Goal: Task Accomplishment & Management: Use online tool/utility

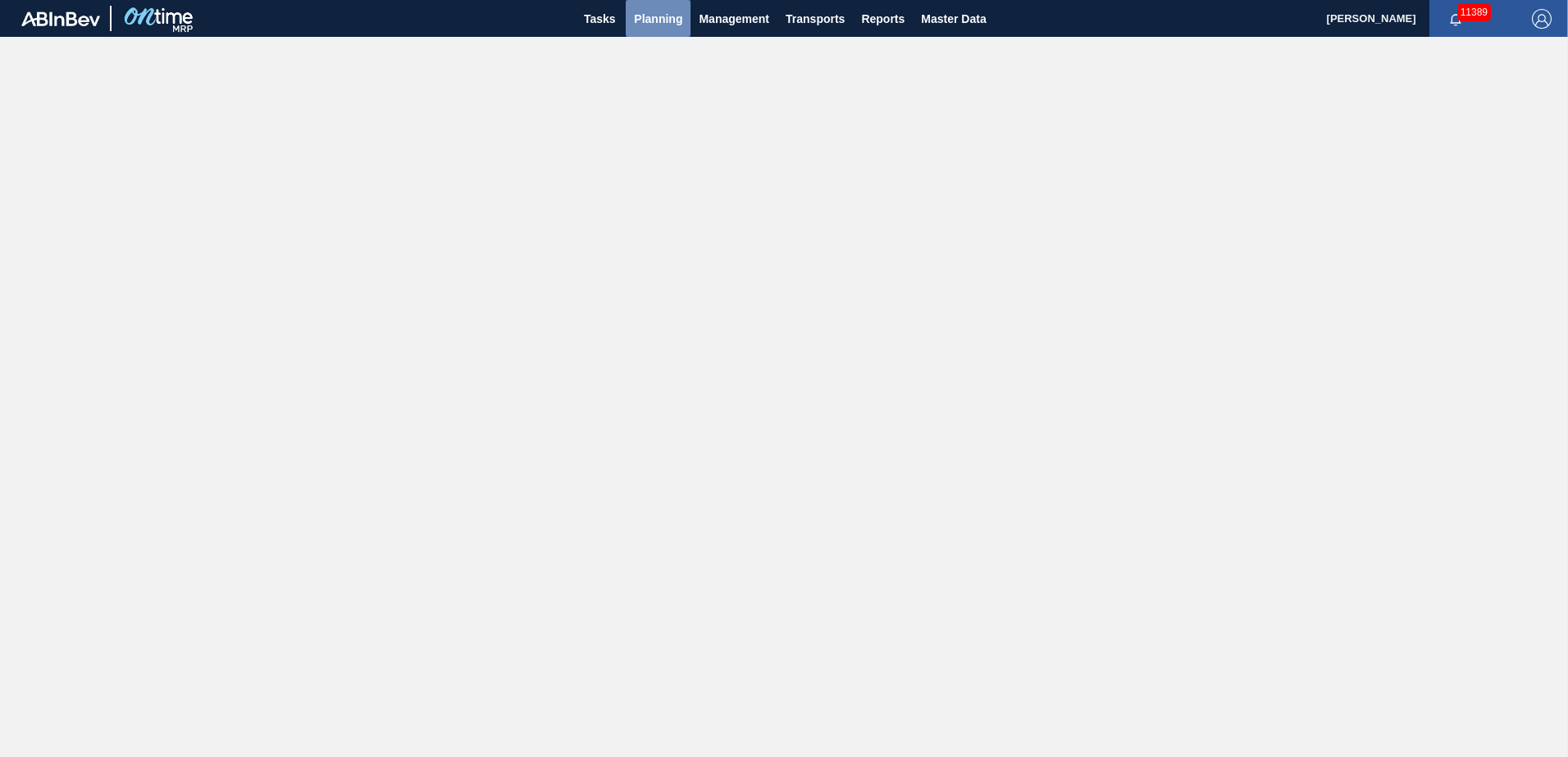
click at [666, 22] on span "Planning" at bounding box center [657, 18] width 48 height 20
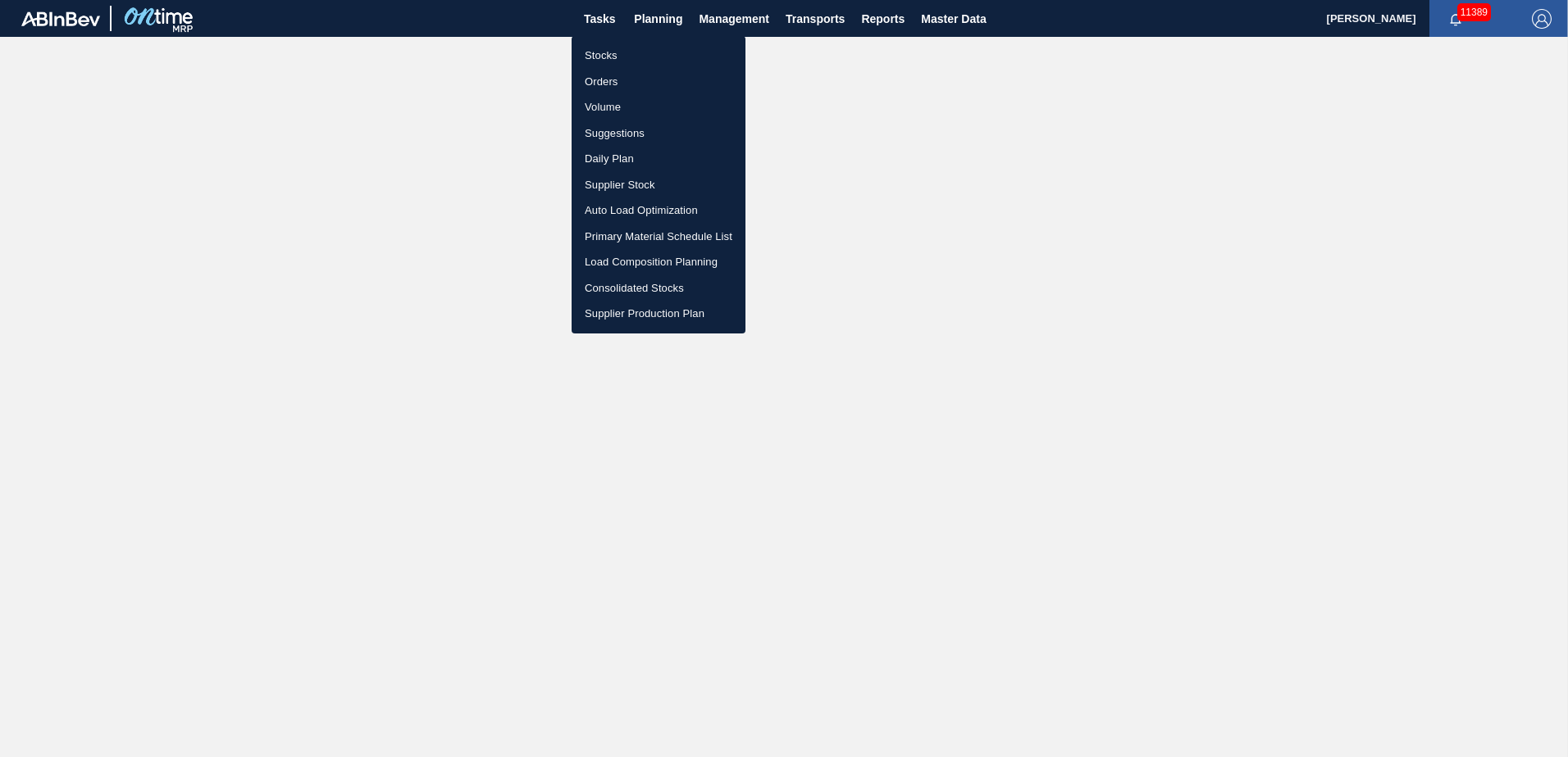
click at [614, 132] on li "Suggestions" at bounding box center [658, 133] width 174 height 26
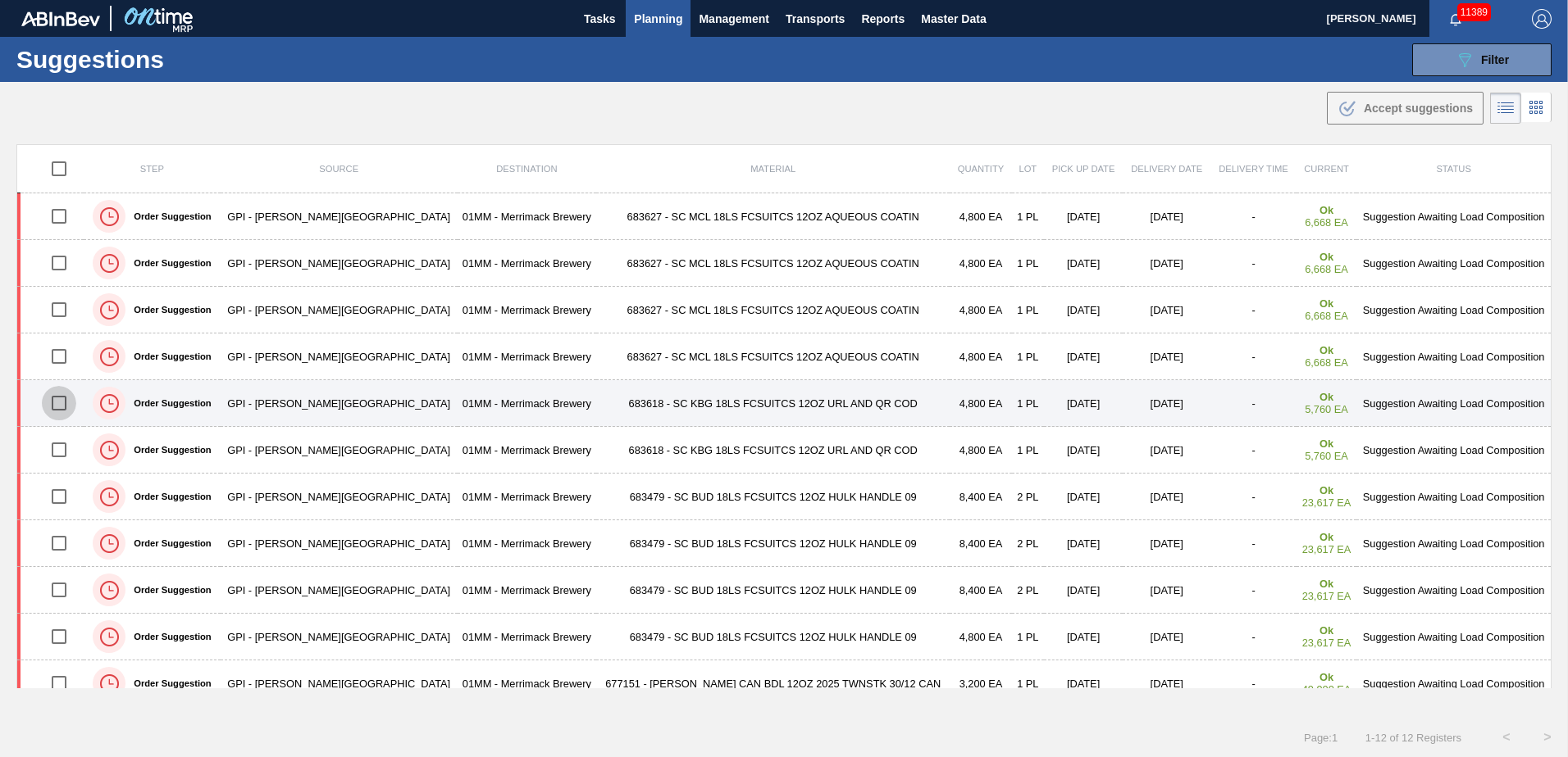
click at [59, 327] on input "checkbox" at bounding box center [59, 403] width 34 height 34
checkbox input "false"
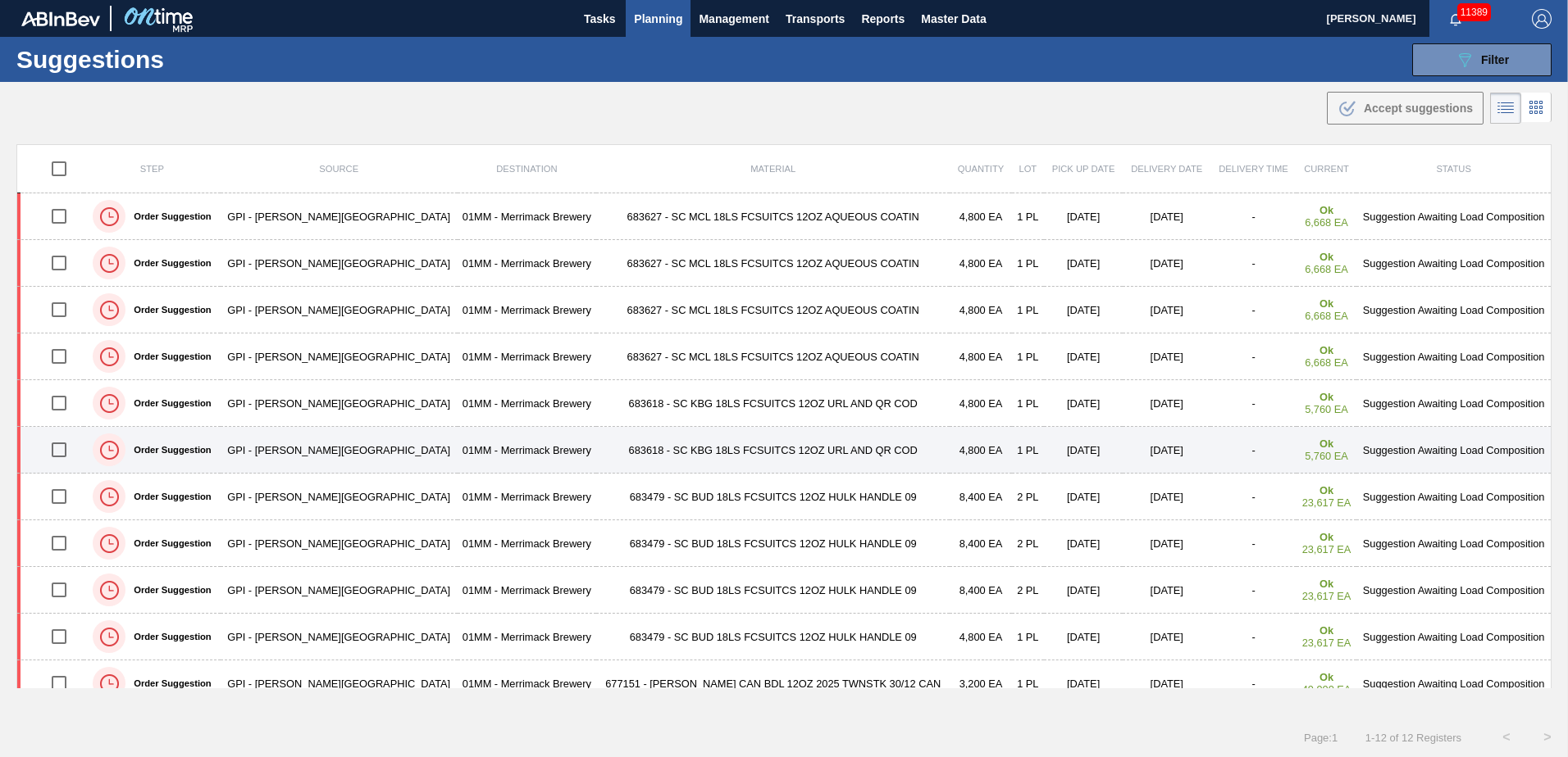
click at [62, 327] on input "checkbox" at bounding box center [59, 450] width 34 height 34
checkbox input "false"
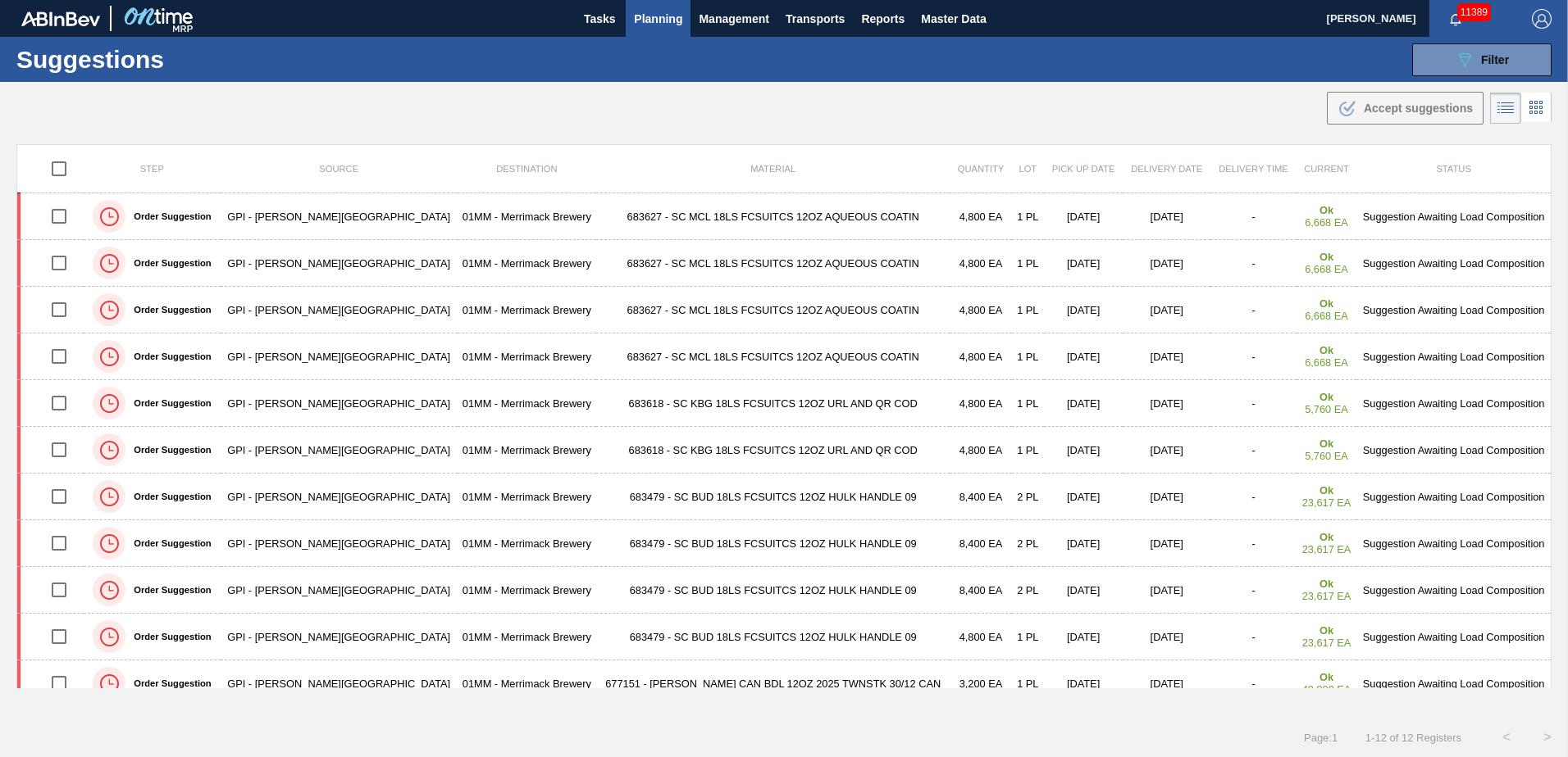
click at [644, 14] on span "Planning" at bounding box center [657, 18] width 48 height 20
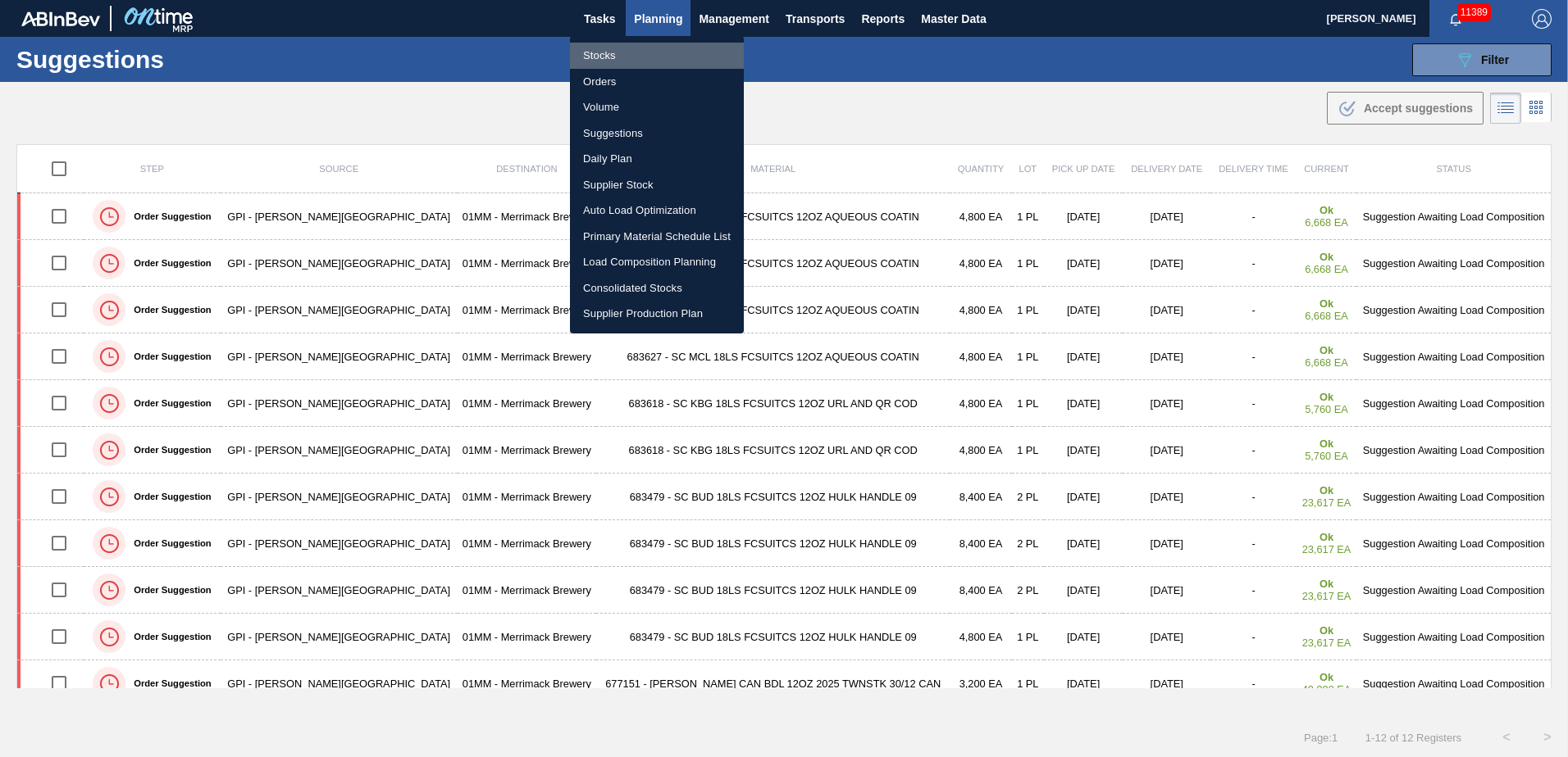
click at [602, 58] on li "Stocks" at bounding box center [657, 56] width 174 height 26
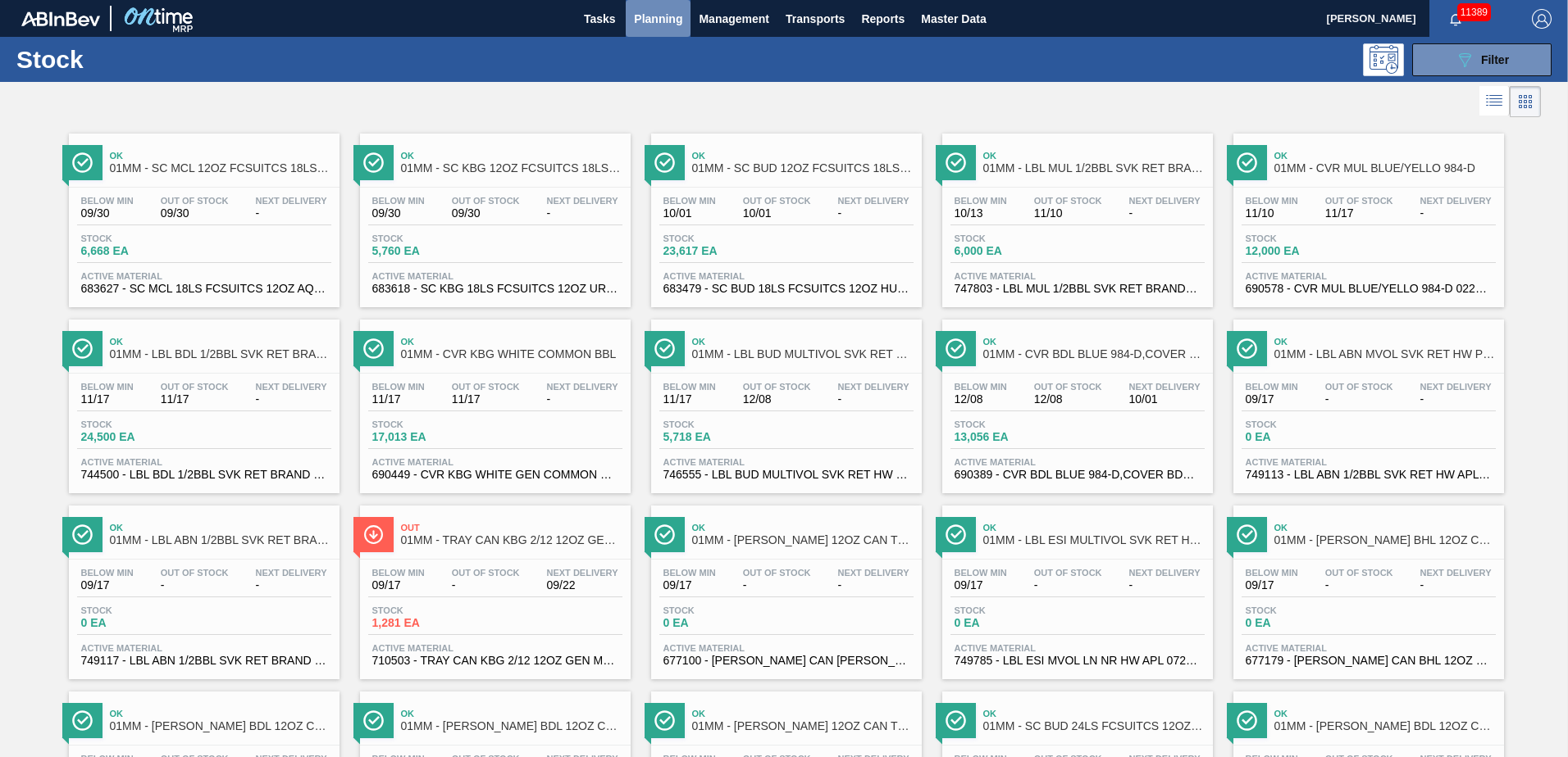
click at [660, 11] on span "Planning" at bounding box center [657, 18] width 48 height 20
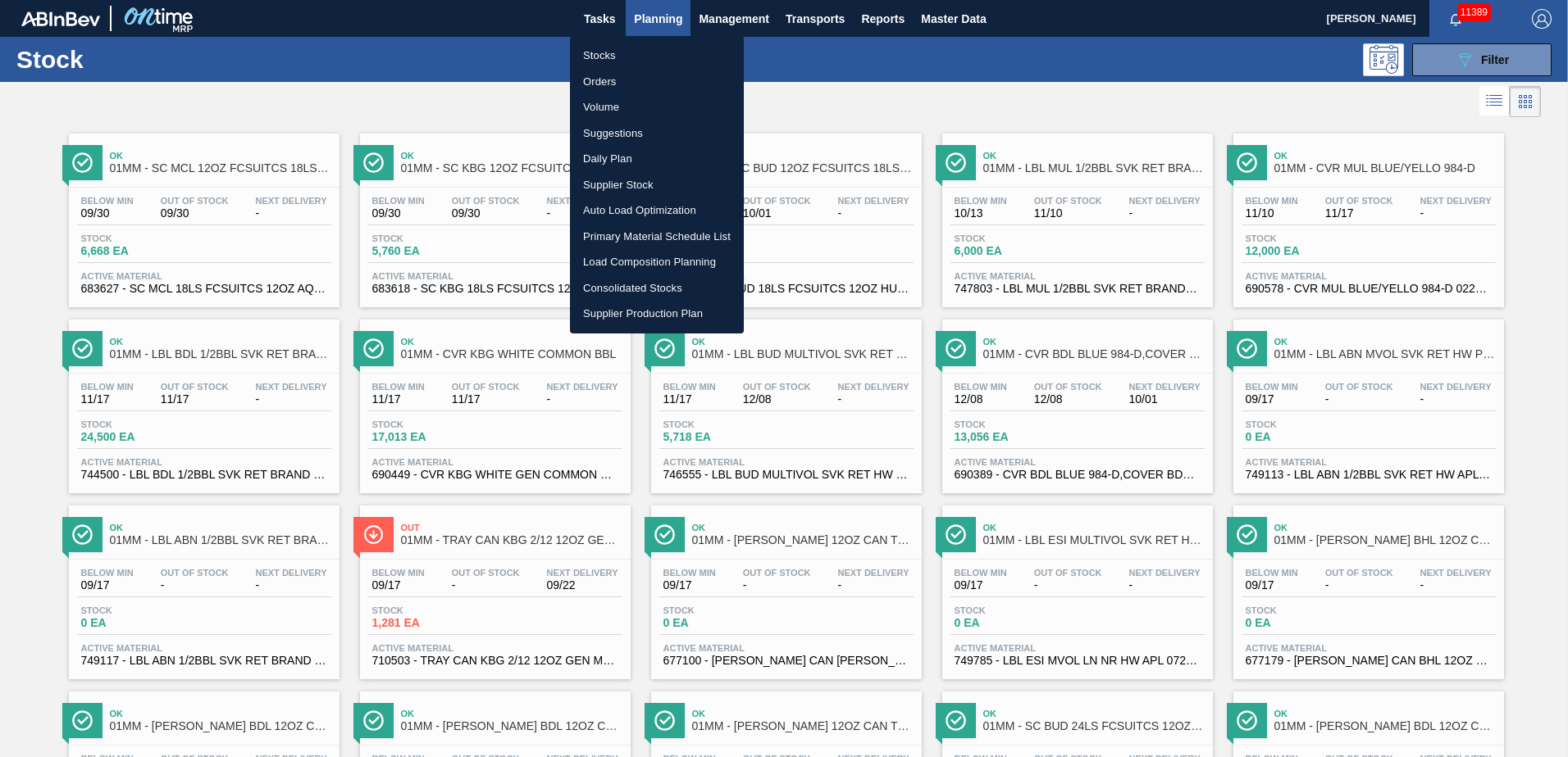
click at [623, 260] on li "Load Composition Planning" at bounding box center [657, 262] width 174 height 26
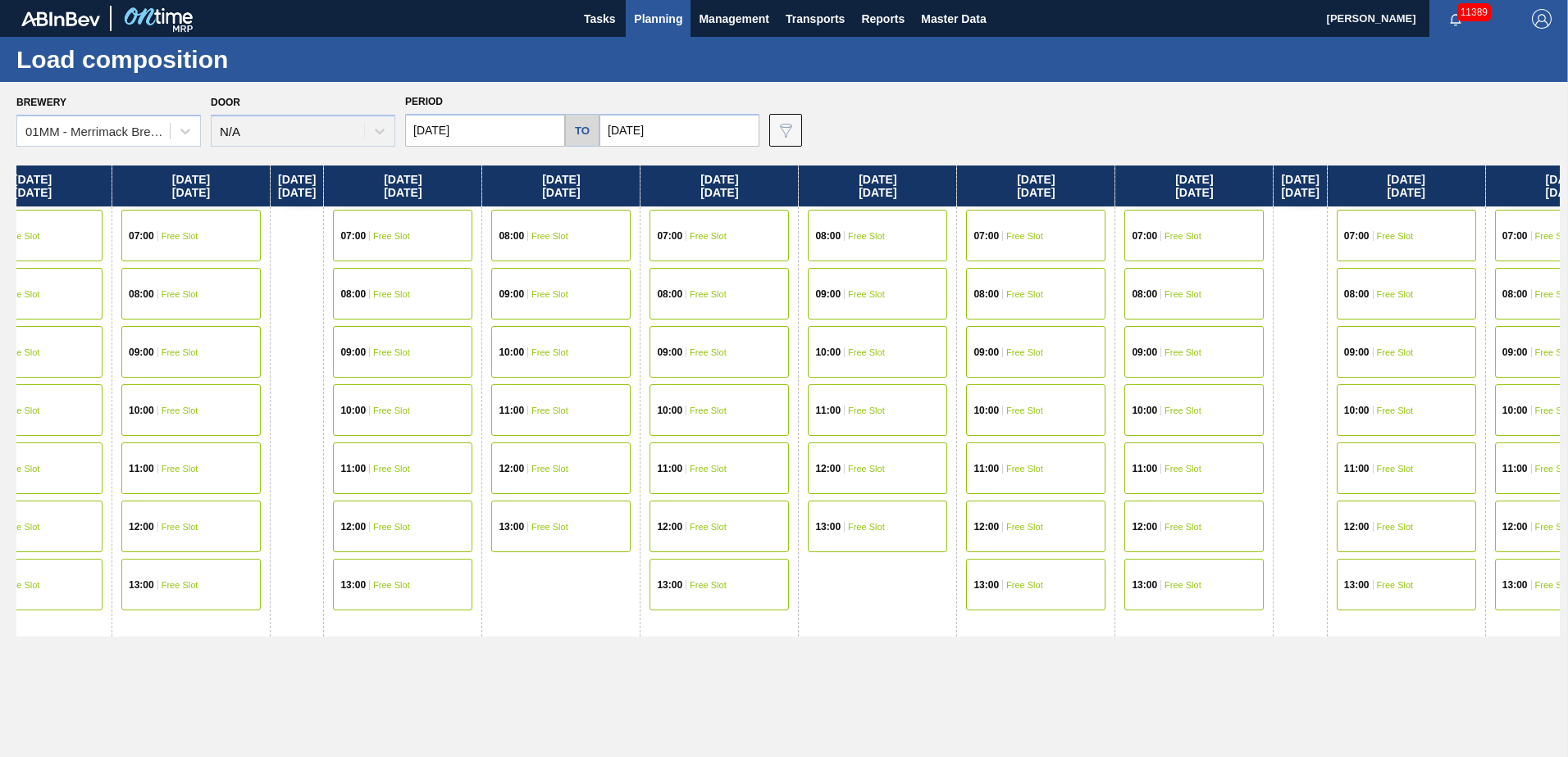
drag, startPoint x: 817, startPoint y: 442, endPoint x: 191, endPoint y: 392, distance: 628.0
click at [192, 327] on div "[DATE] 07:00 Free Slot 08:00 Free Slot 09:00 Free Slot 10:00 Free Slot 11:00 Fr…" at bounding box center [787, 456] width 1543 height 582
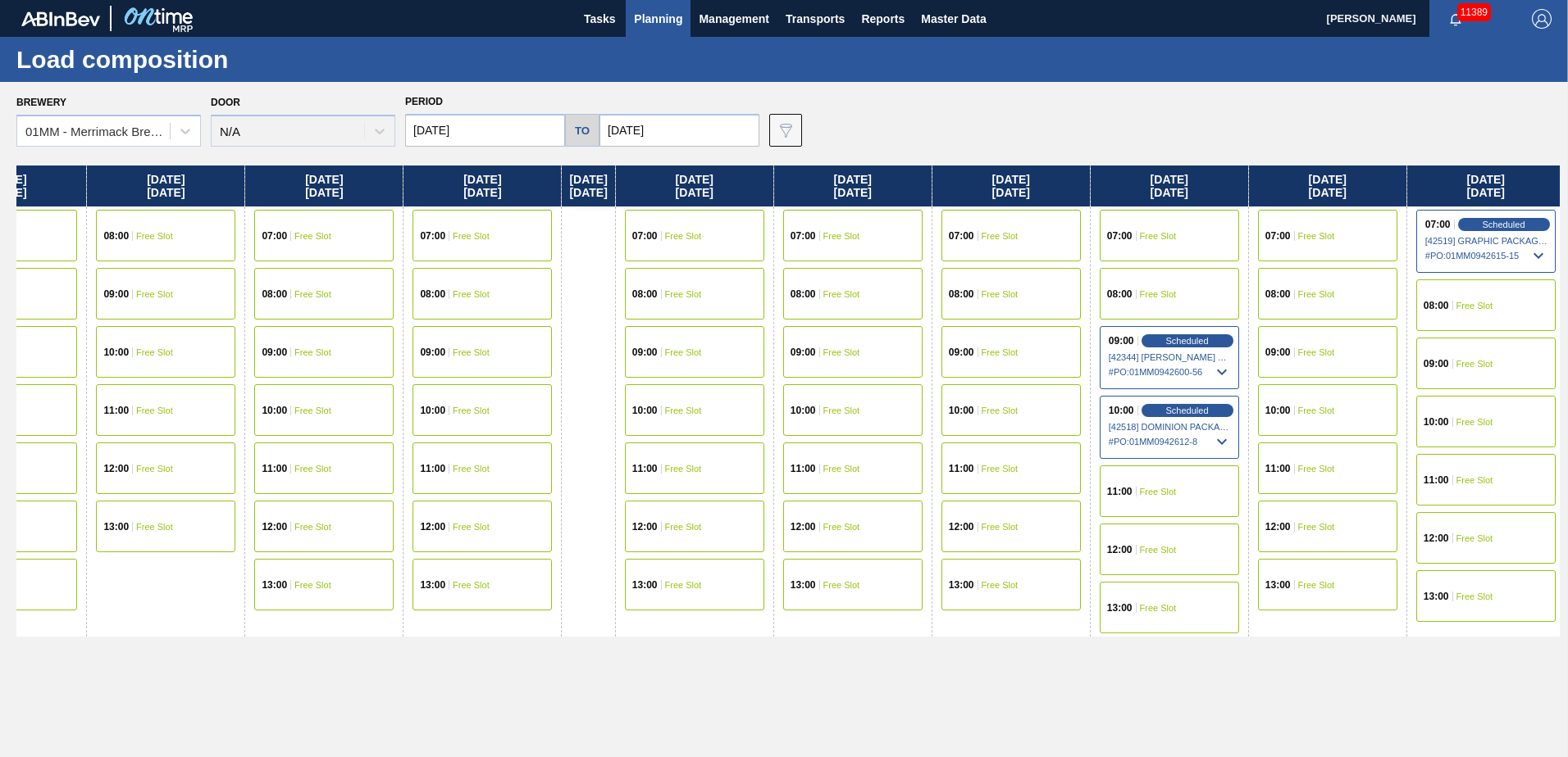
drag, startPoint x: 694, startPoint y: 448, endPoint x: 78, endPoint y: 359, distance: 622.4
click at [78, 327] on div "[DATE] 07:00 Free Slot 08:00 Free Slot 09:00 Free Slot 10:00 Free Slot 11:00 Fr…" at bounding box center [787, 456] width 1543 height 582
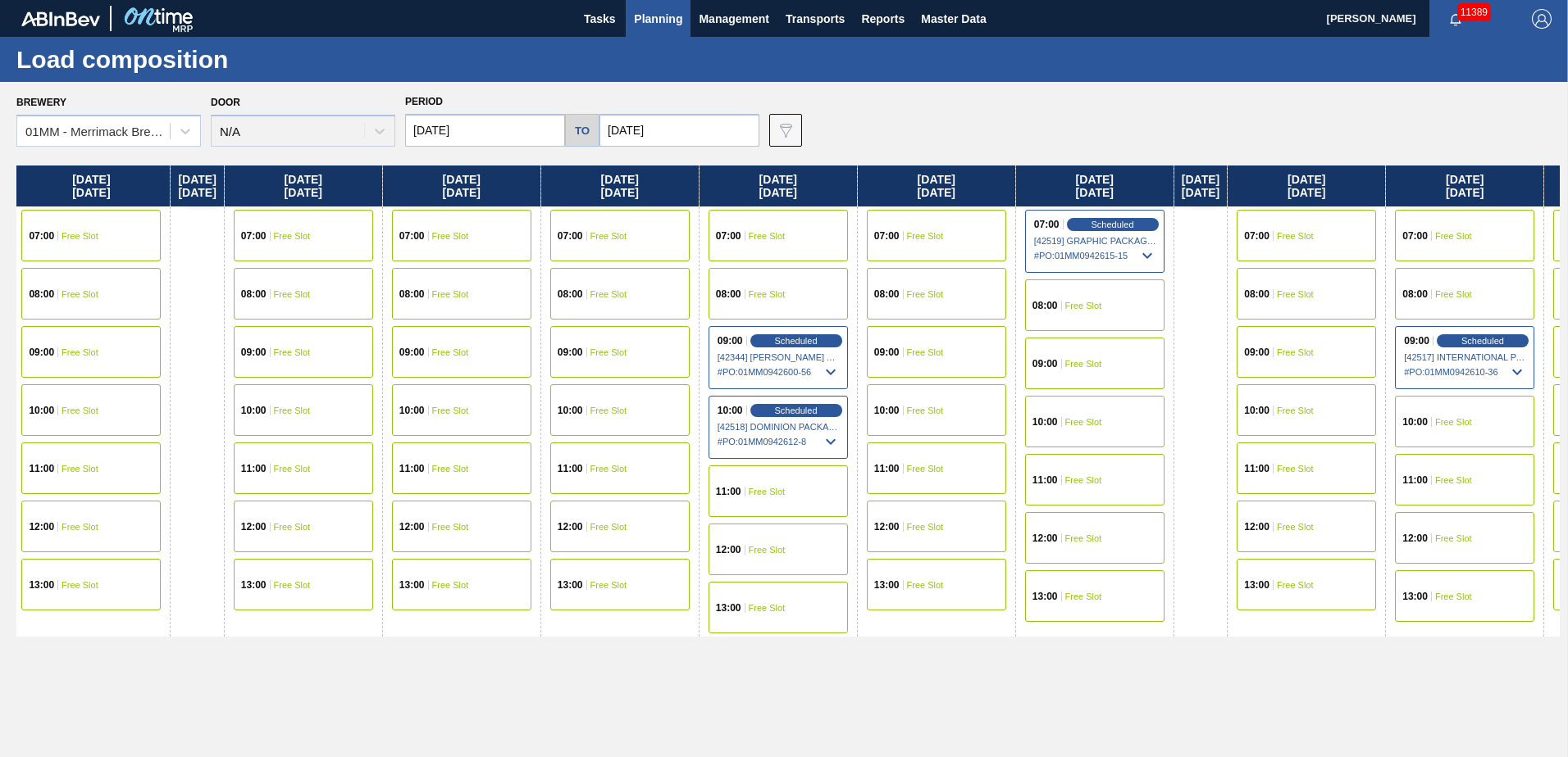
drag, startPoint x: 793, startPoint y: 402, endPoint x: 185, endPoint y: 326, distance: 612.7
click at [200, 327] on div "[DATE] 07:00 Free Slot 08:00 Free Slot 09:00 Free Slot 10:00 Free Slot 11:00 Fr…" at bounding box center [787, 456] width 1543 height 582
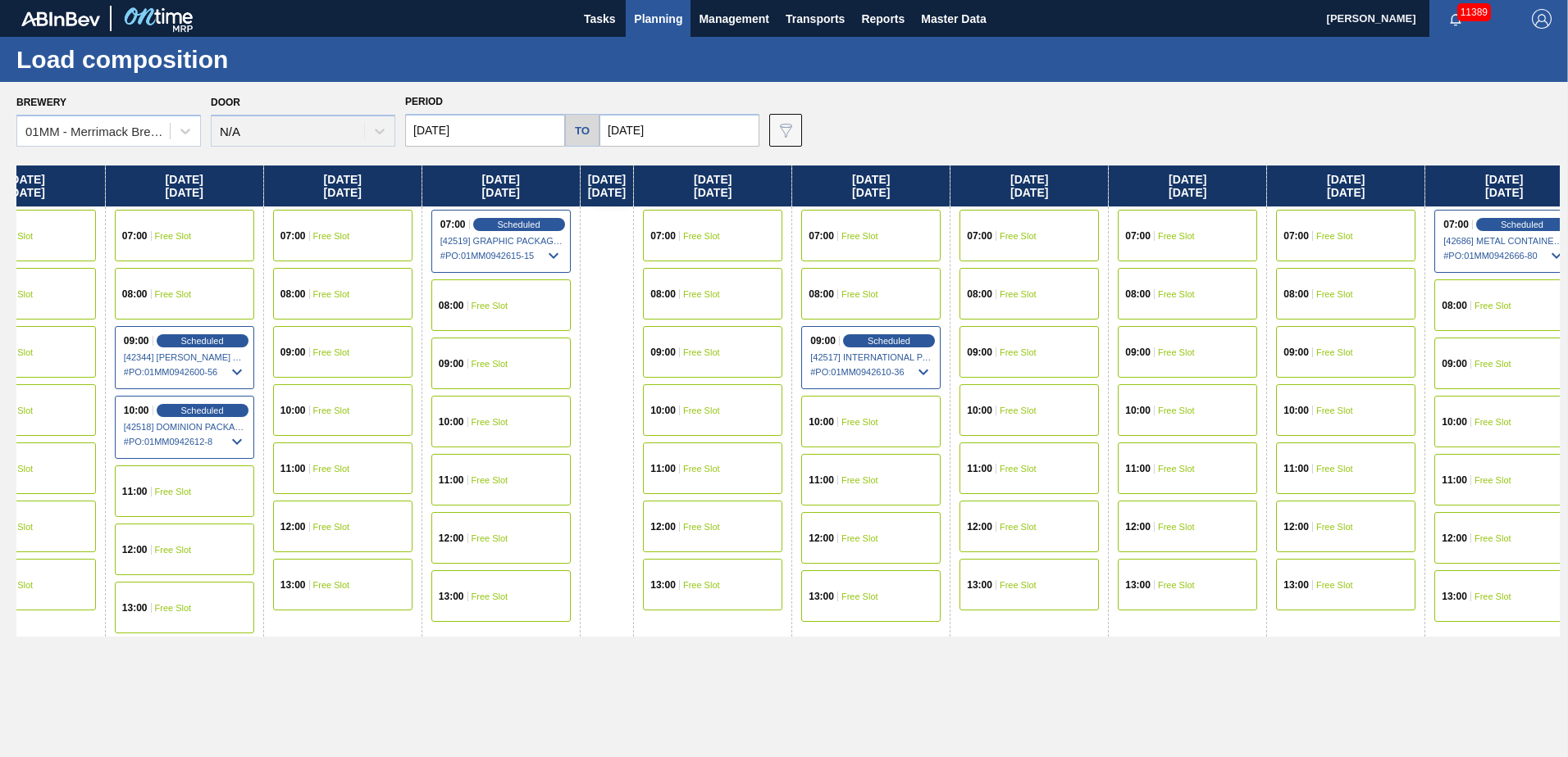
drag, startPoint x: 911, startPoint y: 399, endPoint x: 463, endPoint y: 348, distance: 450.9
click at [469, 327] on div "[DATE] 07:00 Free Slot 08:00 Free Slot 09:00 Free Slot 10:00 Free Slot 11:00 Fr…" at bounding box center [787, 456] width 1543 height 582
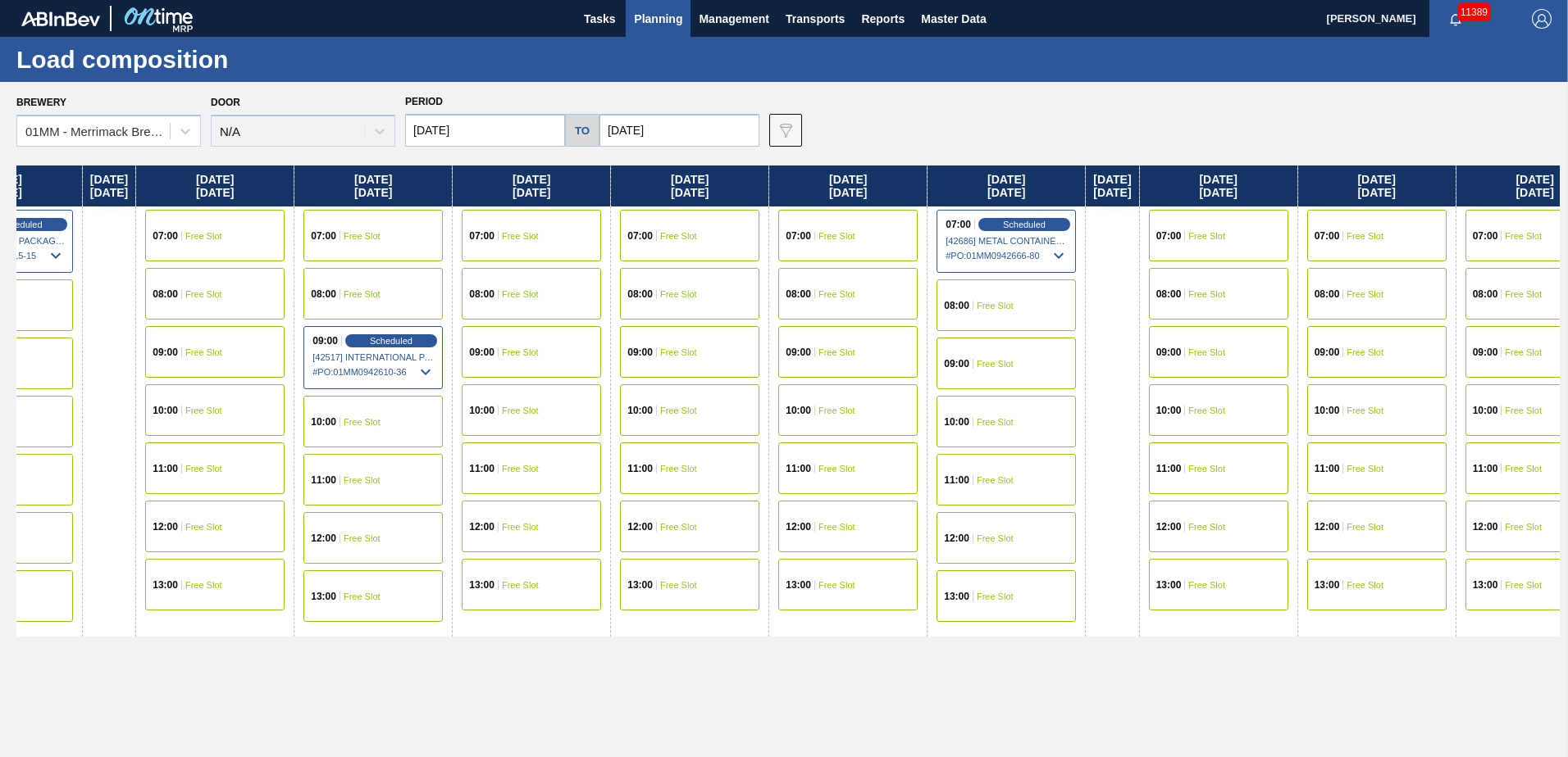
drag, startPoint x: 992, startPoint y: 440, endPoint x: 493, endPoint y: 397, distance: 500.8
click at [495, 327] on div "[DATE] 07:00 Free Slot 08:00 Free Slot 09:00 Free Slot 10:00 Free Slot 11:00 Fr…" at bounding box center [787, 456] width 1543 height 582
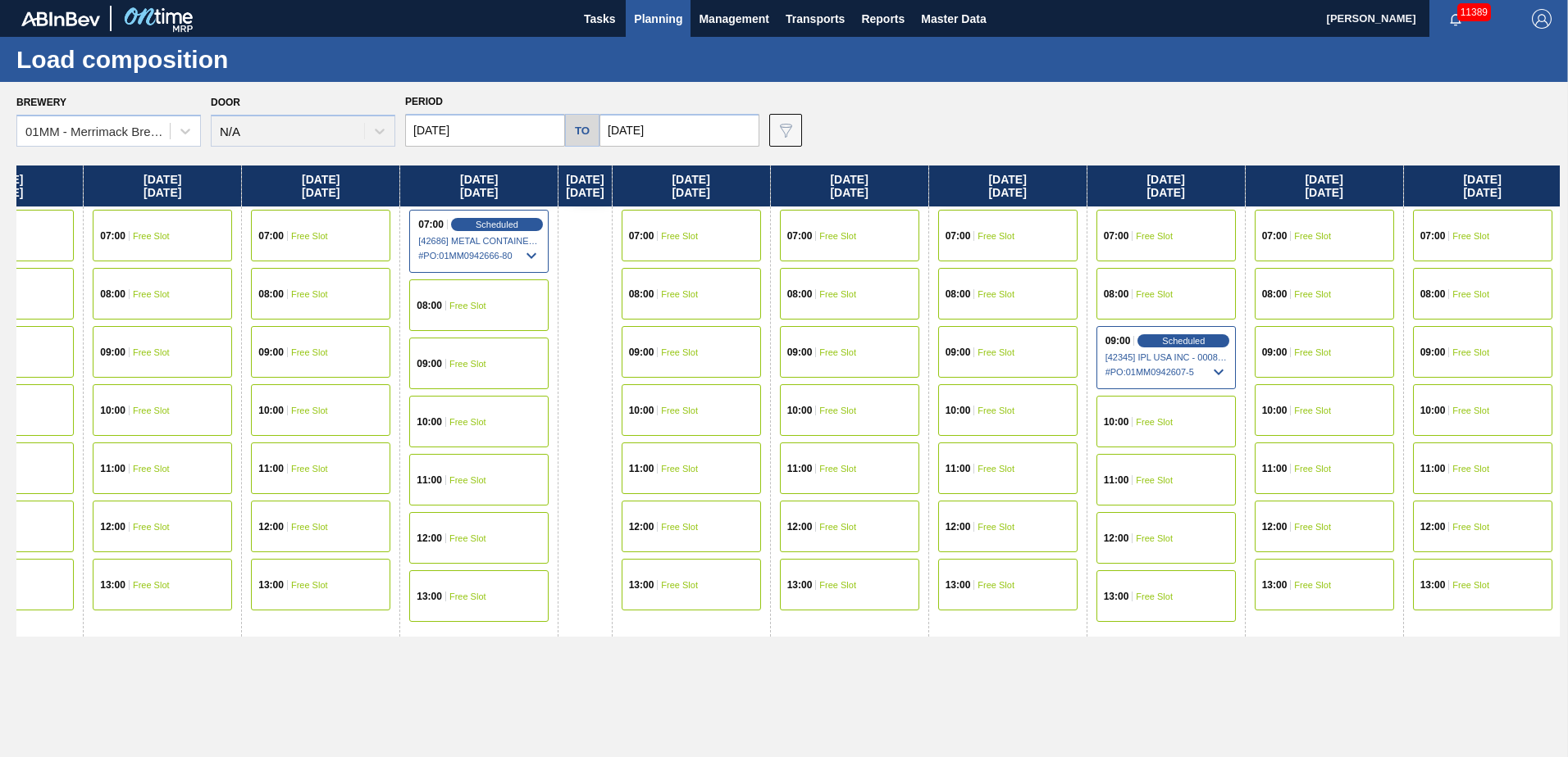
drag, startPoint x: 882, startPoint y: 433, endPoint x: 338, endPoint y: 433, distance: 544.0
click at [341, 327] on div "[DATE] 07:00 Free Slot 08:00 Free Slot 09:00 Free Slot 10:00 Free Slot 11:00 Fr…" at bounding box center [787, 456] width 1543 height 582
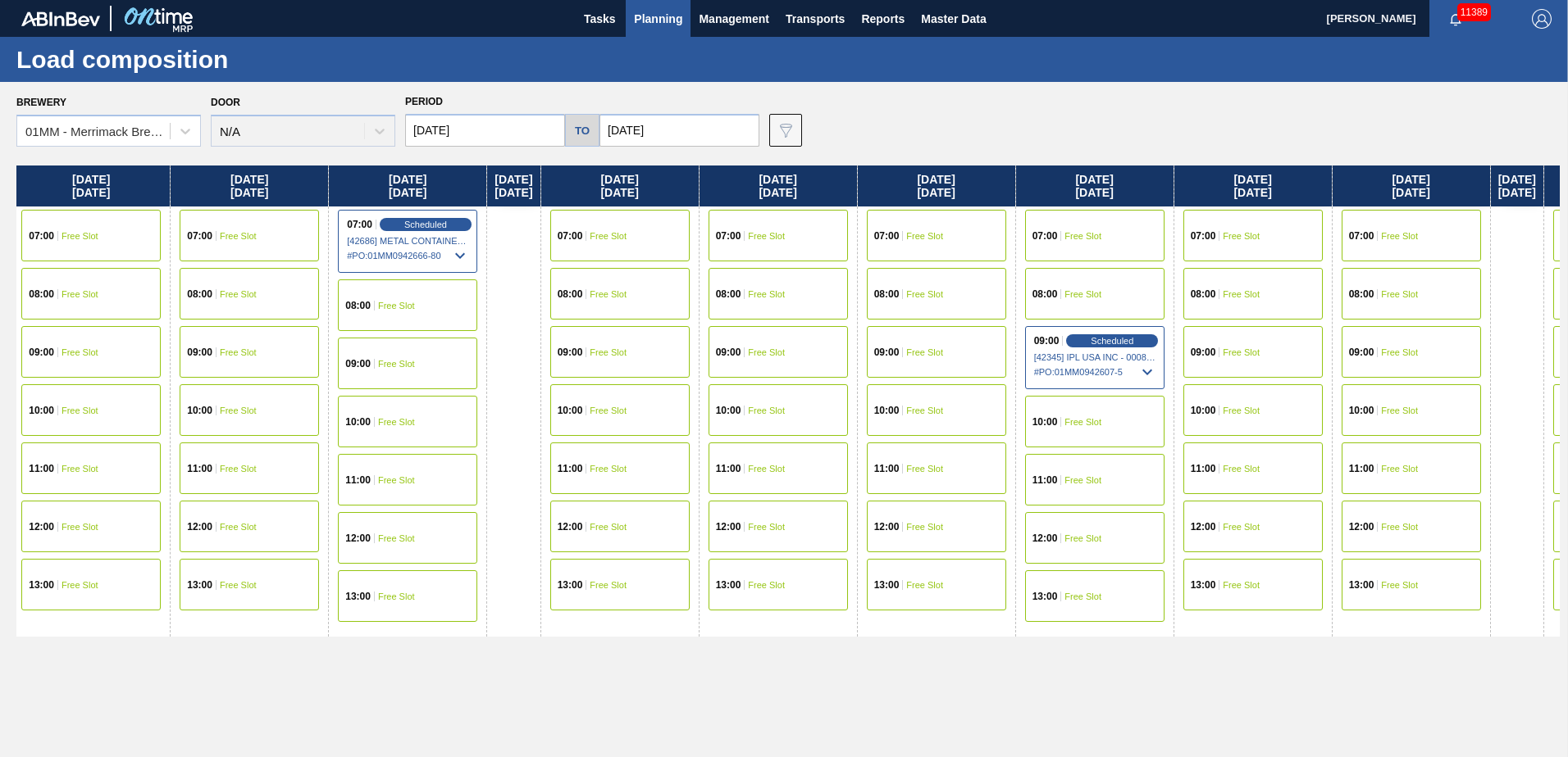
click at [256, 238] on span "Free Slot" at bounding box center [238, 236] width 37 height 9
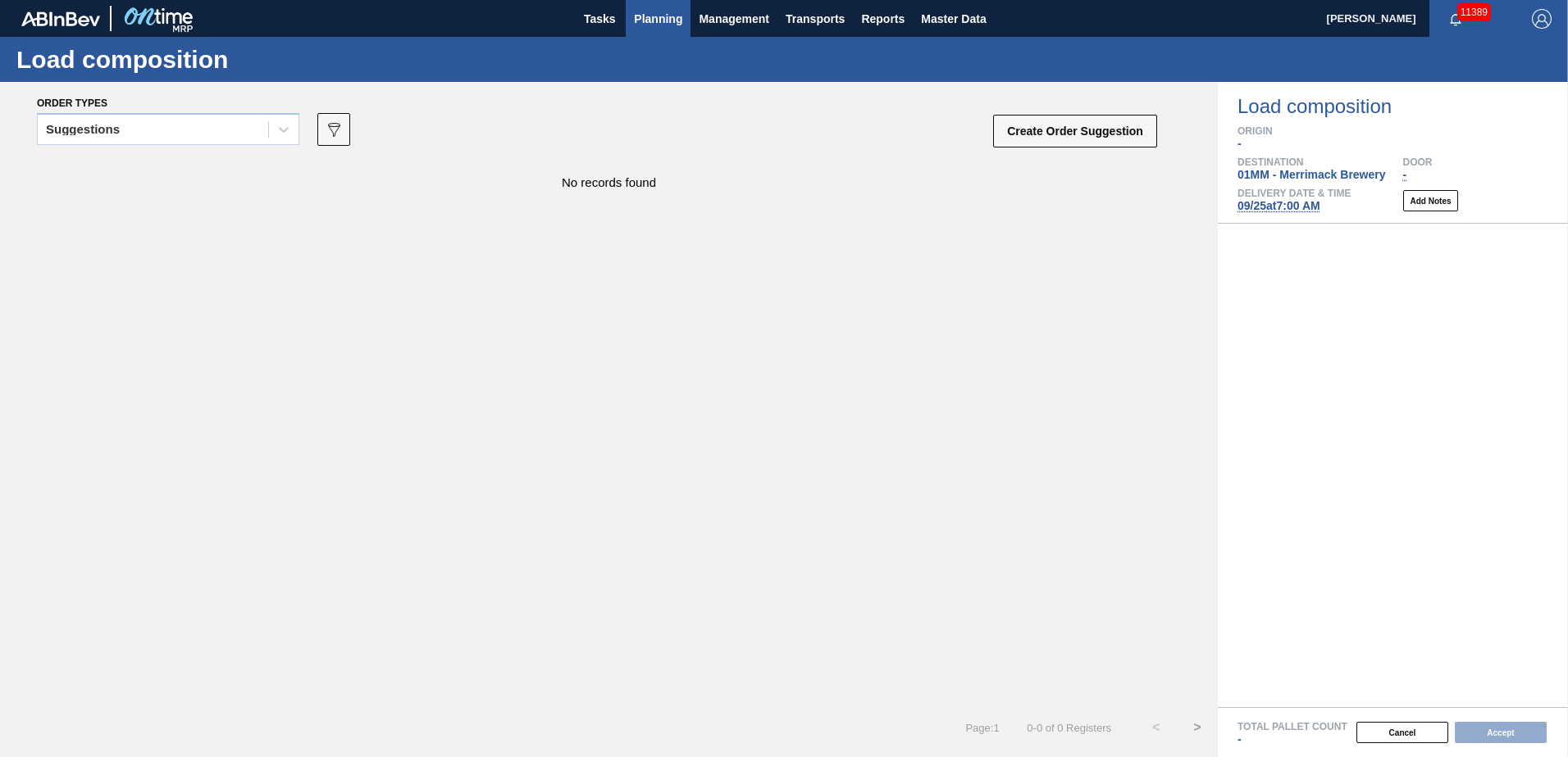
click at [651, 19] on span "Planning" at bounding box center [657, 18] width 48 height 20
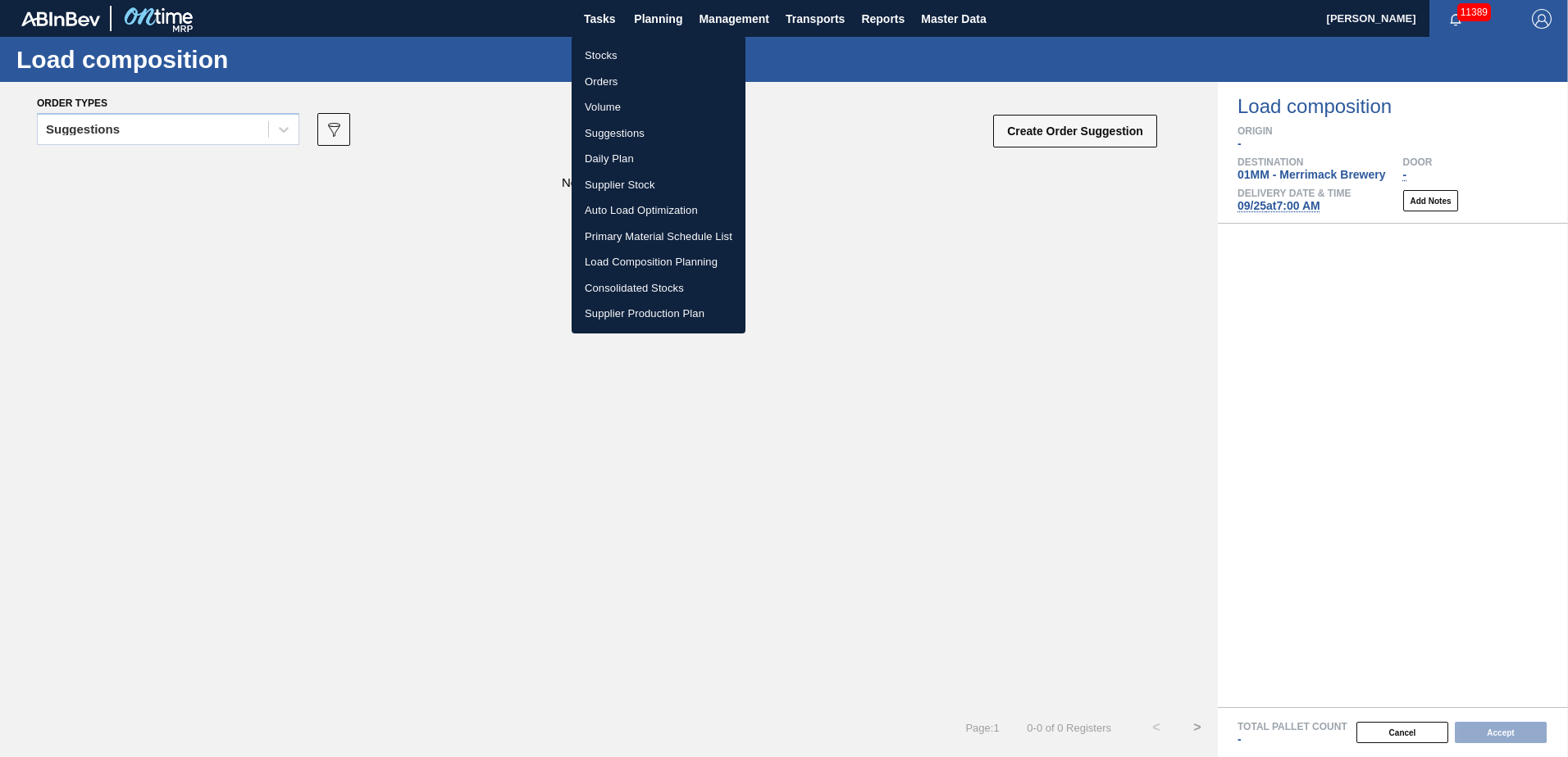
click at [608, 52] on li "Stocks" at bounding box center [658, 56] width 174 height 26
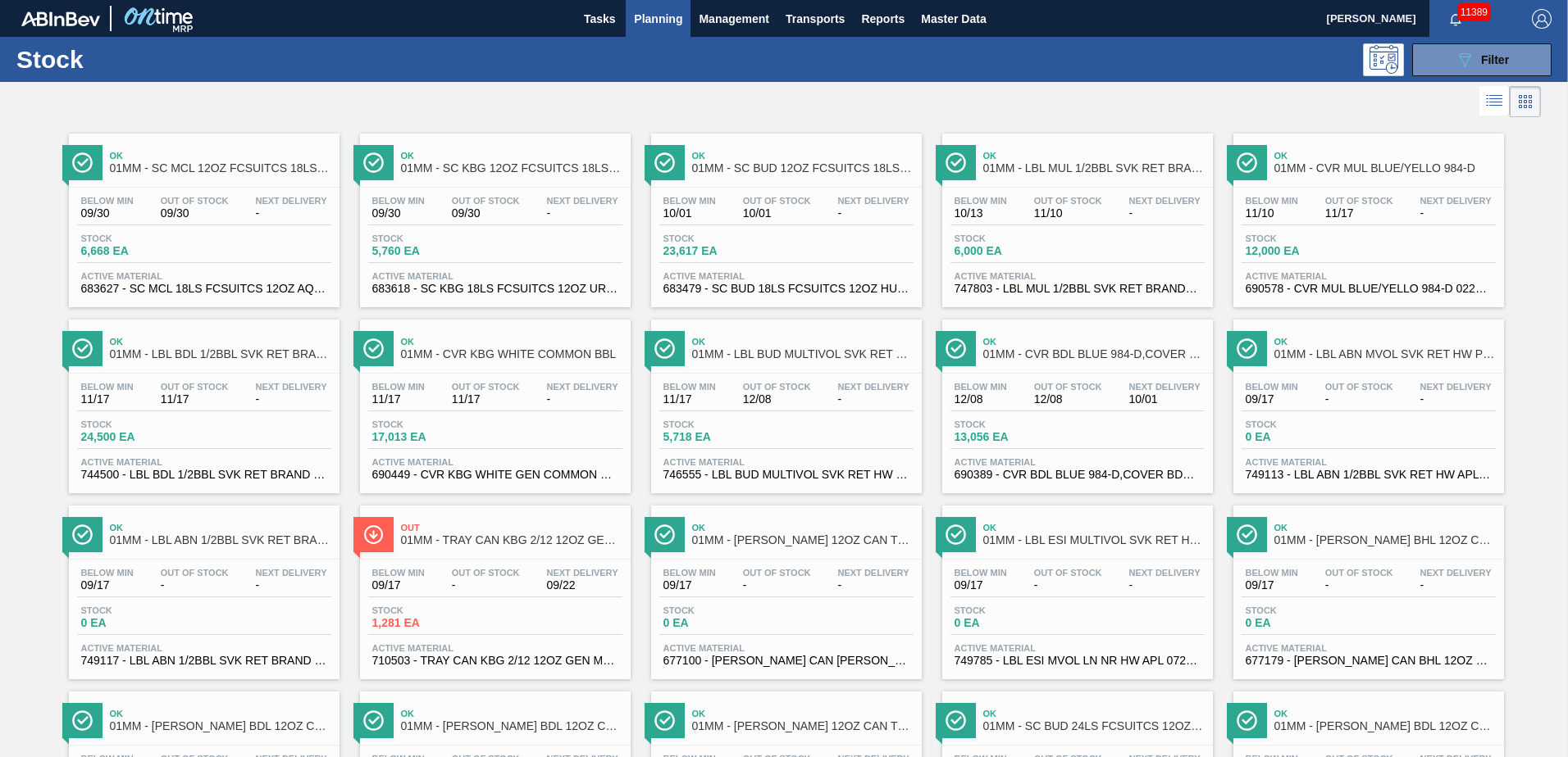
click at [778, 269] on div "Below Min 10/01 Out Of Stock 10/01 Next Delivery - Stock 23,617 EA Active Mater…" at bounding box center [786, 243] width 270 height 112
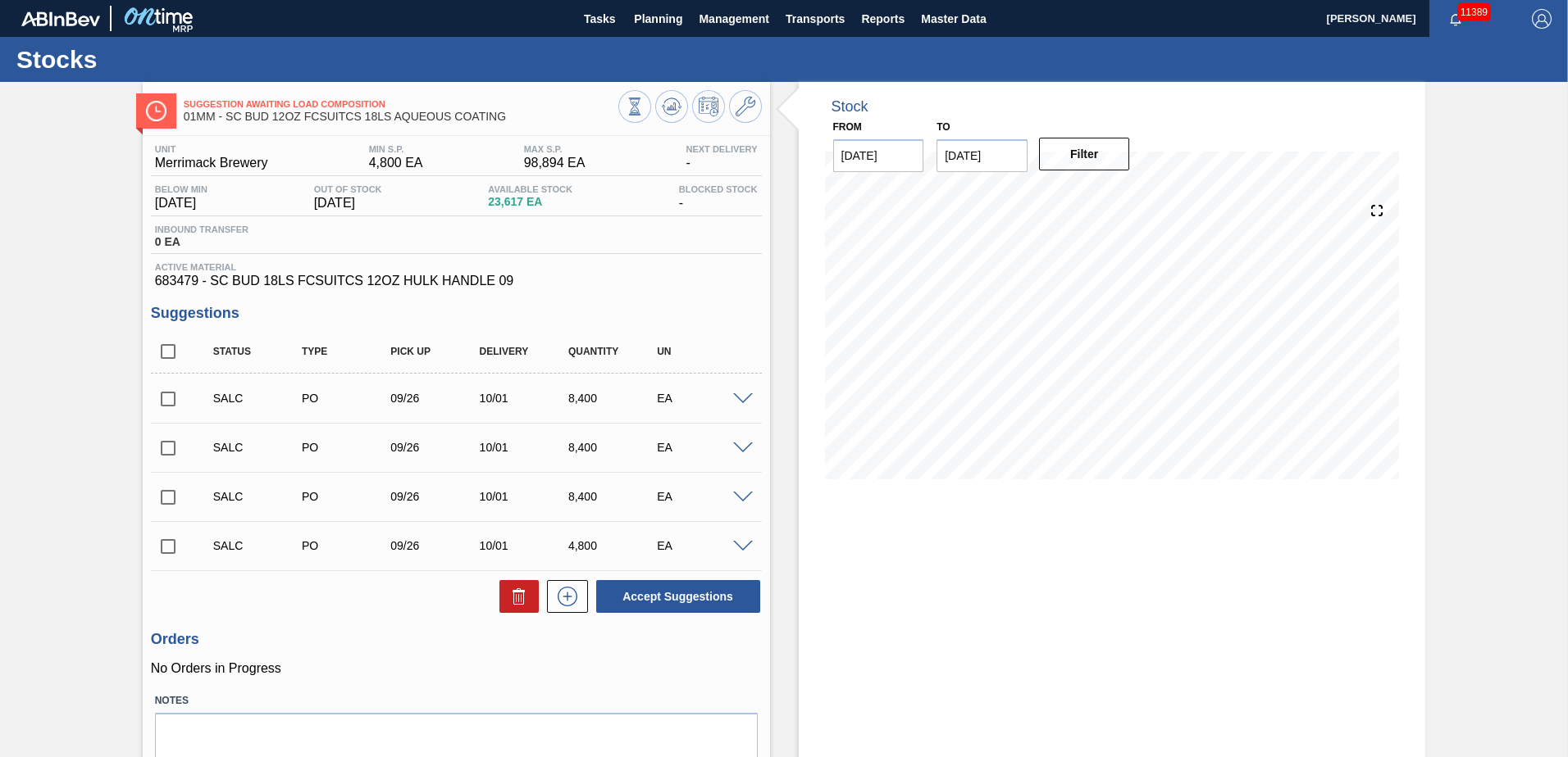
click at [166, 327] on input "checkbox" at bounding box center [168, 352] width 34 height 34
checkbox input "true"
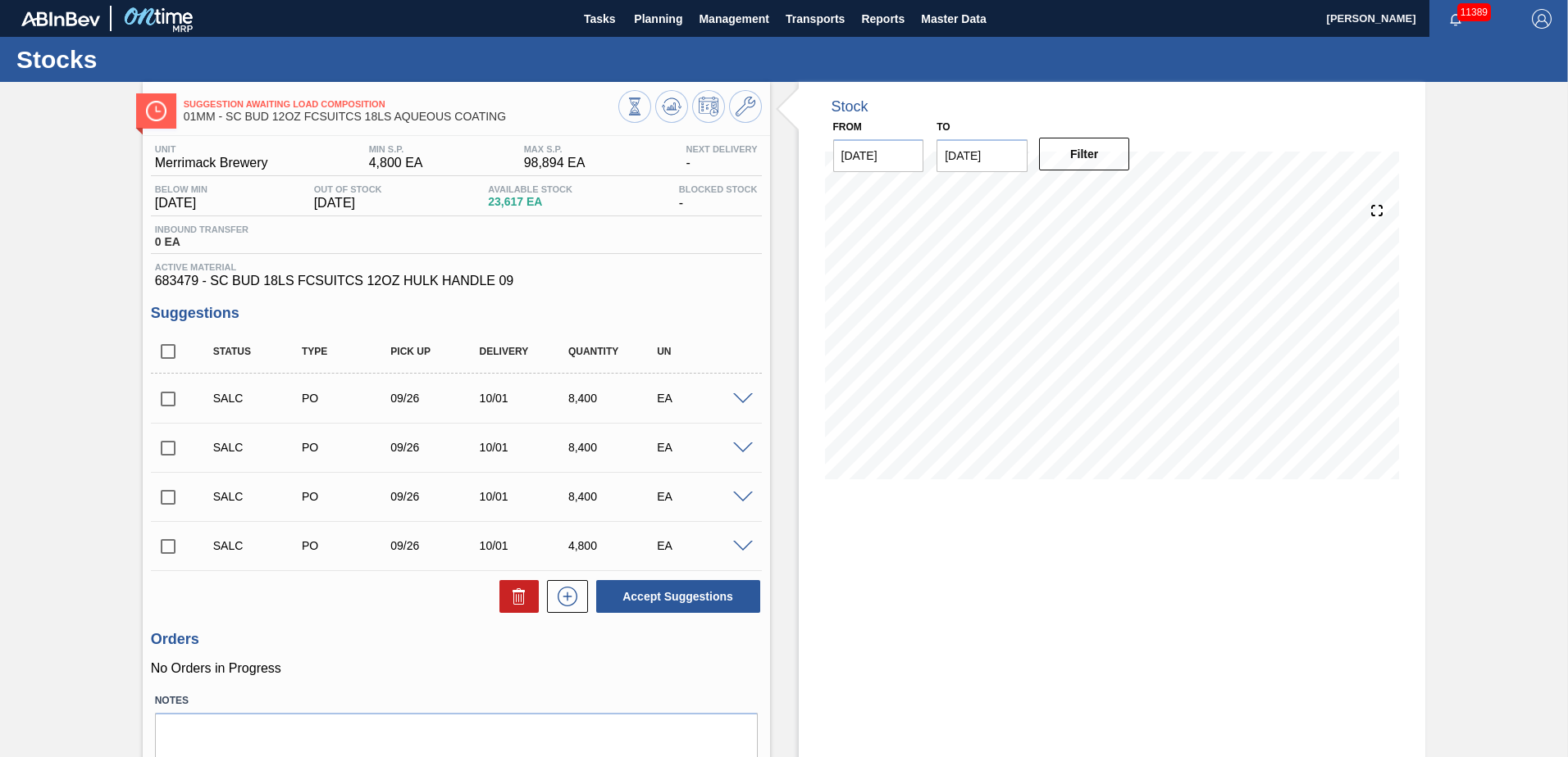
checkbox input "true"
click at [678, 327] on button "Accept Suggestions" at bounding box center [678, 597] width 164 height 33
checkbox input "false"
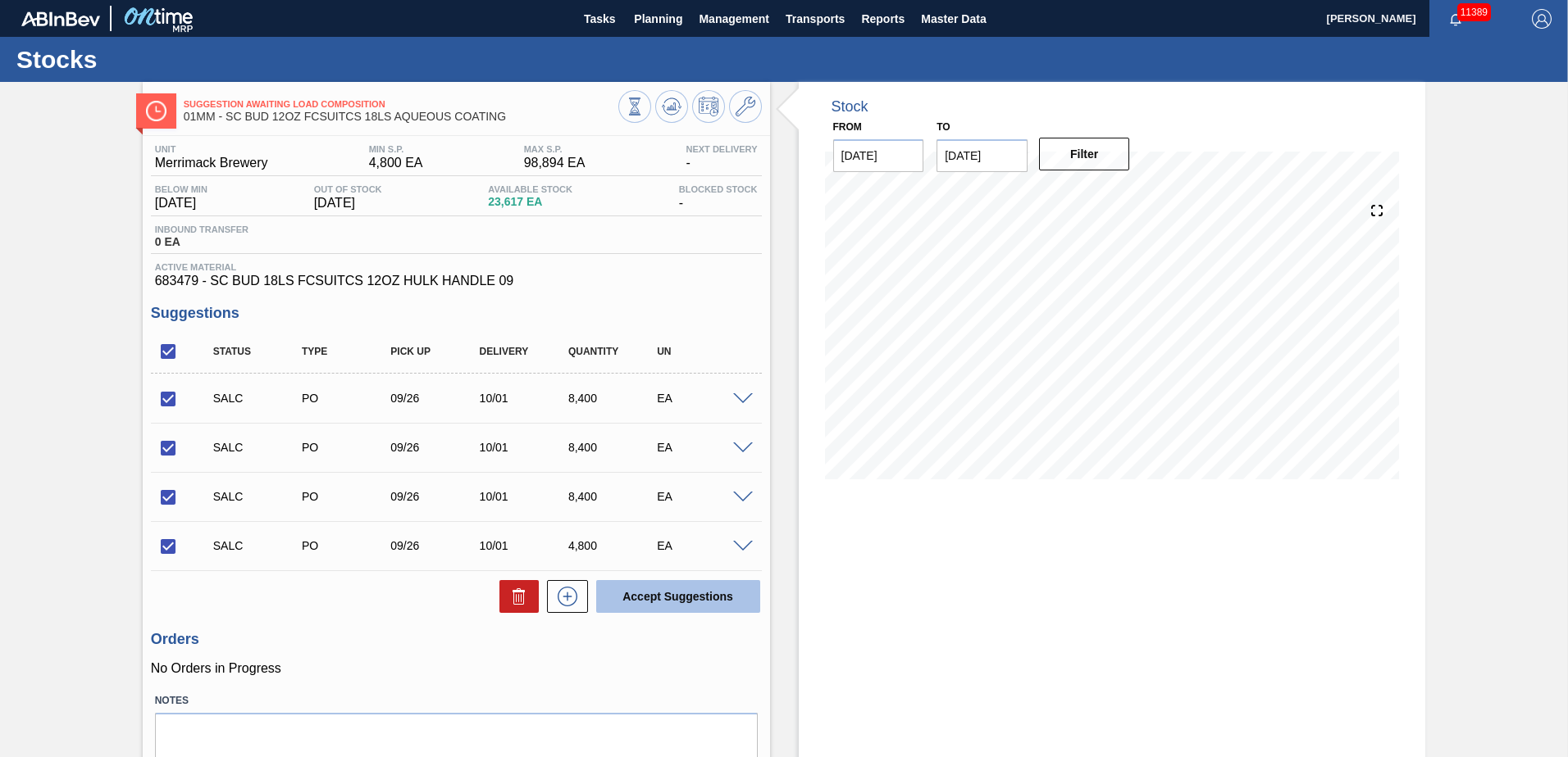
checkbox input "false"
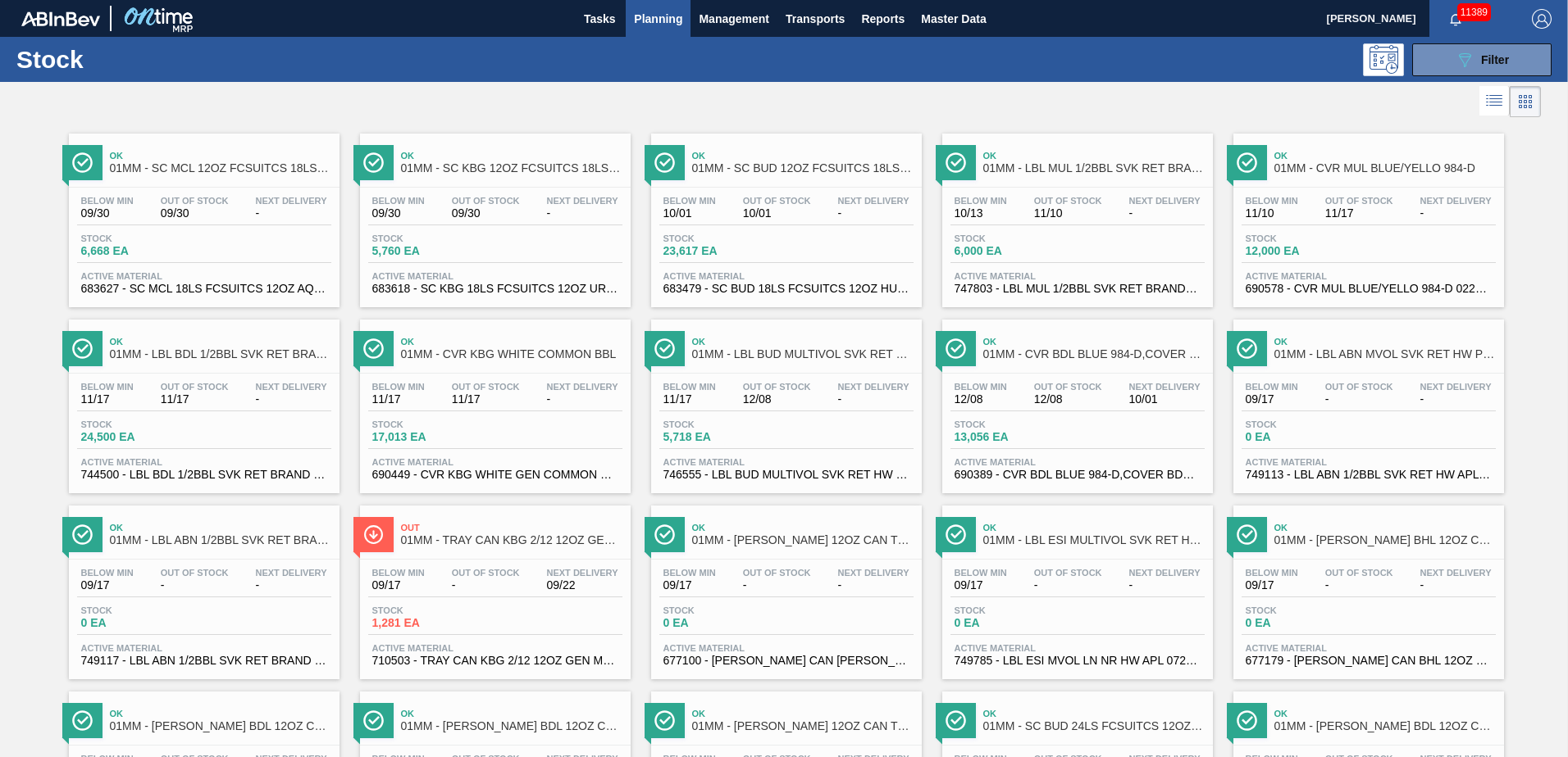
click at [491, 196] on span "Out Of Stock" at bounding box center [485, 200] width 68 height 9
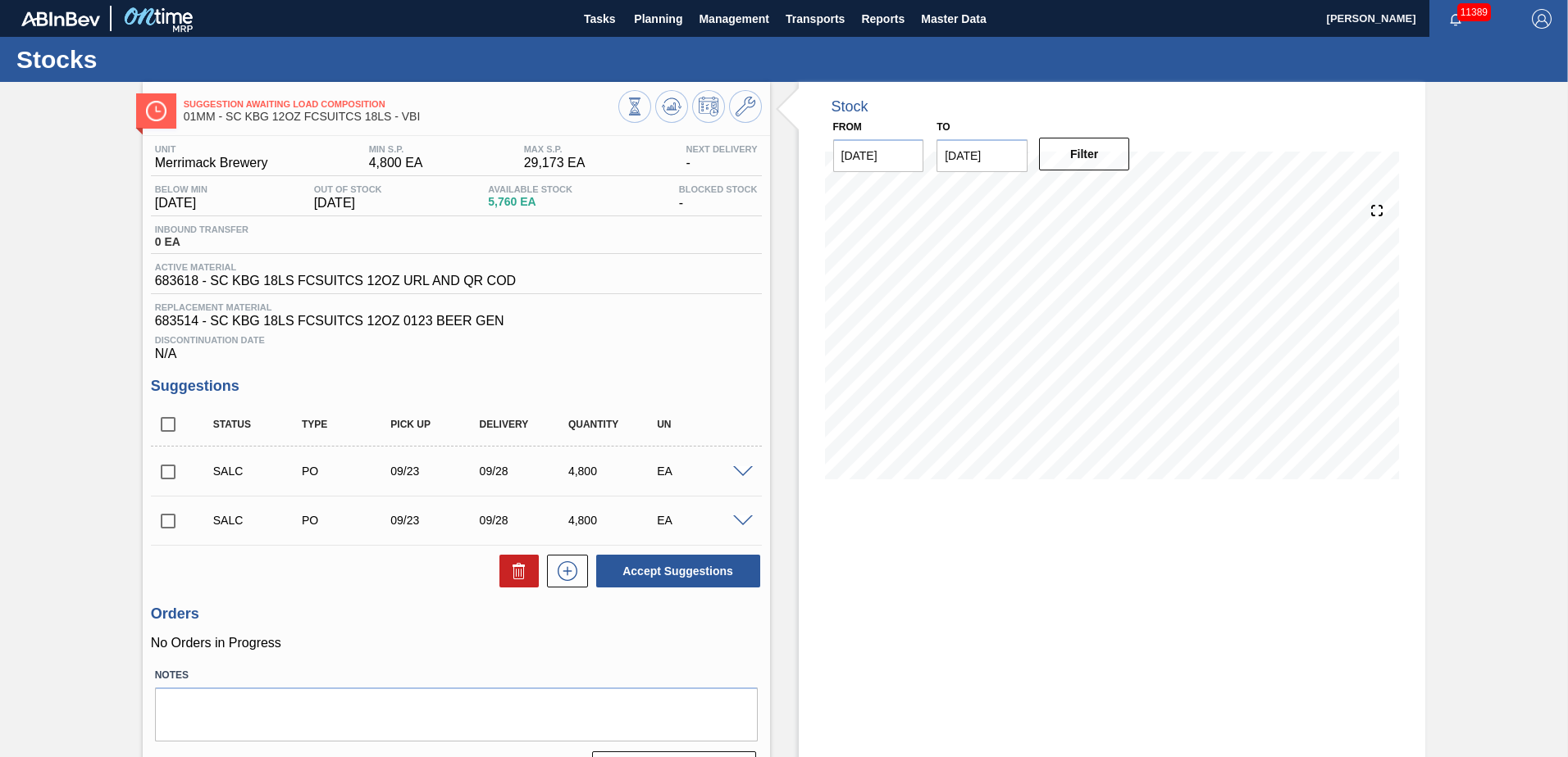
click at [167, 327] on input "checkbox" at bounding box center [168, 425] width 34 height 34
checkbox input "true"
click at [694, 327] on button "Accept Suggestions" at bounding box center [678, 571] width 164 height 33
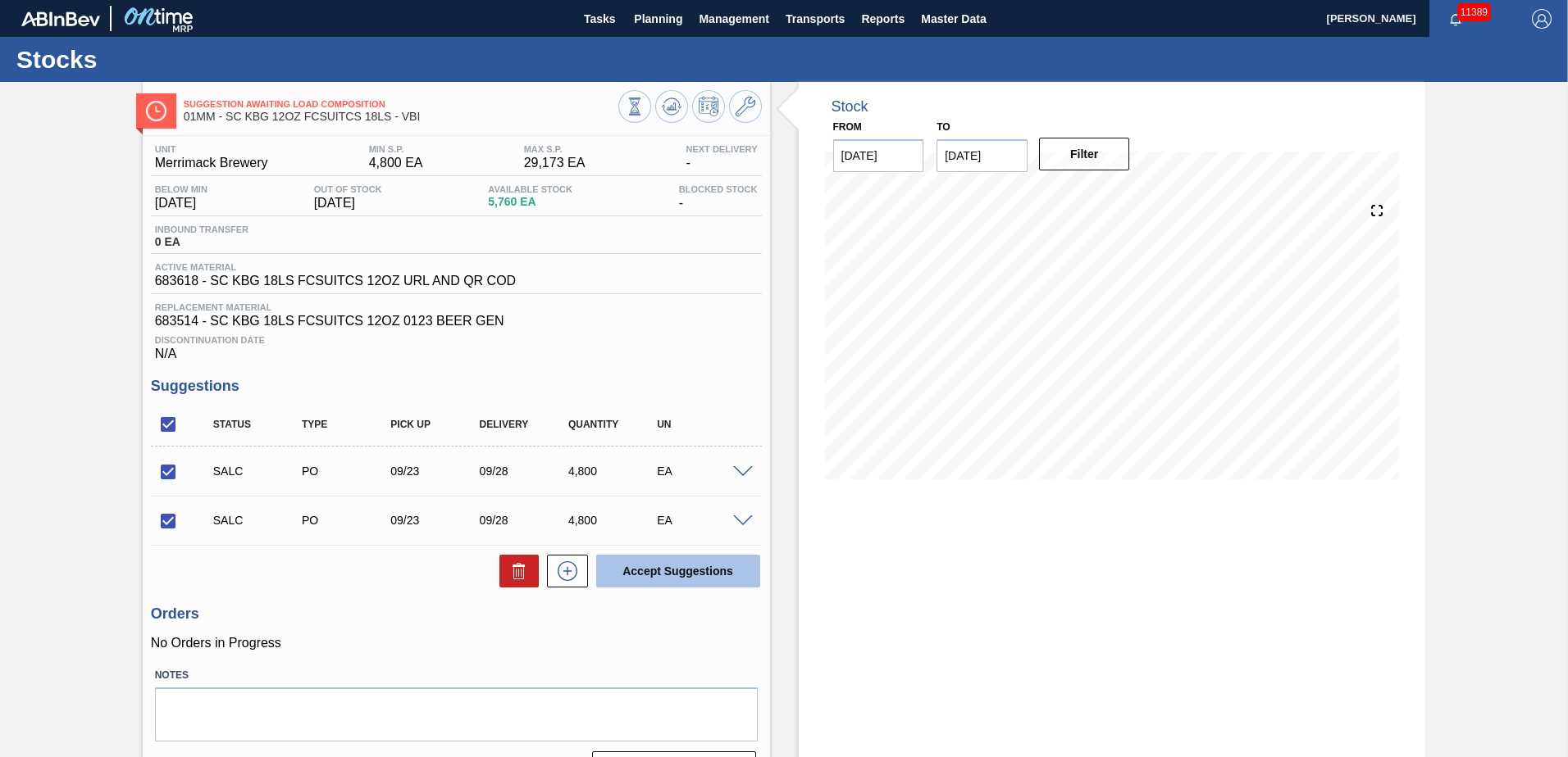
checkbox input "false"
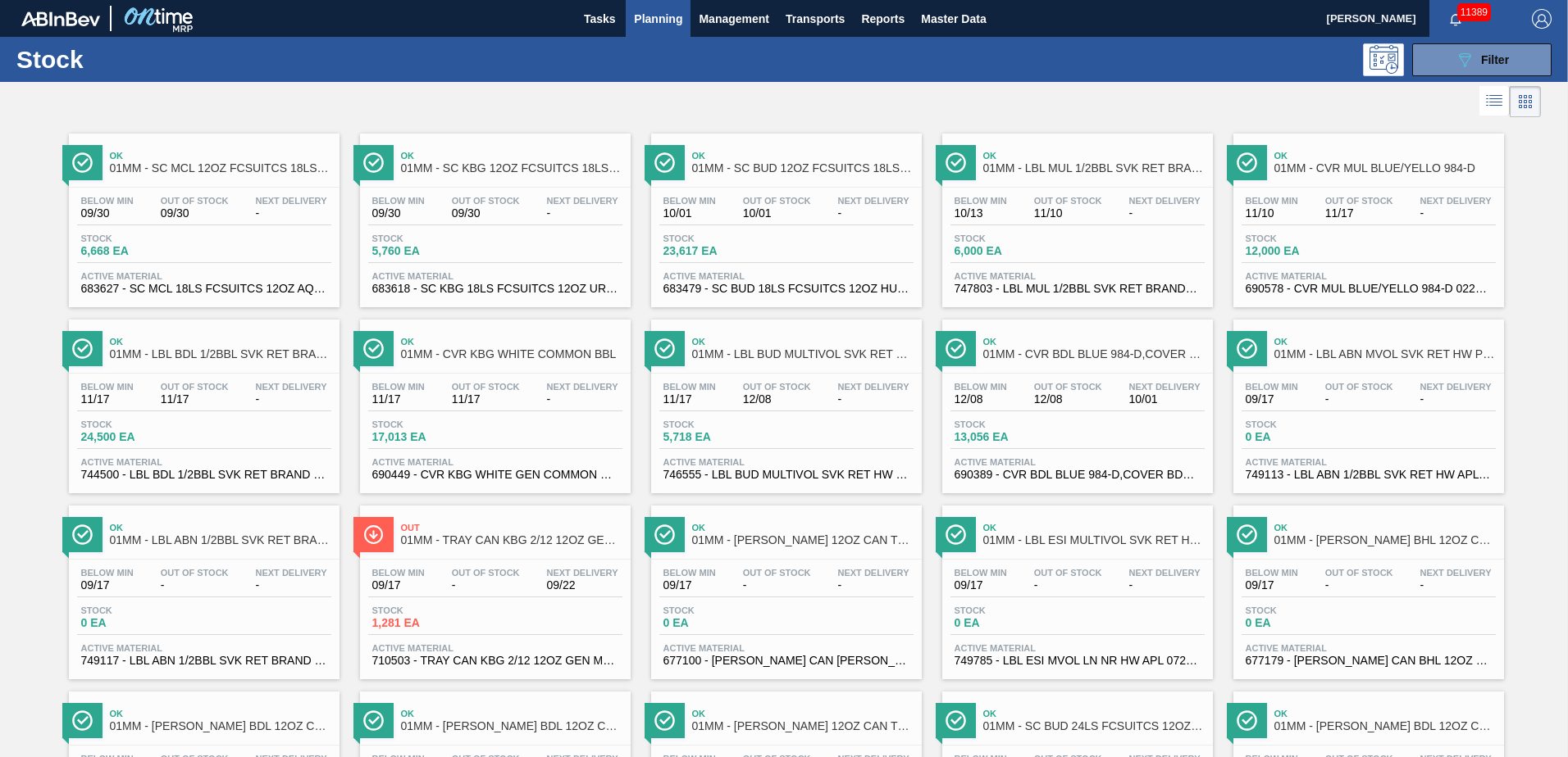
click at [207, 258] on div "Stock 6,668 EA" at bounding box center [204, 249] width 254 height 29
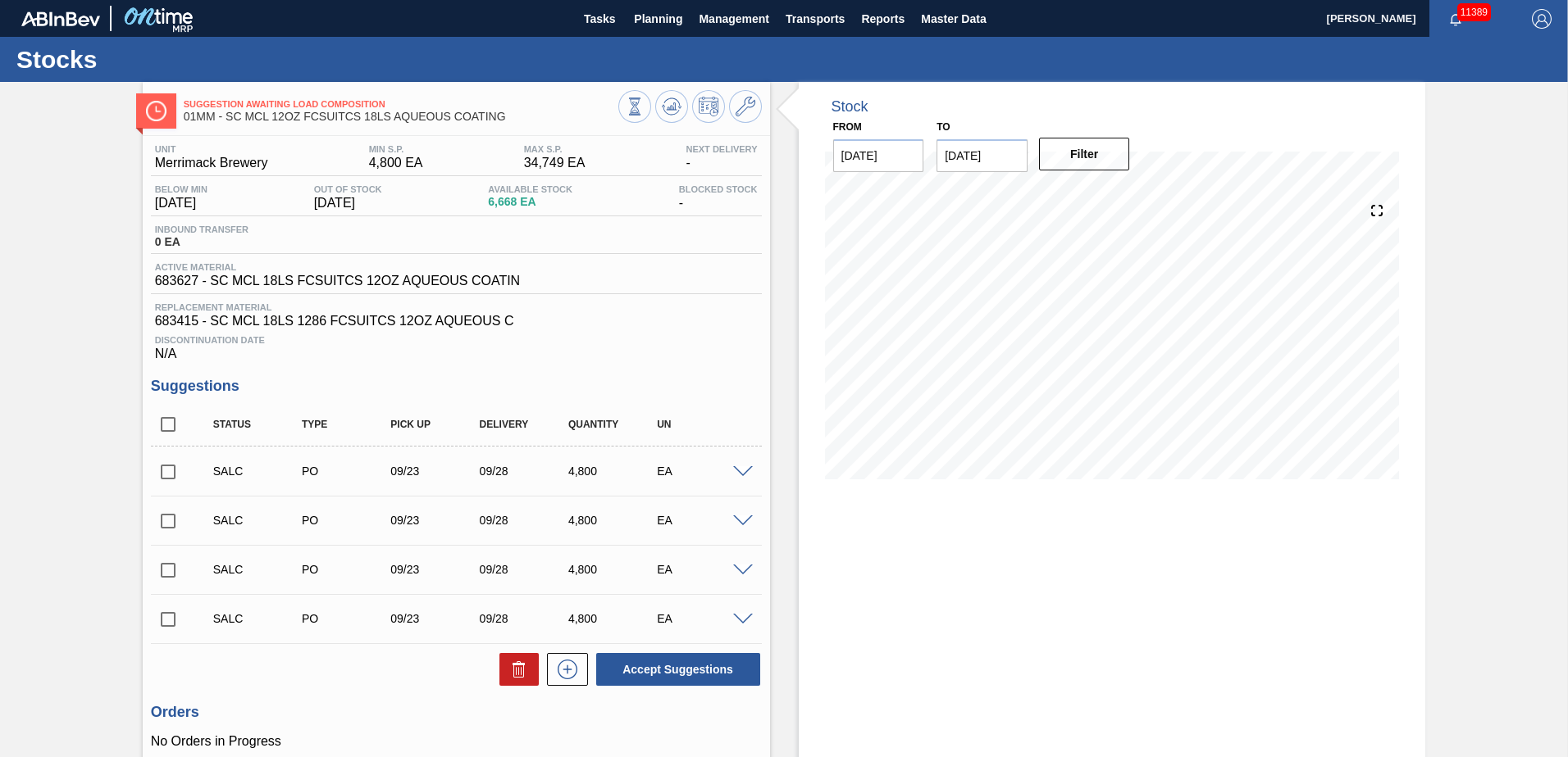
click at [164, 327] on input "checkbox" at bounding box center [168, 425] width 34 height 34
checkbox input "true"
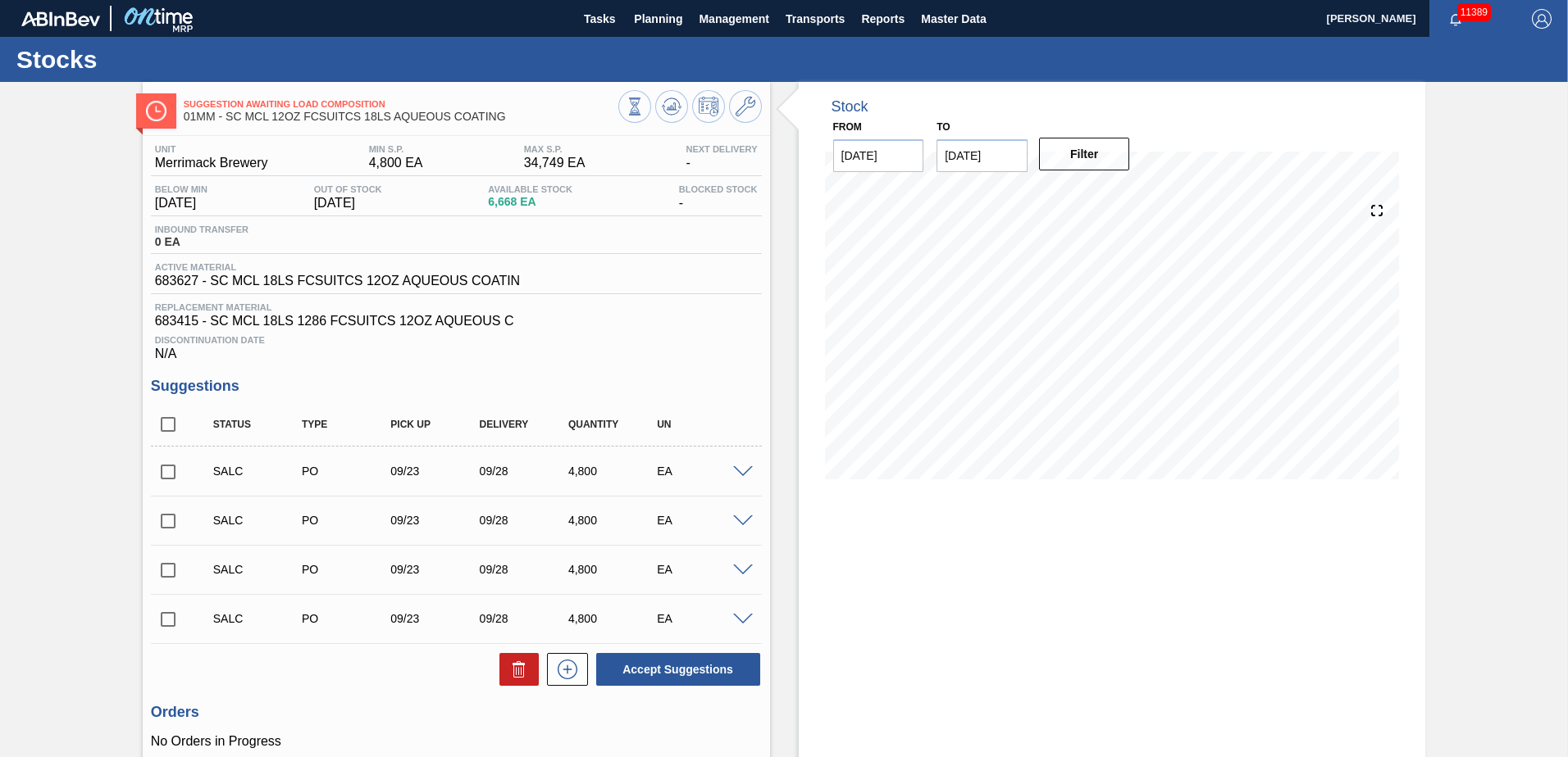
checkbox input "true"
click at [685, 327] on button "Accept Suggestions" at bounding box center [678, 669] width 164 height 33
checkbox input "false"
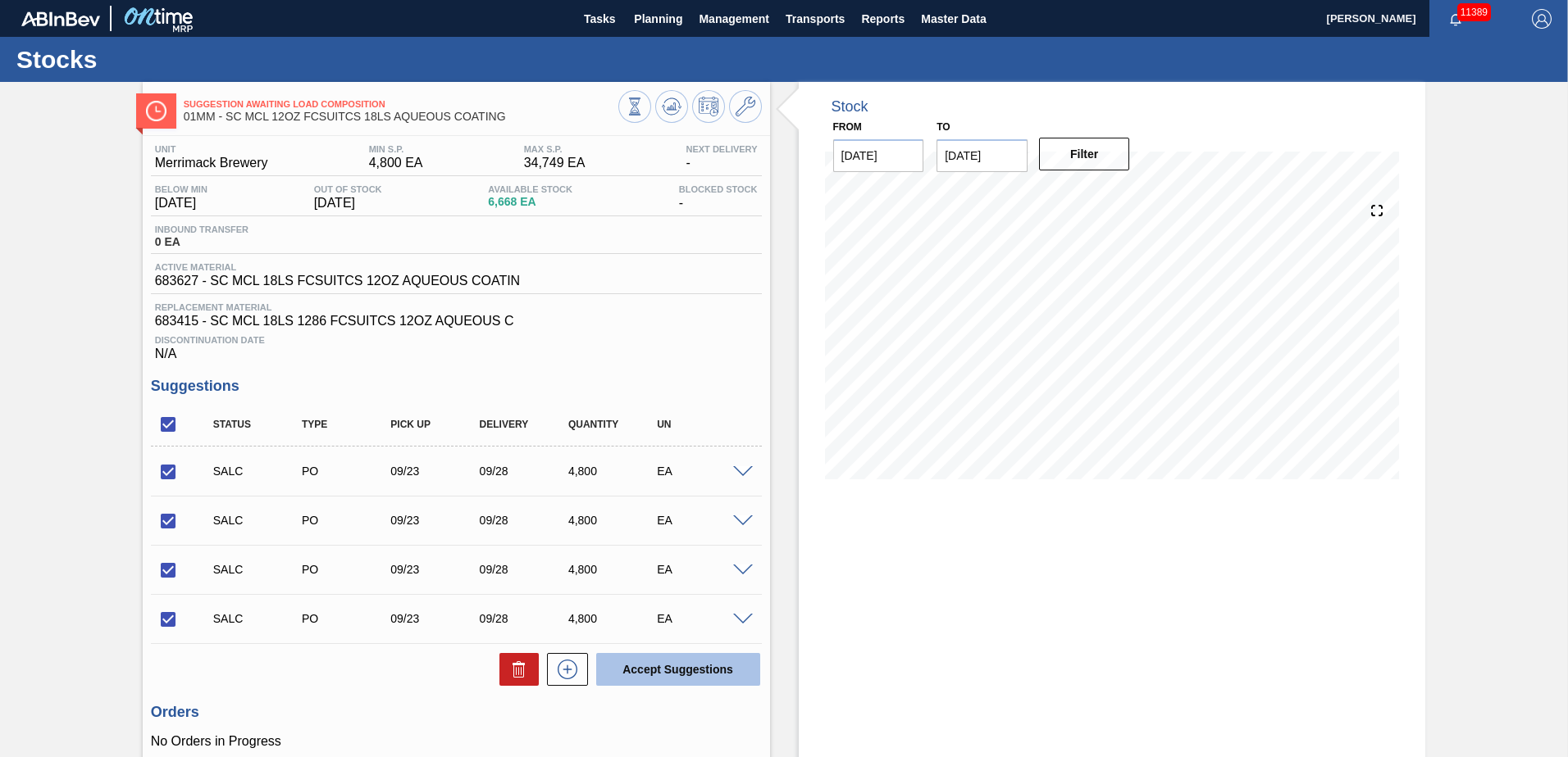
checkbox input "false"
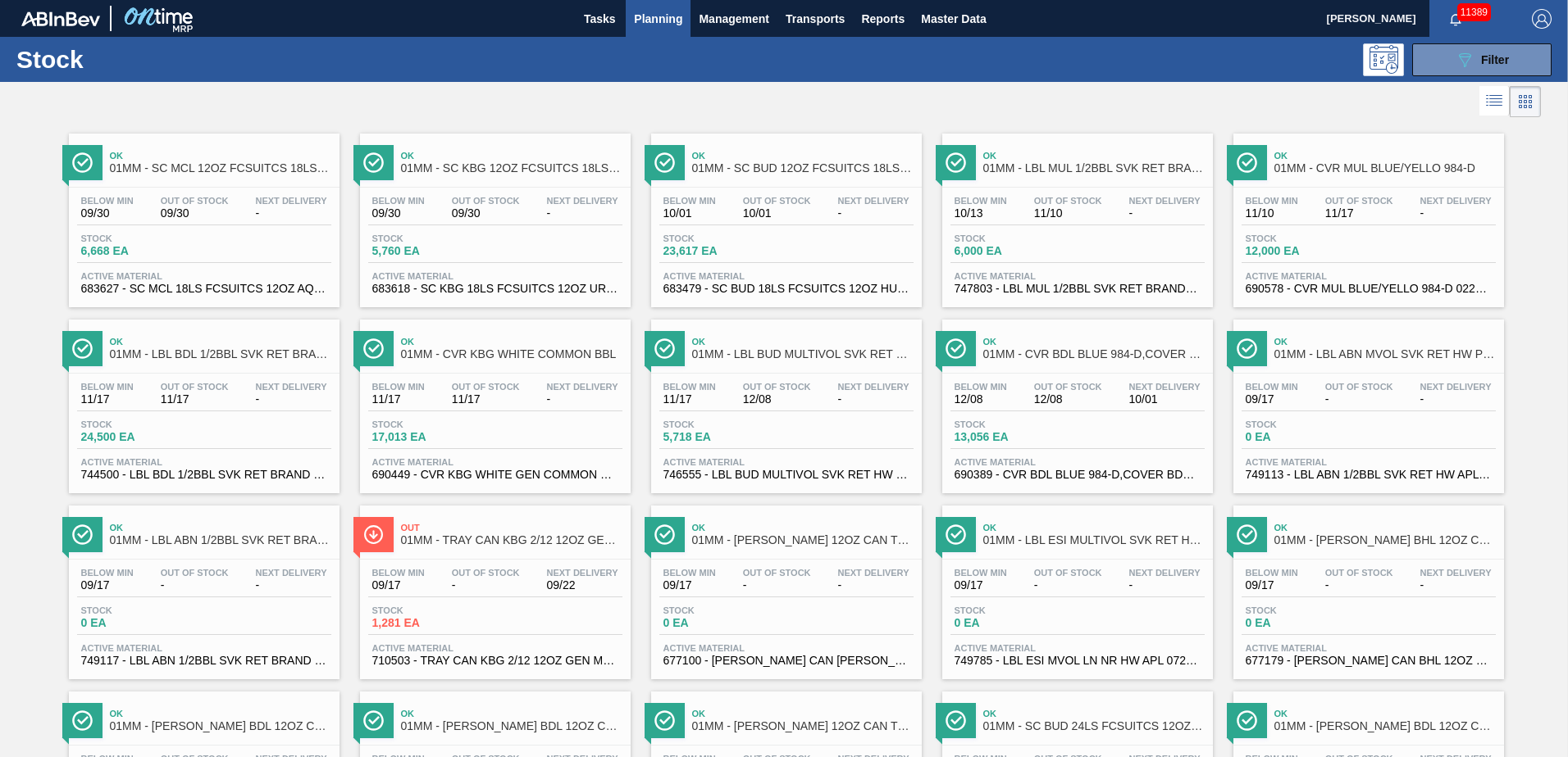
click at [657, 20] on span "Planning" at bounding box center [657, 18] width 48 height 20
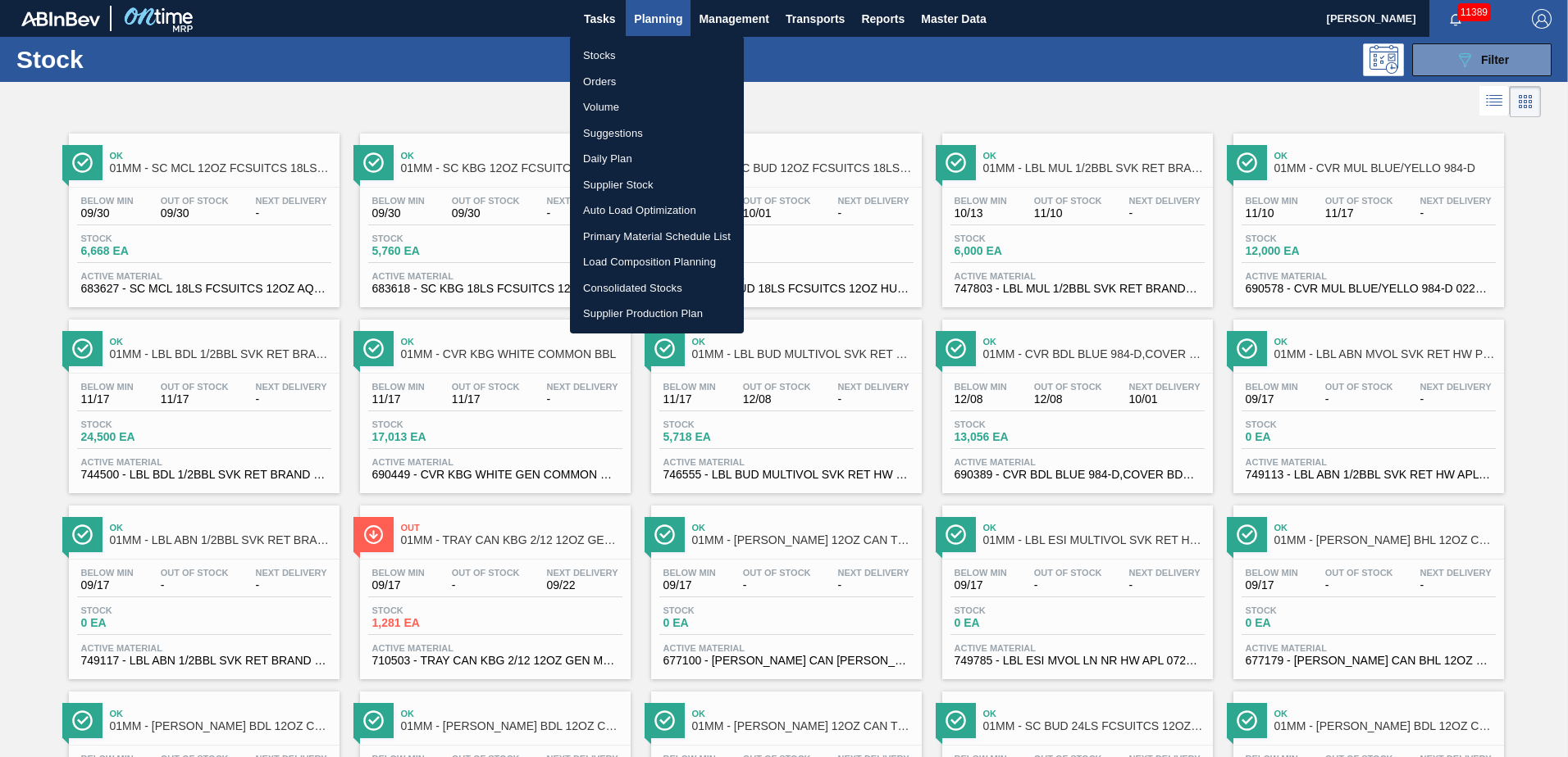
click at [603, 255] on li "Load Composition Planning" at bounding box center [657, 262] width 174 height 26
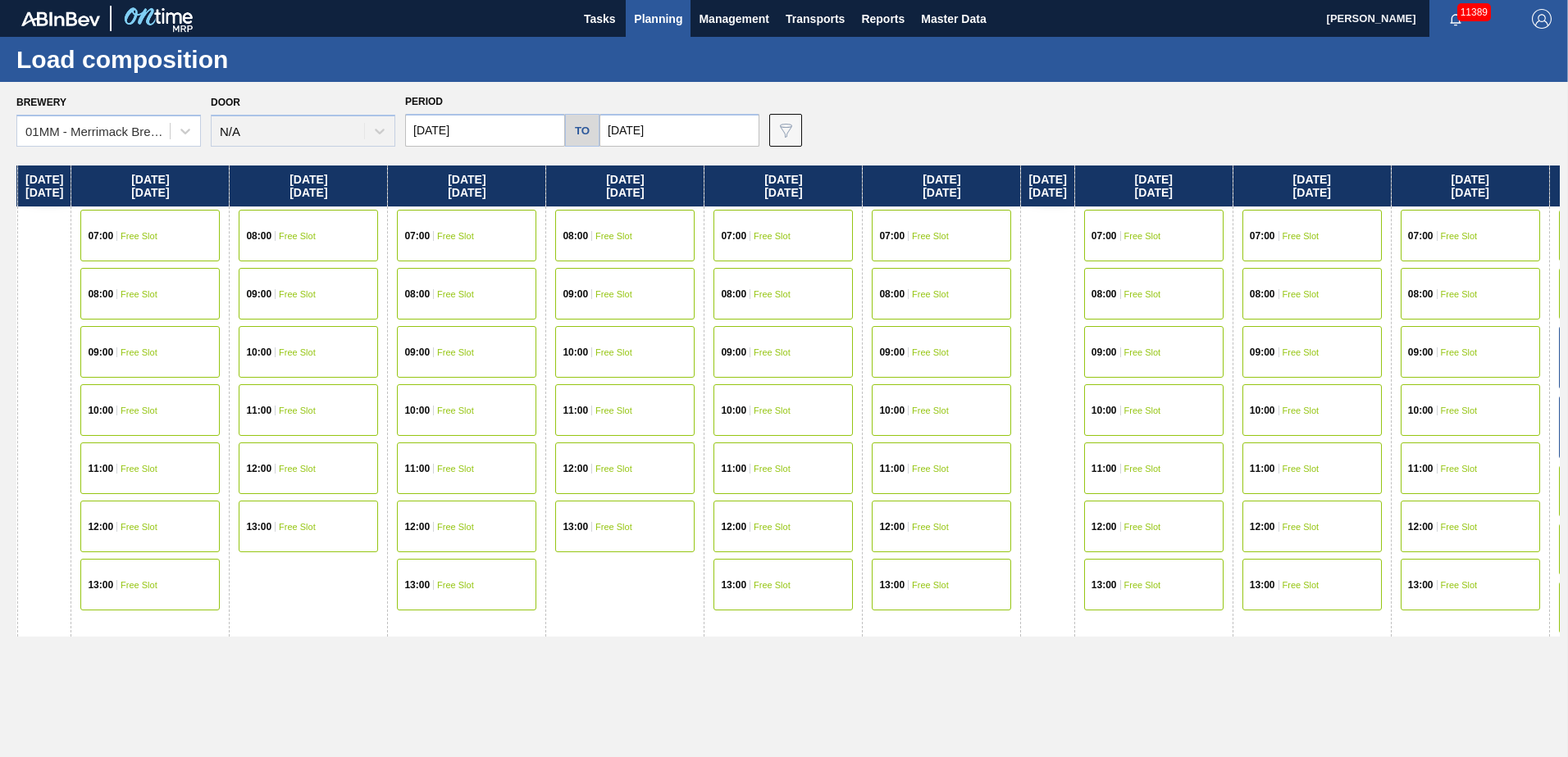
drag, startPoint x: 1354, startPoint y: 429, endPoint x: 508, endPoint y: 397, distance: 846.6
click at [514, 327] on div "[DATE] 07:00 Free Slot 08:00 Free Slot 09:00 Free Slot 10:00 Free Slot 11:00 Fr…" at bounding box center [787, 456] width 1543 height 582
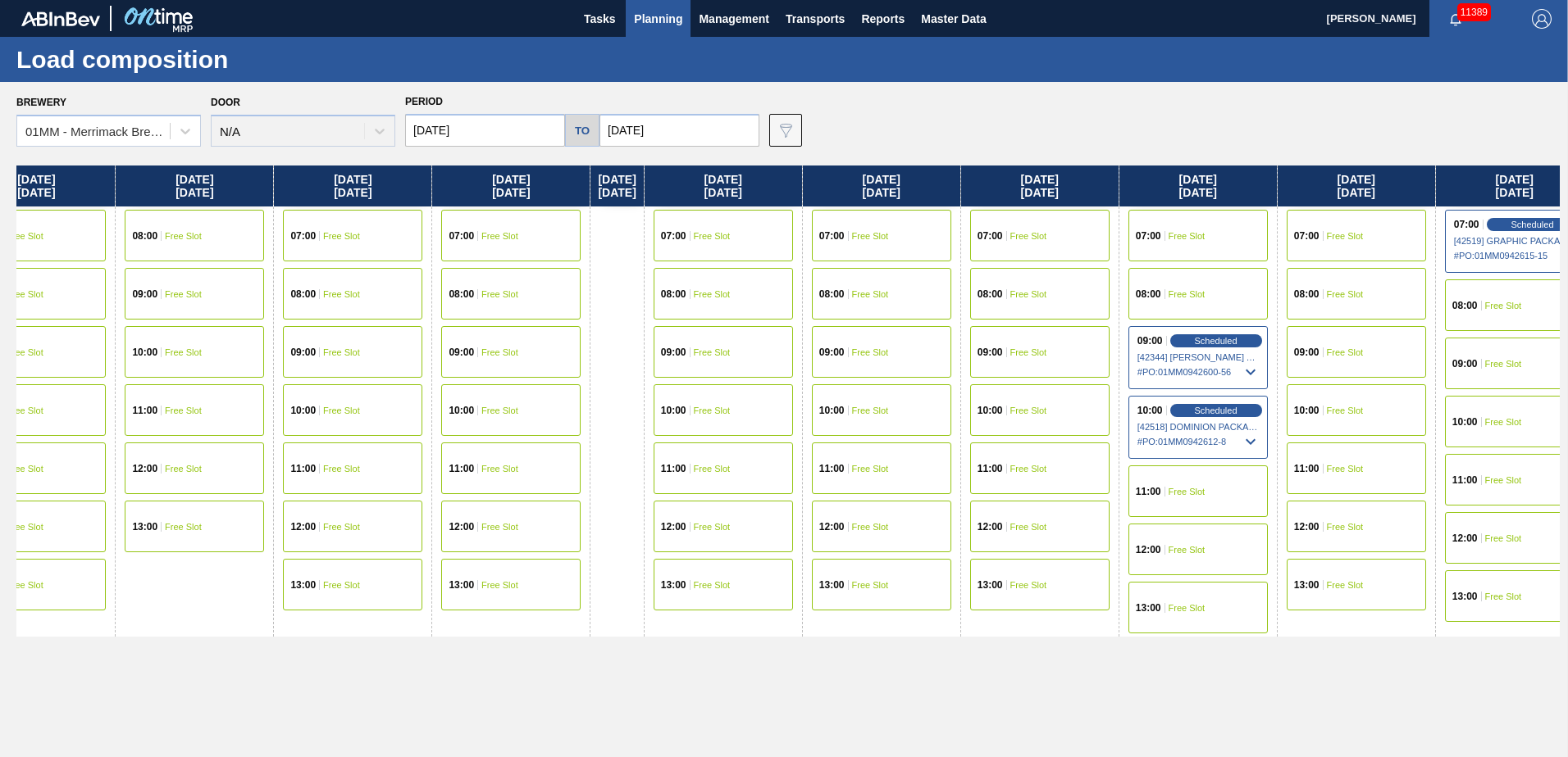
drag, startPoint x: 1173, startPoint y: 394, endPoint x: 439, endPoint y: 348, distance: 735.4
click at [439, 327] on div "[DATE] 07:00 Free Slot 08:00 Free Slot 09:00 Free Slot 10:00 Free Slot 11:00 Fr…" at bounding box center [787, 456] width 1543 height 582
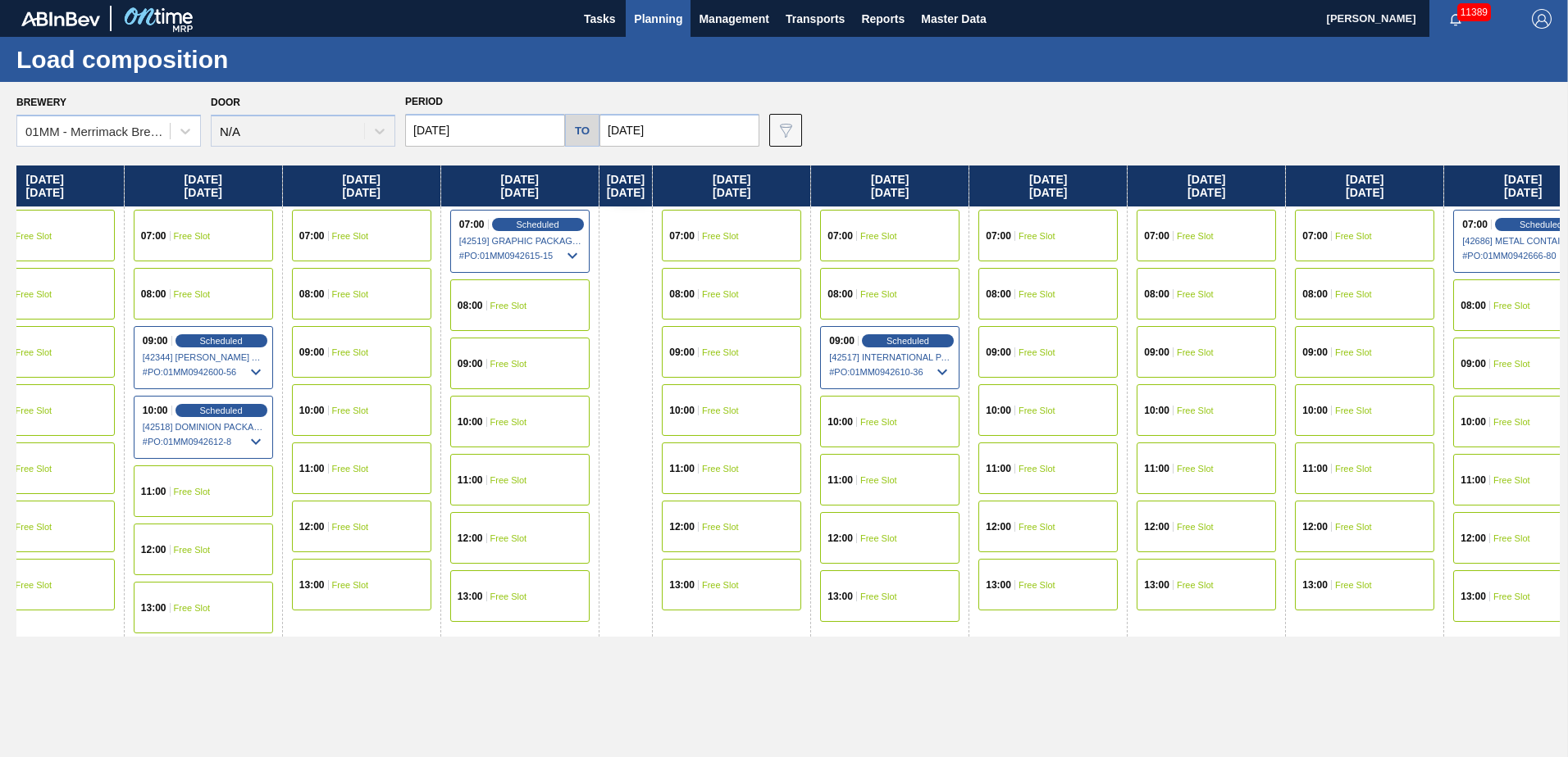
drag, startPoint x: 1115, startPoint y: 356, endPoint x: 443, endPoint y: 311, distance: 673.5
click at [443, 311] on div "[DATE] 07:00 Free Slot 08:00 Free Slot 09:00 Free Slot 10:00 Free Slot 11:00 Fr…" at bounding box center [787, 456] width 1543 height 582
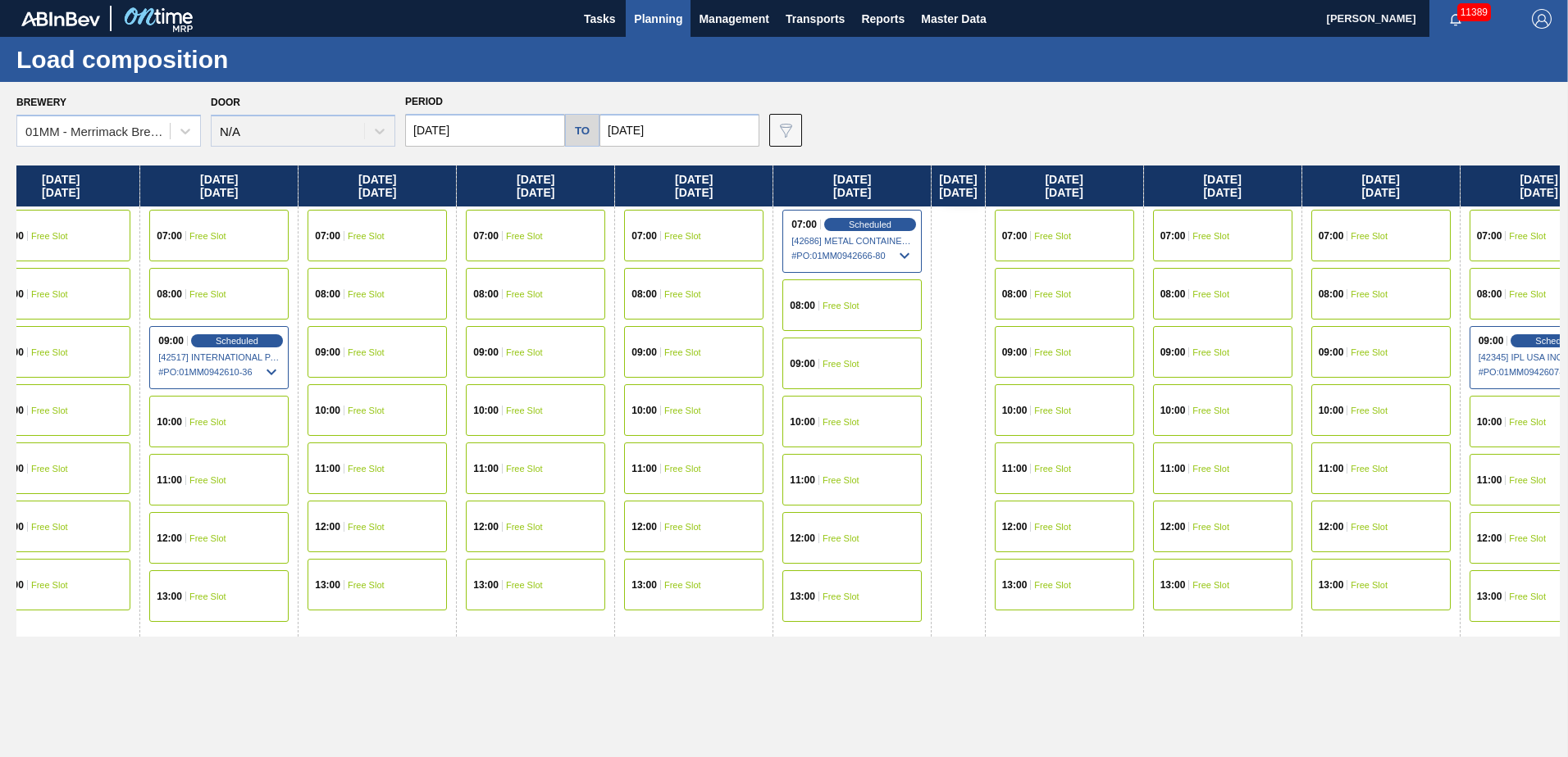
drag, startPoint x: 1008, startPoint y: 385, endPoint x: 747, endPoint y: 315, distance: 270.2
click at [467, 315] on div "[DATE] 07:00 Free Slot 08:00 Free Slot 09:00 Free Slot 10:00 Free Slot 11:00 Fr…" at bounding box center [787, 456] width 1543 height 582
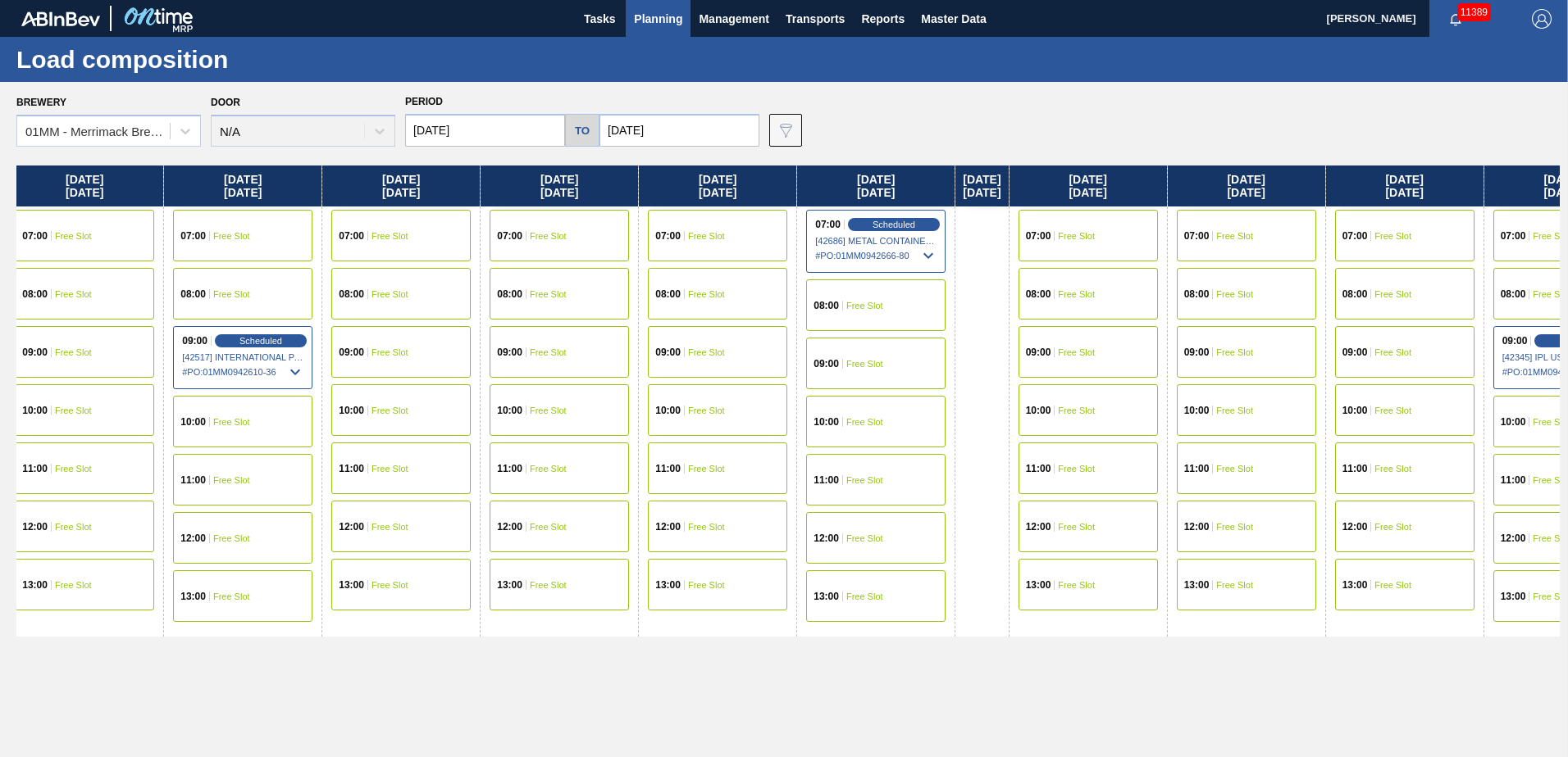
drag, startPoint x: 879, startPoint y: 358, endPoint x: 1286, endPoint y: 318, distance: 409.0
click at [778, 318] on div "[DATE] 07:00 Free Slot 08:00 Free Slot 09:00 Free Slot 10:00 Free Slot 11:00 Fr…" at bounding box center [787, 456] width 1543 height 582
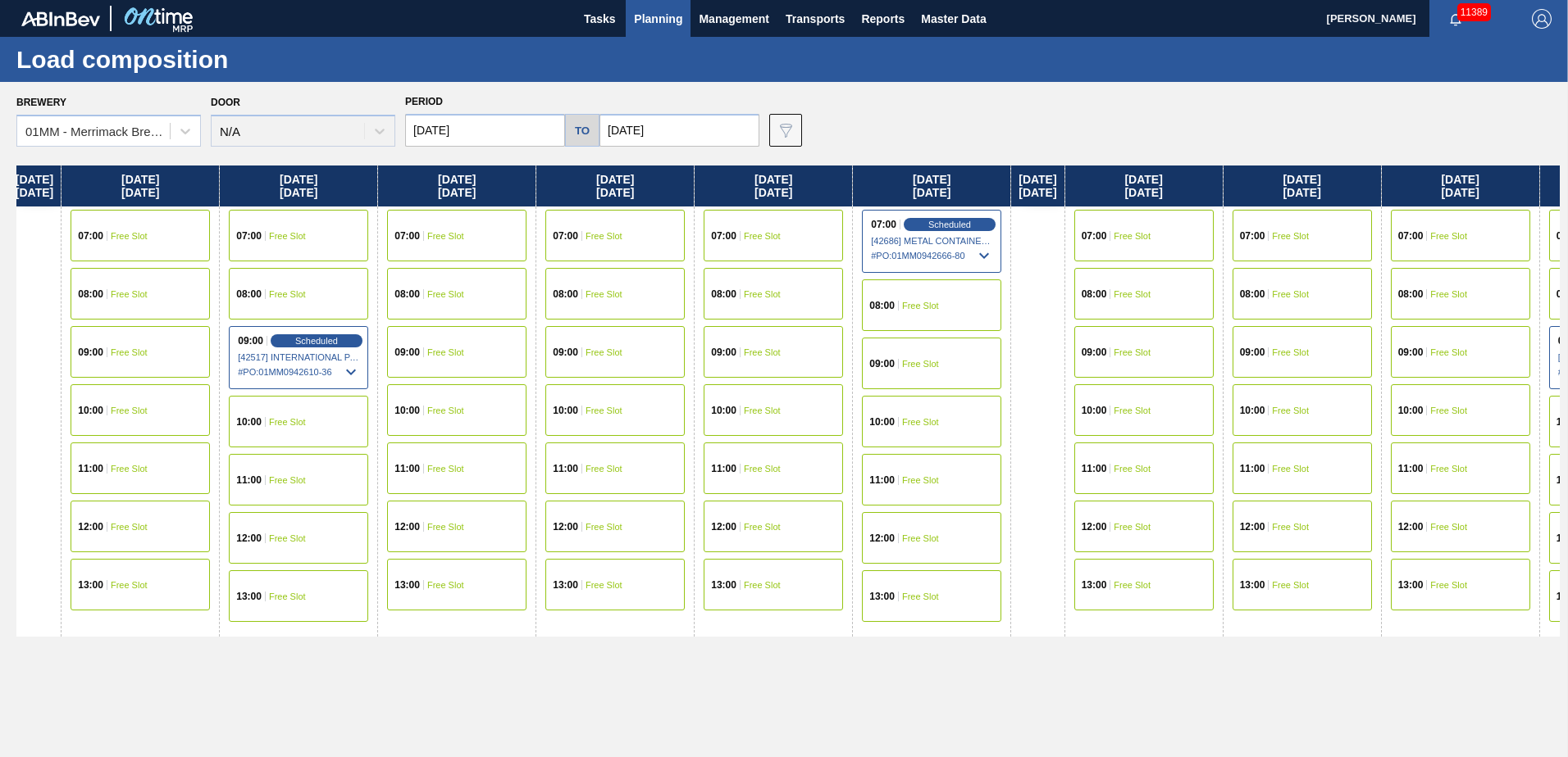
click at [778, 243] on div "07:00 Free Slot" at bounding box center [773, 236] width 139 height 52
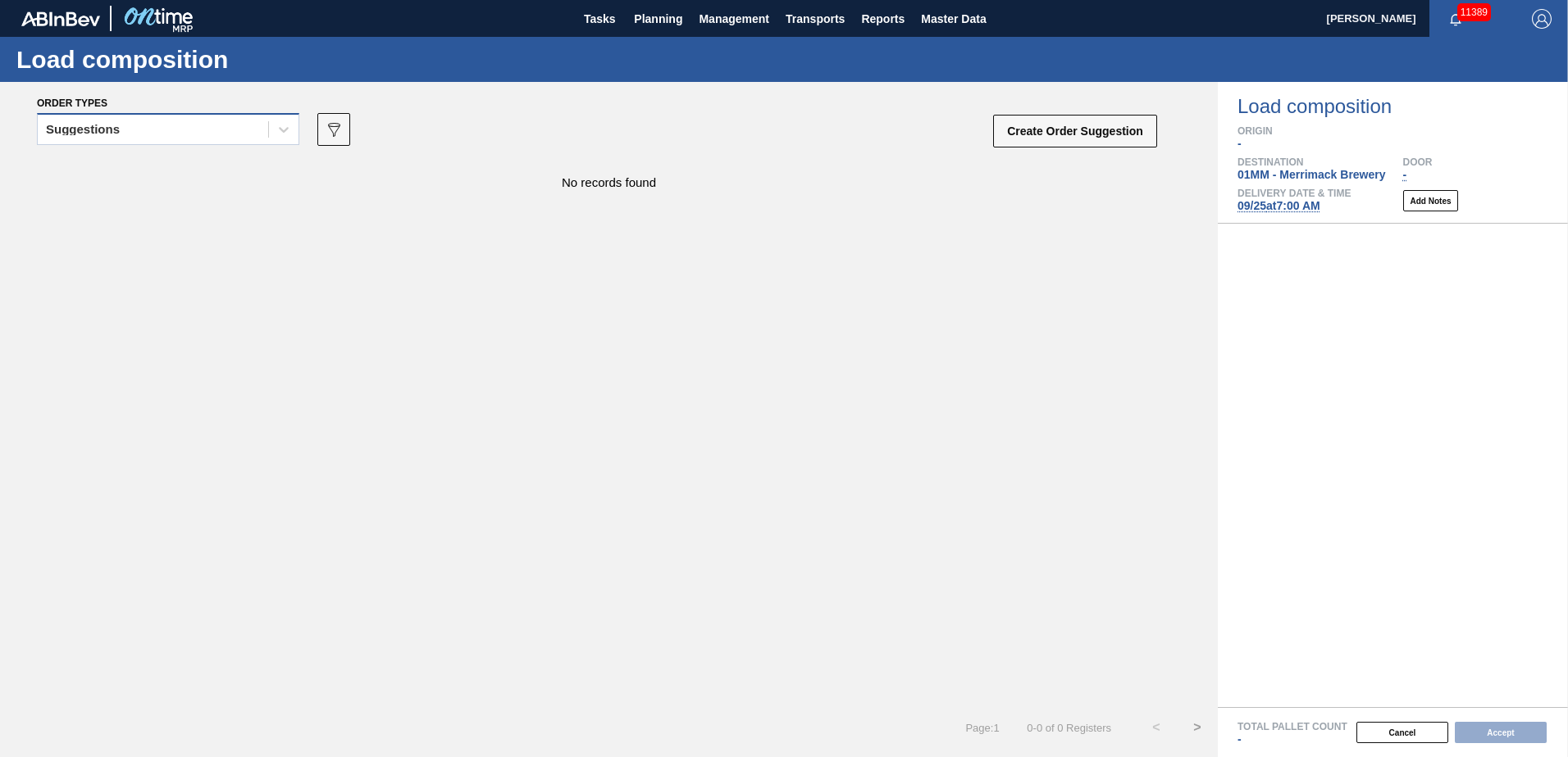
click at [144, 122] on div "Suggestions" at bounding box center [153, 130] width 231 height 24
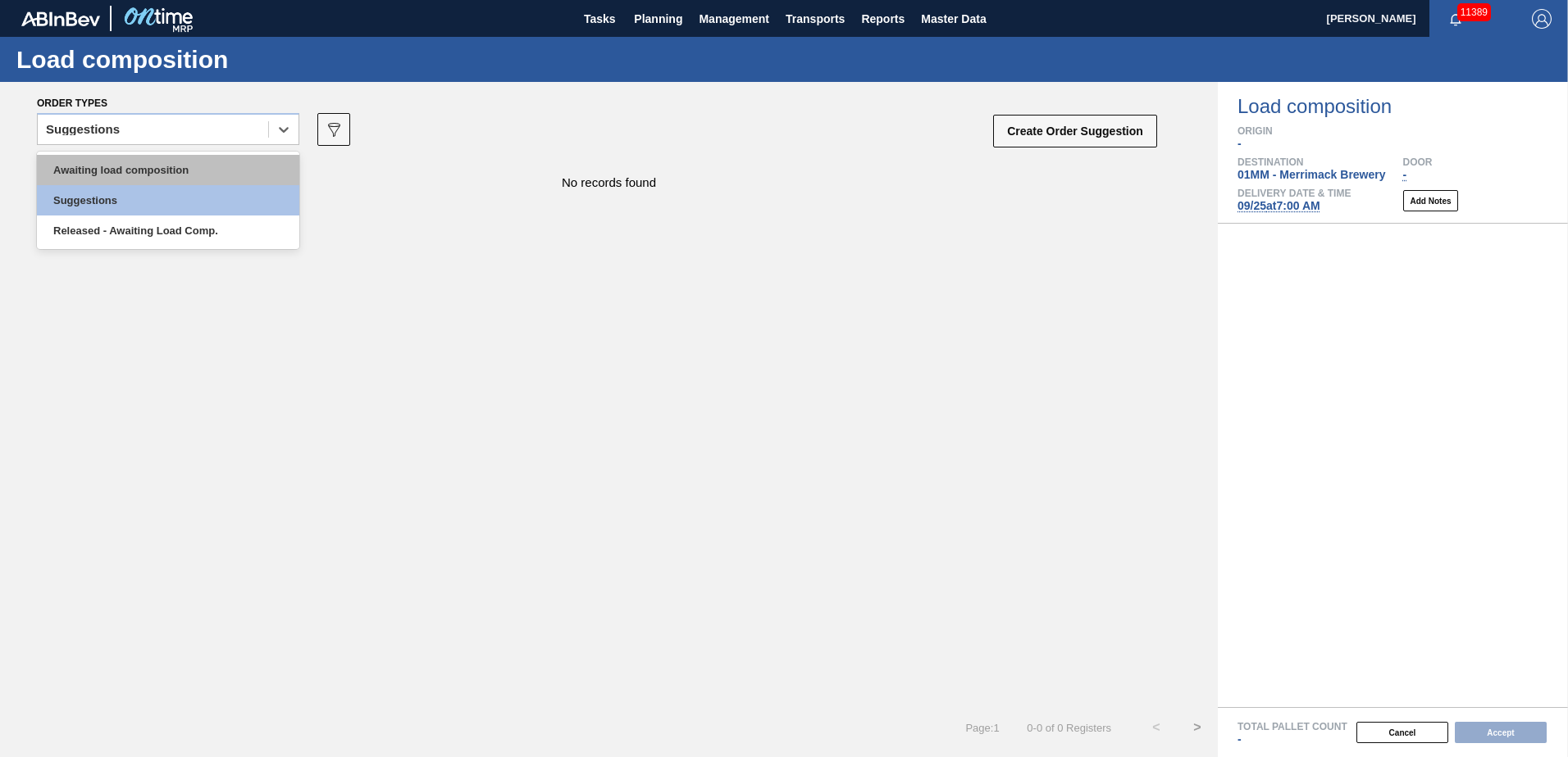
click at [127, 167] on div "Awaiting load composition" at bounding box center [168, 169] width 262 height 30
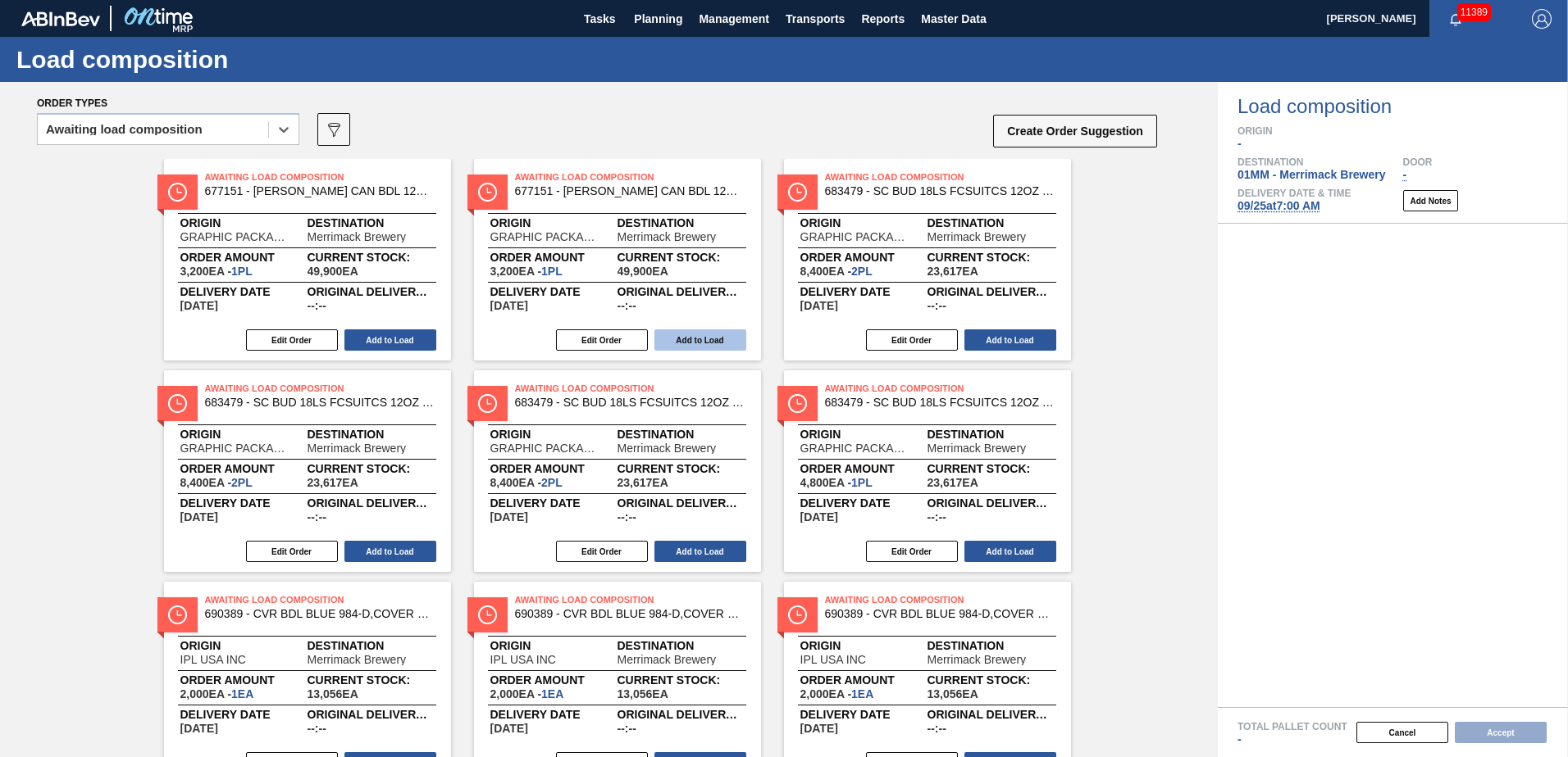
click at [687, 327] on button "Add to Load" at bounding box center [700, 340] width 92 height 22
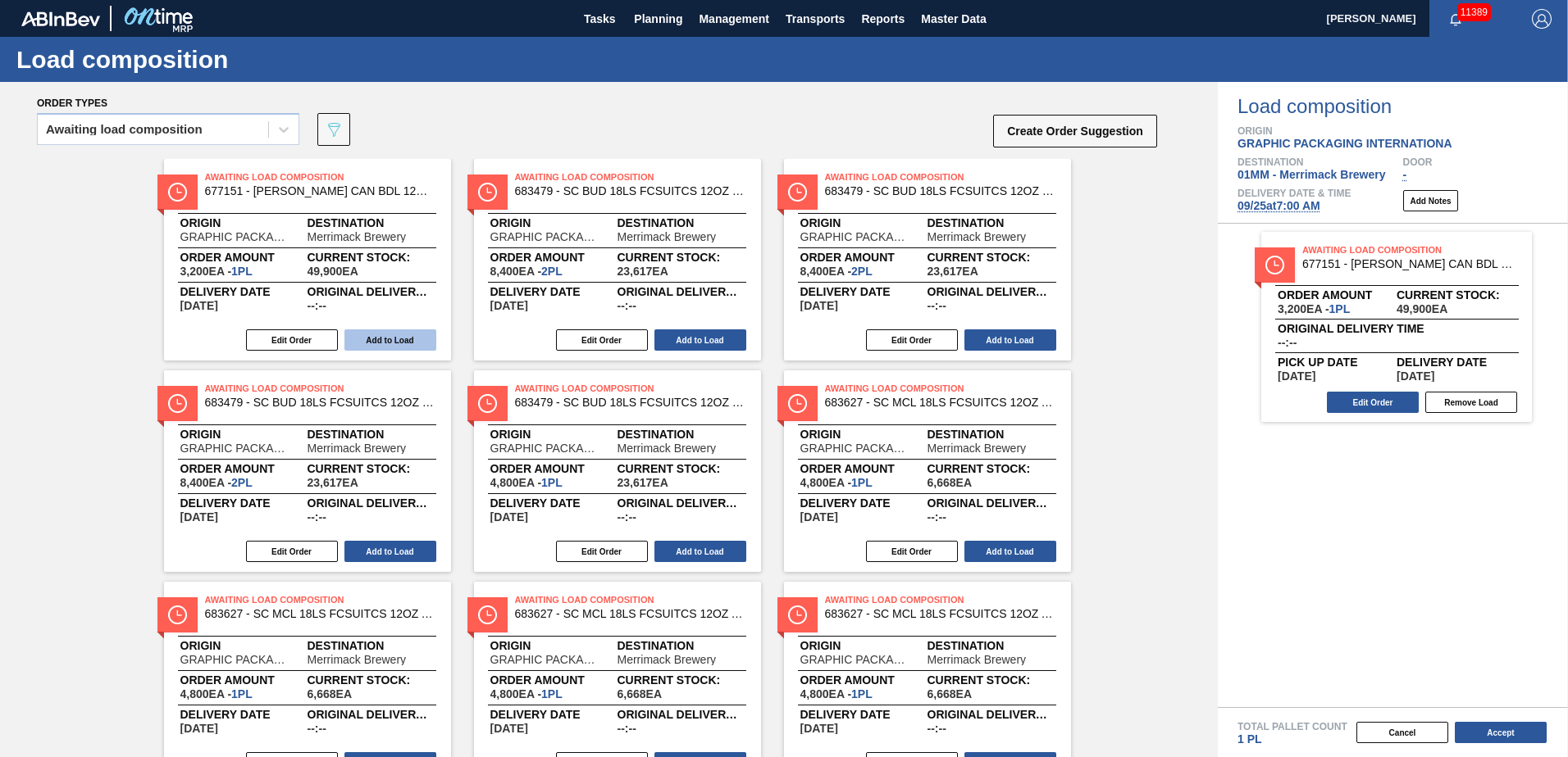
click at [402, 327] on button "Add to Load" at bounding box center [390, 340] width 92 height 22
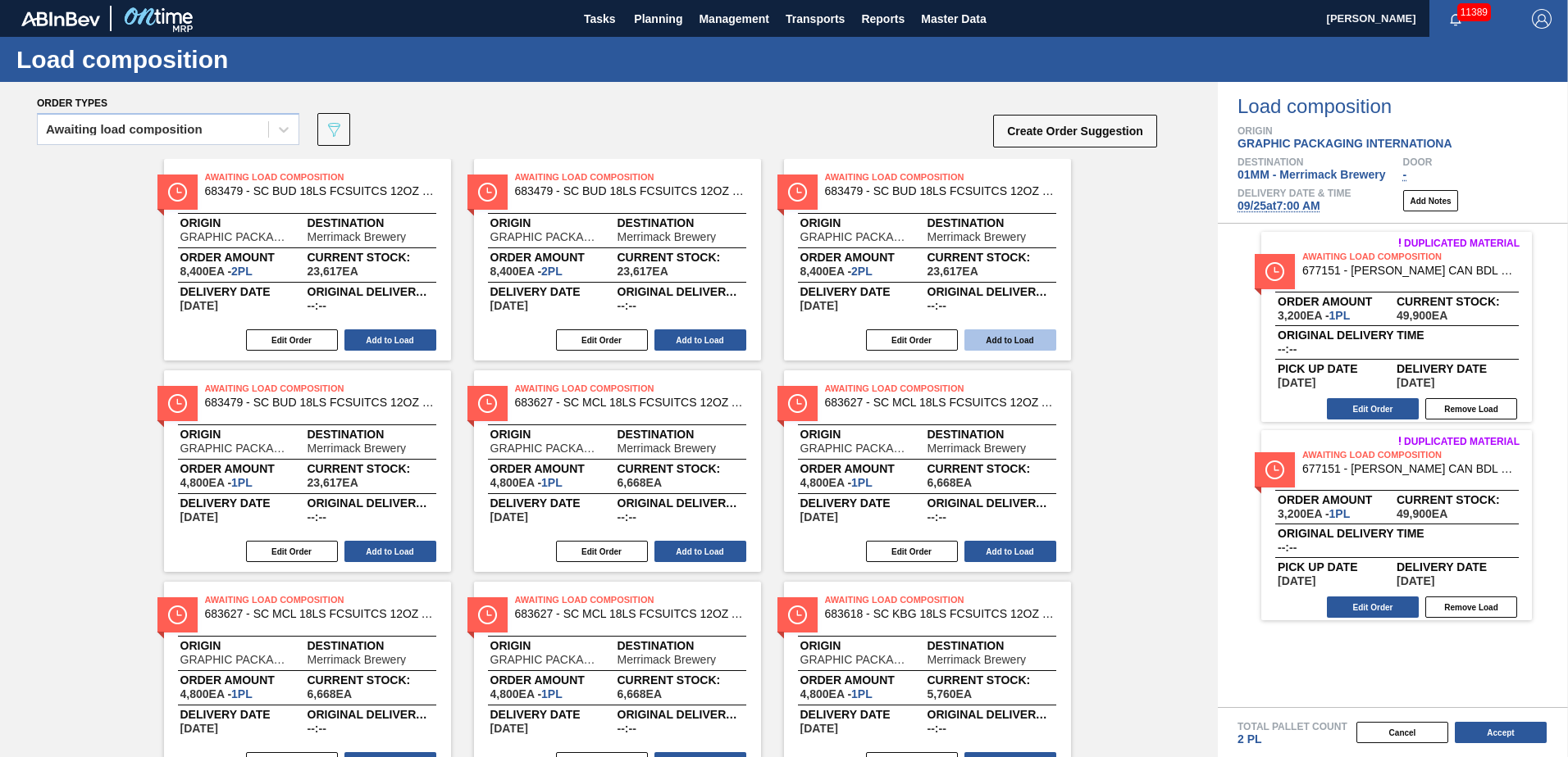
click at [778, 327] on button "Add to Load" at bounding box center [1009, 340] width 92 height 22
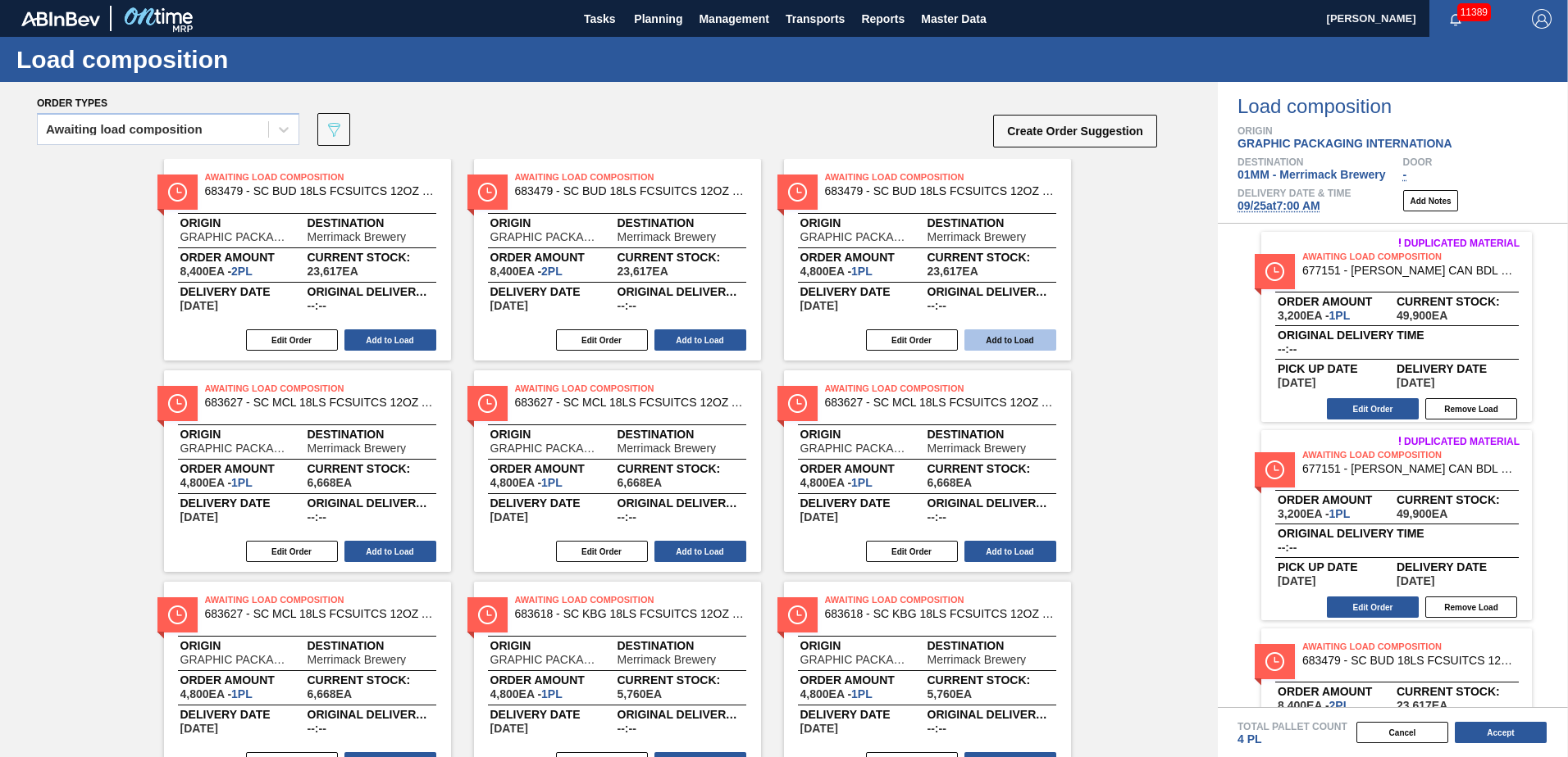
click at [778, 327] on button "Add to Load" at bounding box center [1009, 340] width 92 height 22
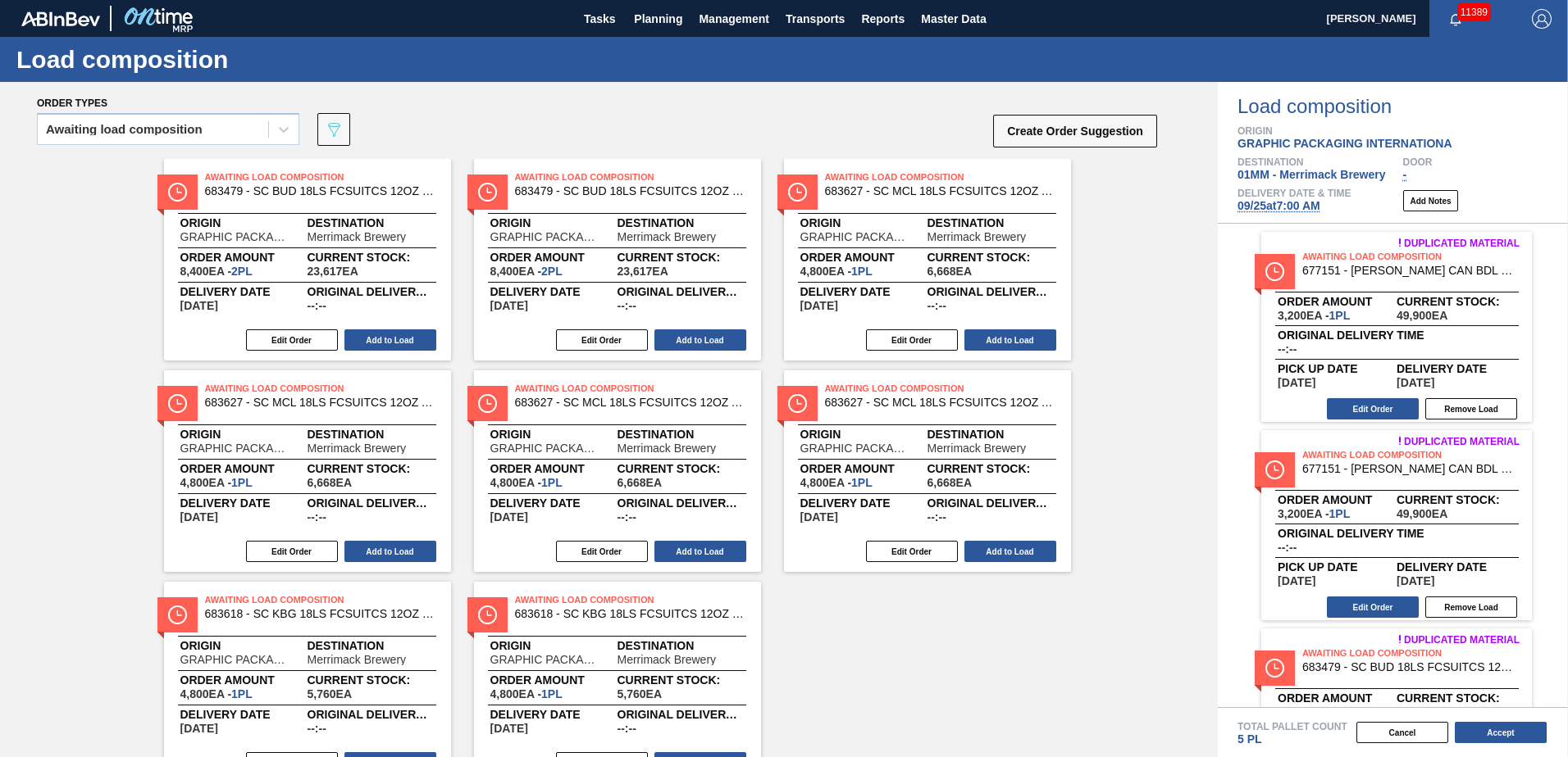
click at [778, 327] on button "Add to Load" at bounding box center [1009, 340] width 92 height 22
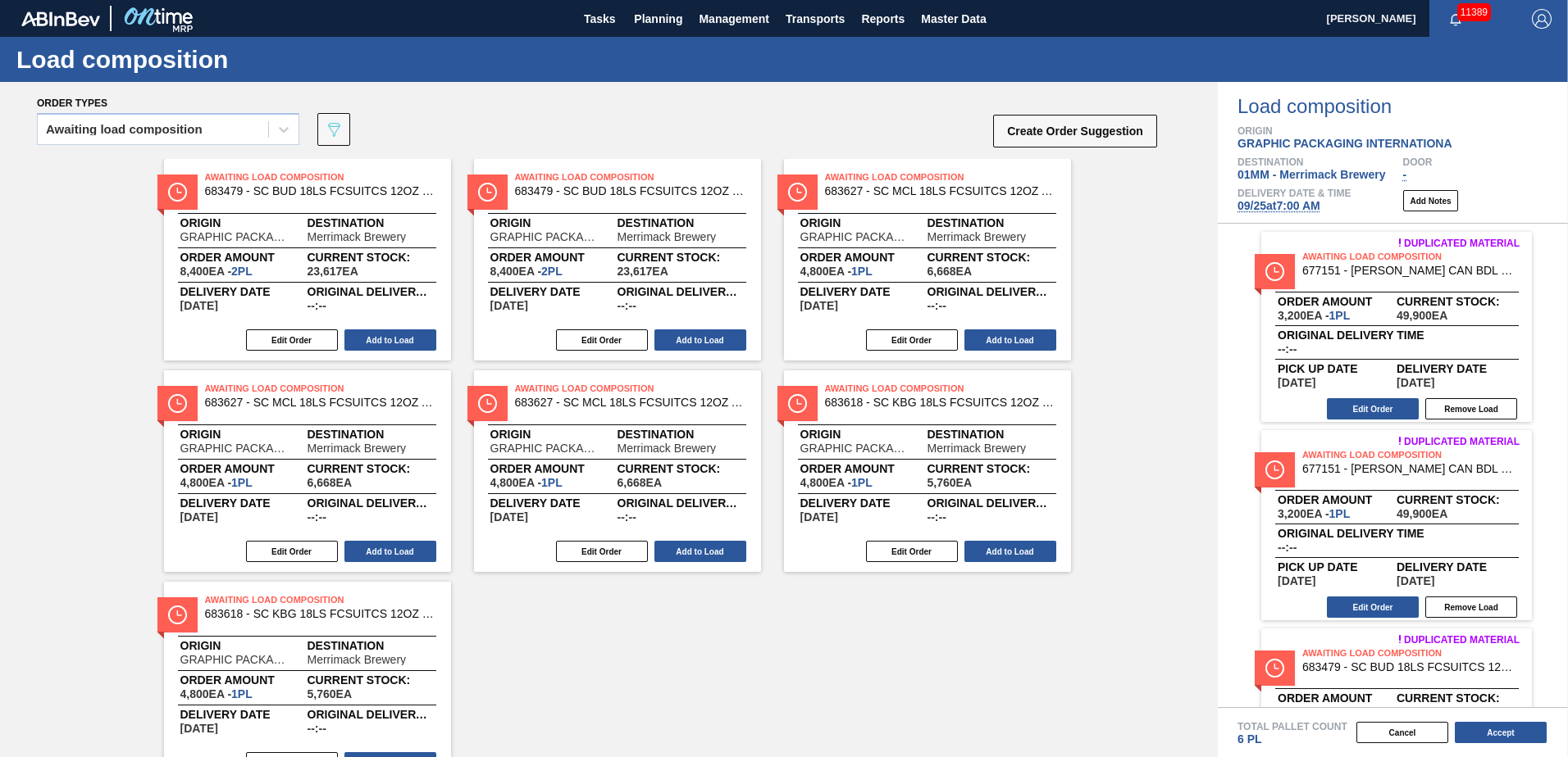
click at [778, 327] on button "Add to Load" at bounding box center [1009, 340] width 92 height 22
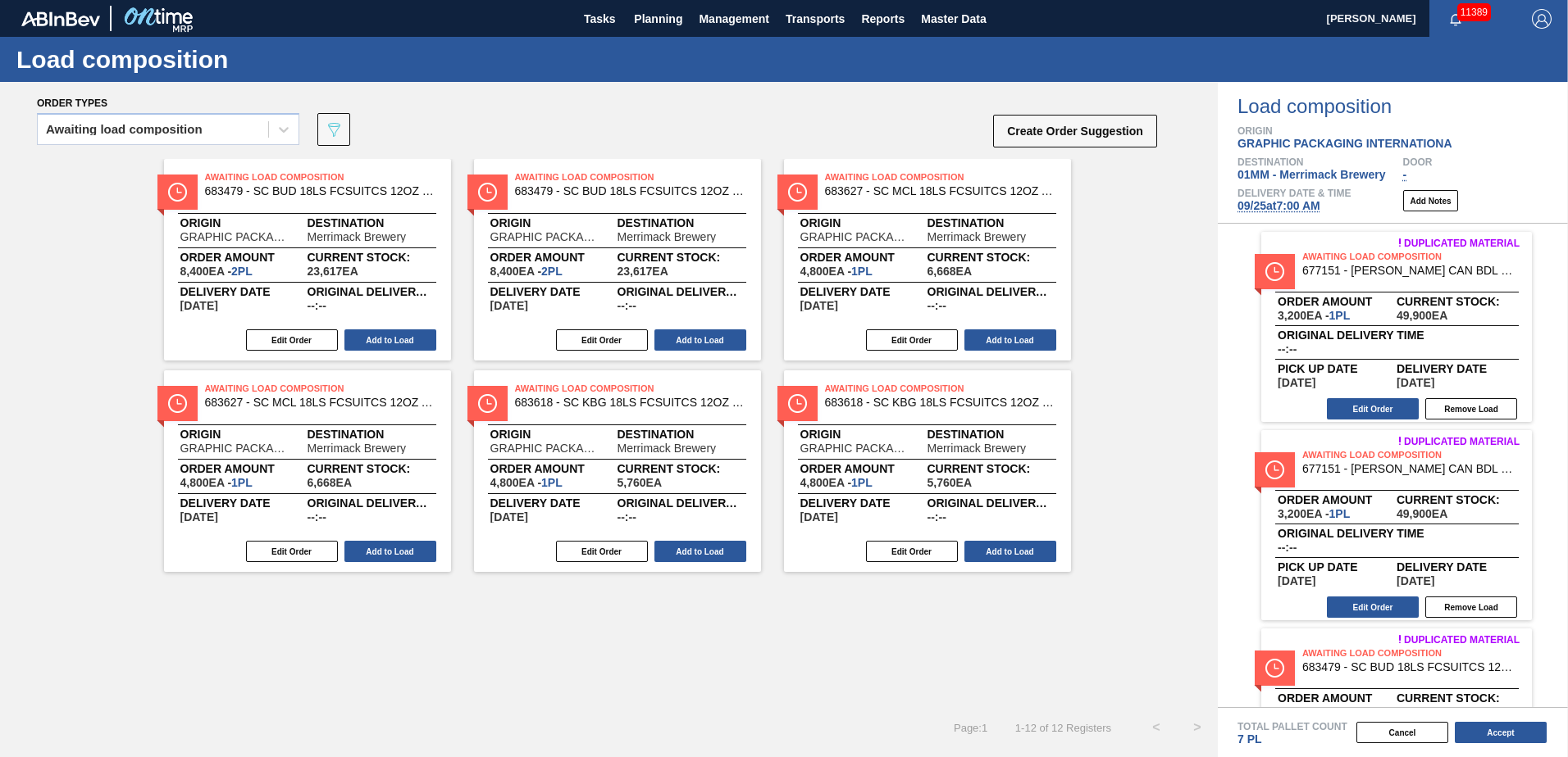
click at [778, 327] on button "Add to Load" at bounding box center [1009, 340] width 92 height 22
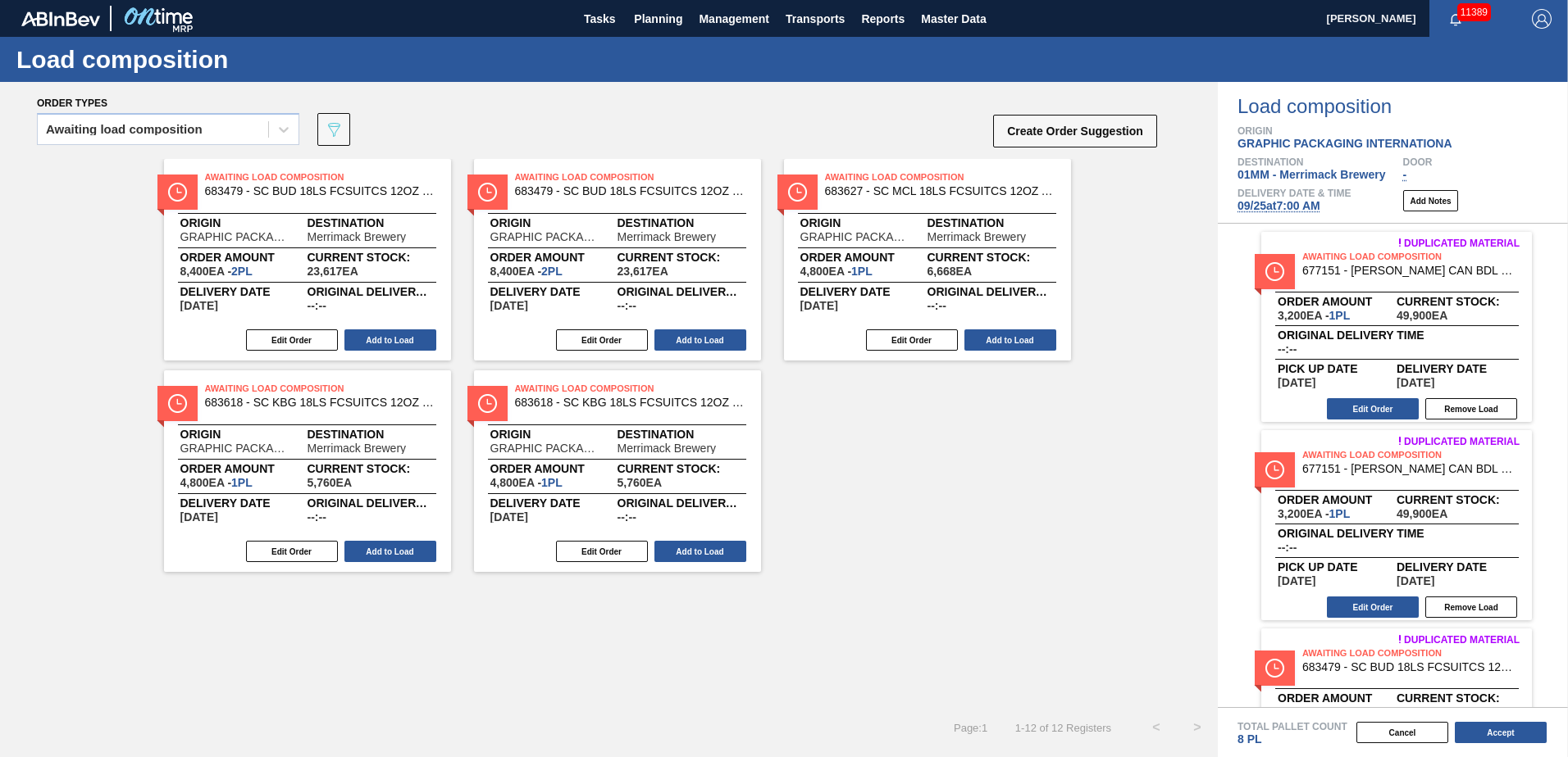
click at [778, 327] on button "Add to Load" at bounding box center [1009, 340] width 92 height 22
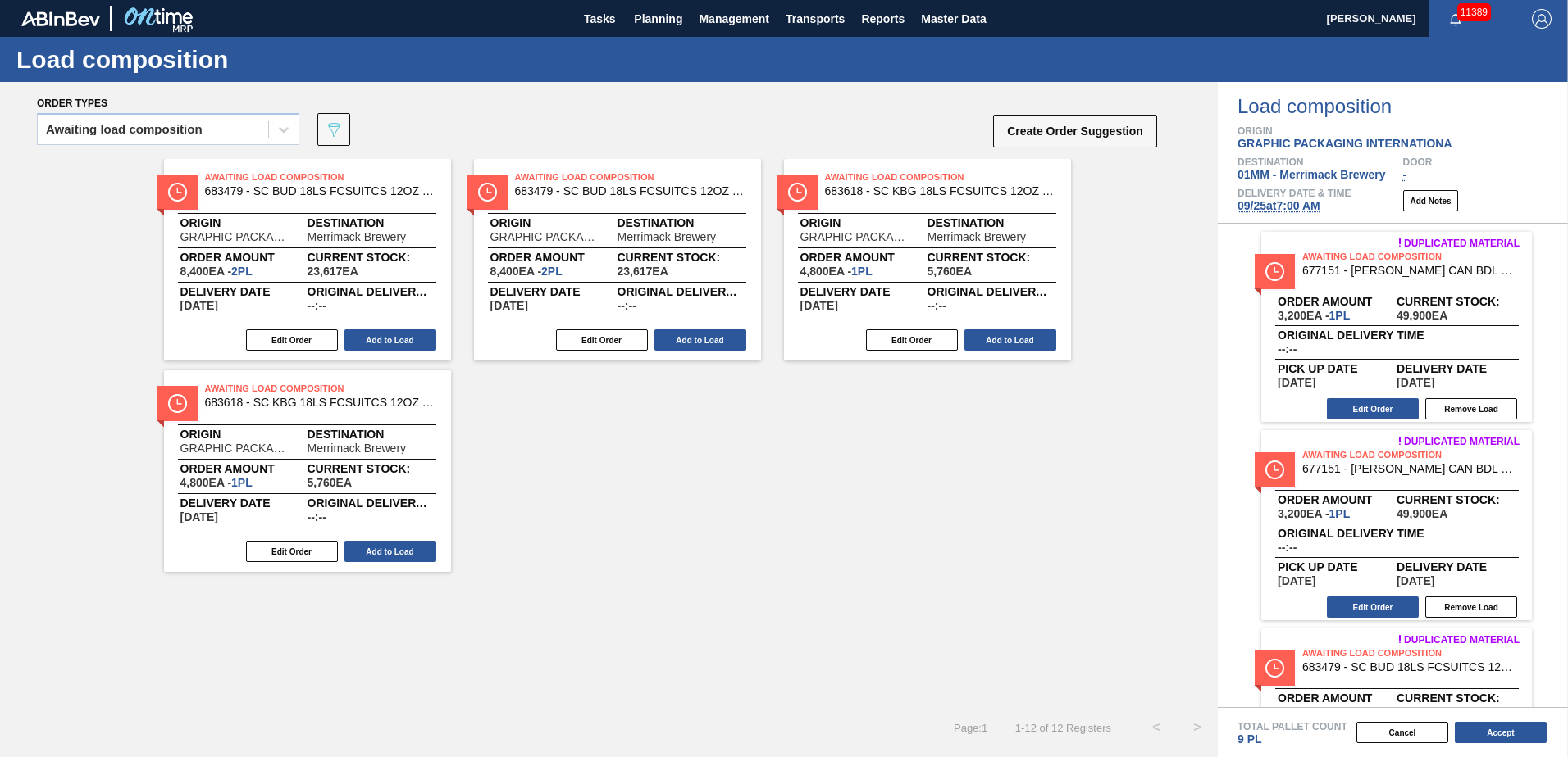
click at [778, 327] on button "Add to Load" at bounding box center [1009, 340] width 92 height 22
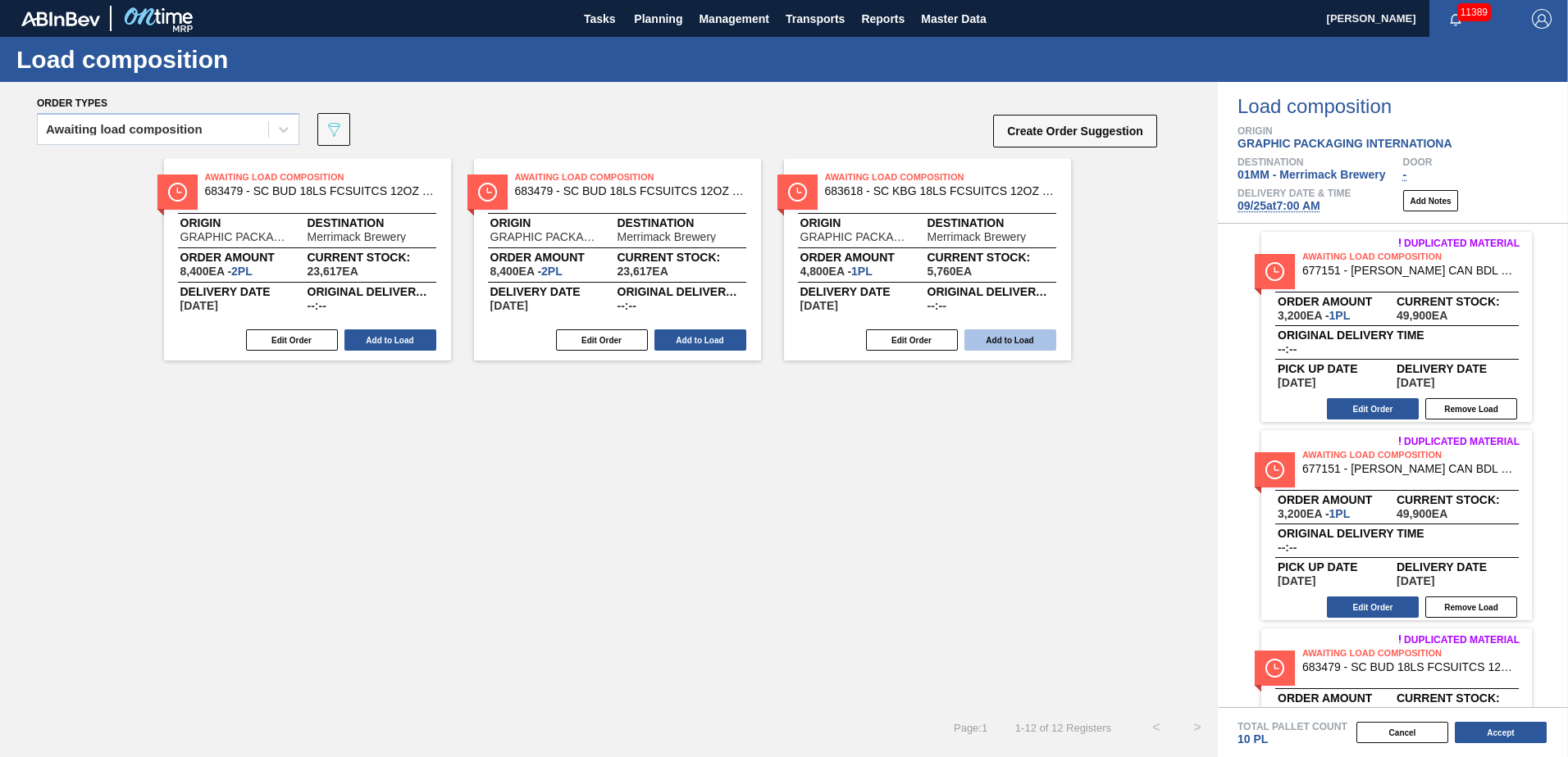
click at [778, 327] on button "Add to Load" at bounding box center [1009, 340] width 92 height 22
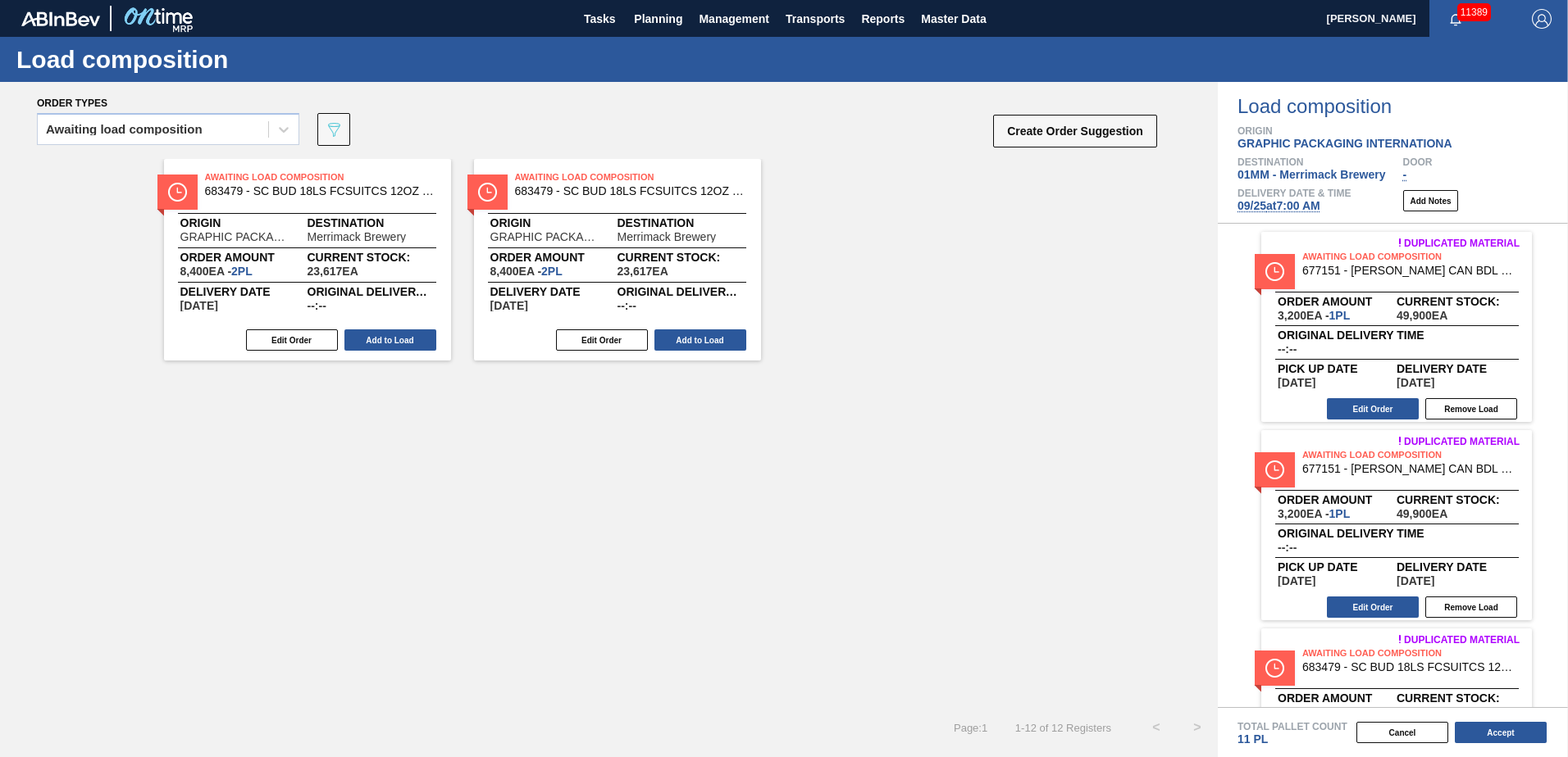
click at [778, 327] on div "Awaiting Load Composition 683479 - SC BUD 18LS FCSUITCS 12OZ HULK HANDLE 09 Ori…" at bounding box center [608, 260] width 1218 height 201
click at [724, 327] on button "Add to Load" at bounding box center [700, 340] width 92 height 22
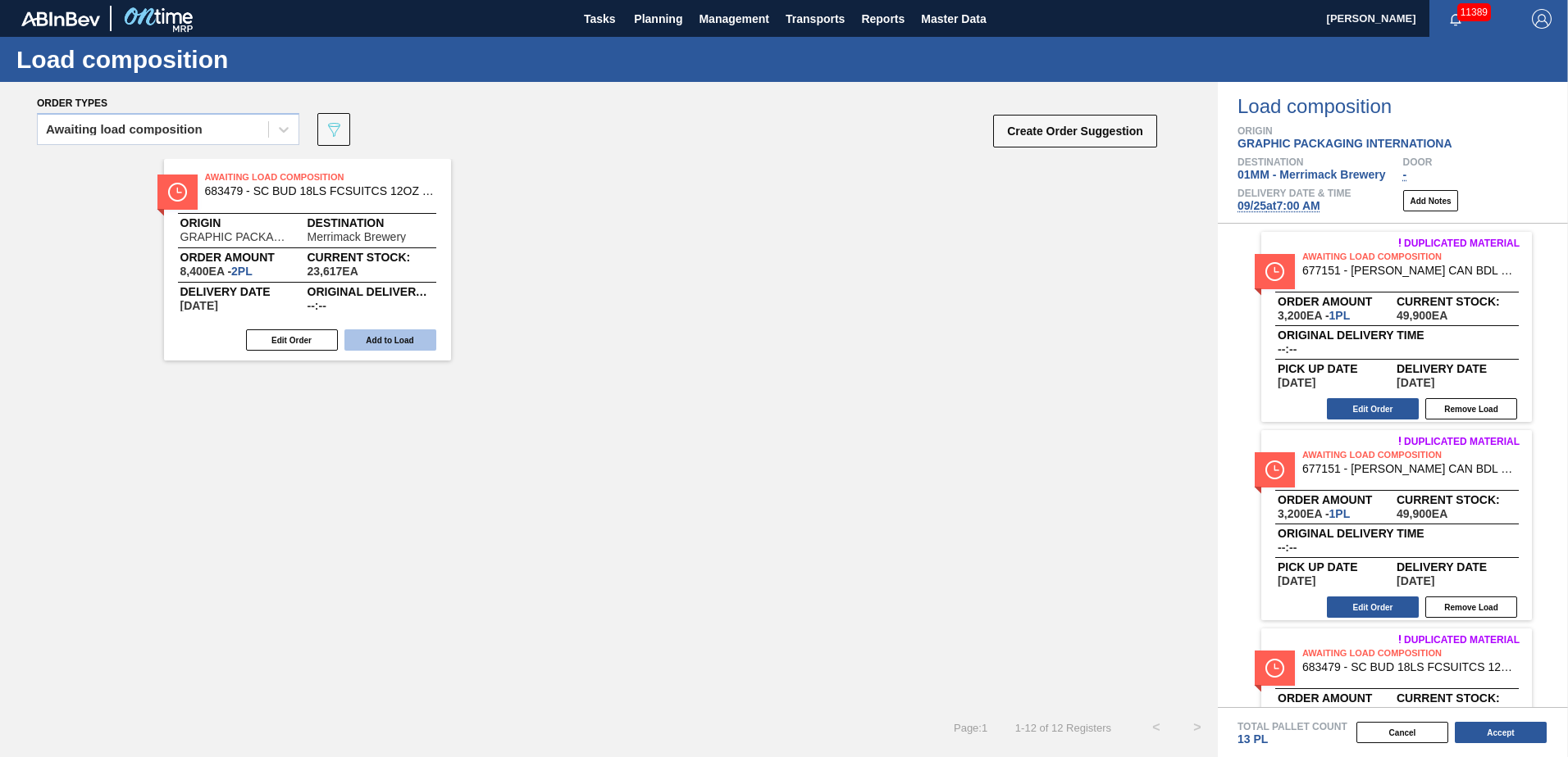
click at [392, 327] on button "Add to Load" at bounding box center [390, 340] width 92 height 22
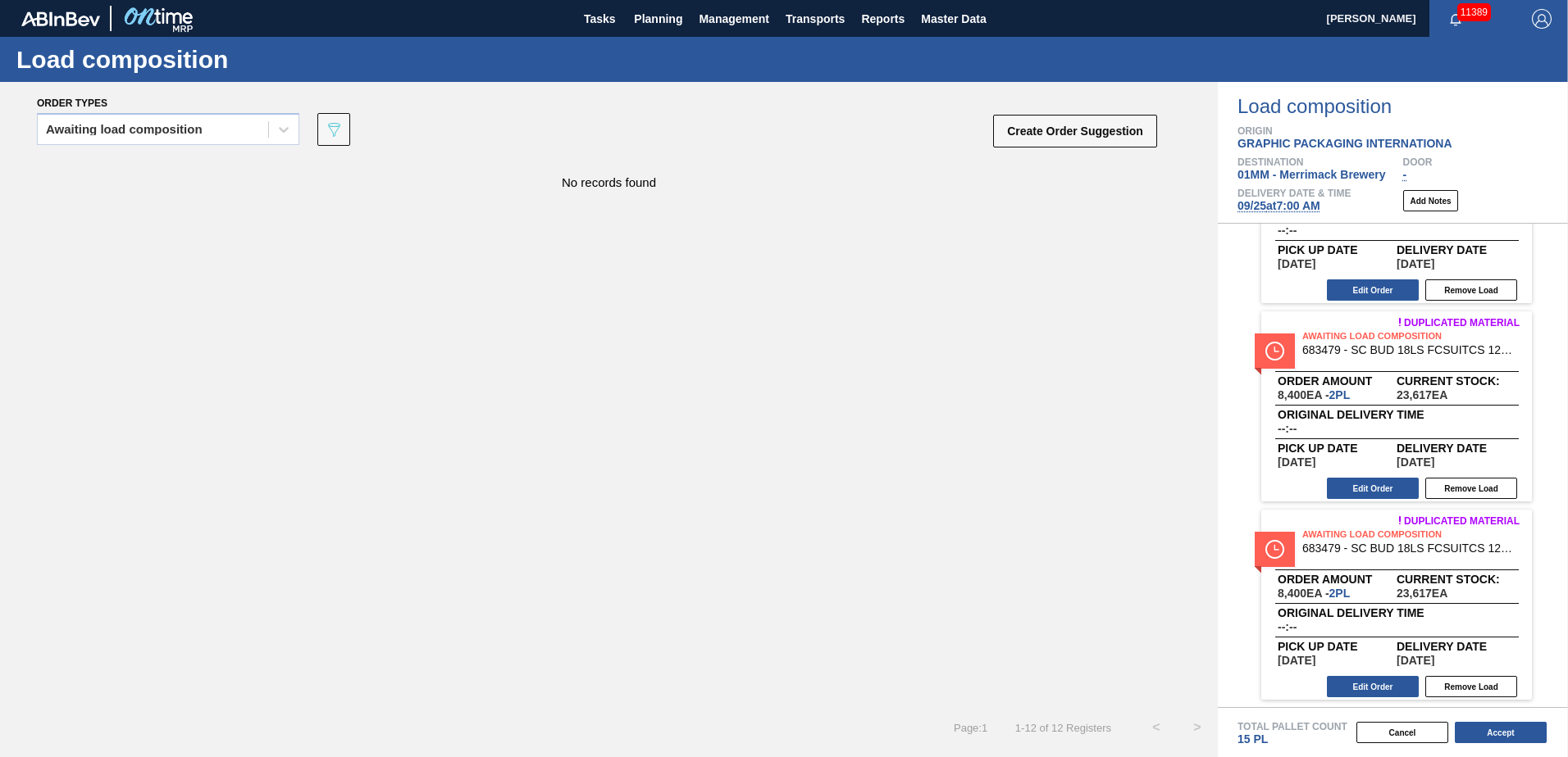
scroll to position [1905, 0]
click at [638, 9] on span "Planning" at bounding box center [657, 18] width 48 height 20
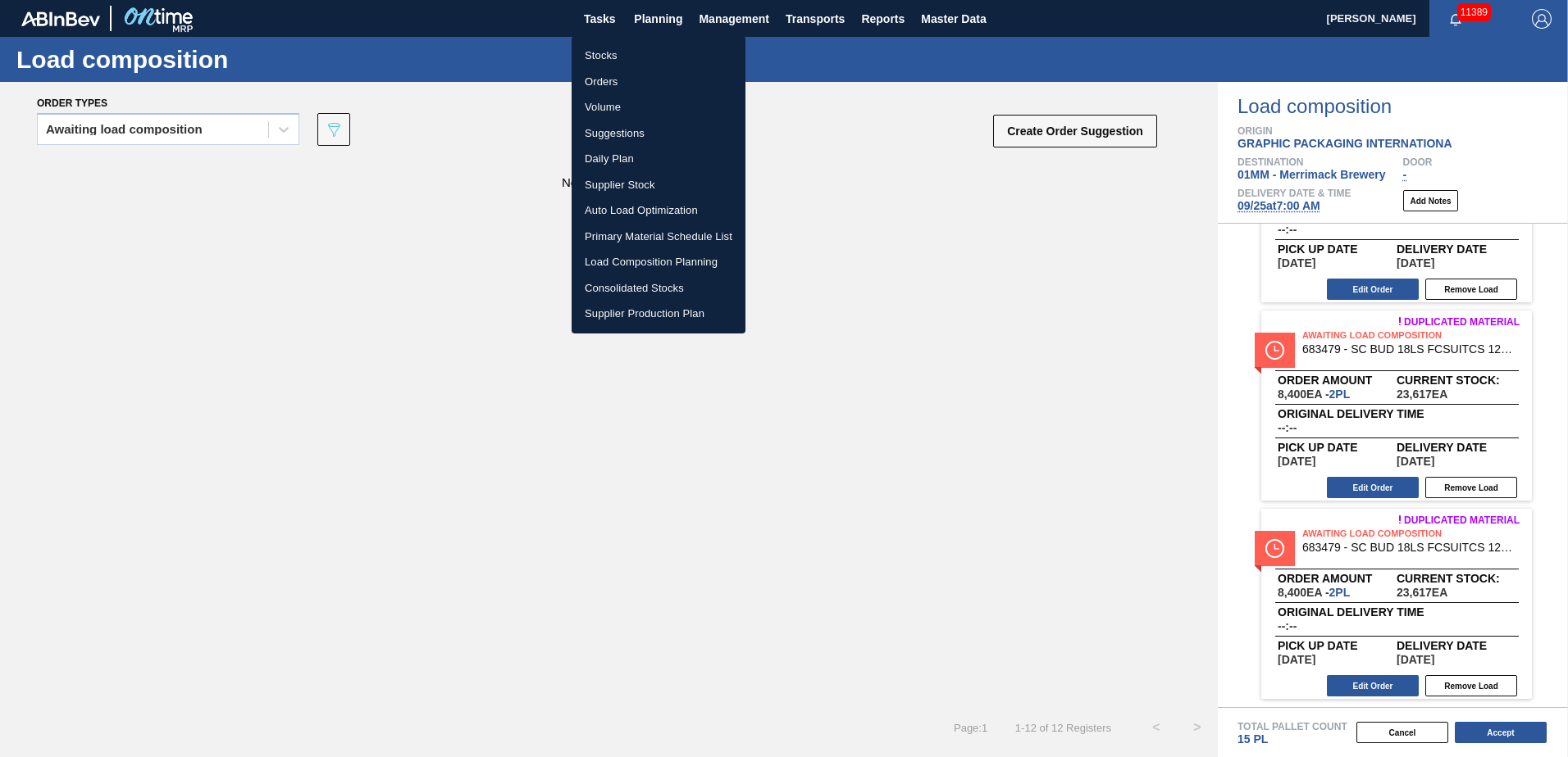
click at [607, 136] on li "Suggestions" at bounding box center [658, 133] width 174 height 26
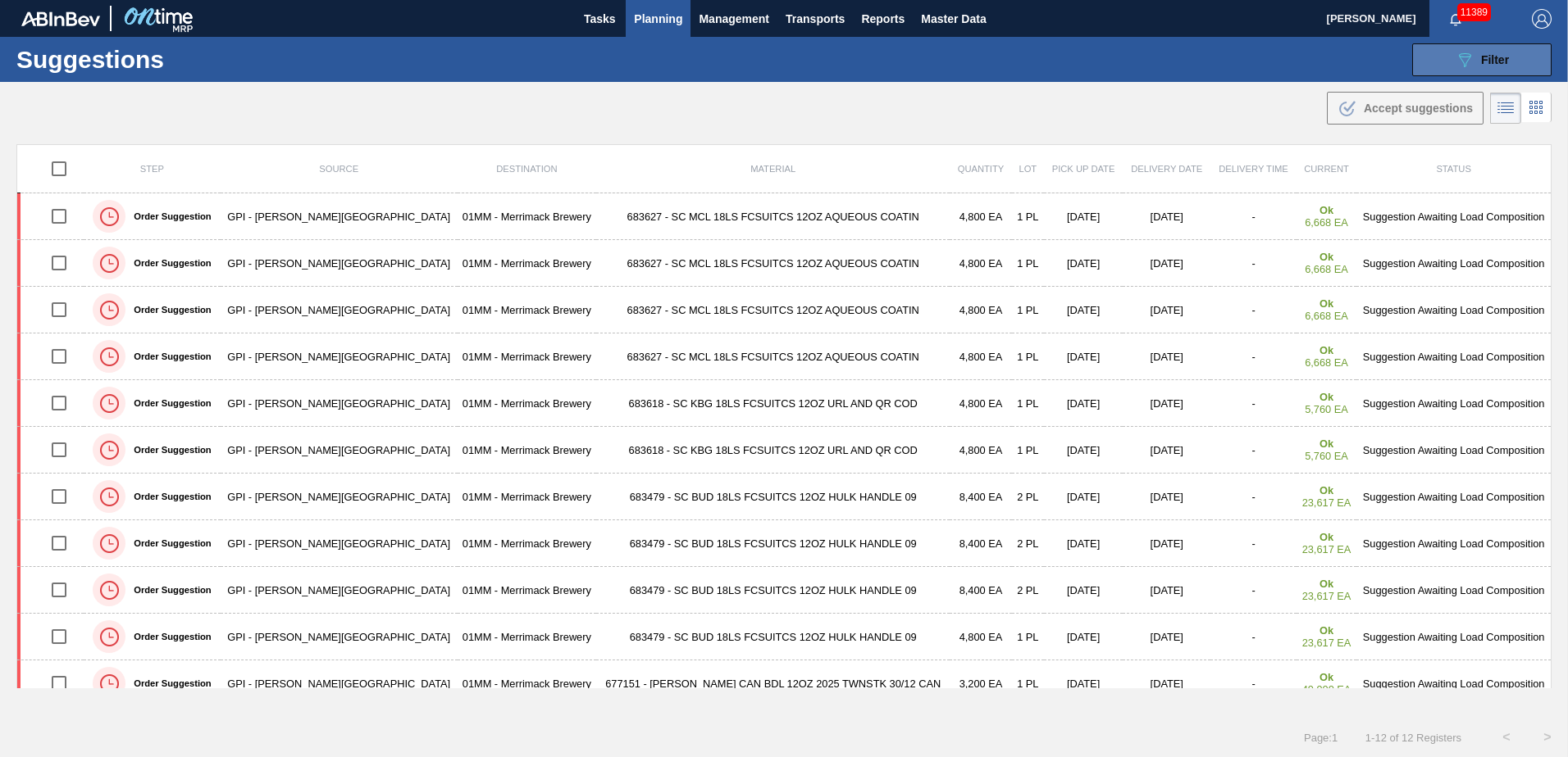
click at [778, 65] on span "Filter" at bounding box center [1495, 59] width 28 height 13
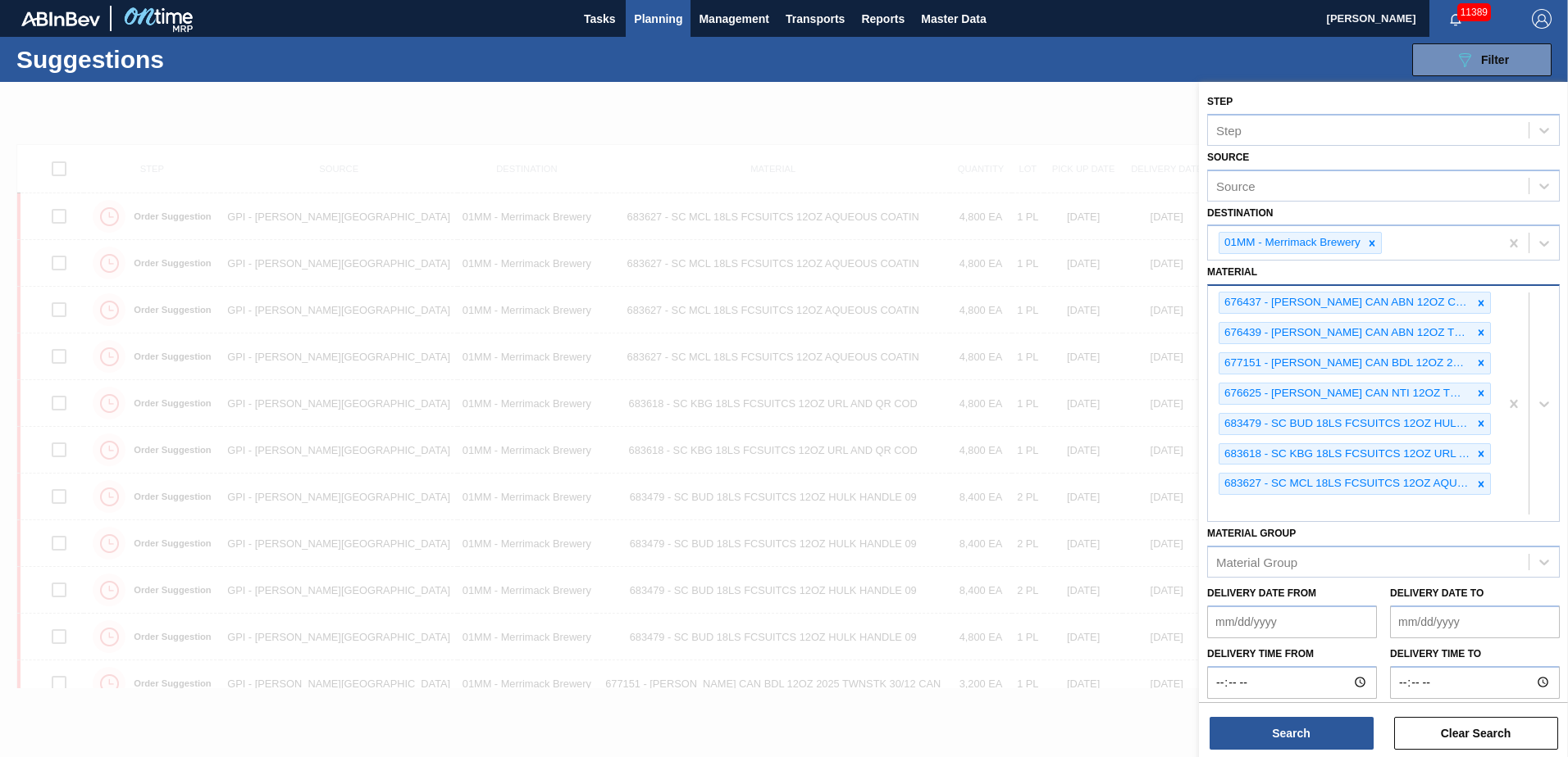
click at [778, 327] on div "676437 - [PERSON_NAME] CAN ABN 12OZ CAN PK 15/12 CAN 0522 676439 - [PERSON_NAME…" at bounding box center [1353, 403] width 291 height 235
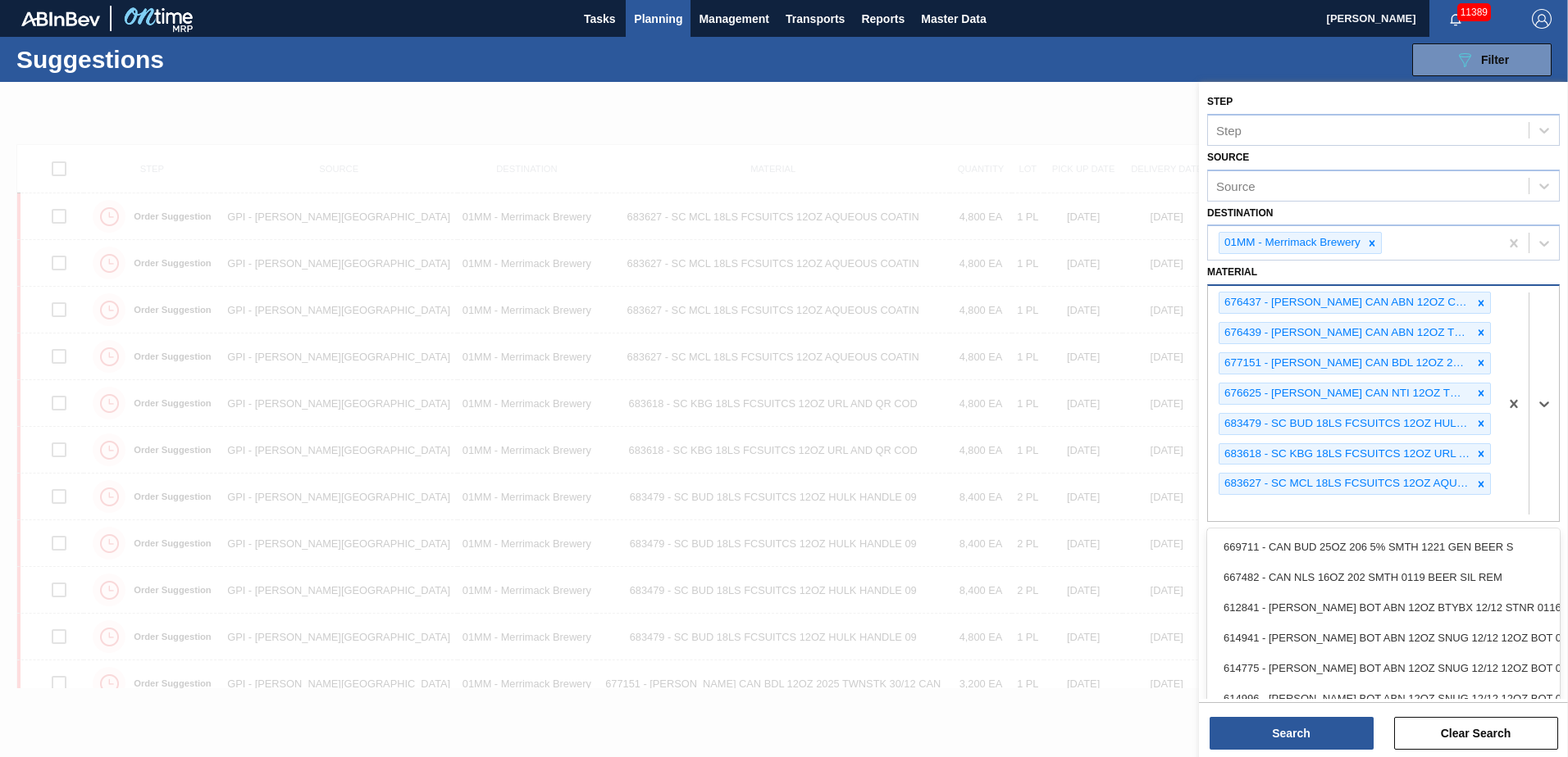
scroll to position [1, 0]
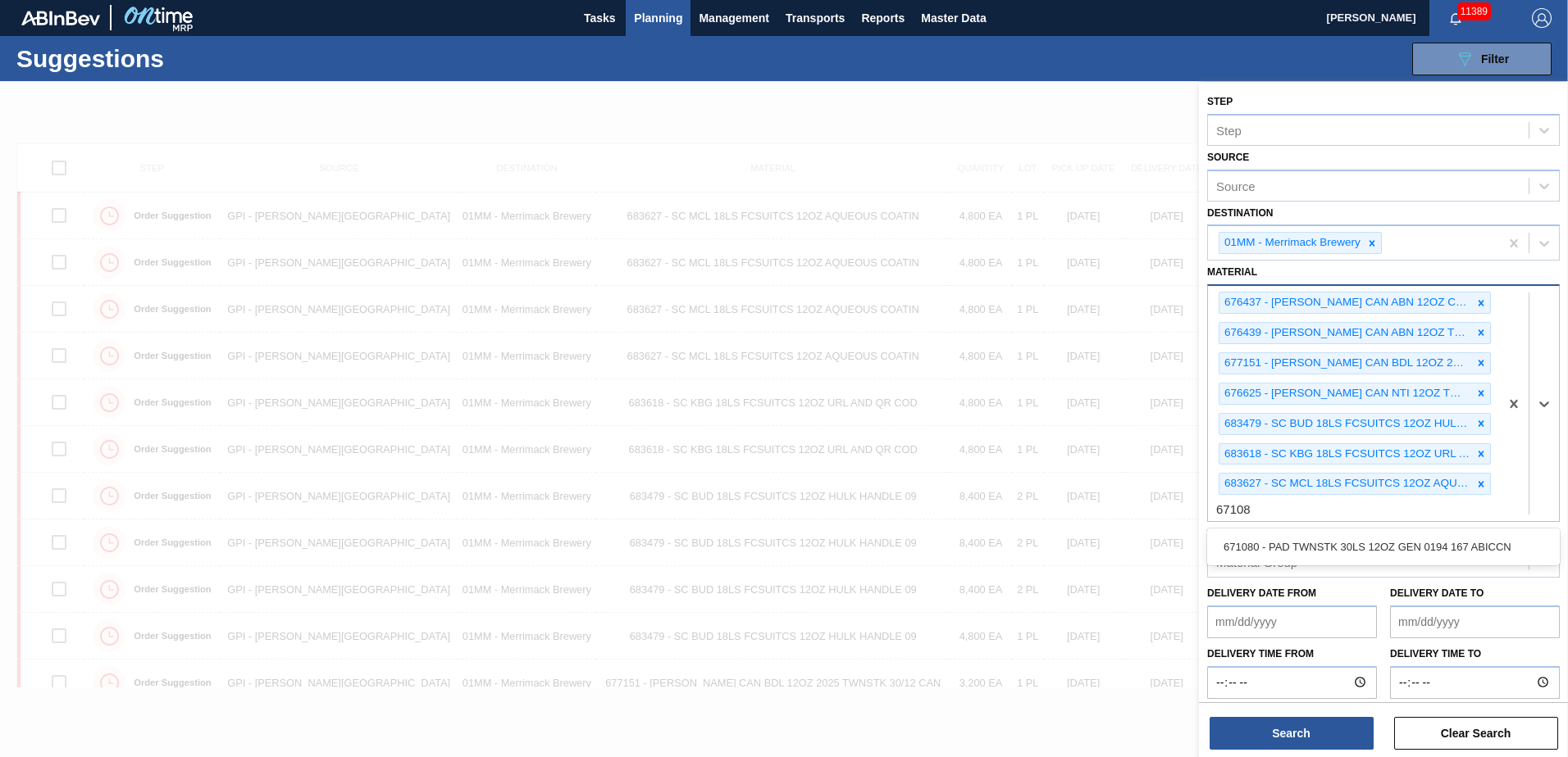
type input "671080"
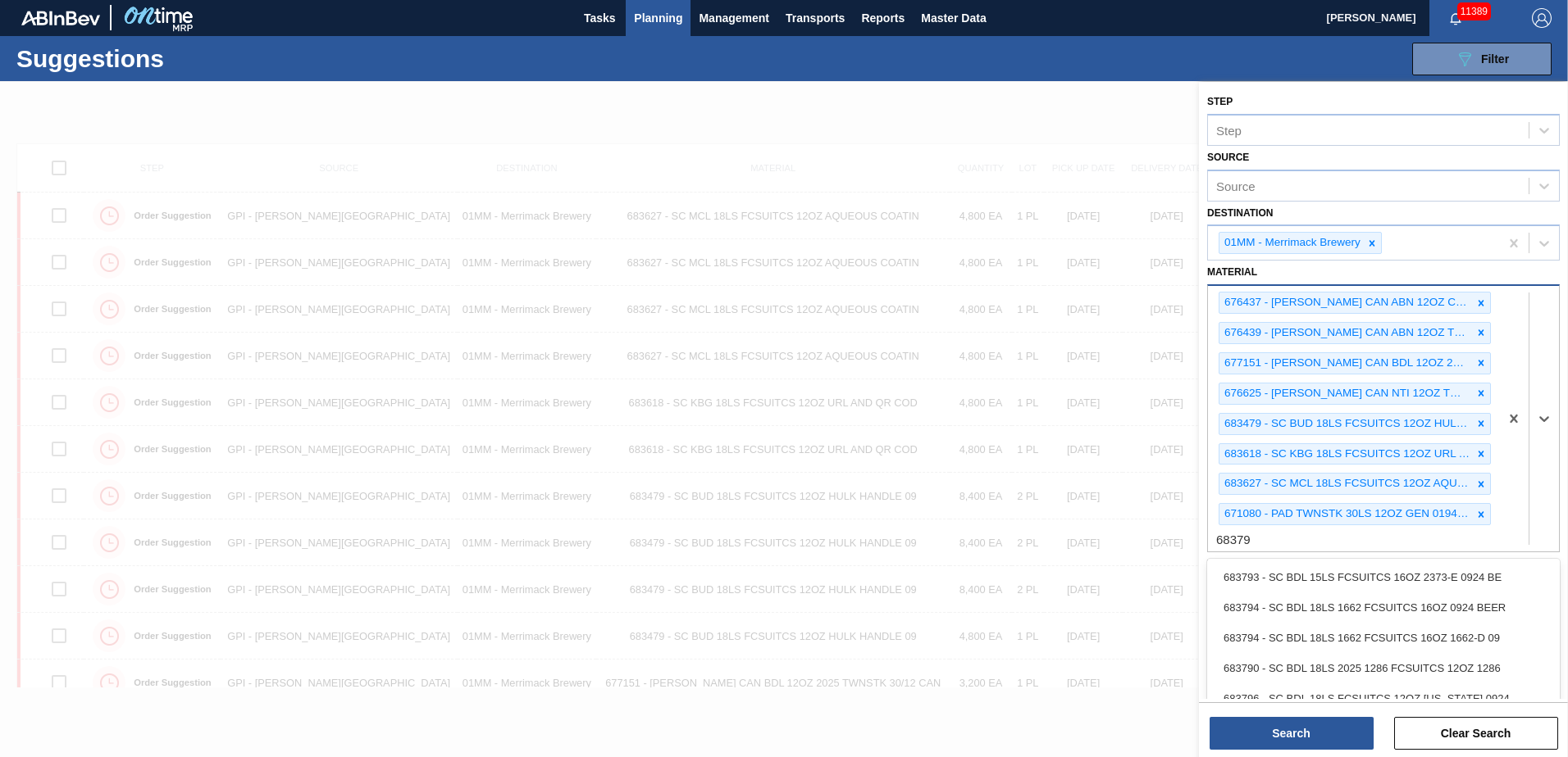
type input "683790"
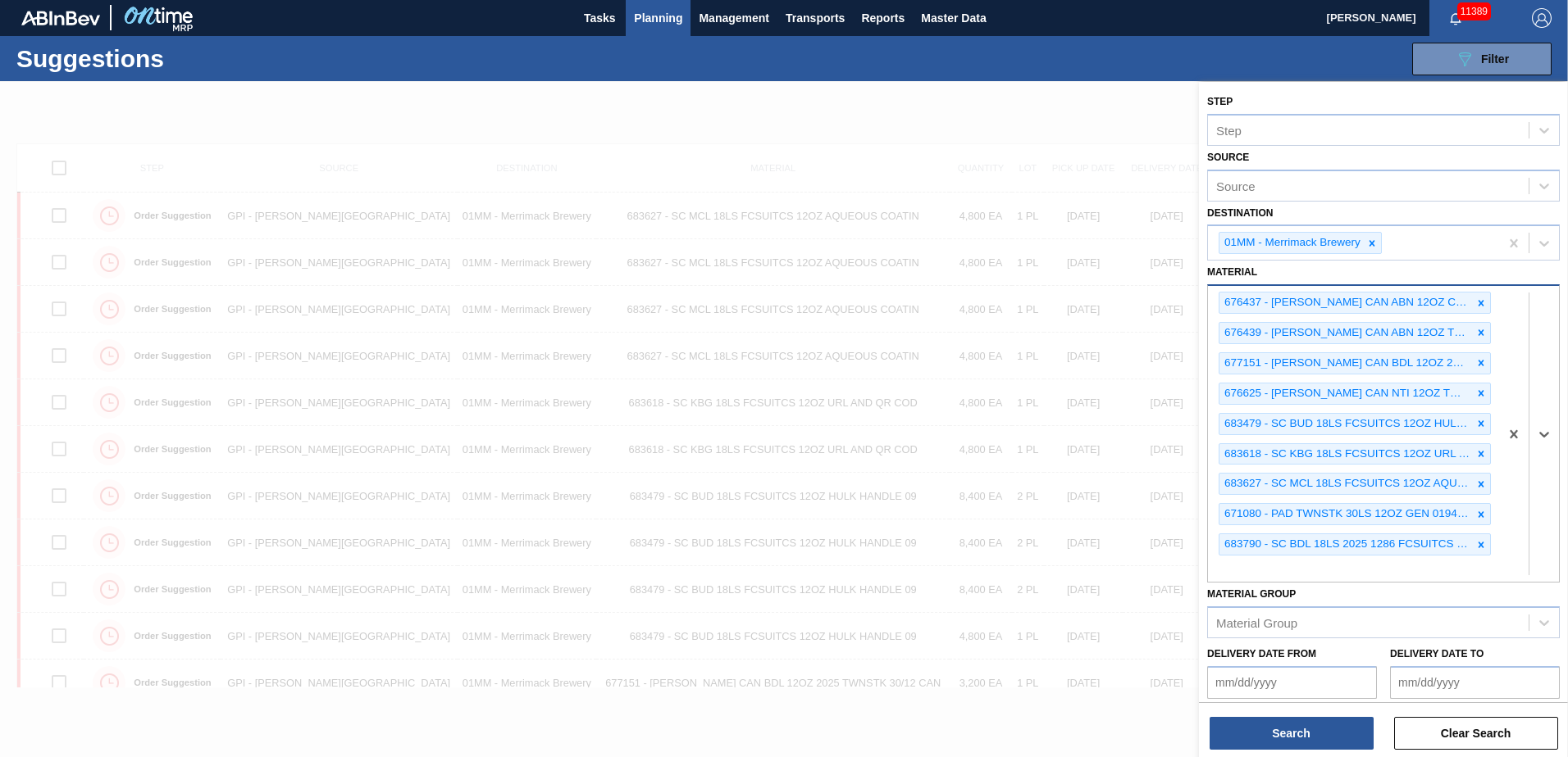
scroll to position [68, 0]
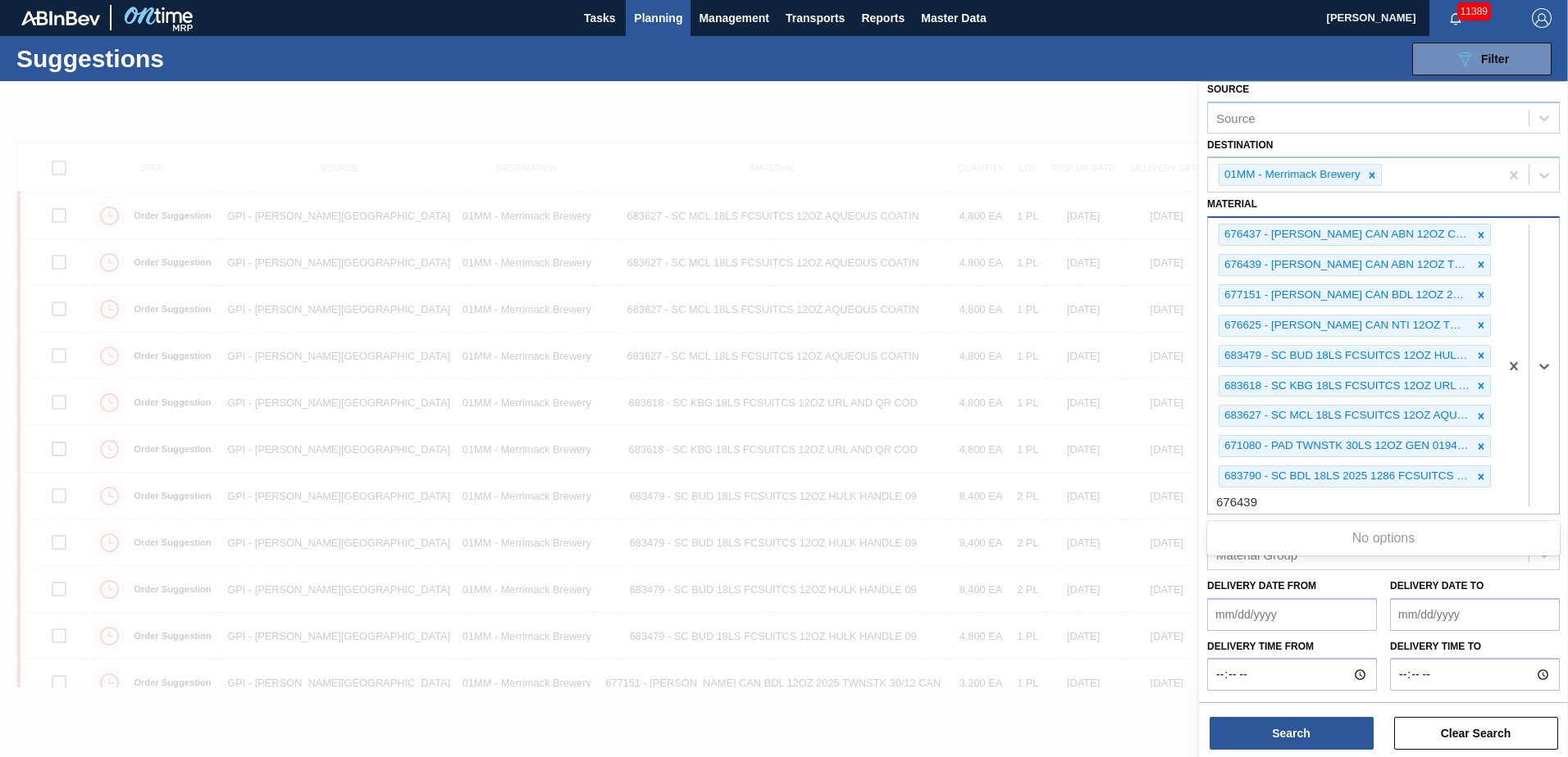
type input "676439"
click at [778, 327] on div "676437 - [PERSON_NAME] CAN ABN 12OZ CAN PK 15/12 CAN 0522 676439 - [PERSON_NAME…" at bounding box center [1353, 366] width 291 height 296
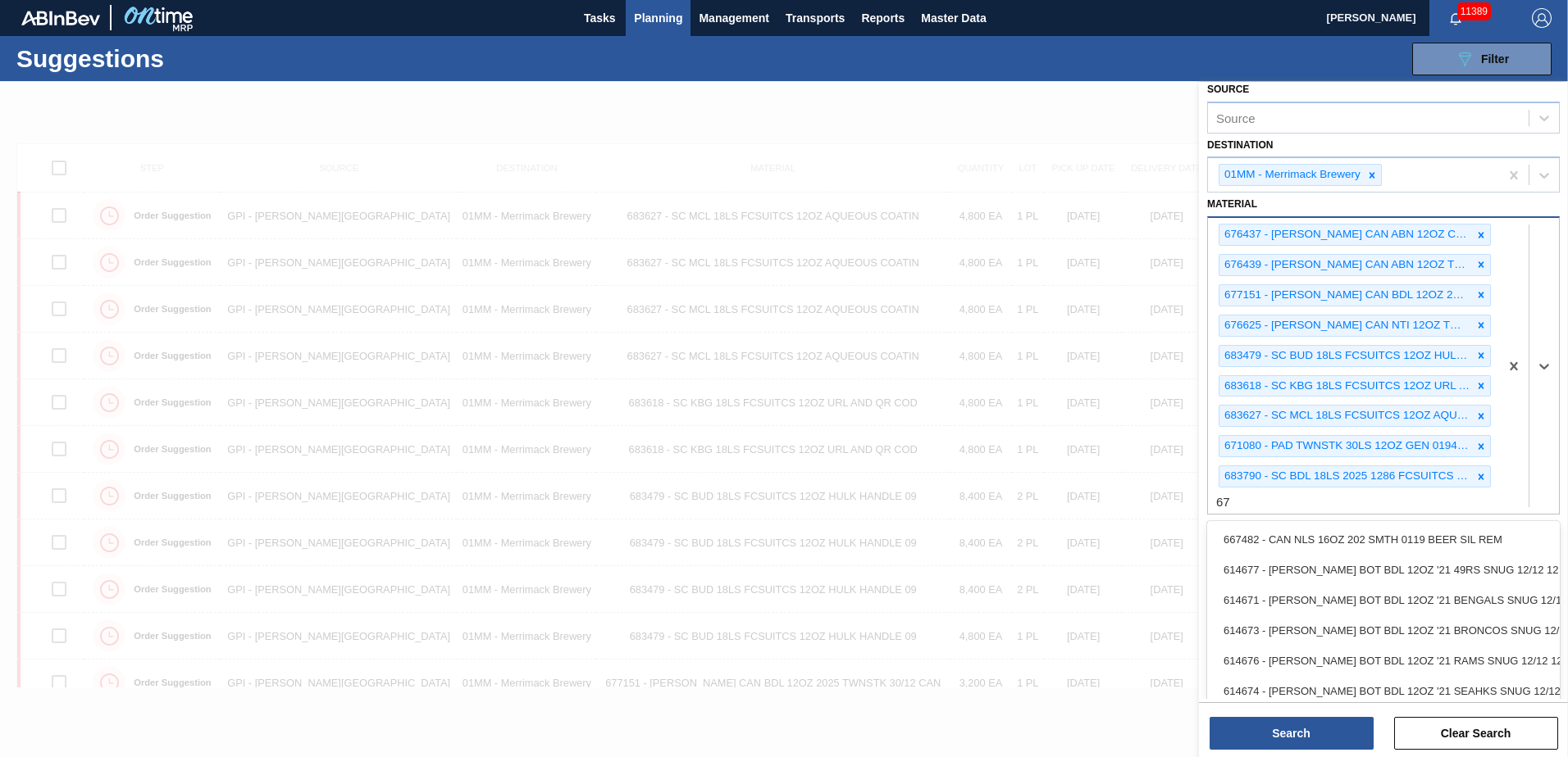
type input "6"
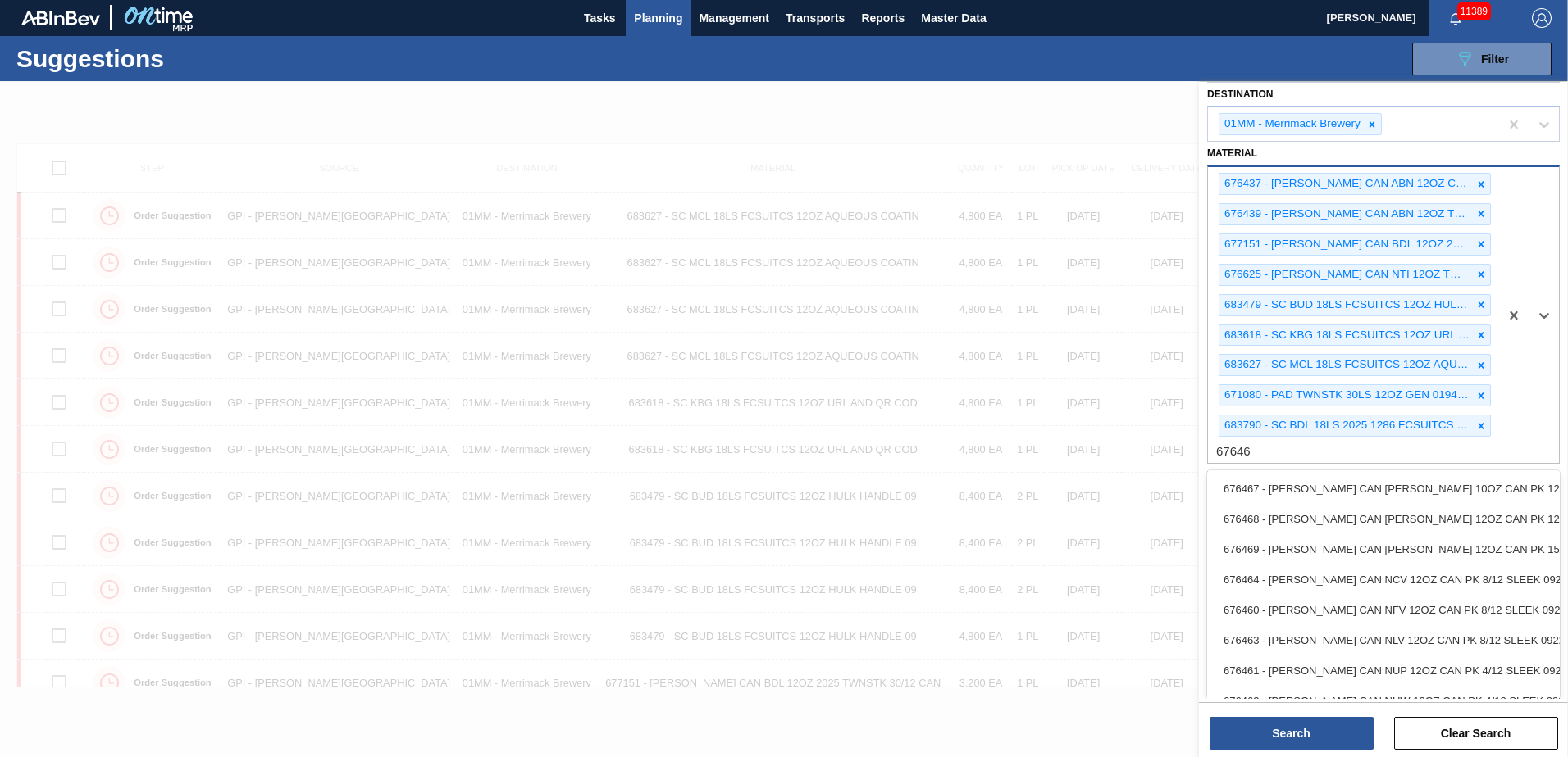
type input "676468"
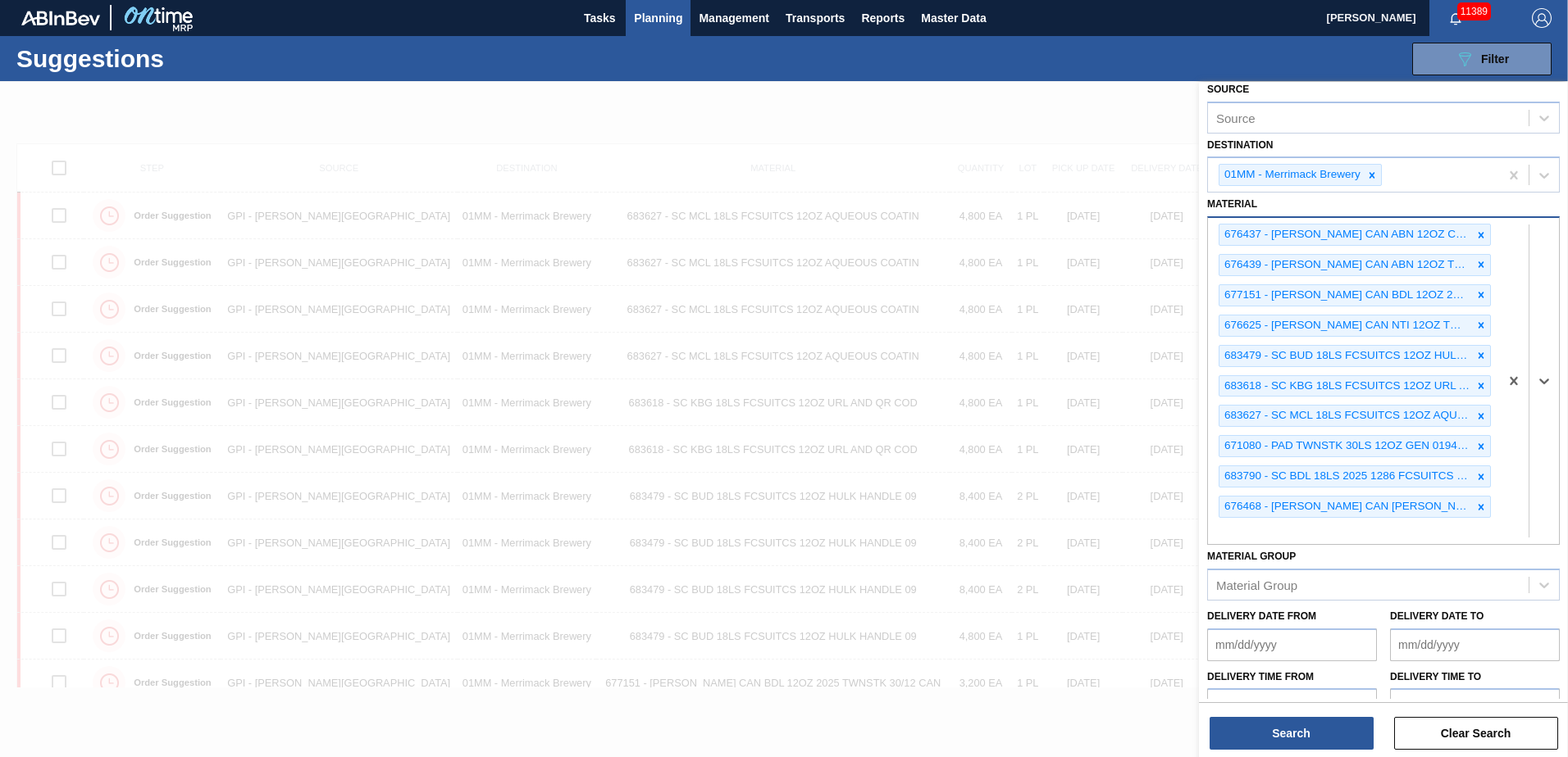
scroll to position [98, 0]
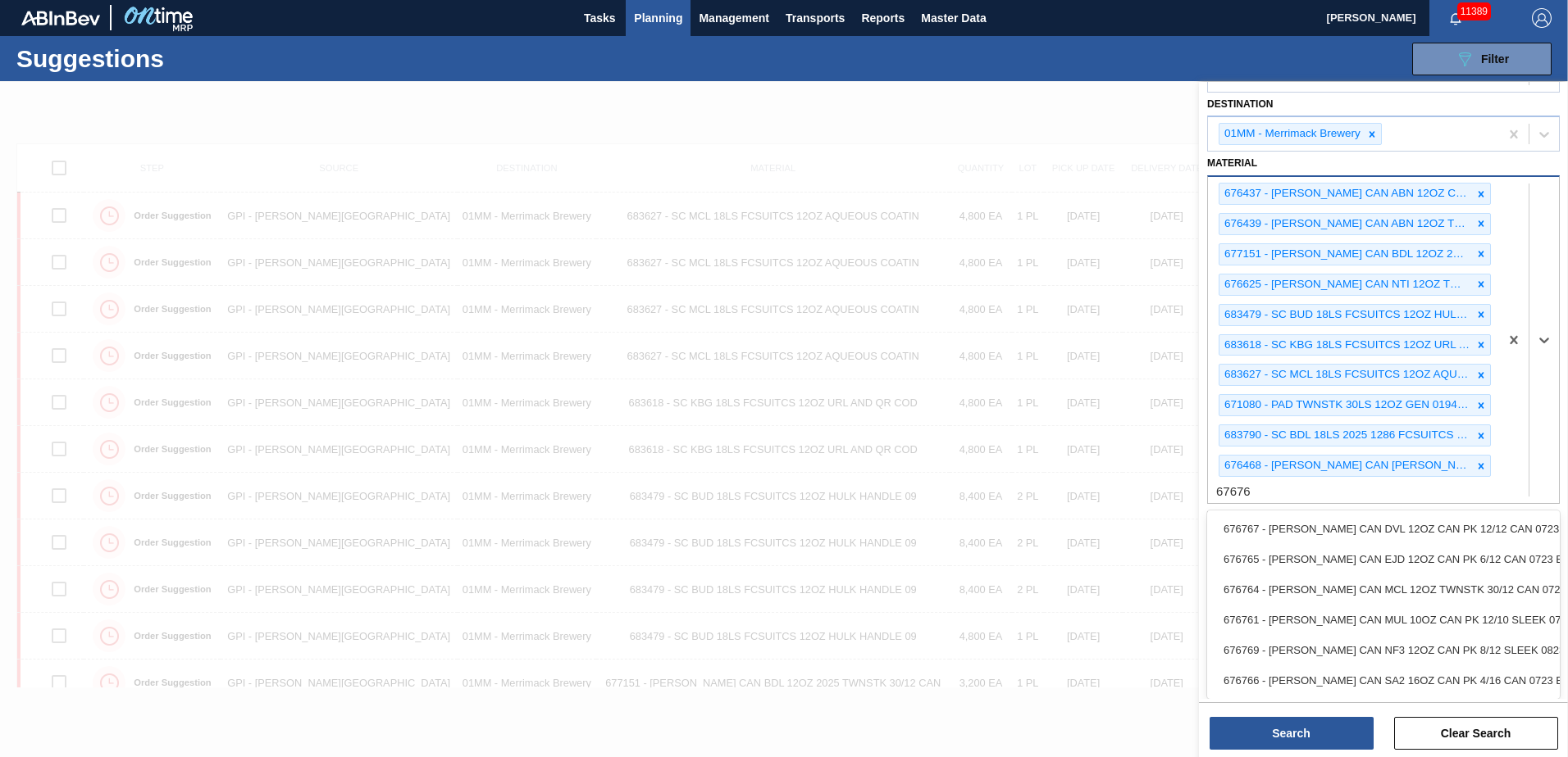
type input "676764"
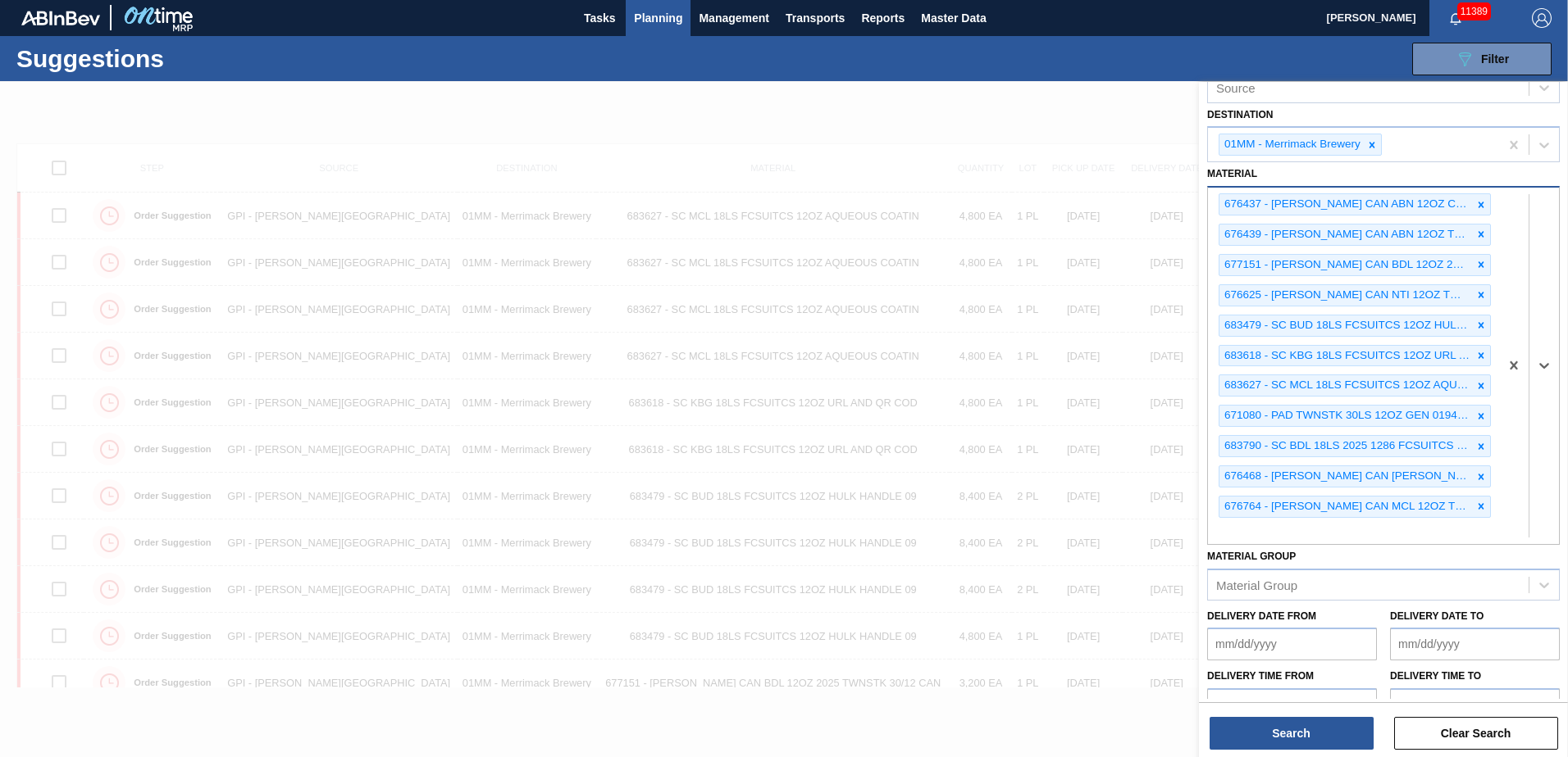
scroll to position [119, 0]
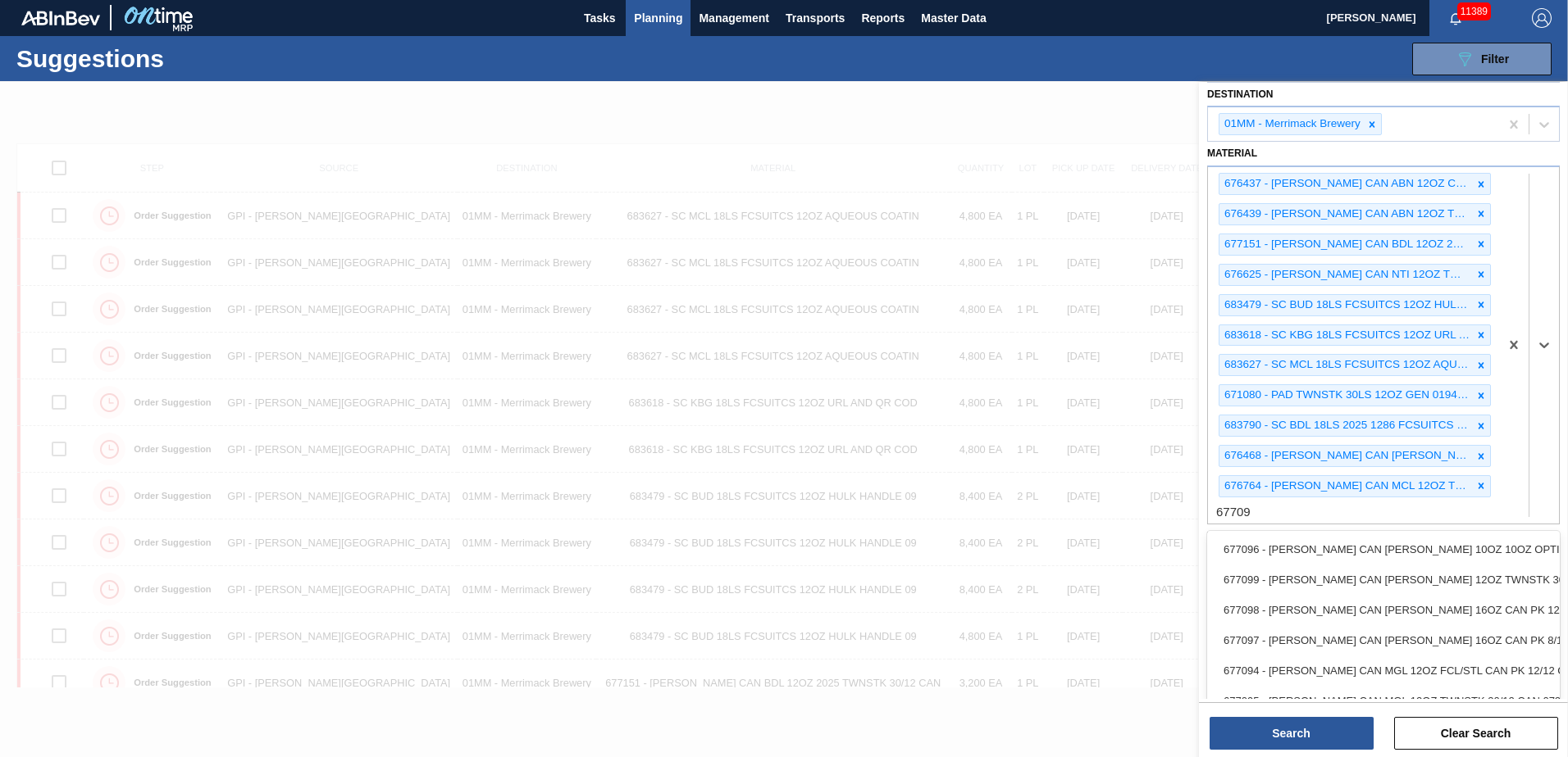
type input "677099"
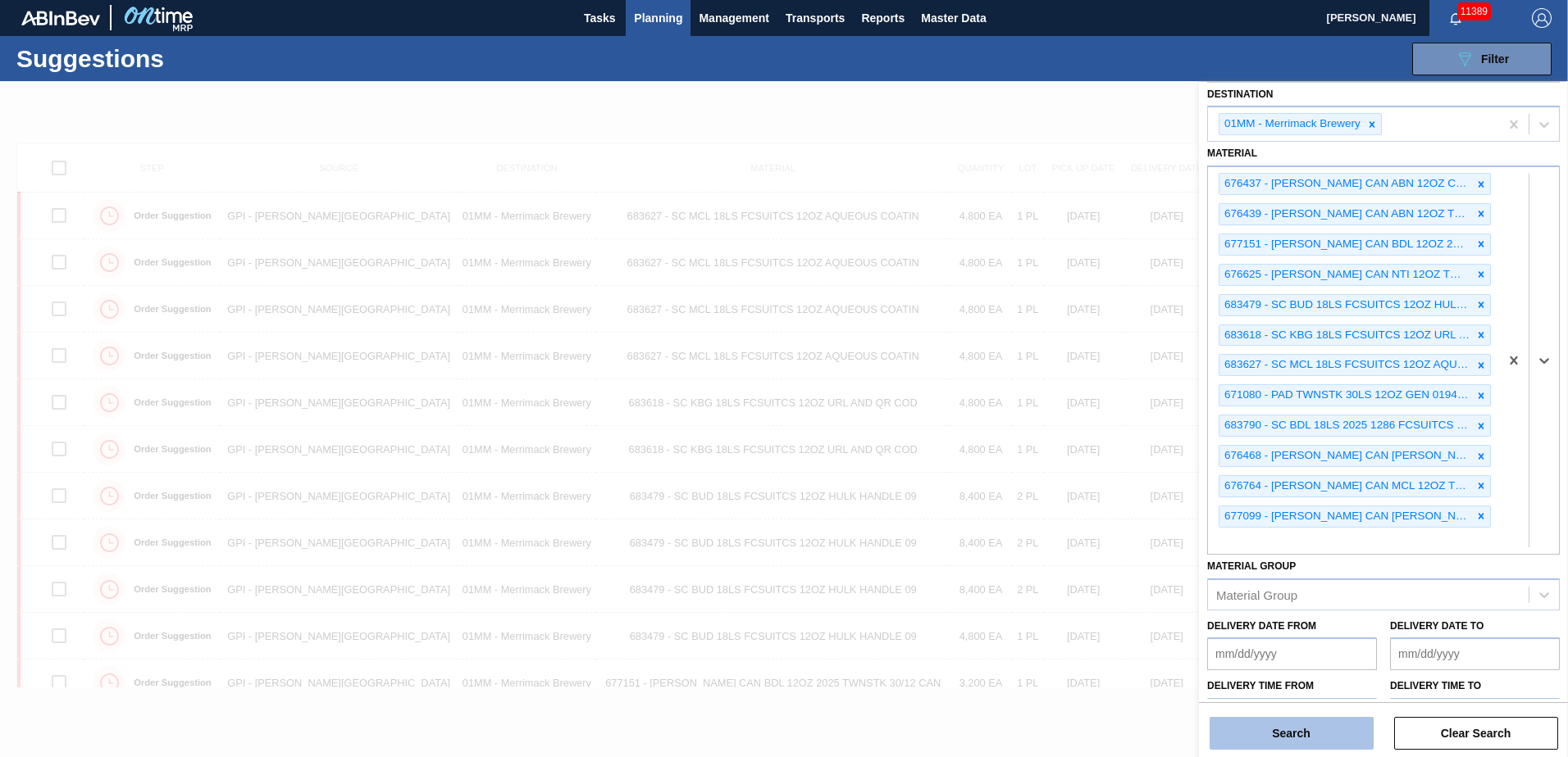
click at [778, 327] on button "Search" at bounding box center [1291, 734] width 164 height 33
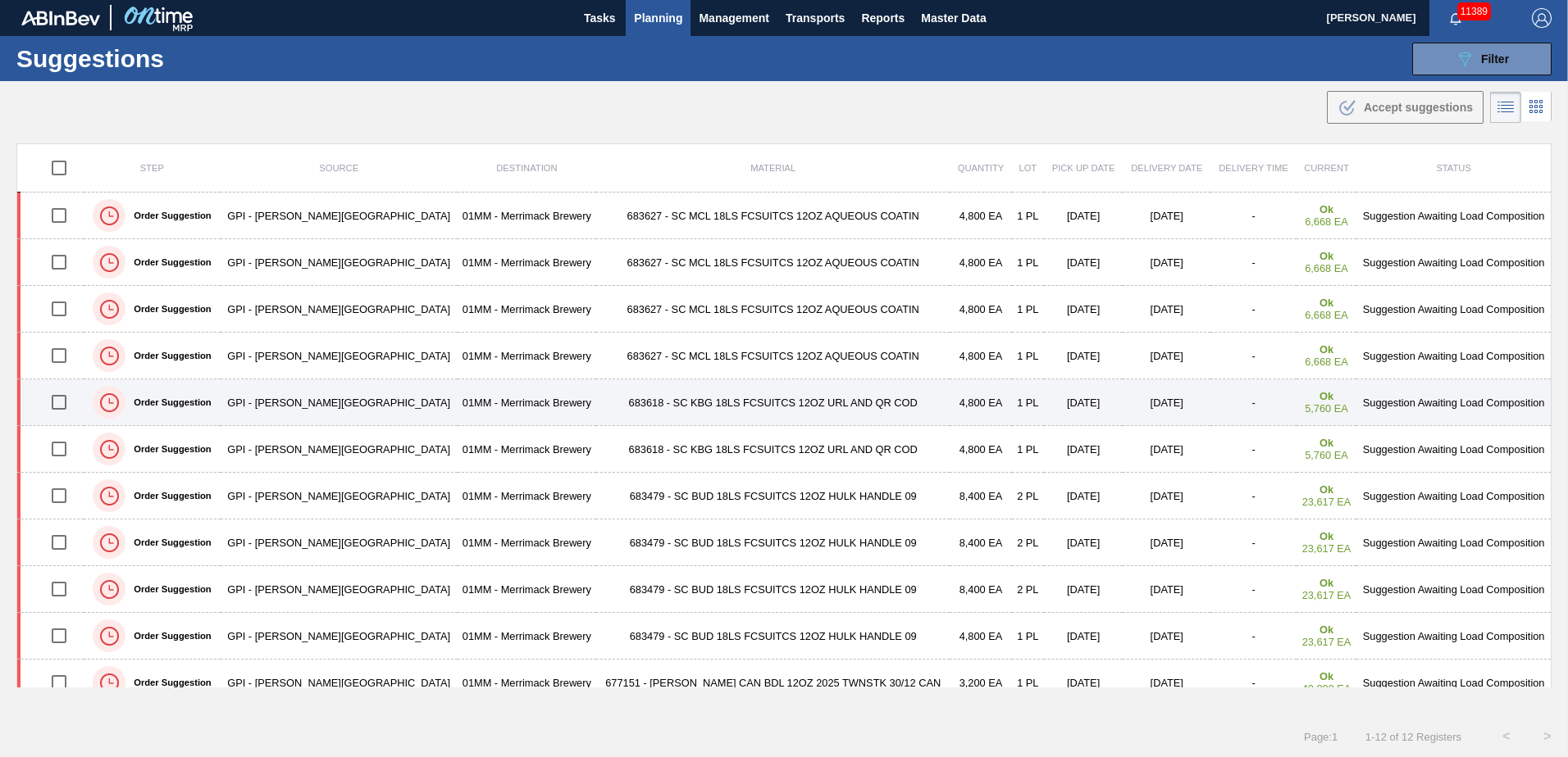
scroll to position [0, 0]
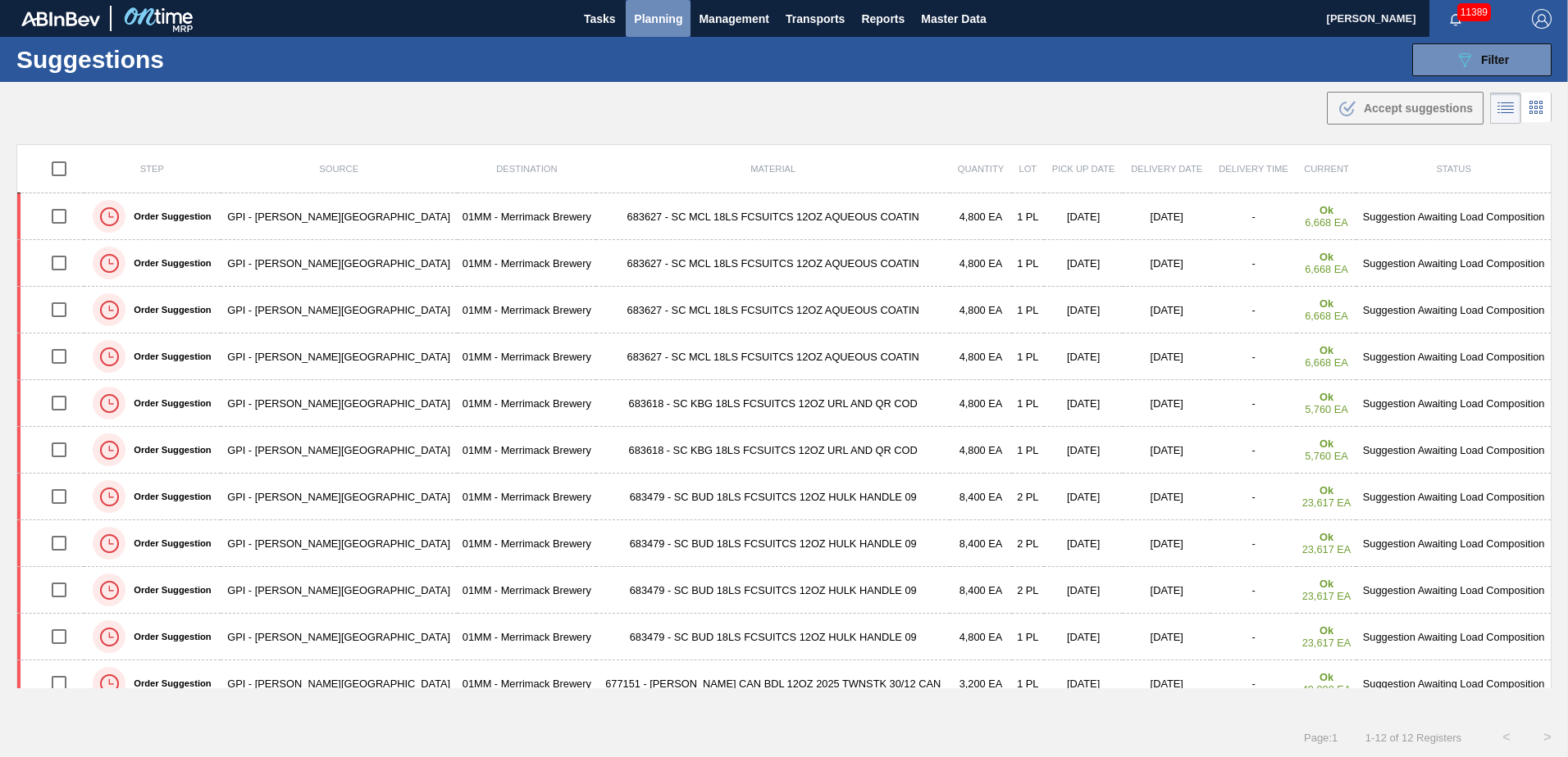
click at [660, 23] on span "Planning" at bounding box center [657, 18] width 48 height 20
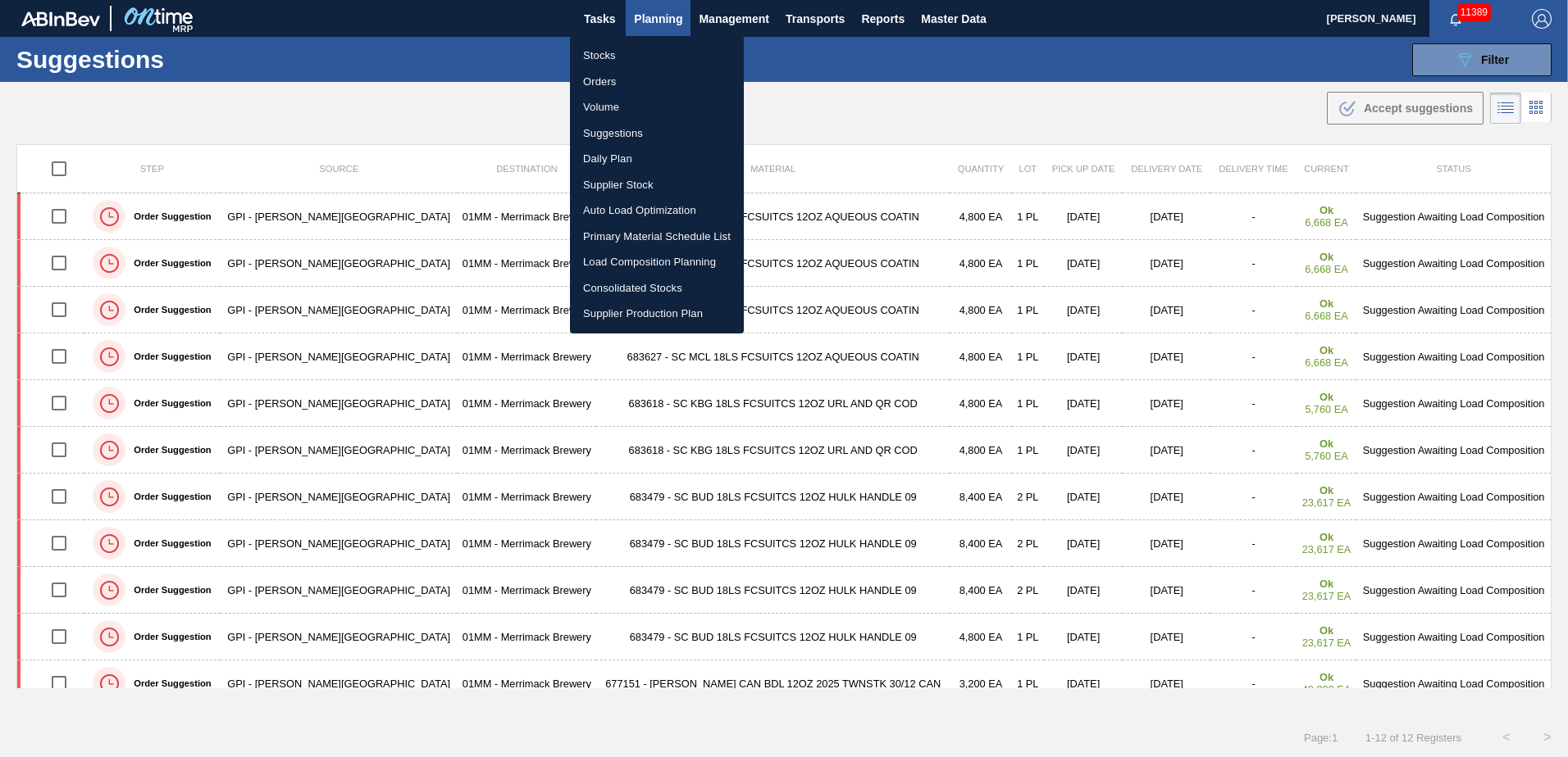
click at [612, 261] on li "Load Composition Planning" at bounding box center [657, 262] width 174 height 26
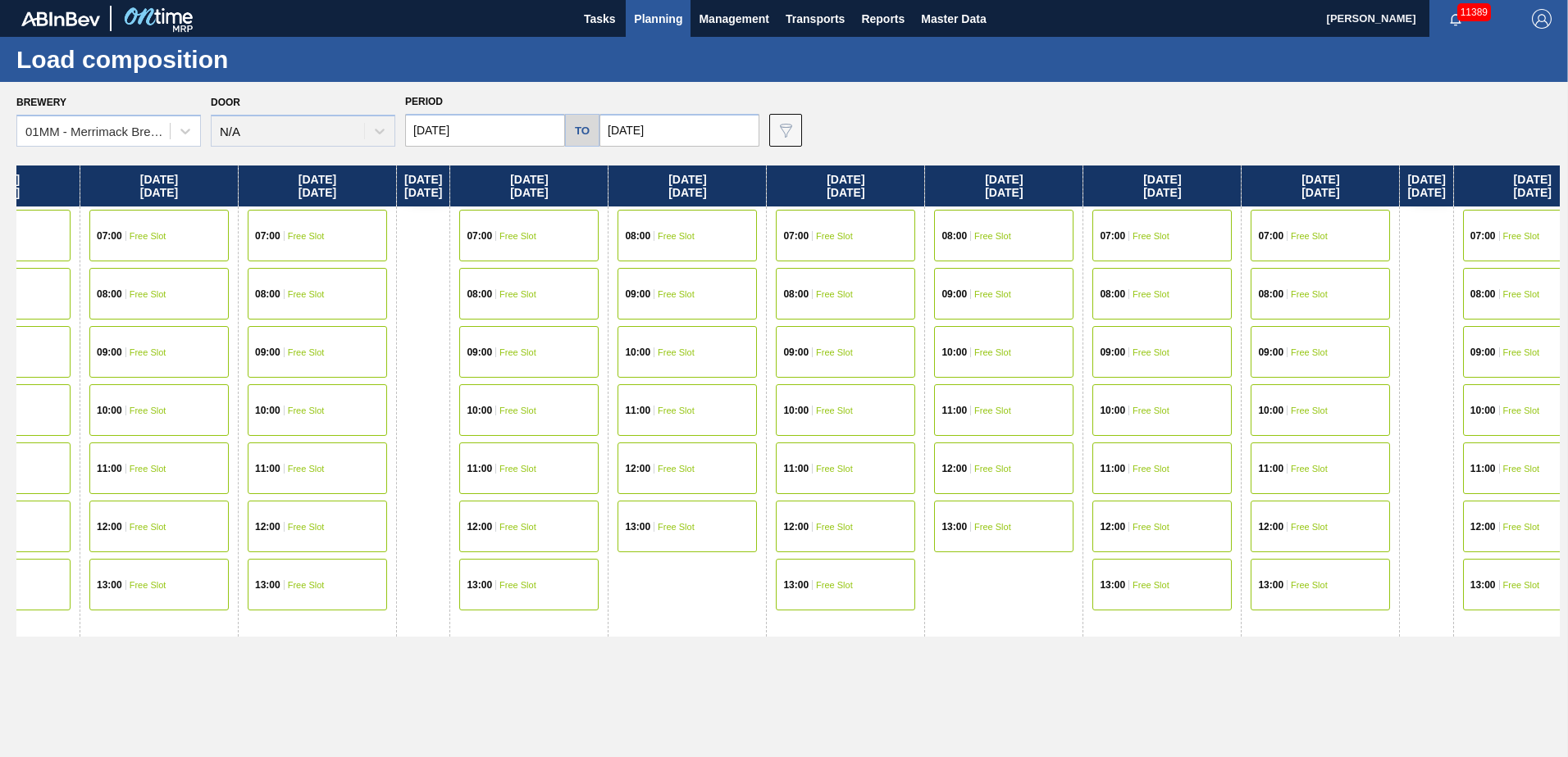
drag, startPoint x: 1224, startPoint y: 372, endPoint x: 545, endPoint y: 329, distance: 680.4
click at [532, 325] on div "[DATE] 07:00 Free Slot 08:00 Free Slot 09:00 Free Slot 10:00 Free Slot 11:00 Fr…" at bounding box center [787, 456] width 1543 height 582
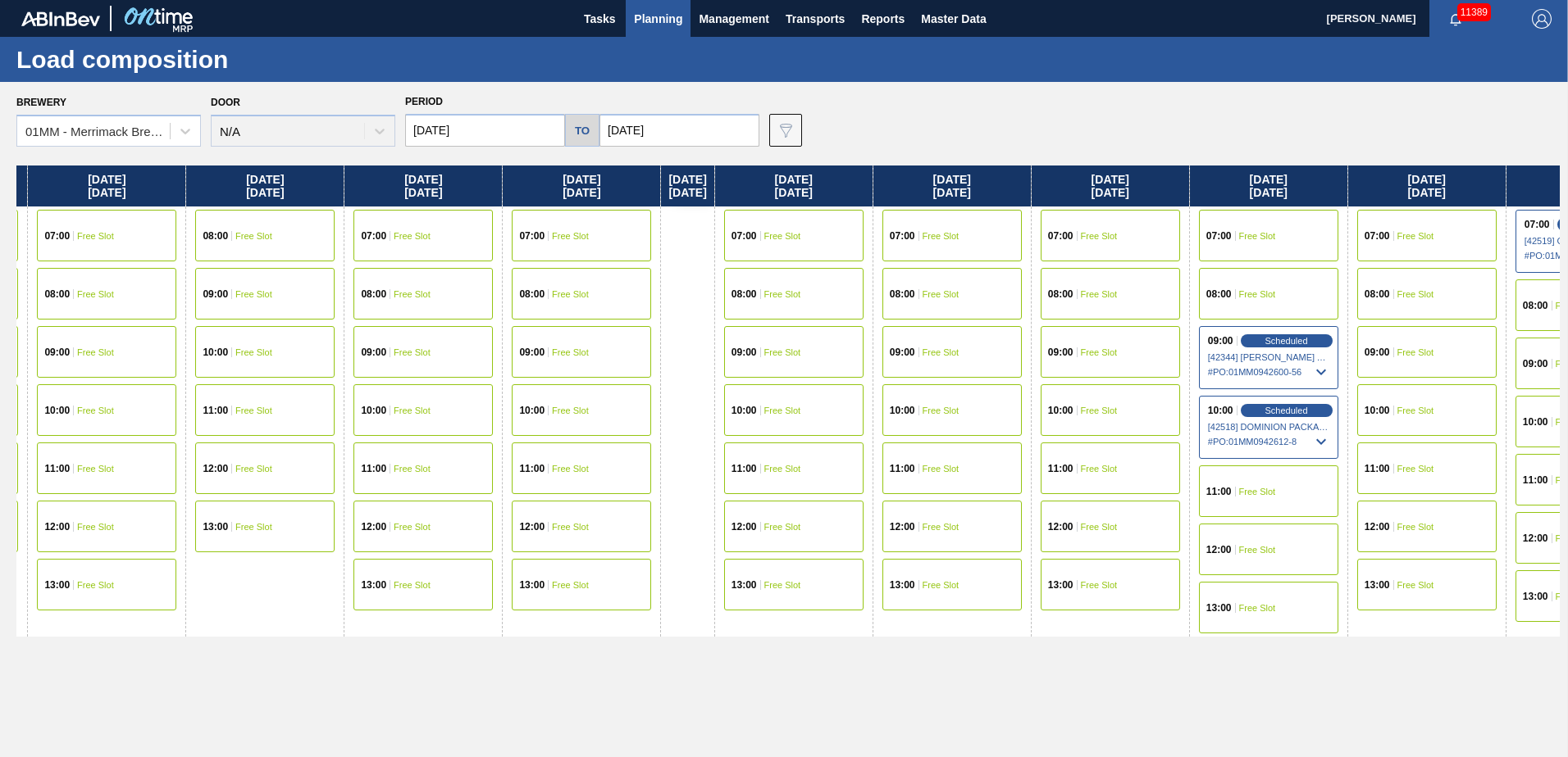
drag, startPoint x: 1062, startPoint y: 366, endPoint x: 590, endPoint y: 350, distance: 472.3
click at [591, 327] on div "[DATE] 07:00 Free Slot 08:00 Free Slot 09:00 Free Slot 10:00 Free Slot 11:00 Fr…" at bounding box center [787, 456] width 1543 height 582
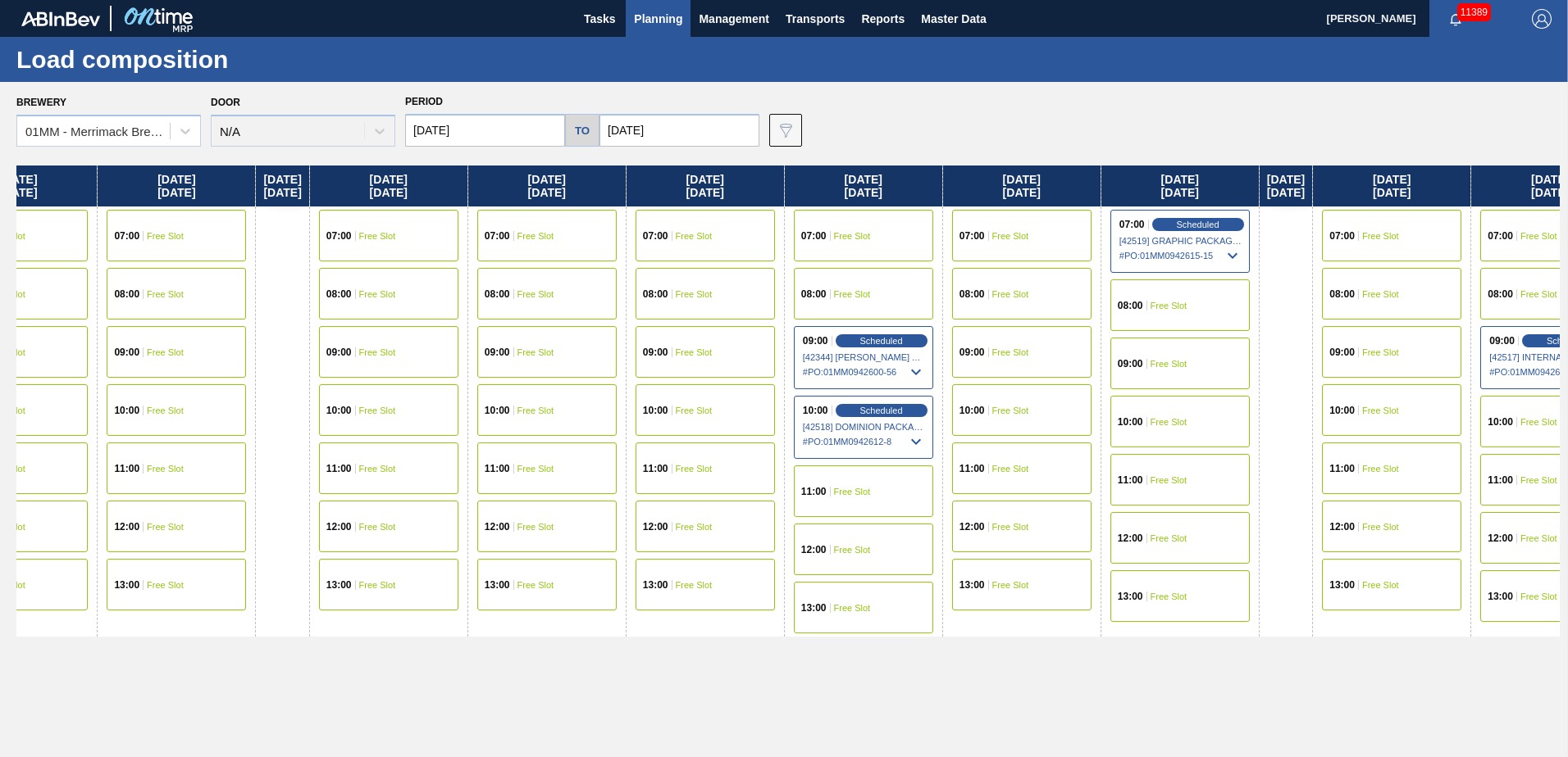
drag, startPoint x: 1157, startPoint y: 434, endPoint x: 753, endPoint y: 389, distance: 406.5
click at [732, 327] on div "[DATE] 07:00 Free Slot 08:00 Free Slot 09:00 Free Slot 10:00 Free Slot 11:00 Fr…" at bounding box center [787, 456] width 1543 height 582
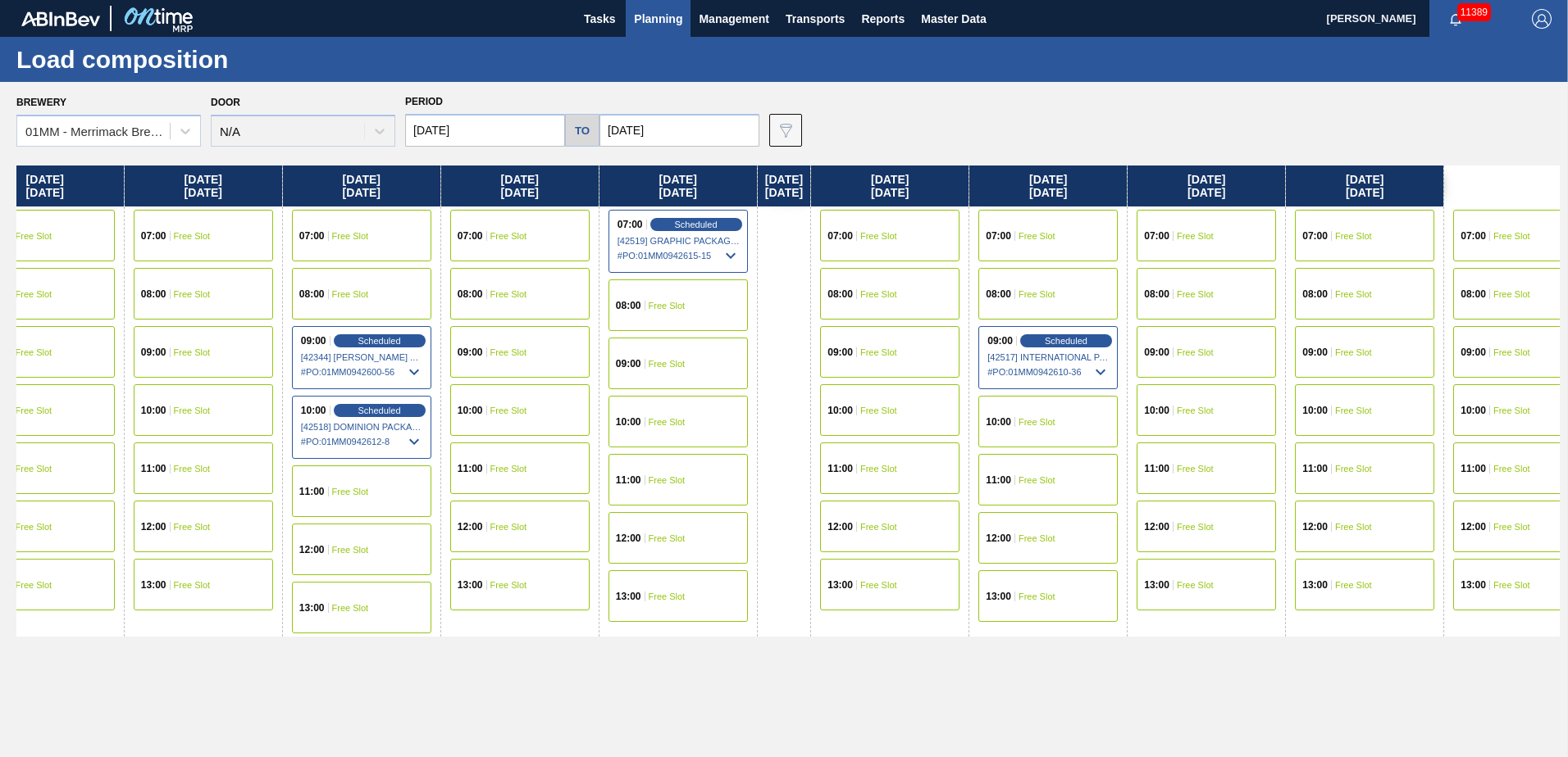
drag, startPoint x: 1187, startPoint y: 410, endPoint x: 612, endPoint y: 331, distance: 580.4
click at [612, 327] on div "[DATE] 07:00 Free Slot 08:00 Free Slot 09:00 Free Slot 10:00 Free Slot 11:00 Fr…" at bounding box center [787, 456] width 1543 height 582
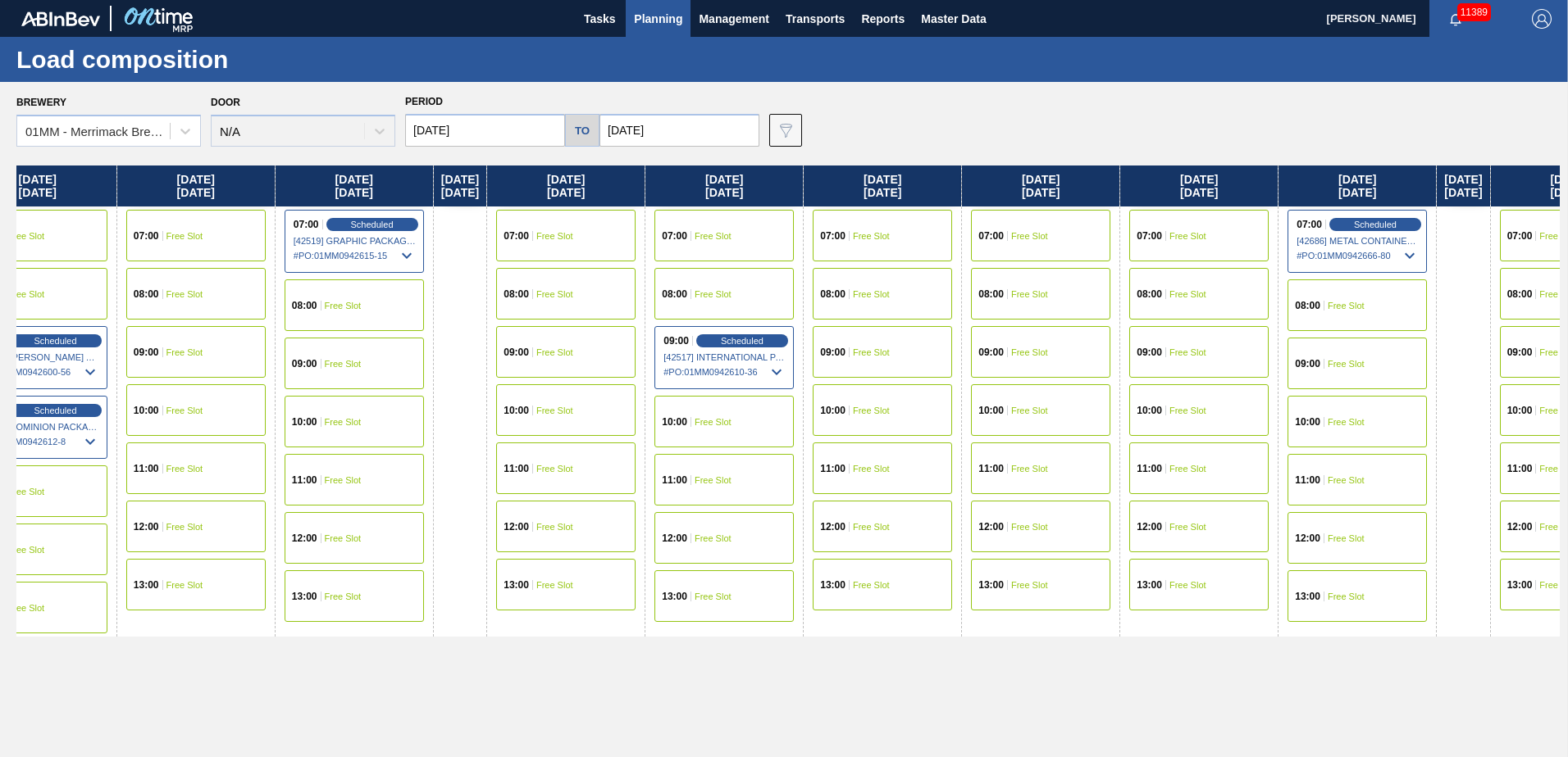
drag, startPoint x: 945, startPoint y: 353, endPoint x: 760, endPoint y: 322, distance: 187.6
click at [616, 307] on div "[DATE] 07:00 Free Slot 08:00 Free Slot 09:00 Free Slot 10:00 Free Slot 11:00 Fr…" at bounding box center [787, 456] width 1543 height 582
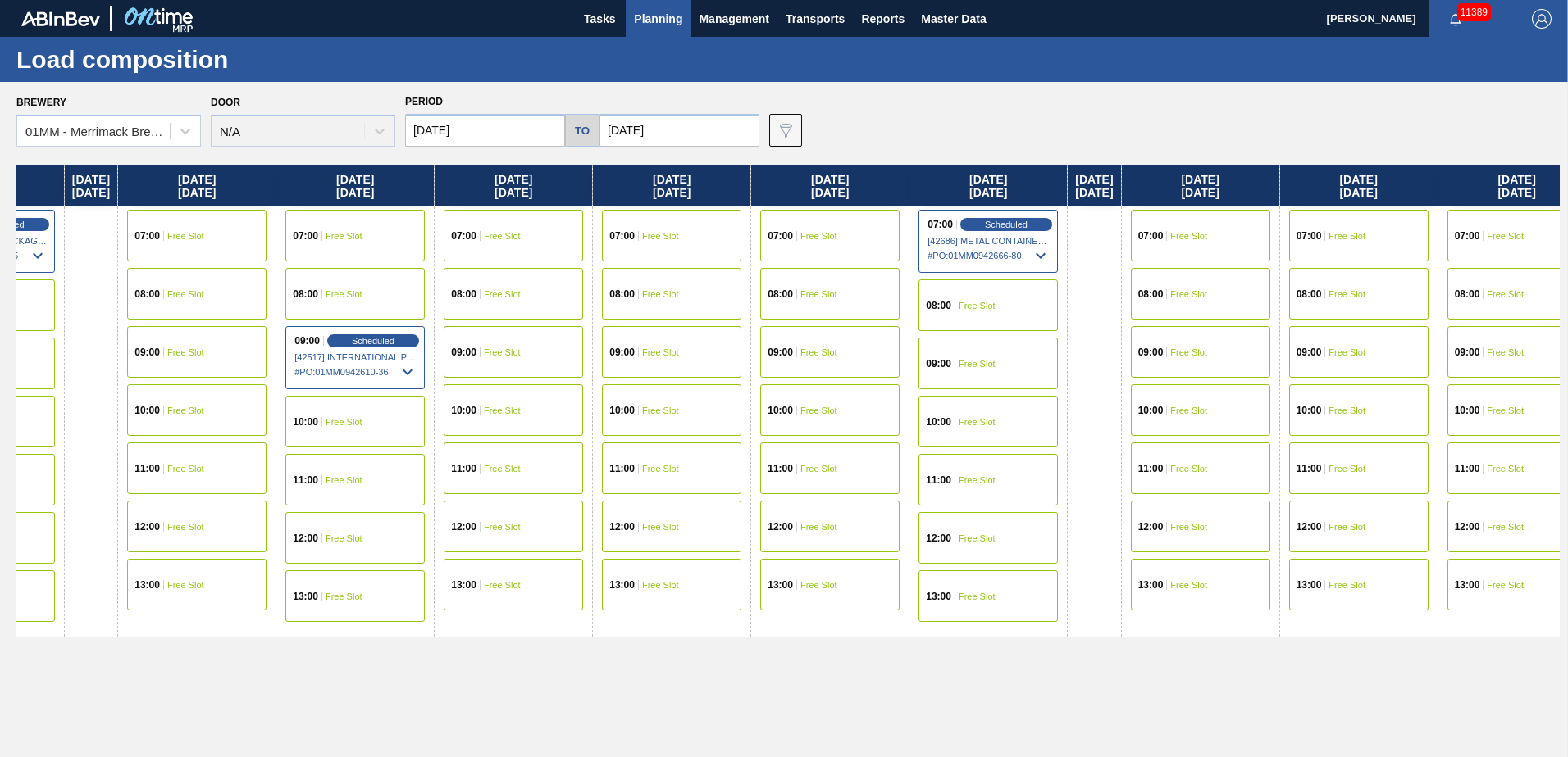
drag, startPoint x: 1050, startPoint y: 366, endPoint x: 644, endPoint y: 302, distance: 411.0
click at [647, 303] on div "[DATE] 07:00 Free Slot 08:00 Free Slot 09:00 Free Slot 10:00 Free Slot 11:00 Fr…" at bounding box center [787, 456] width 1543 height 582
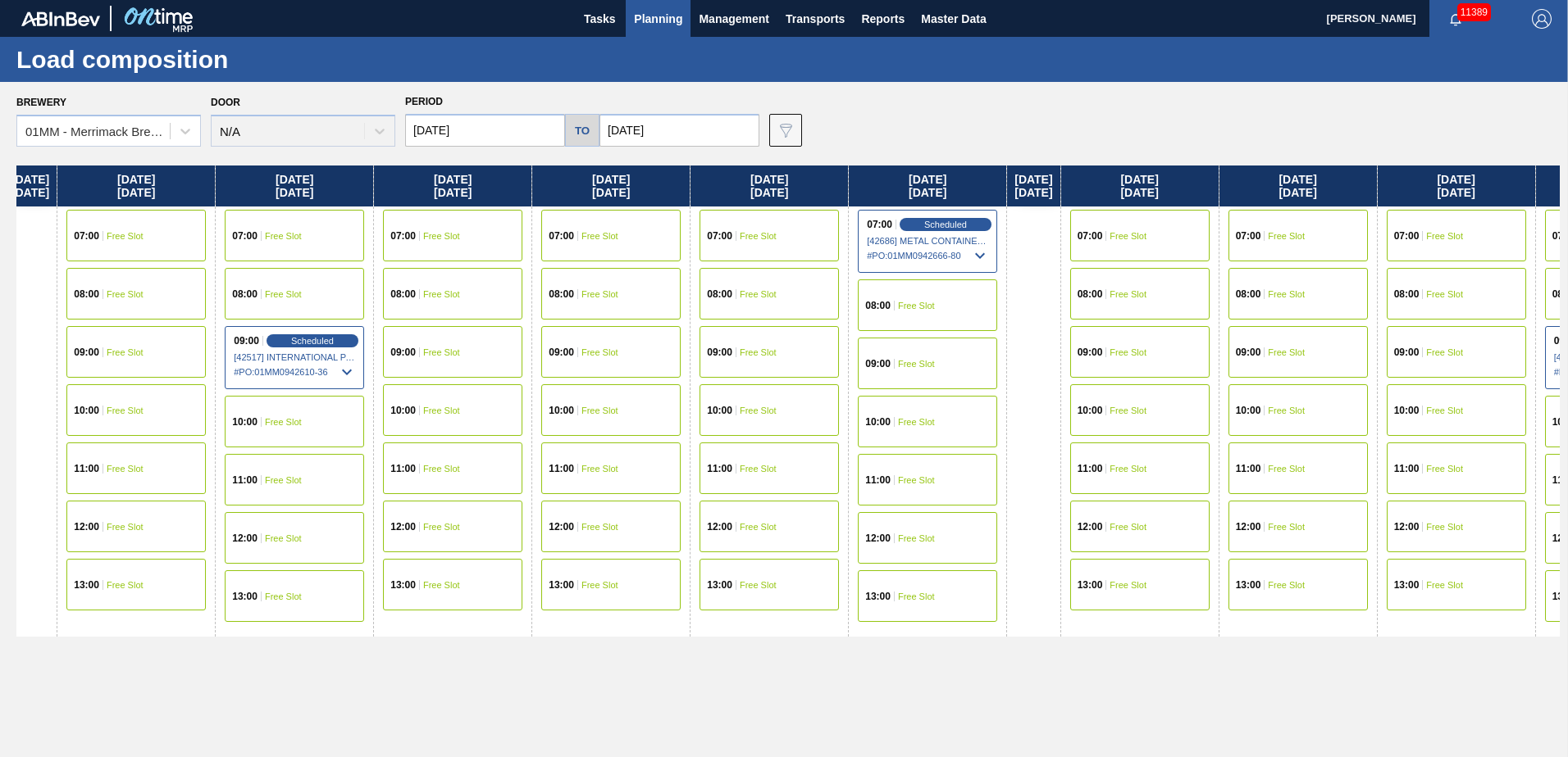
click at [778, 245] on div "07:00 Free Slot" at bounding box center [769, 236] width 139 height 52
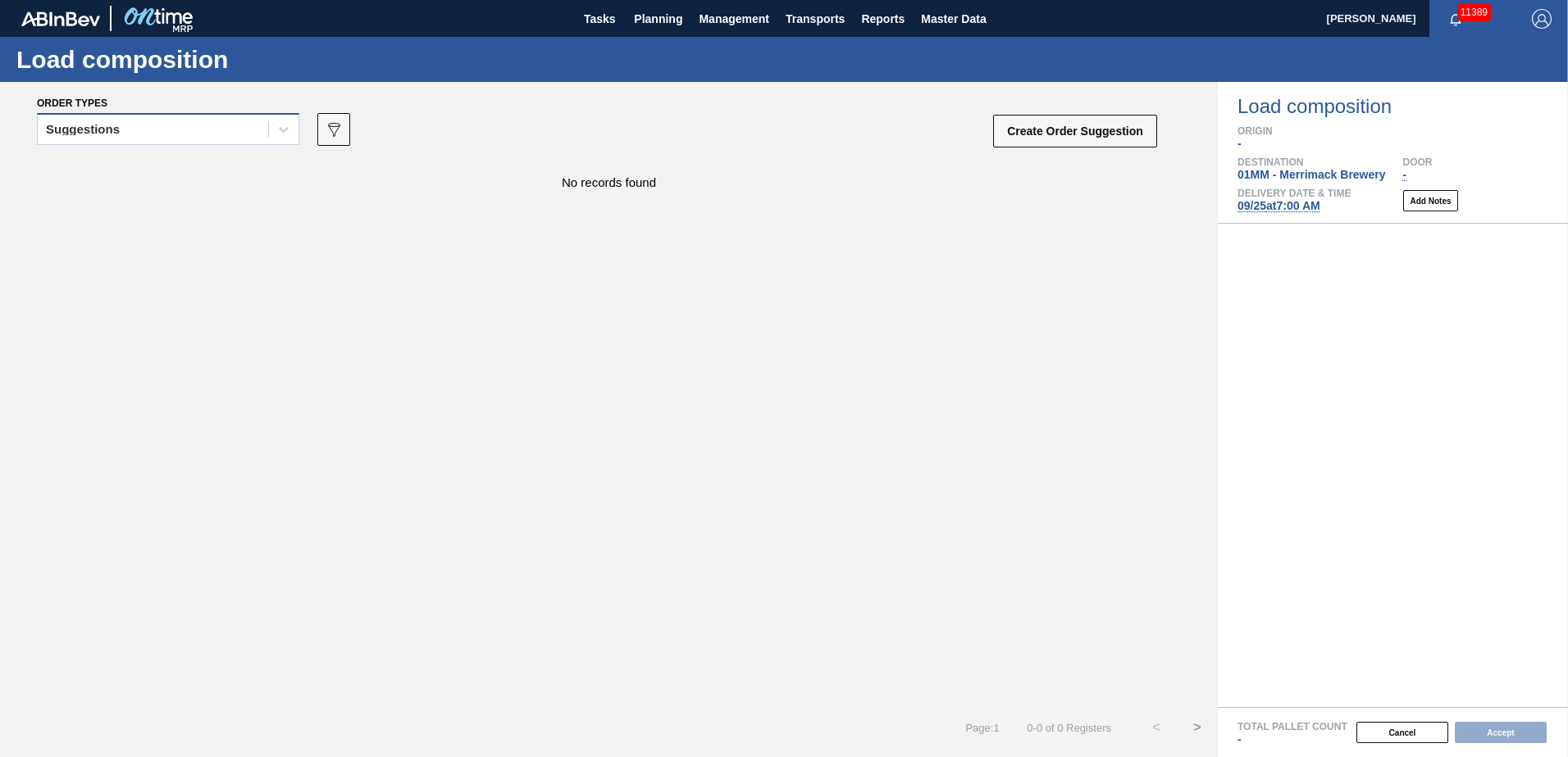
click at [229, 127] on div "Suggestions" at bounding box center [153, 130] width 231 height 24
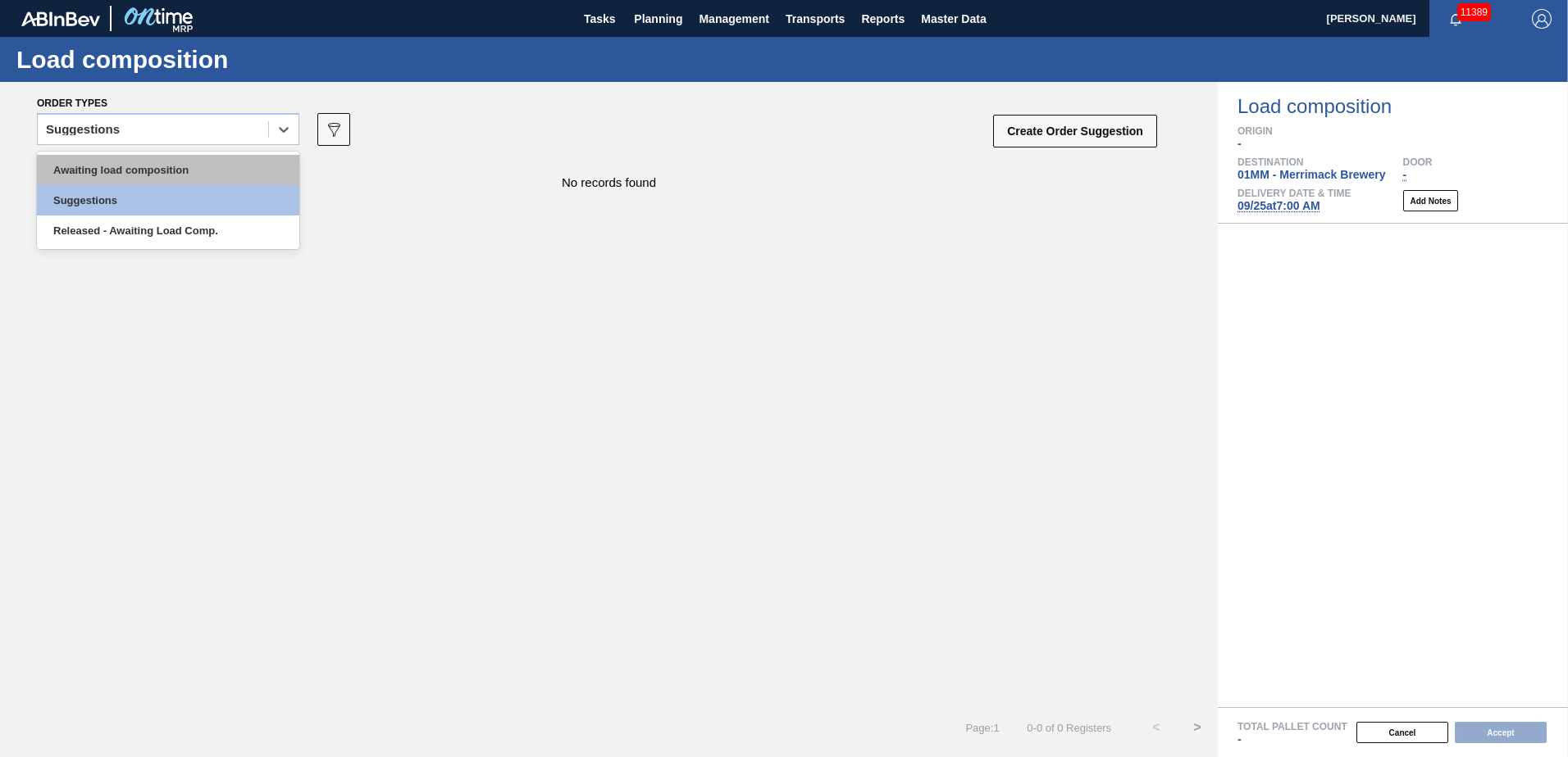
click at [186, 160] on div "Awaiting load composition" at bounding box center [168, 169] width 262 height 30
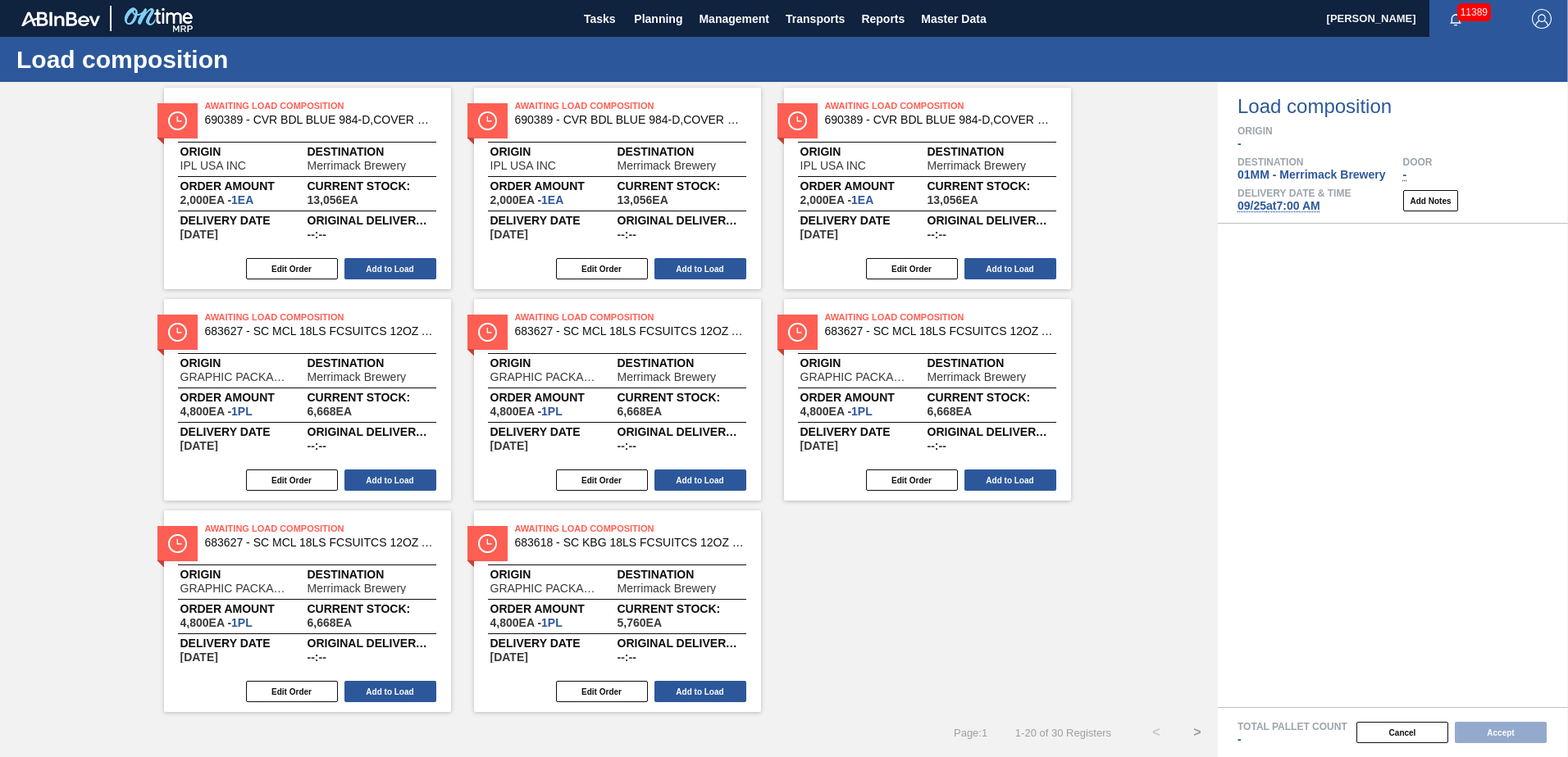
scroll to position [921, 0]
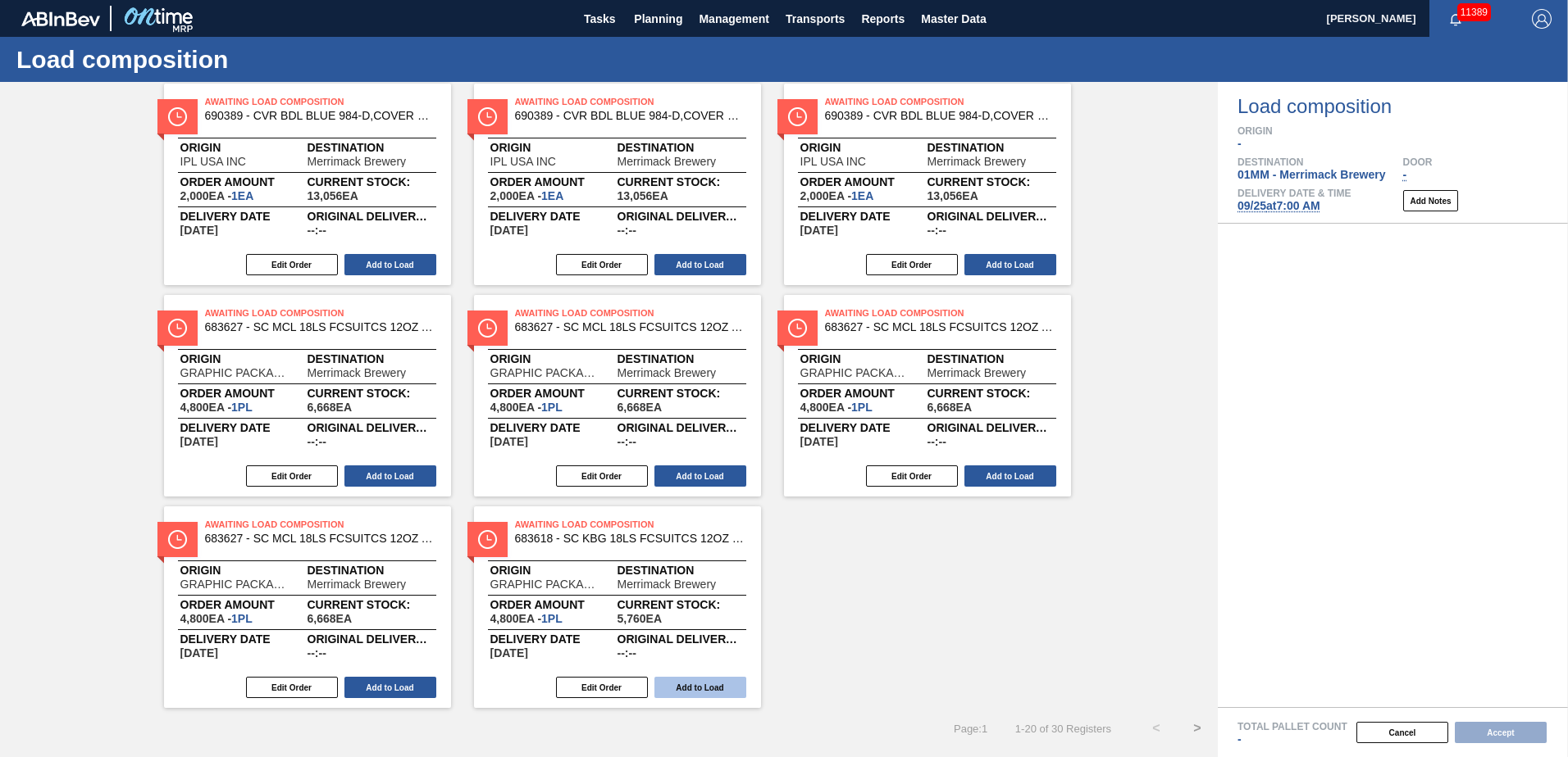
click at [676, 327] on button "Add to Load" at bounding box center [700, 687] width 92 height 22
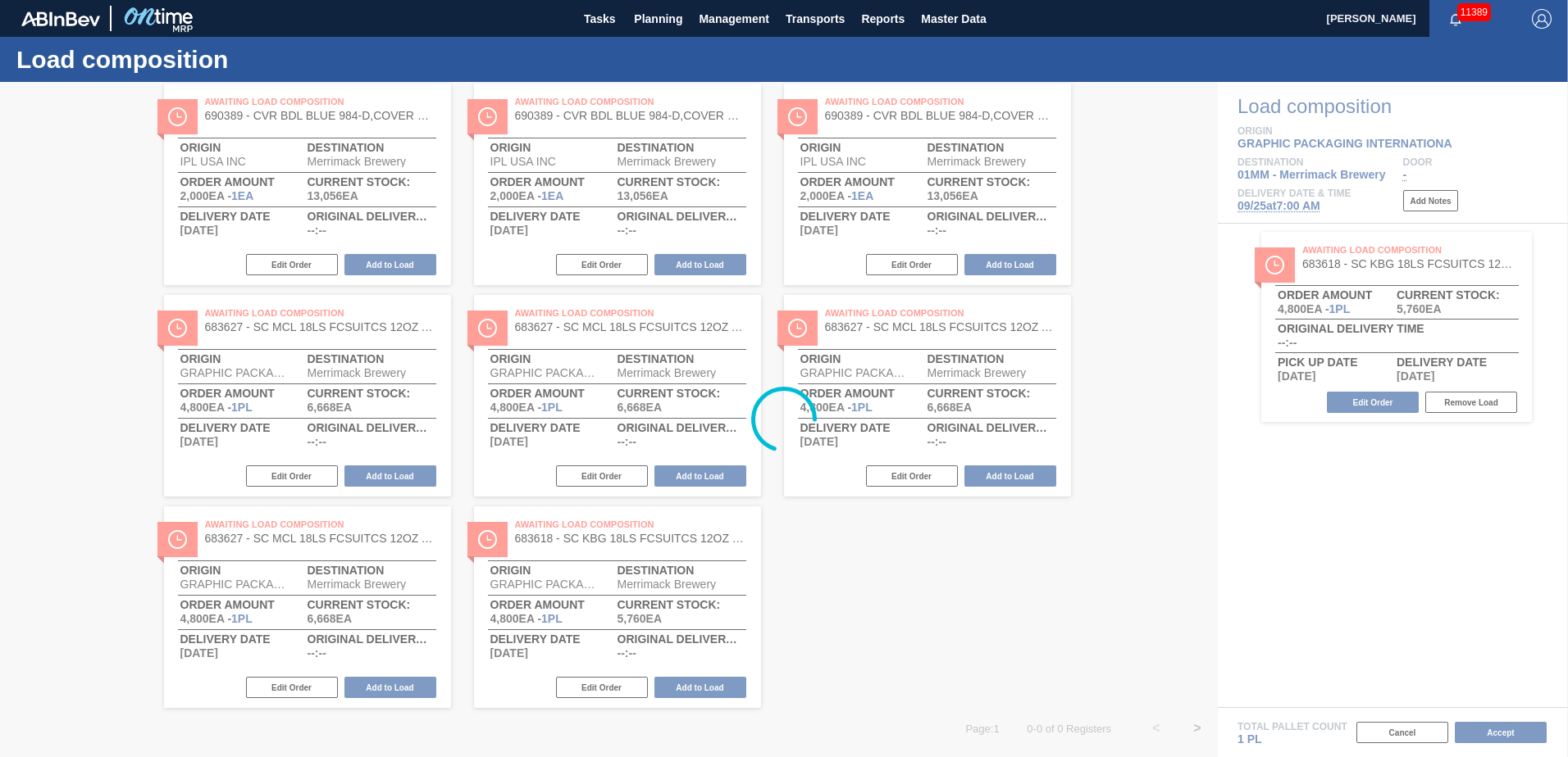
scroll to position [286, 0]
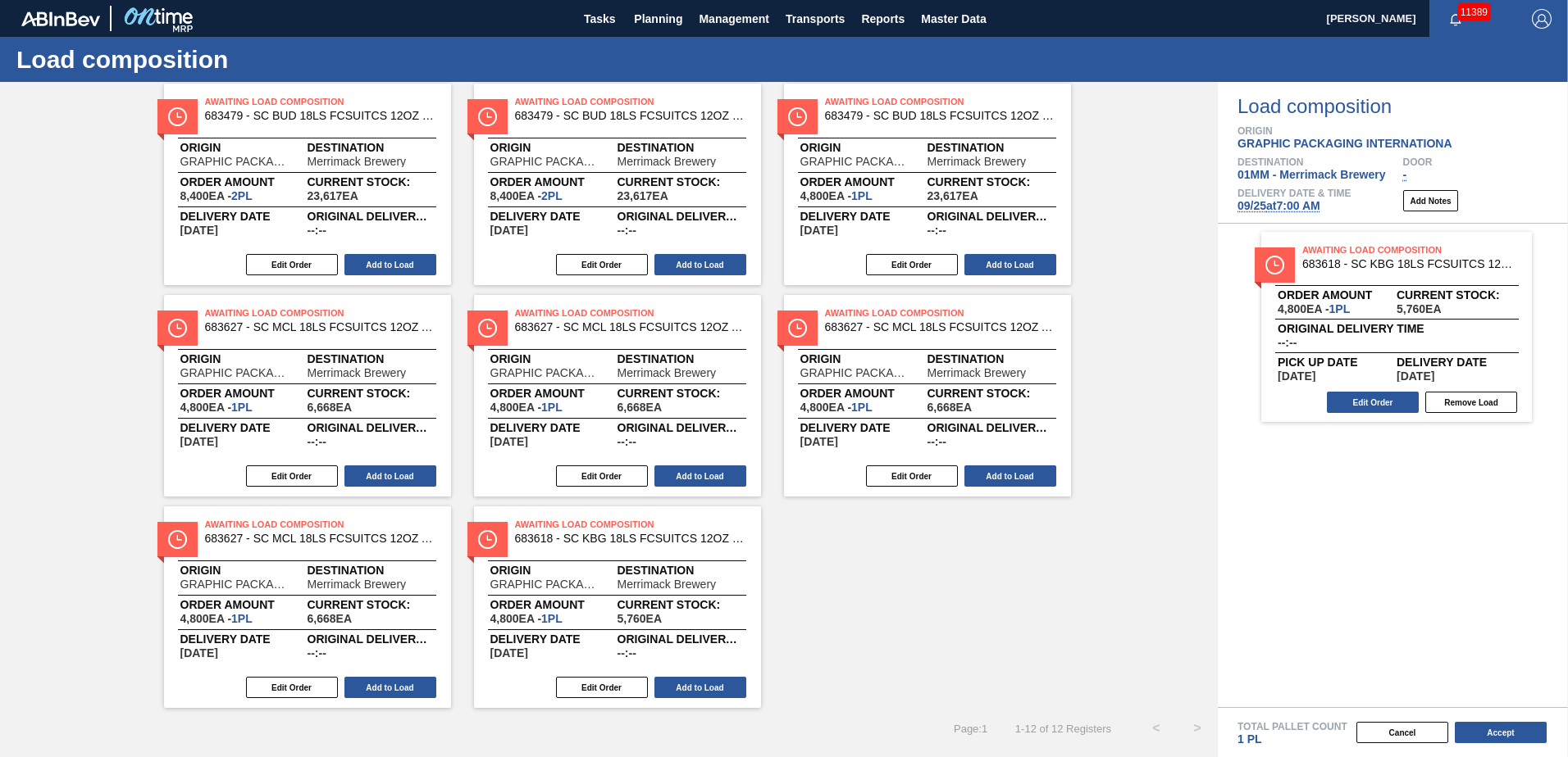
click at [677, 327] on button "Add to Load" at bounding box center [700, 687] width 92 height 22
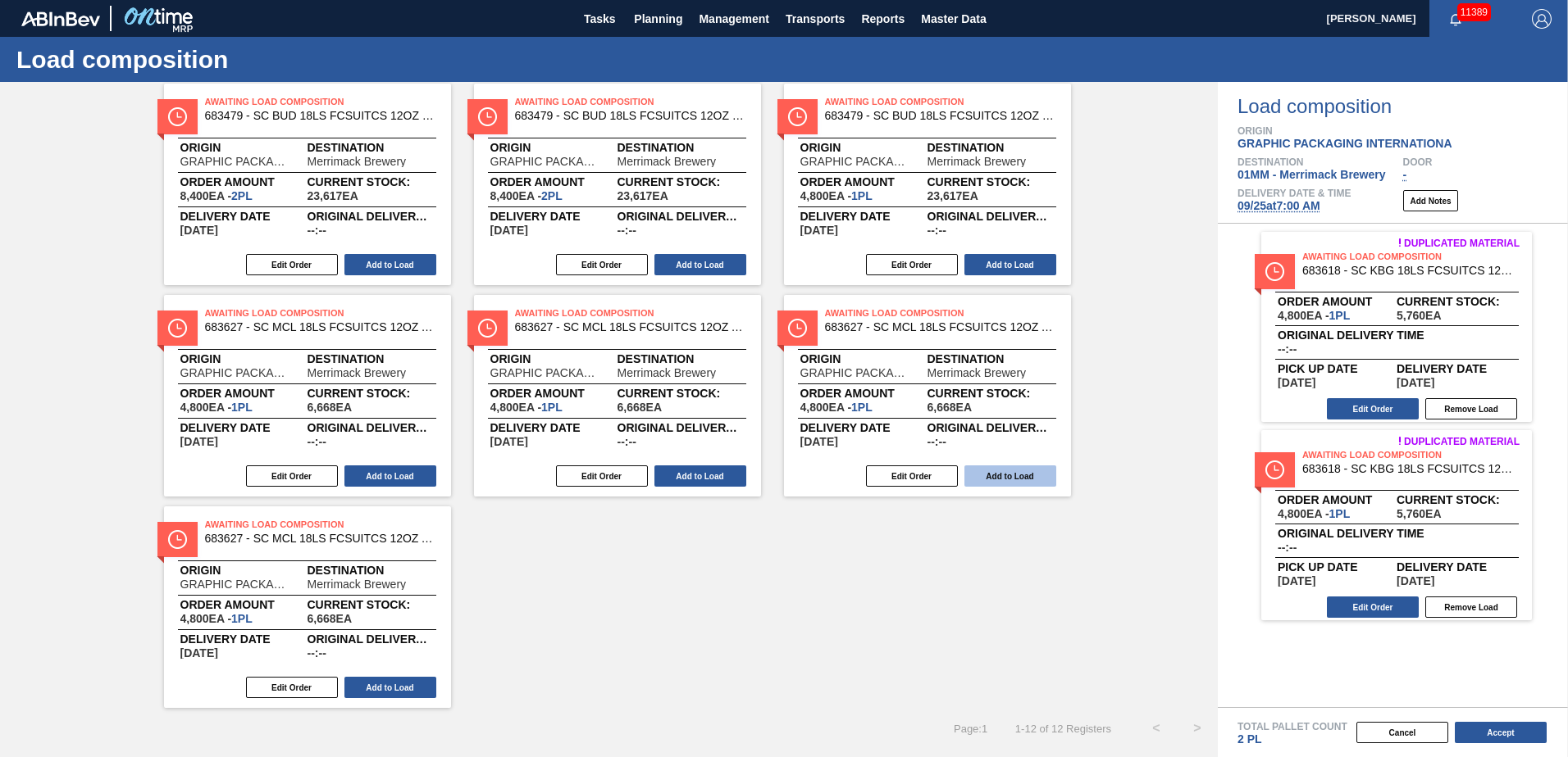
click at [778, 327] on button "Add to Load" at bounding box center [1009, 476] width 92 height 22
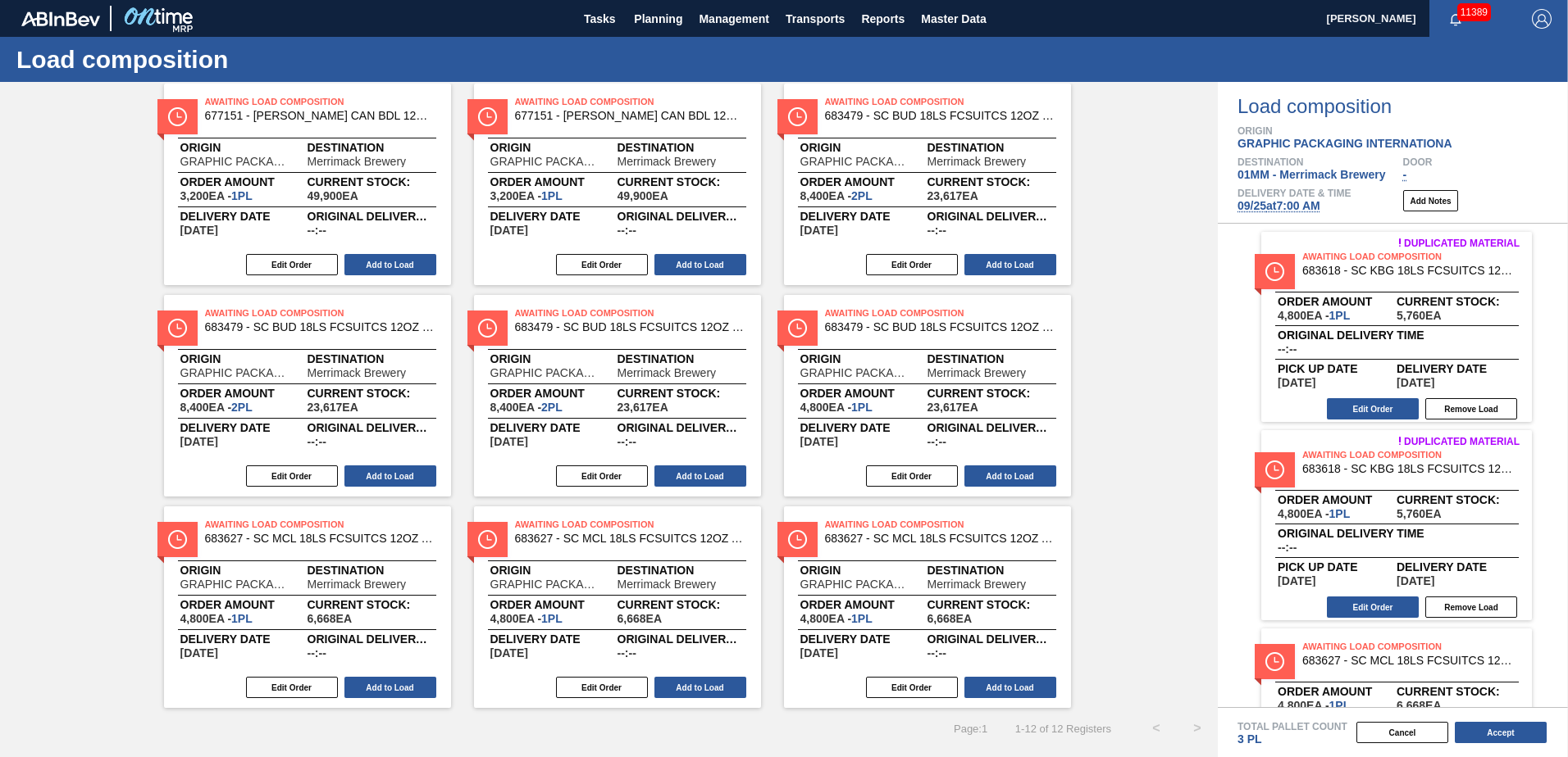
scroll to position [76, 0]
click at [650, 18] on span "Planning" at bounding box center [657, 18] width 48 height 20
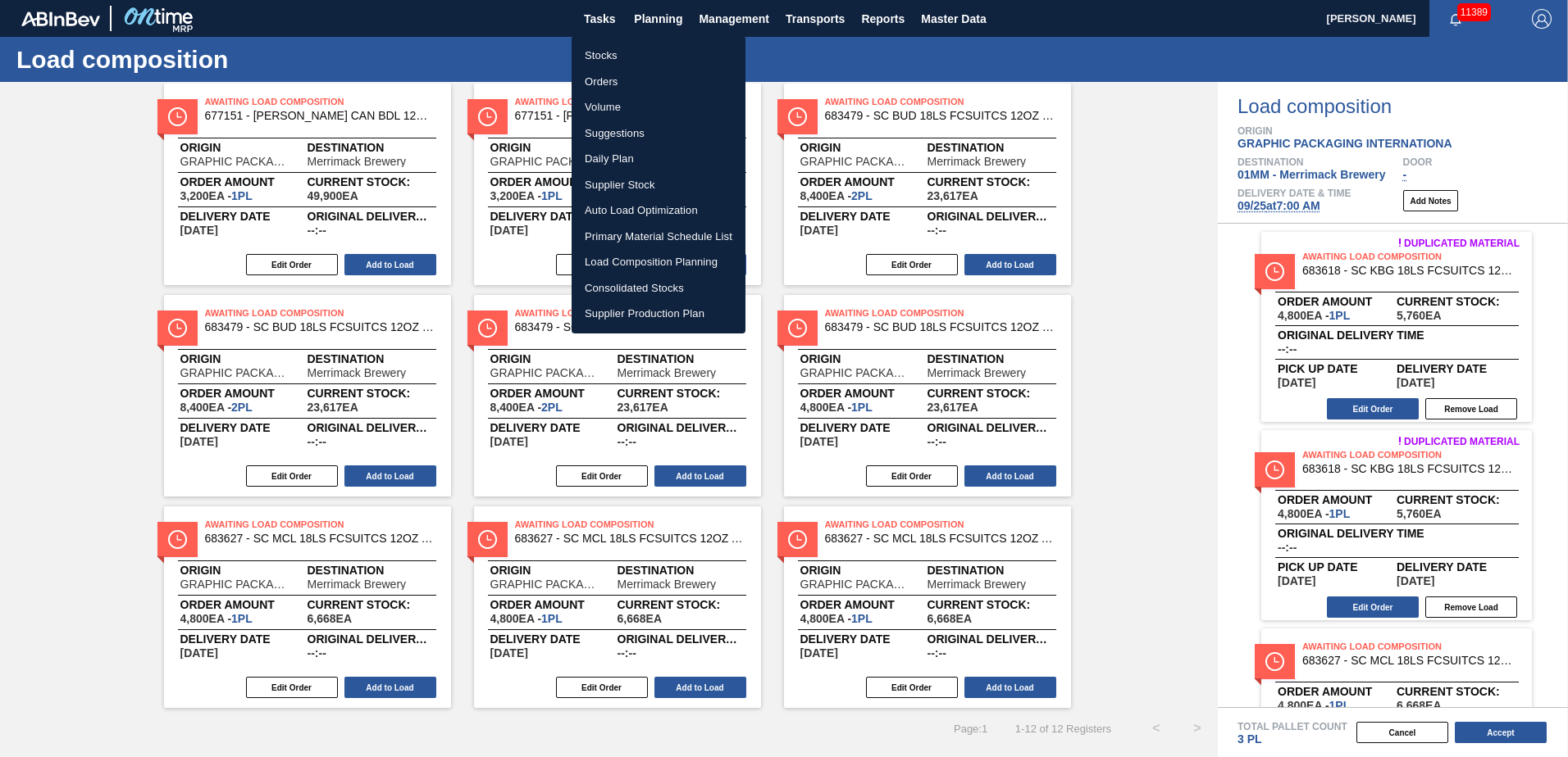
click at [606, 56] on li "Stocks" at bounding box center [658, 56] width 174 height 26
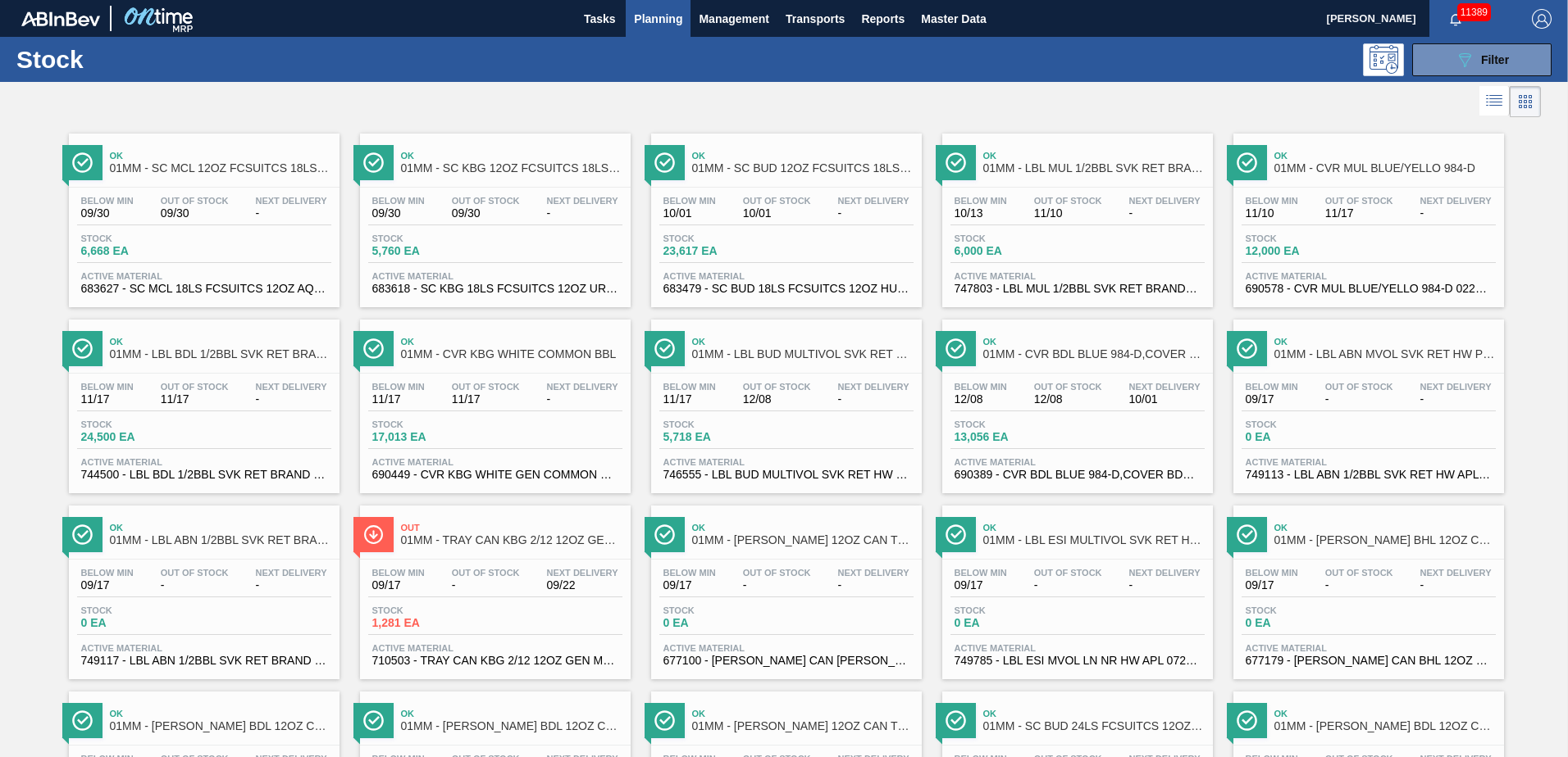
click at [645, 13] on span "Planning" at bounding box center [657, 18] width 48 height 20
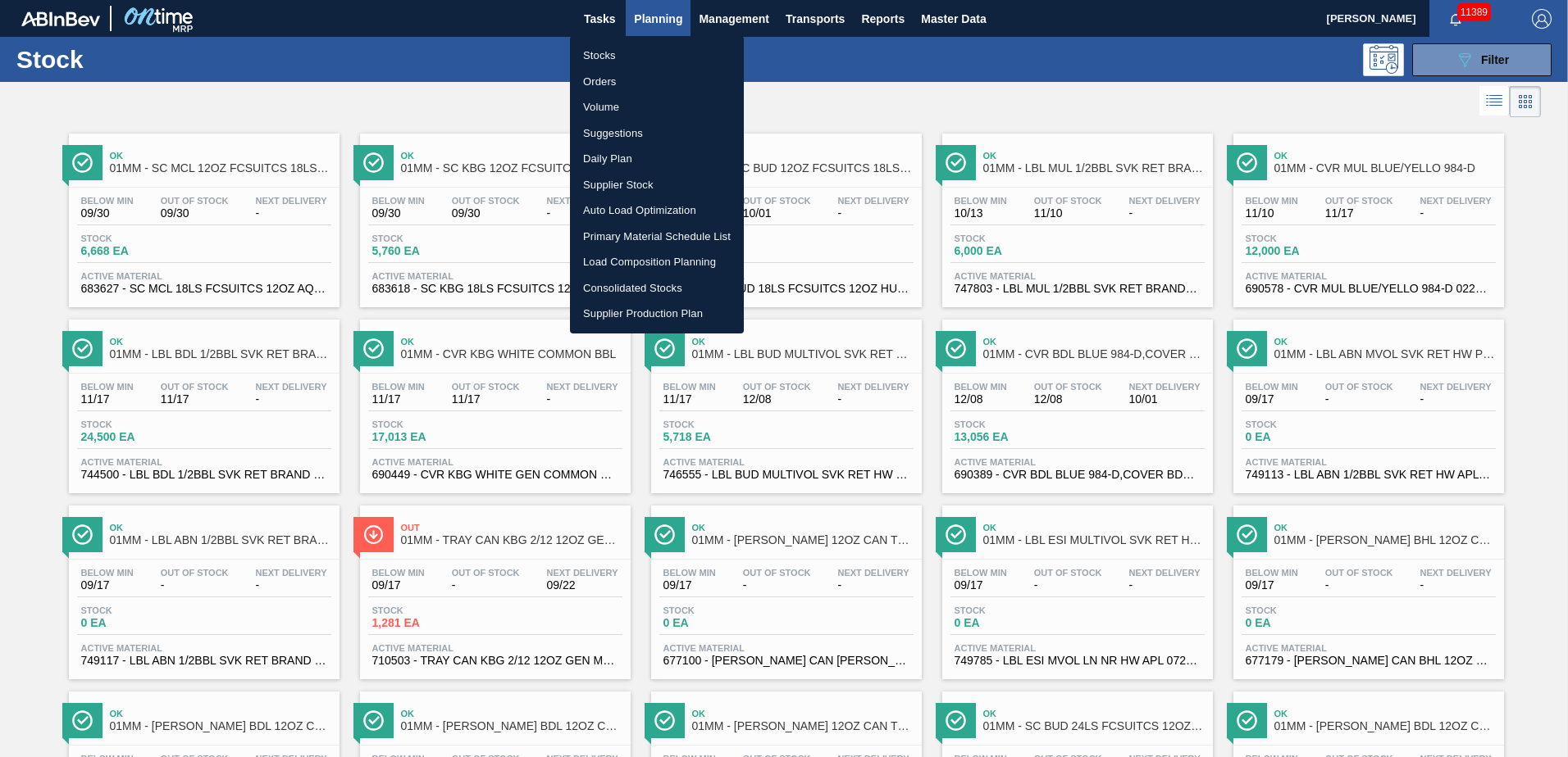
click at [778, 310] on div at bounding box center [784, 378] width 1568 height 757
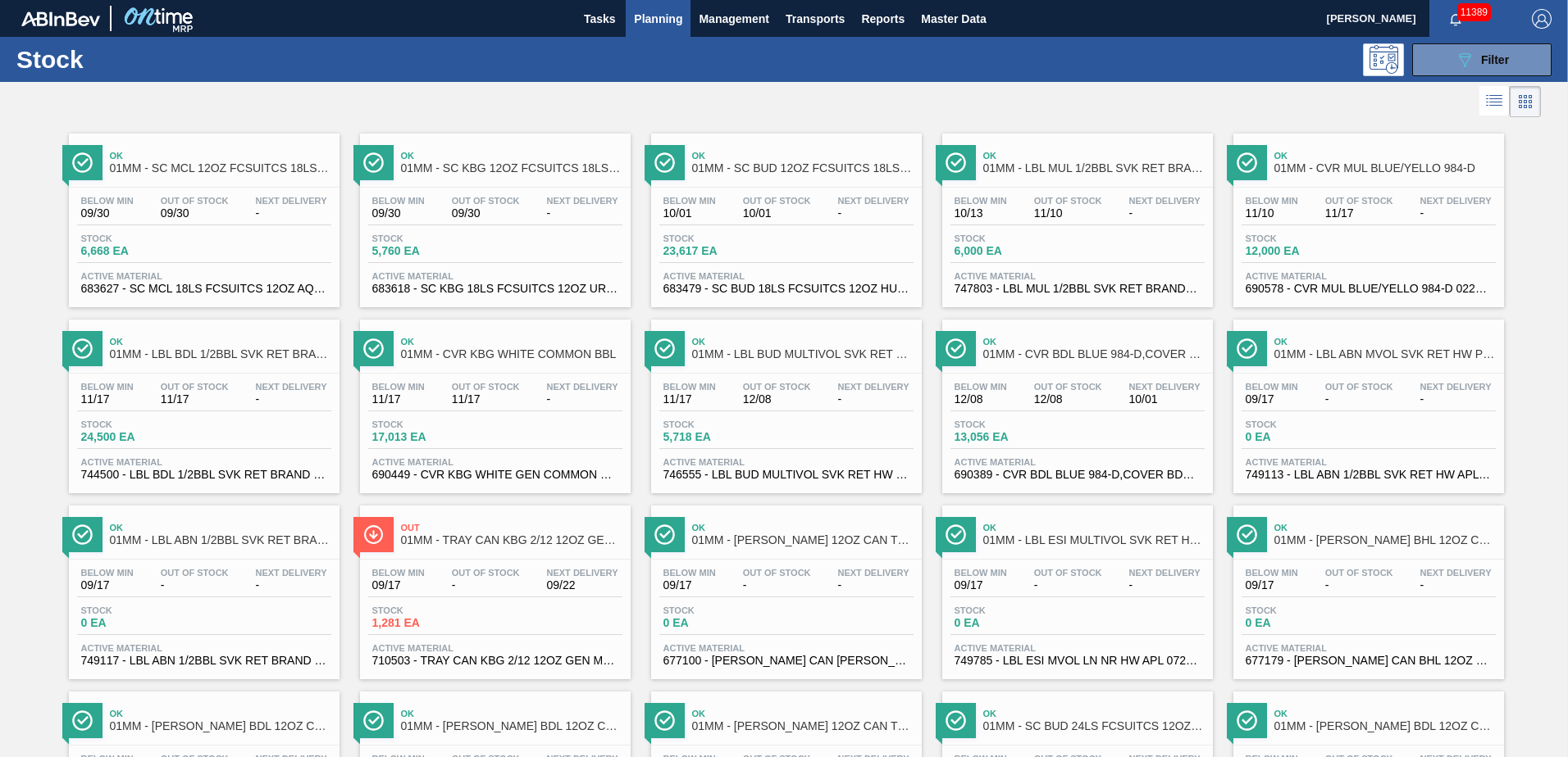
click at [778, 267] on div "Below Min 10/01 Out Of Stock 10/01 Next Delivery - Stock 23,617 EA Active Mater…" at bounding box center [786, 243] width 270 height 112
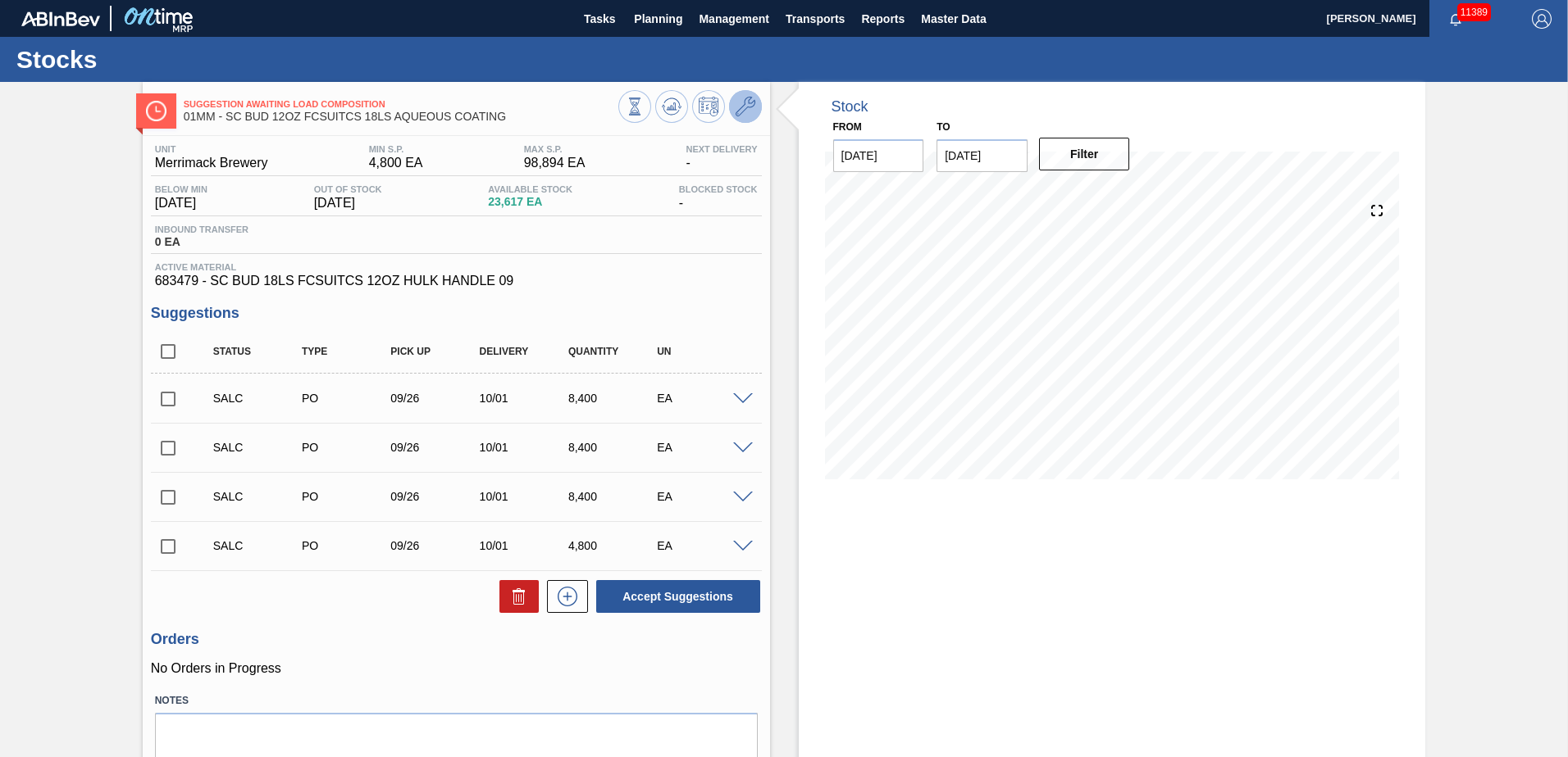
click at [743, 102] on icon at bounding box center [745, 106] width 20 height 20
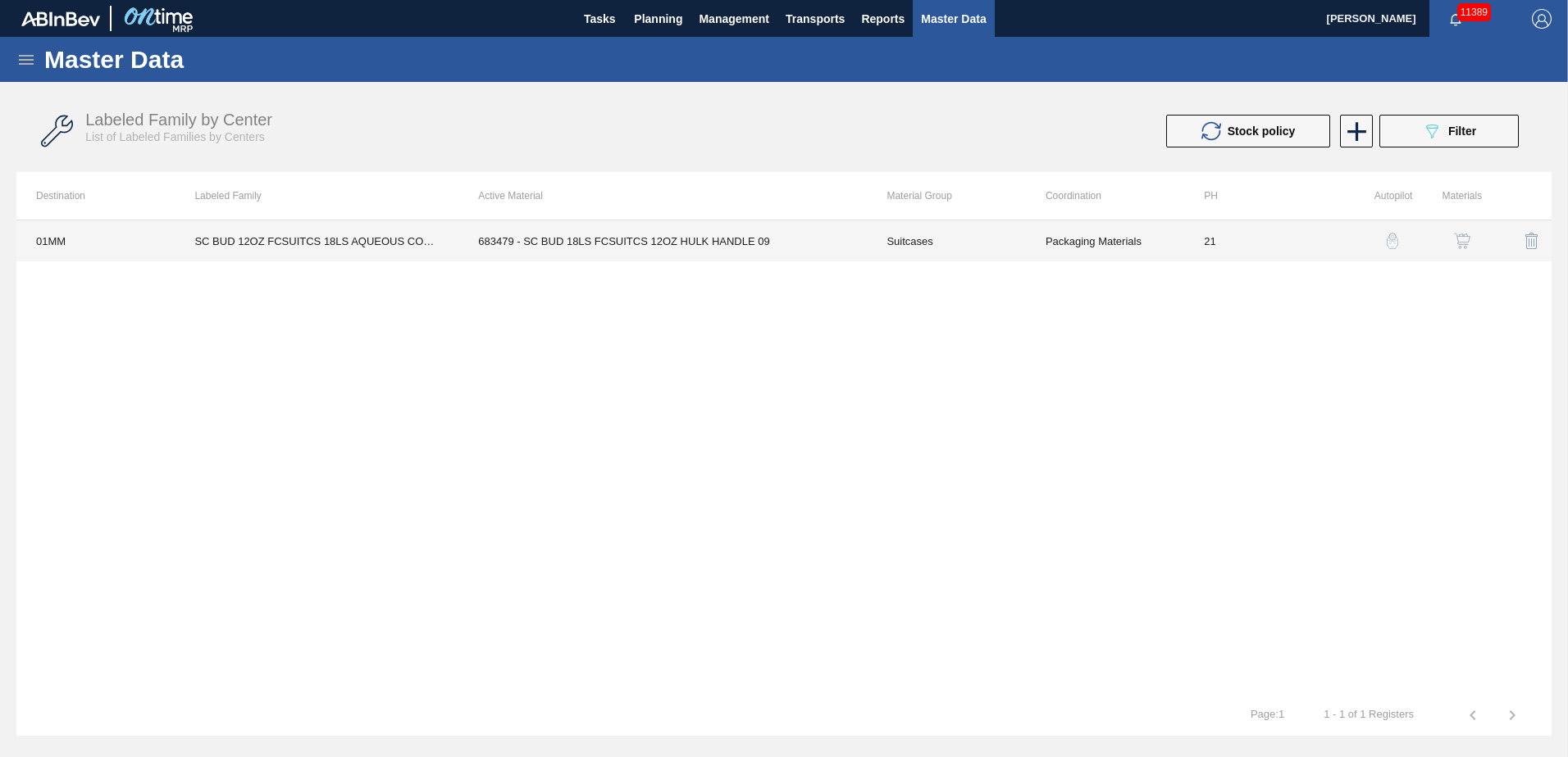
click at [778, 242] on td "21" at bounding box center [1263, 241] width 158 height 41
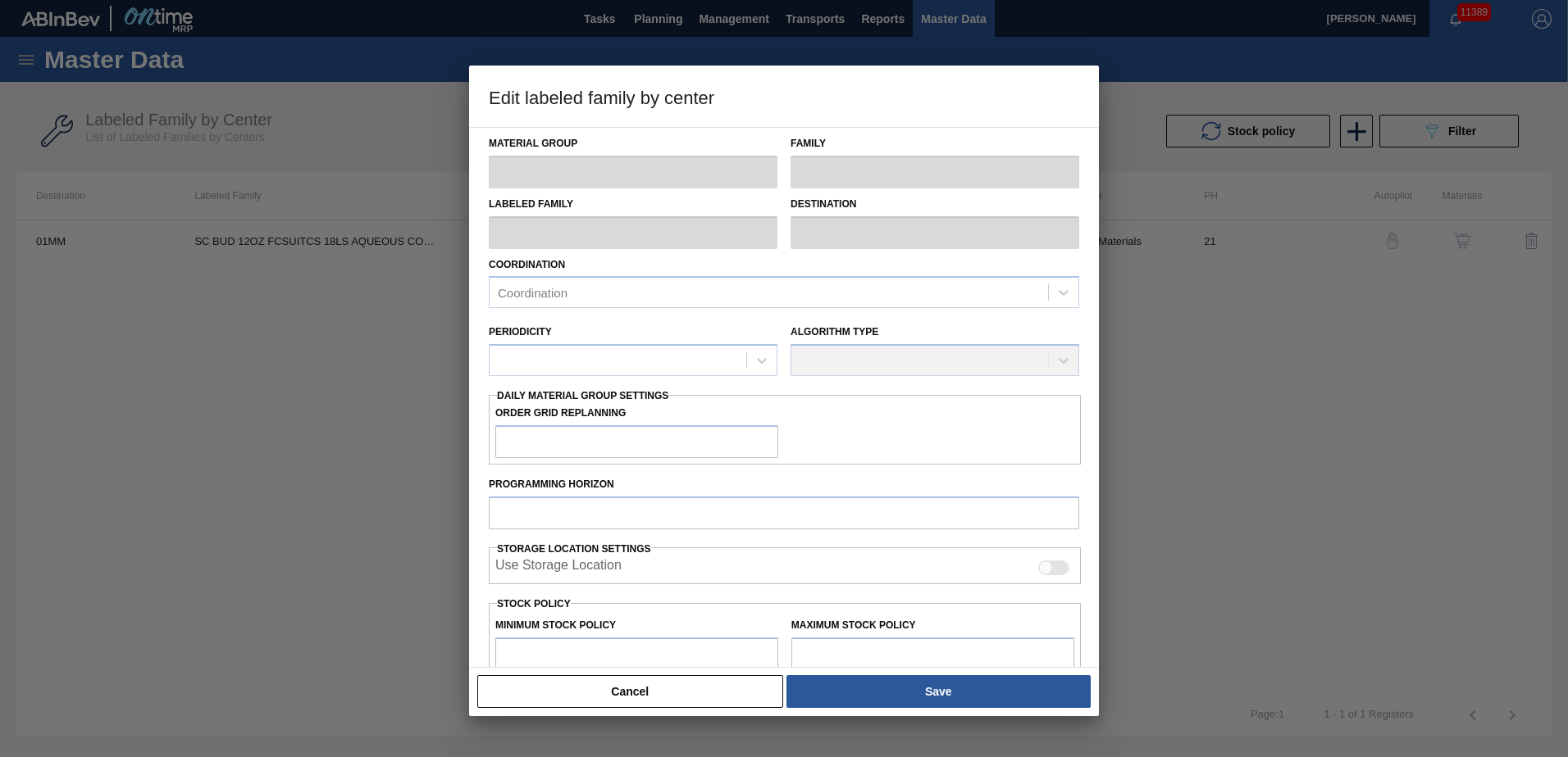
type input "Suitcases"
type input "SC BUD 12OZ FCSUITCS 18LS AQUEOUS COATING"
type input "01MM - Merrimack Brewery"
type input "21"
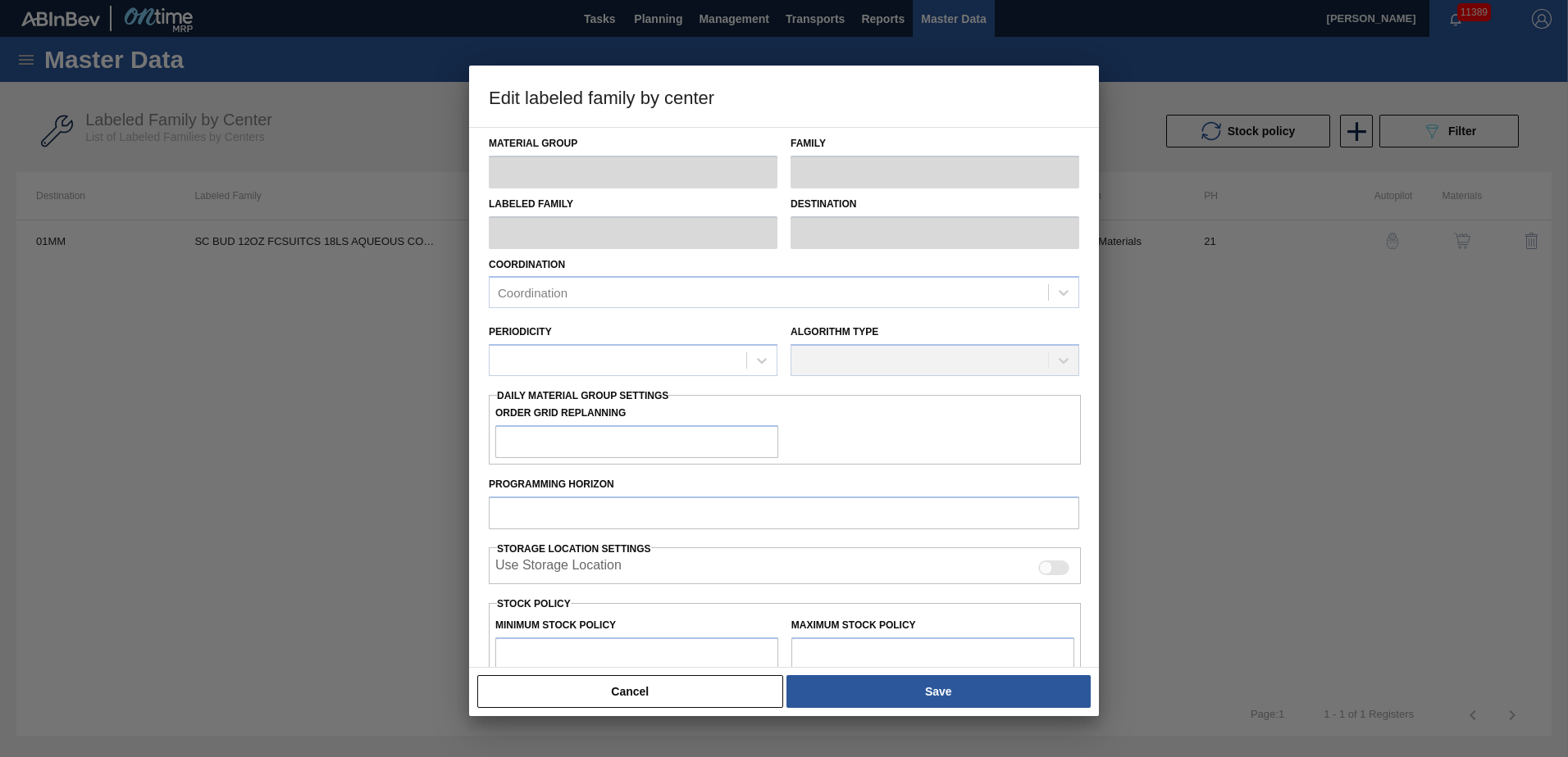
type input "4,800"
type input "98,894"
type input "0"
type input "4,800"
checkbox input "true"
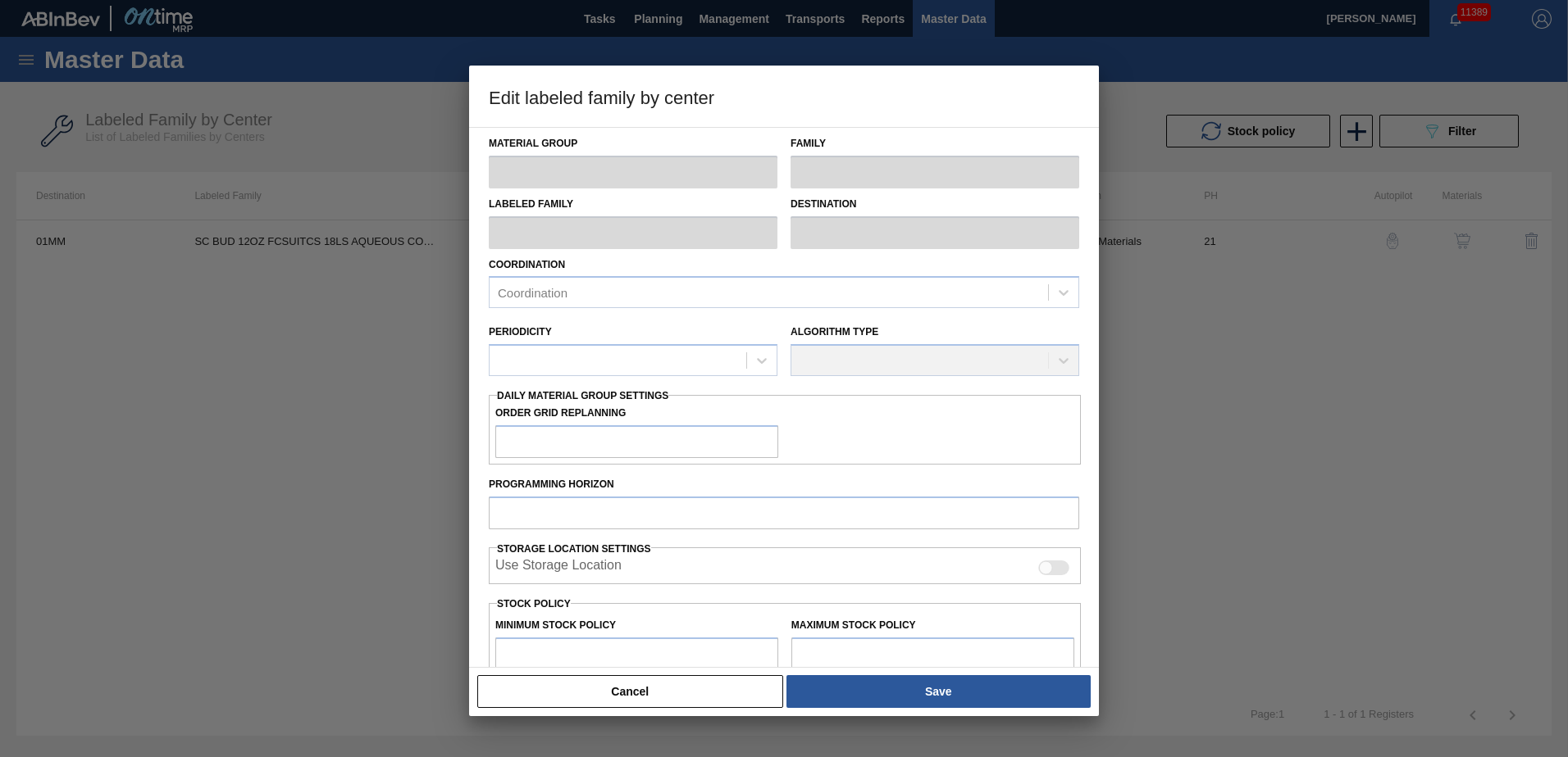
checkbox input "true"
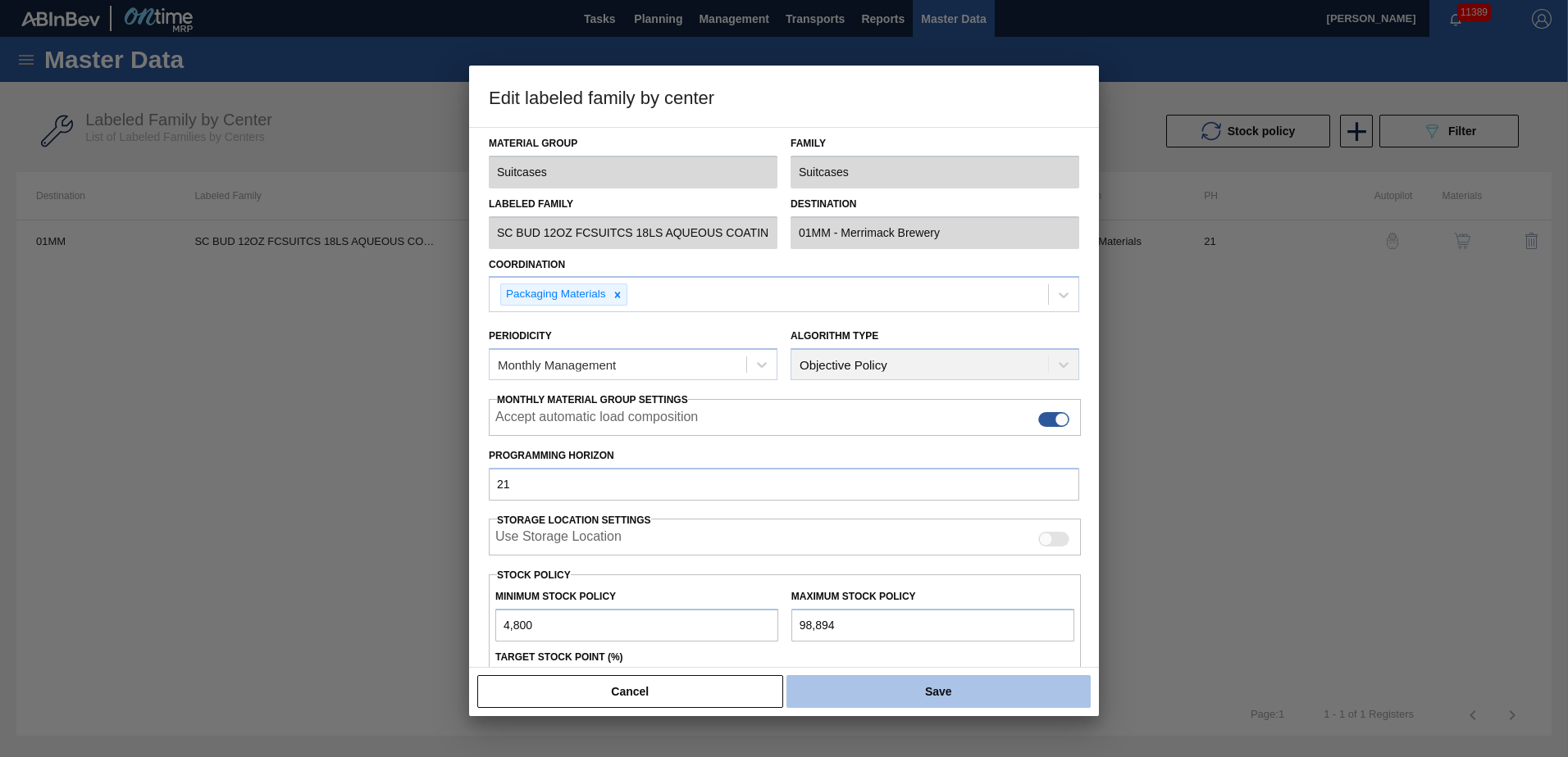
click at [778, 327] on button "Save" at bounding box center [938, 692] width 304 height 33
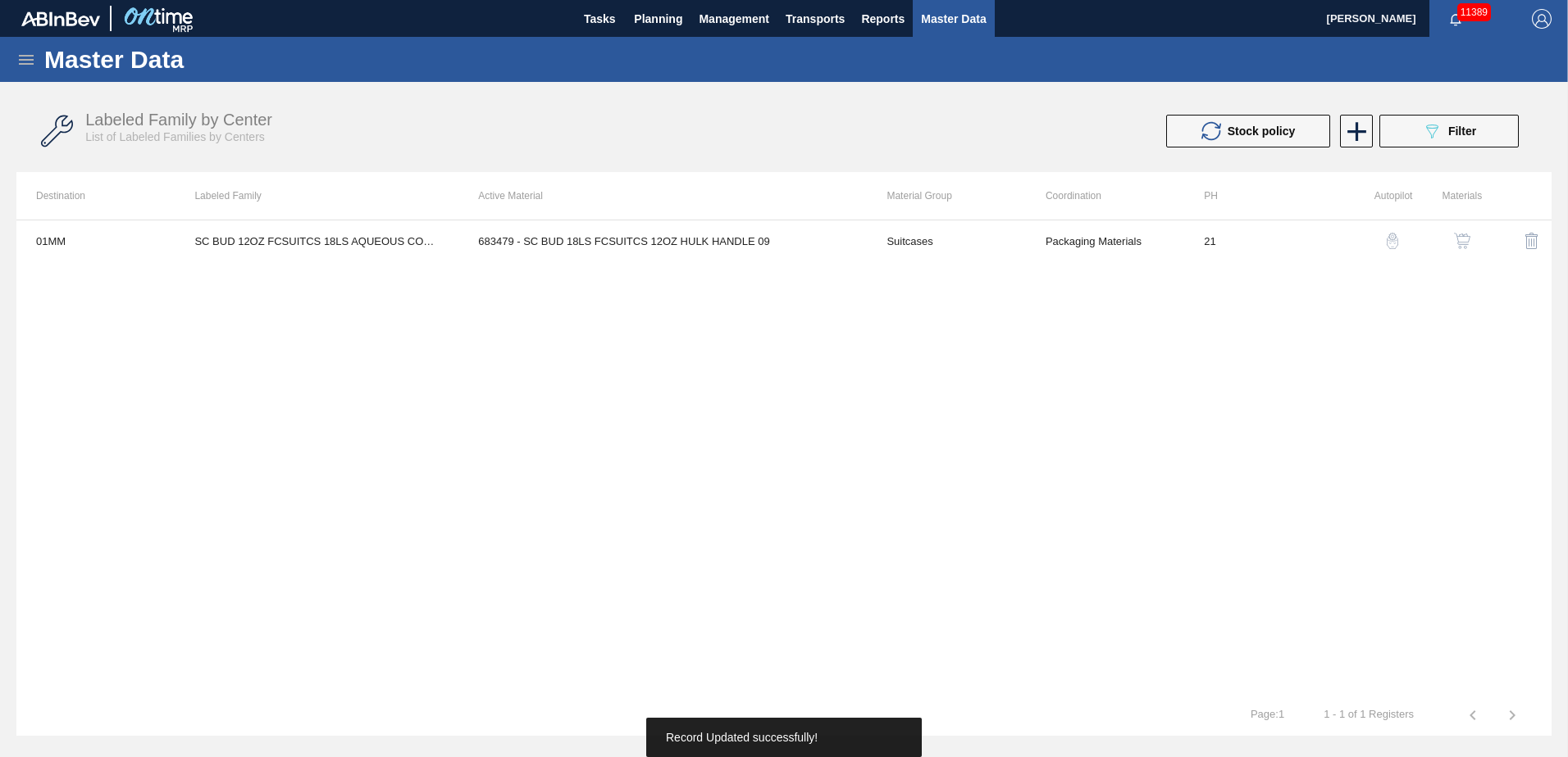
click at [778, 243] on img "button" at bounding box center [1461, 241] width 16 height 16
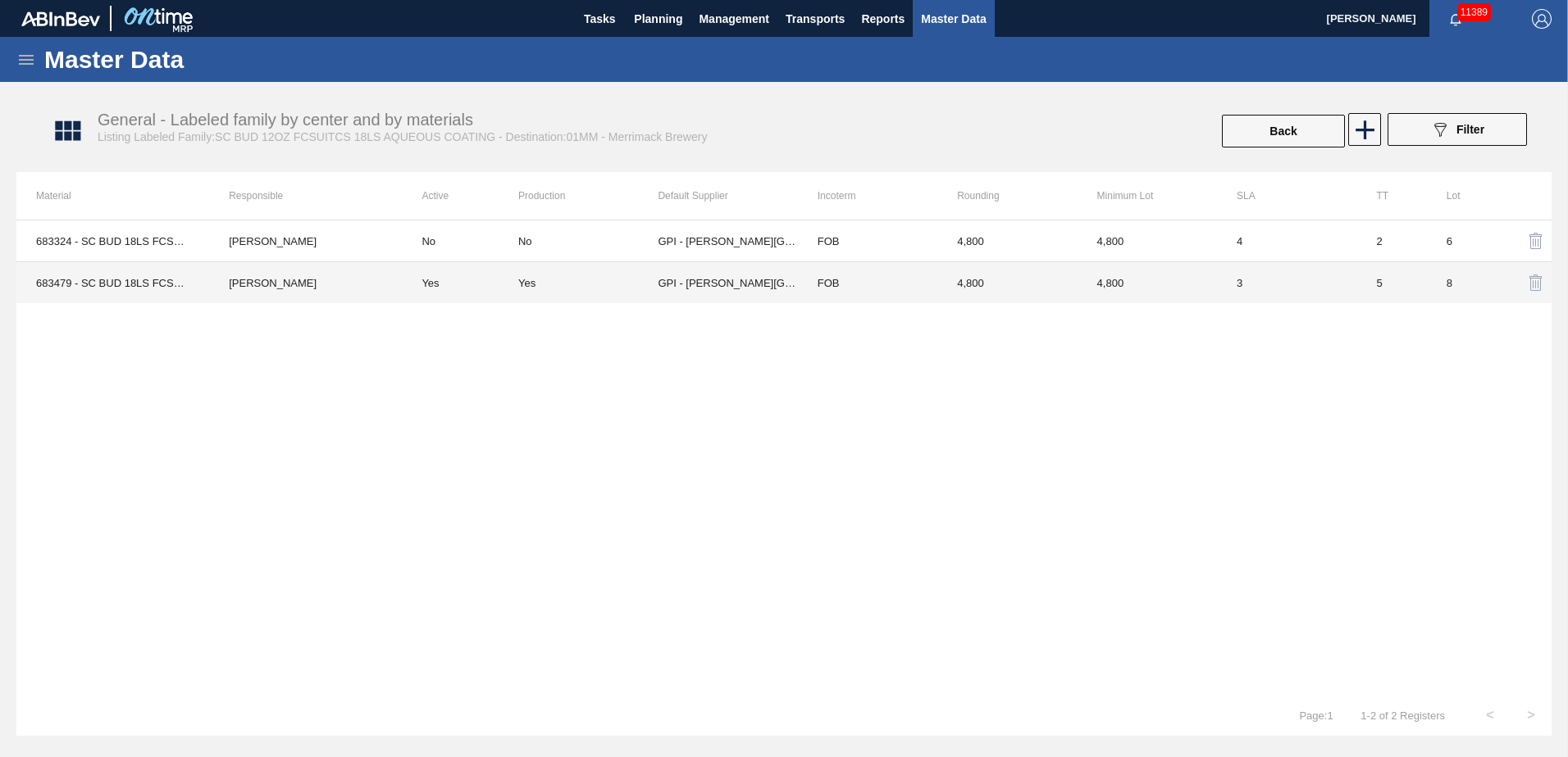
click at [778, 278] on td "4,800" at bounding box center [1147, 283] width 139 height 42
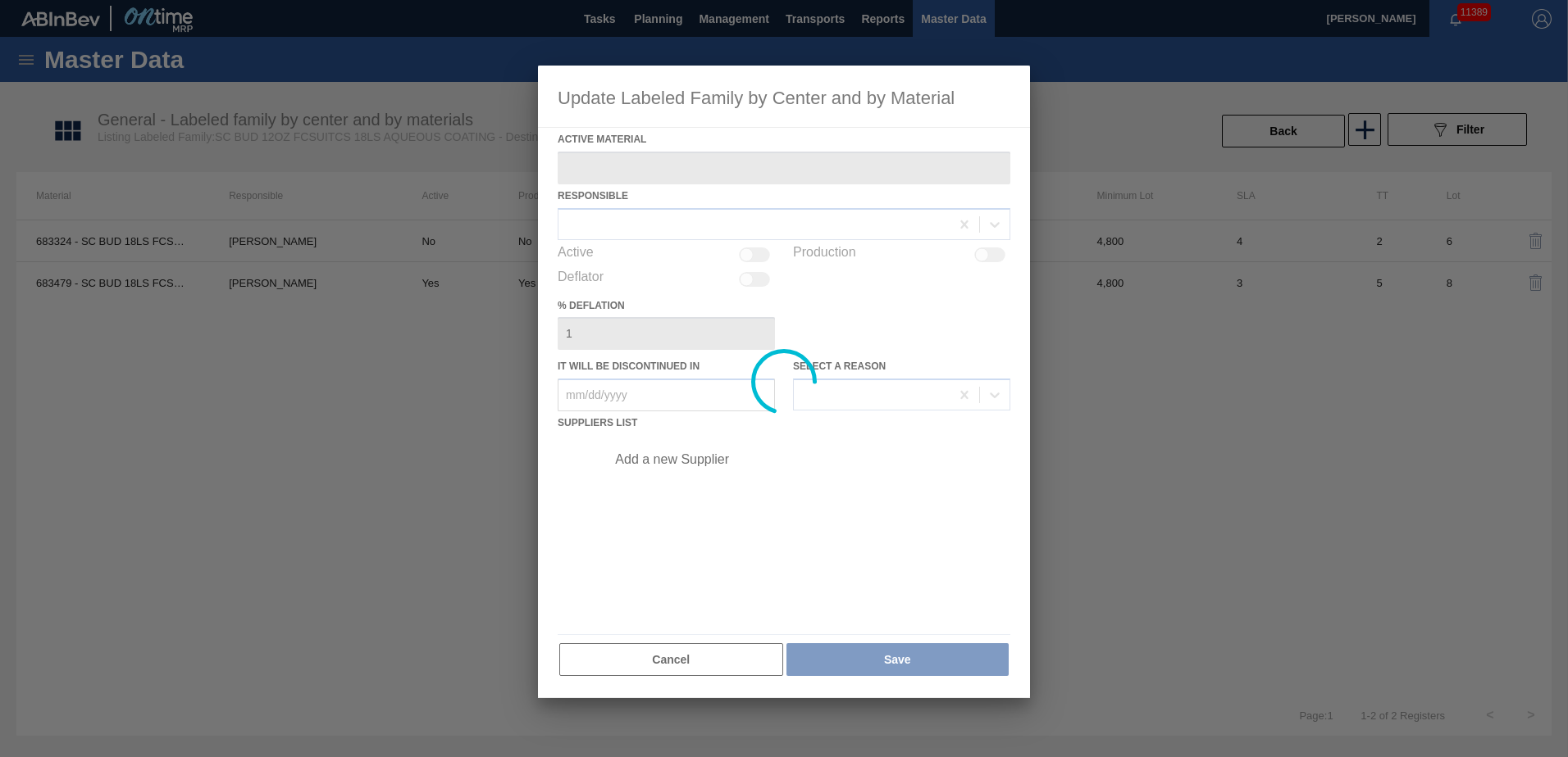
type Material "683479 - SC BUD 18LS FCSUITCS 12OZ HULK HANDLE 09"
checkbox input "true"
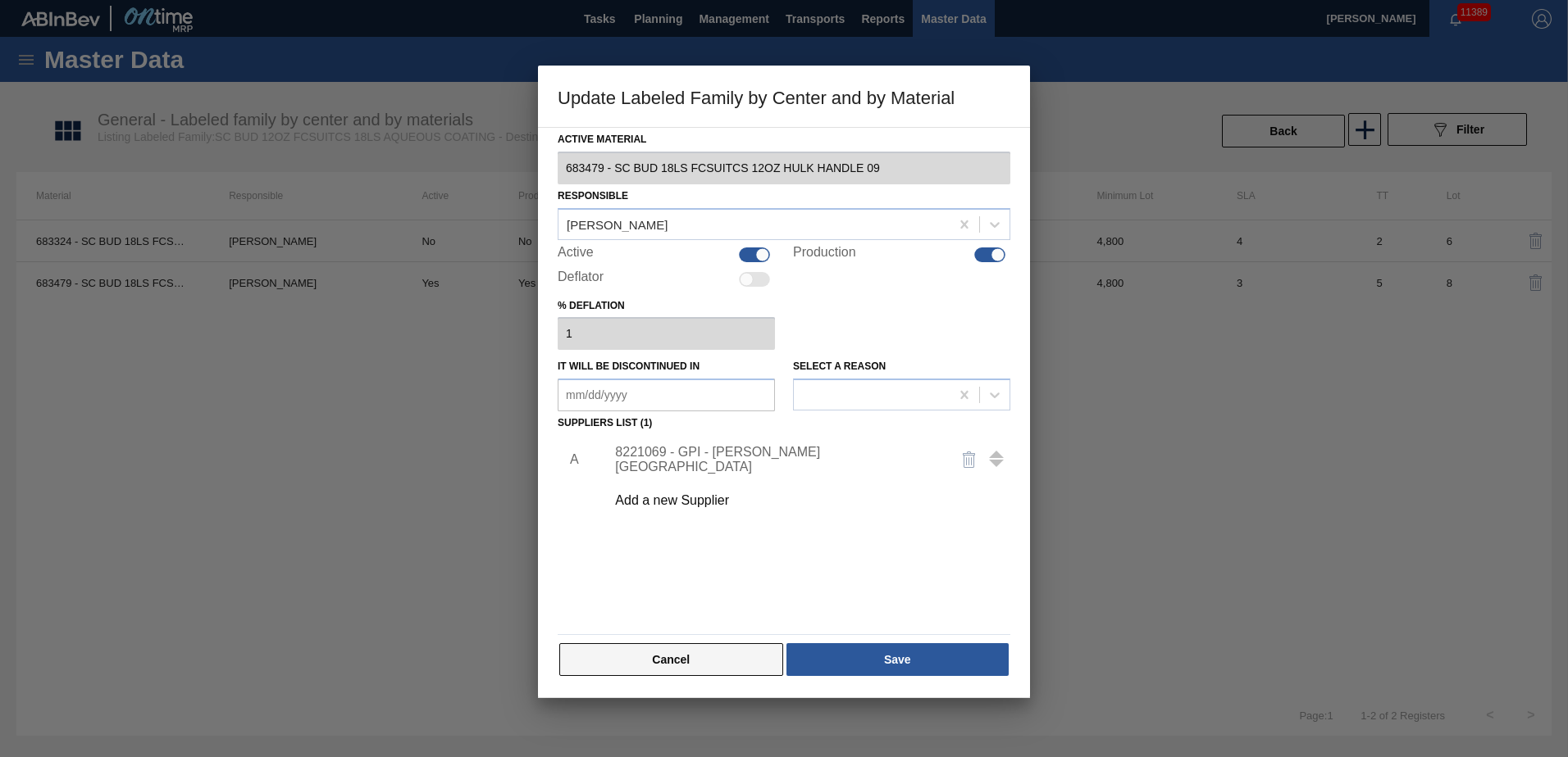
click at [713, 327] on button "Cancel" at bounding box center [671, 660] width 224 height 33
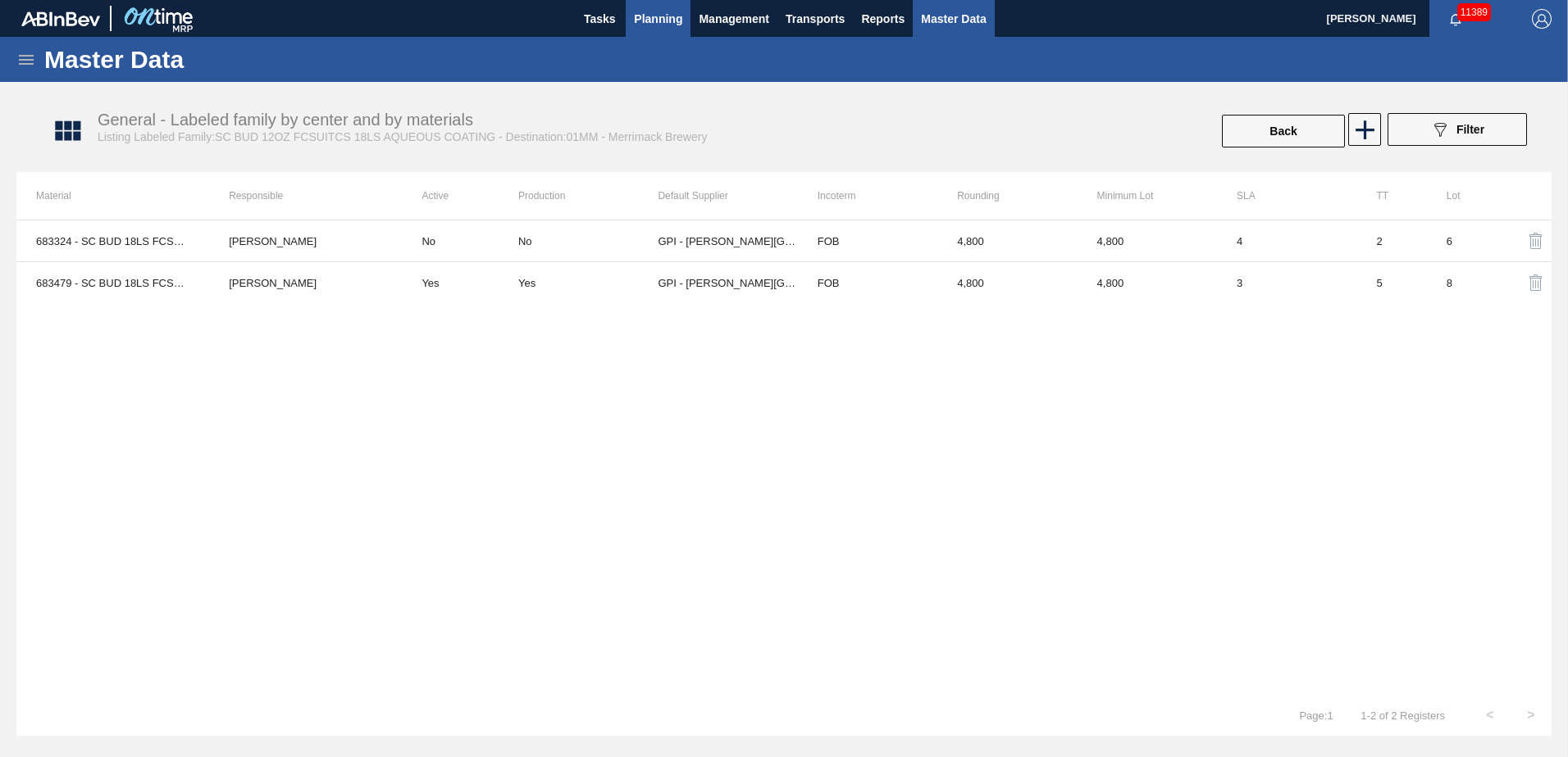
click at [680, 20] on span "Planning" at bounding box center [657, 18] width 48 height 20
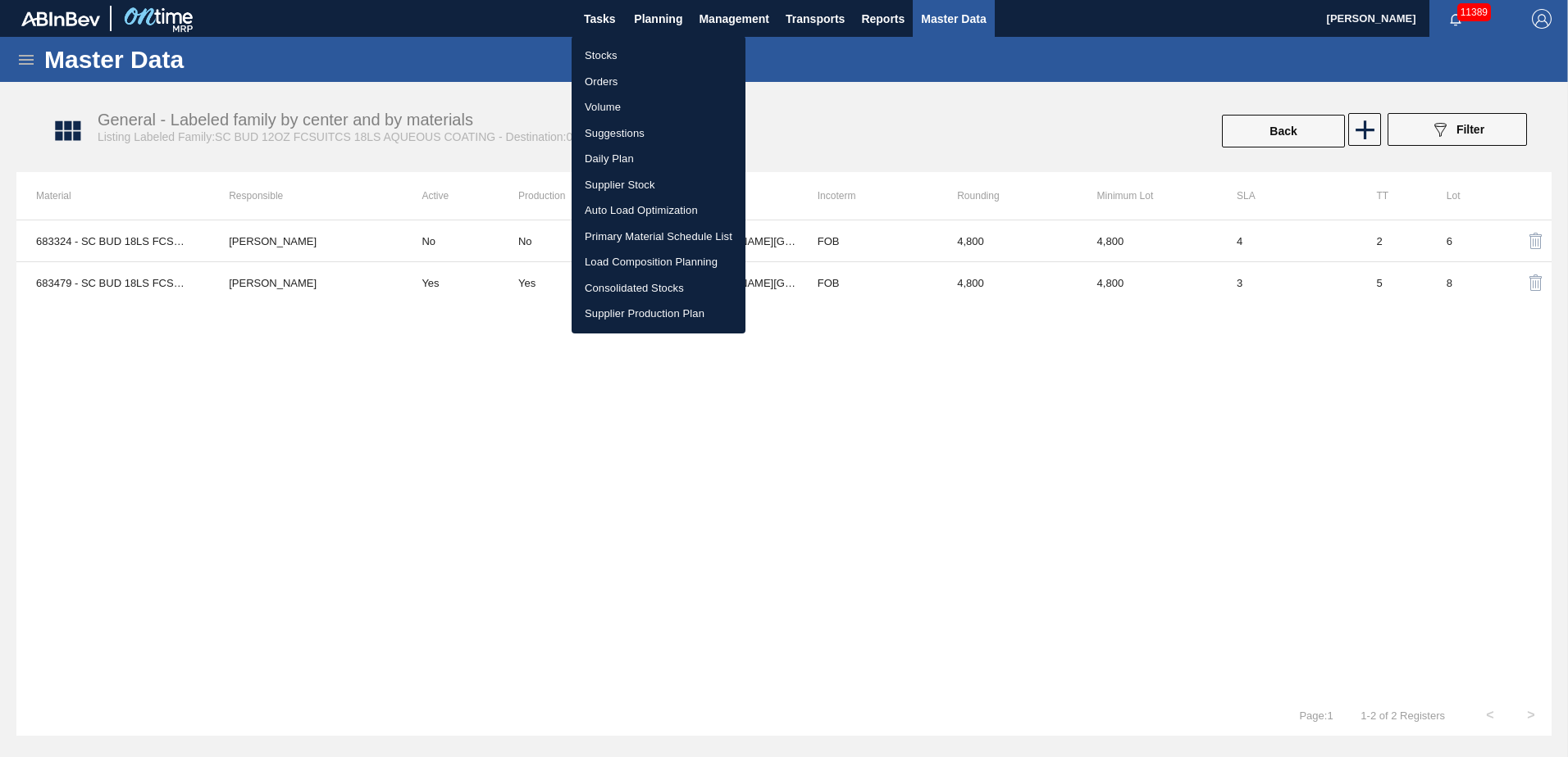
click at [632, 261] on li "Load Composition Planning" at bounding box center [658, 262] width 174 height 26
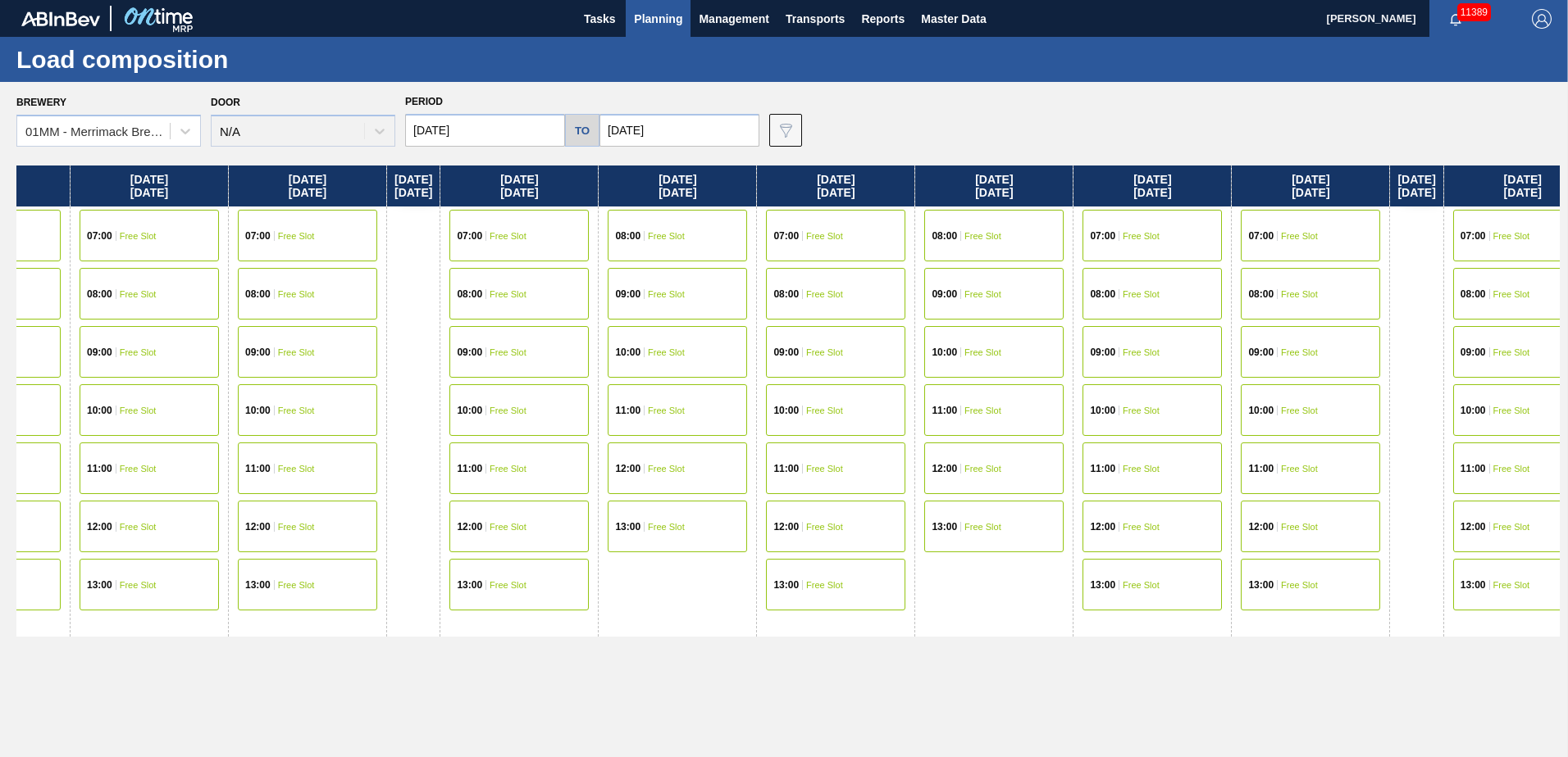
drag, startPoint x: 1098, startPoint y: 482, endPoint x: 615, endPoint y: 415, distance: 487.6
click at [615, 327] on div "[DATE] 07:00 Free Slot 08:00 Free Slot 09:00 Free Slot 10:00 Free Slot 11:00 Fr…" at bounding box center [787, 456] width 1543 height 582
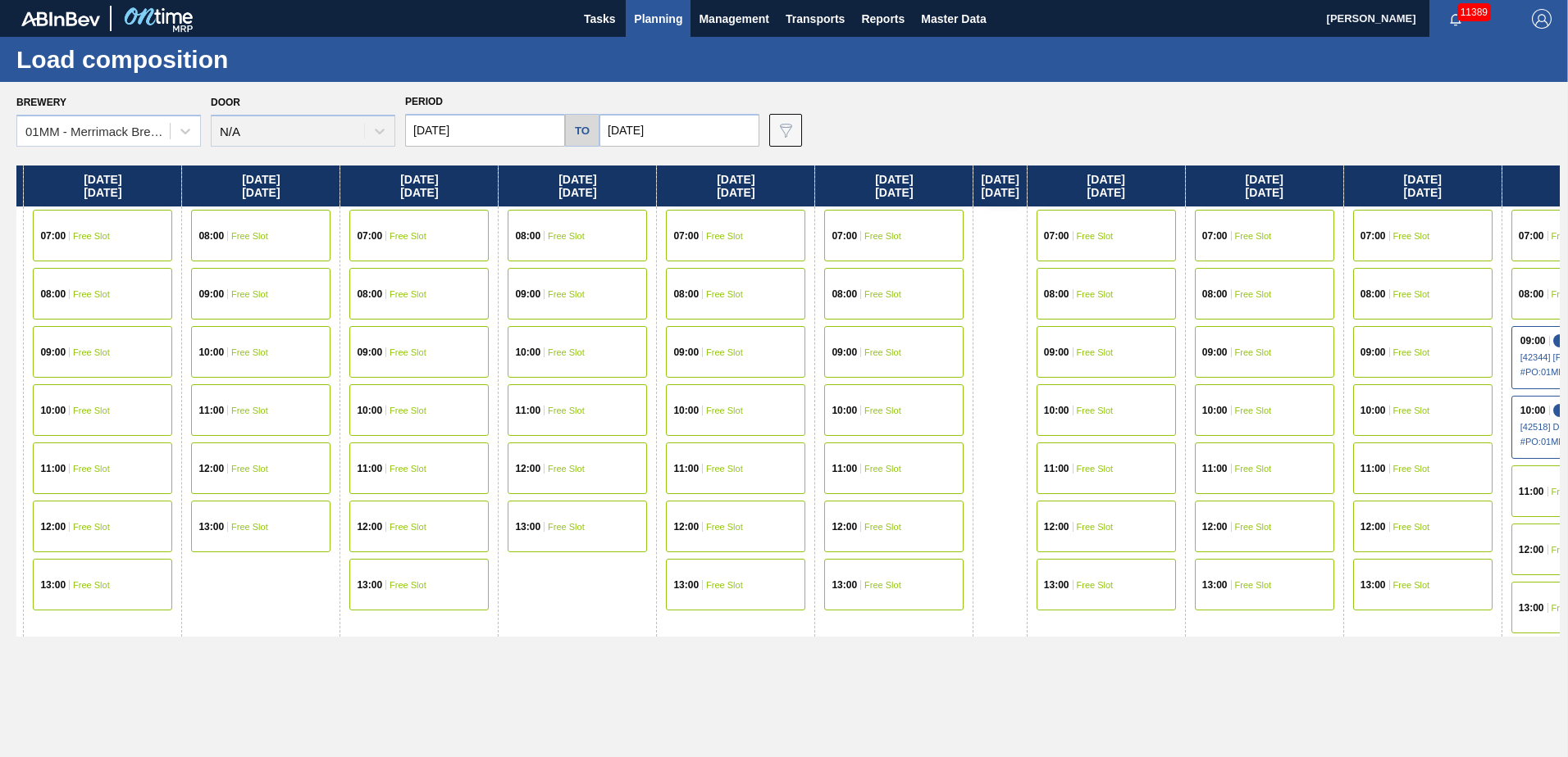
drag, startPoint x: 976, startPoint y: 423, endPoint x: 577, endPoint y: 367, distance: 402.9
click at [491, 327] on div "[DATE] 07:00 Free Slot 08:00 Free Slot 09:00 Free Slot 10:00 Free Slot 11:00 Fr…" at bounding box center [787, 456] width 1543 height 582
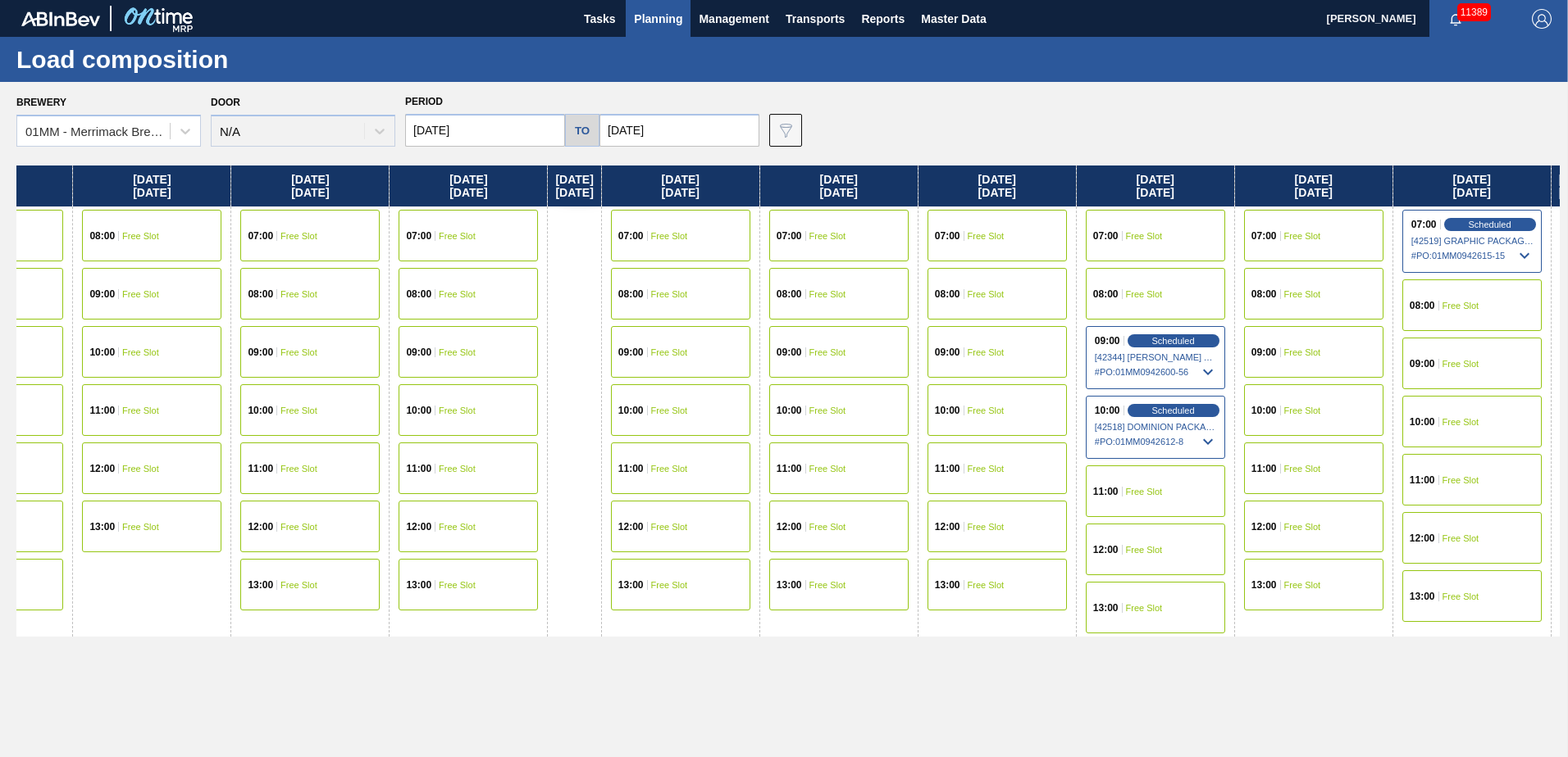
drag, startPoint x: 957, startPoint y: 379, endPoint x: 583, endPoint y: 325, distance: 377.9
click at [583, 327] on div "[DATE] 07:00 Free Slot 08:00 Free Slot 09:00 Free Slot 10:00 Free Slot 11:00 Fr…" at bounding box center [787, 456] width 1543 height 582
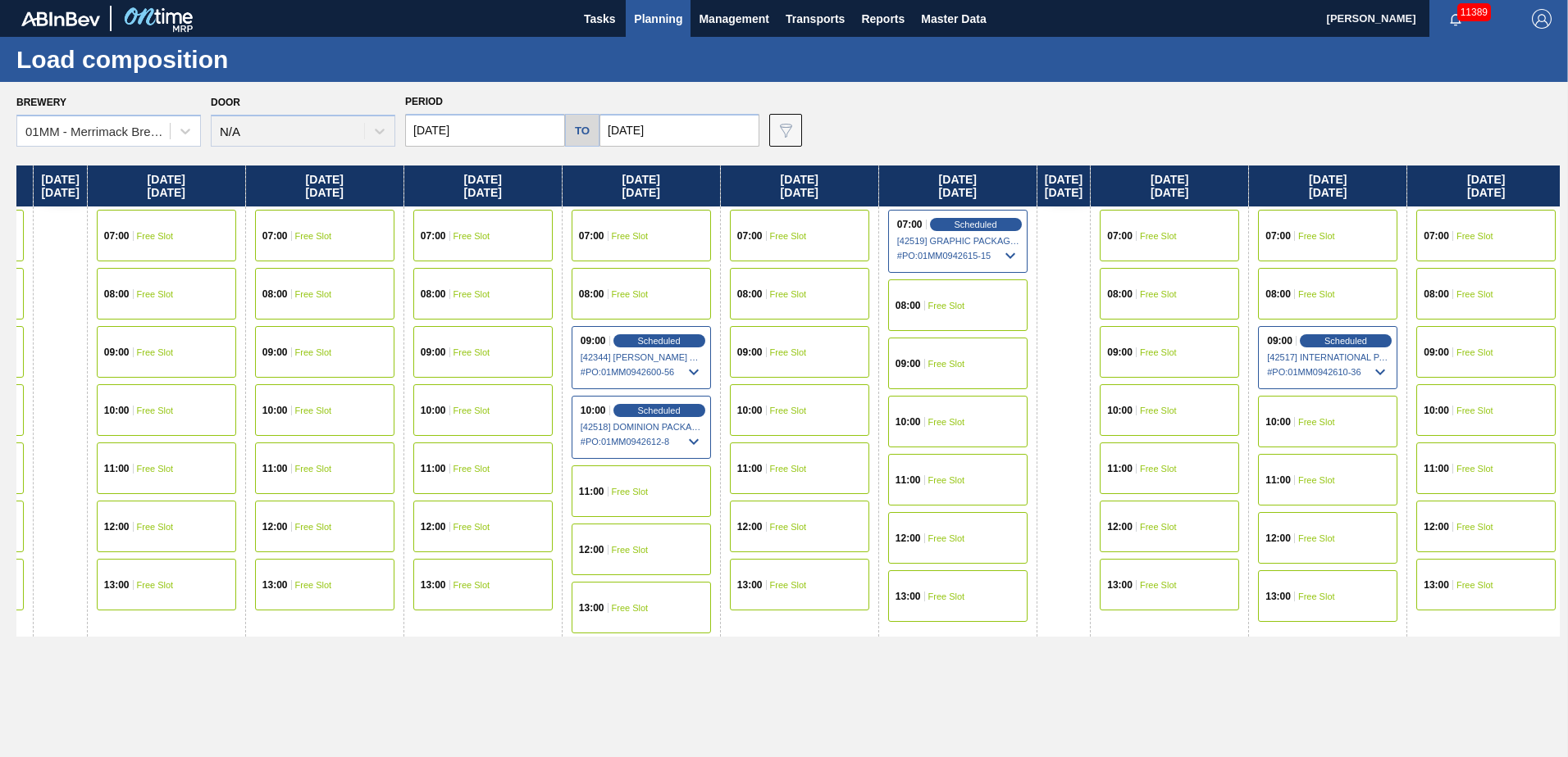
drag, startPoint x: 1129, startPoint y: 402, endPoint x: 667, endPoint y: 346, distance: 465.4
click at [667, 327] on div "[DATE] 07:00 Free Slot 08:00 Free Slot 09:00 Free Slot 10:00 Free Slot 11:00 Fr…" at bounding box center [787, 456] width 1543 height 582
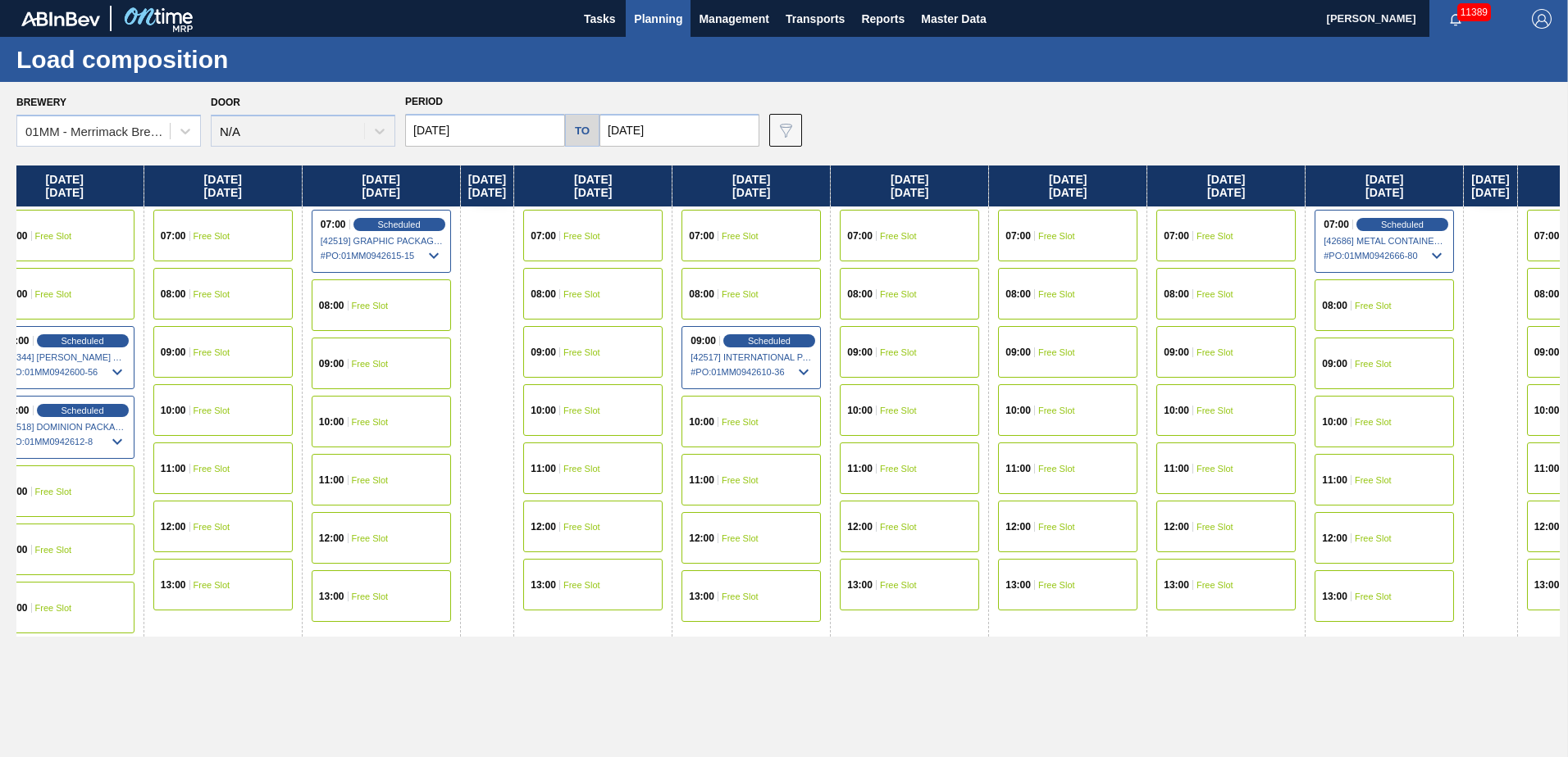
drag, startPoint x: 1157, startPoint y: 391, endPoint x: 626, endPoint y: 334, distance: 534.1
click at [645, 327] on div "[DATE] 07:00 Free Slot 08:00 Free Slot 09:00 Free Slot 10:00 Free Slot 11:00 Fr…" at bounding box center [787, 456] width 1543 height 582
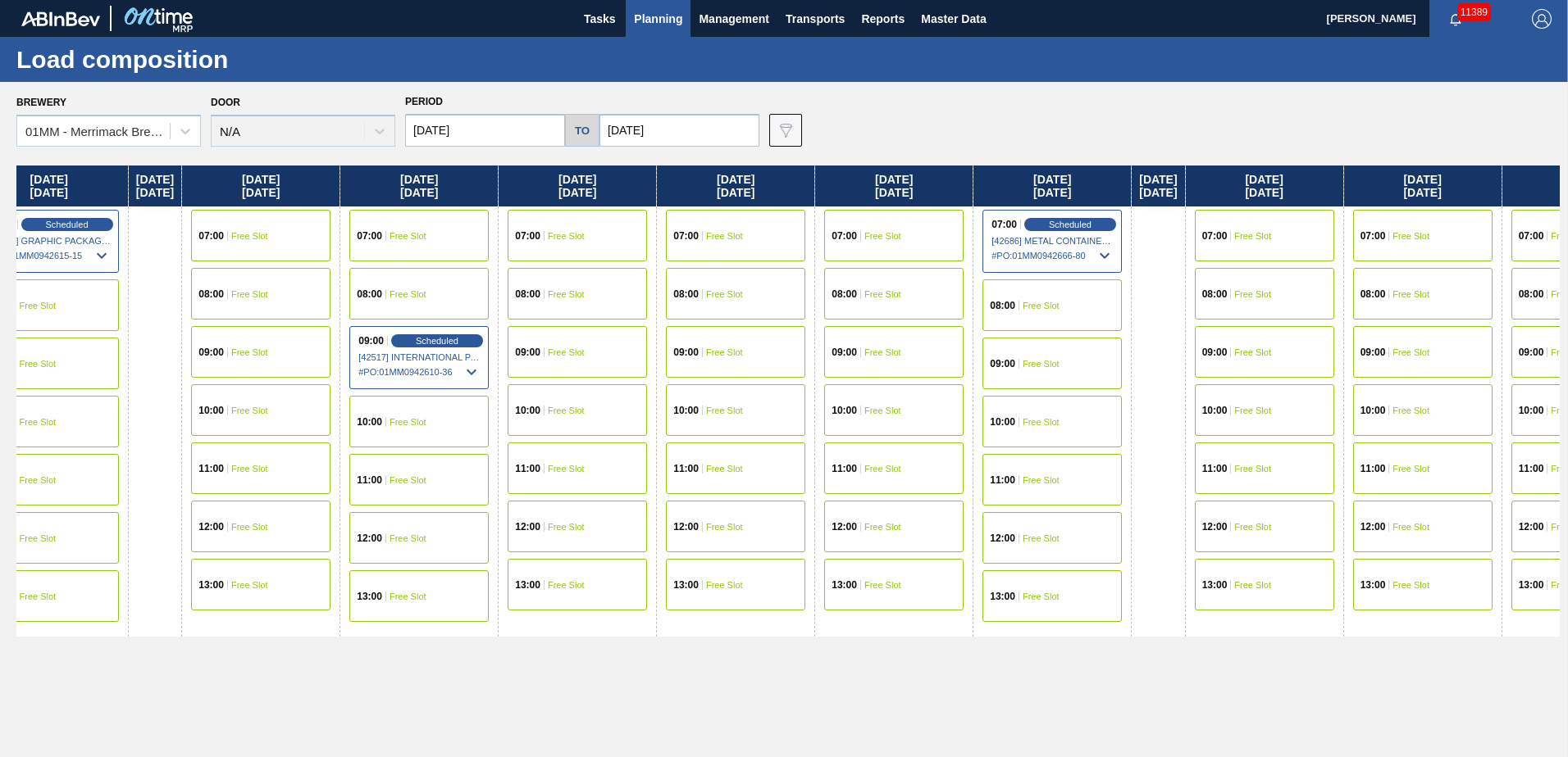
drag, startPoint x: 1015, startPoint y: 342, endPoint x: 656, endPoint y: 311, distance: 360.3
click at [657, 312] on div "[DATE] 07:00 Free Slot 08:00 Free Slot 09:00 Free Slot 10:00 Free Slot 11:00 Fr…" at bounding box center [787, 456] width 1543 height 582
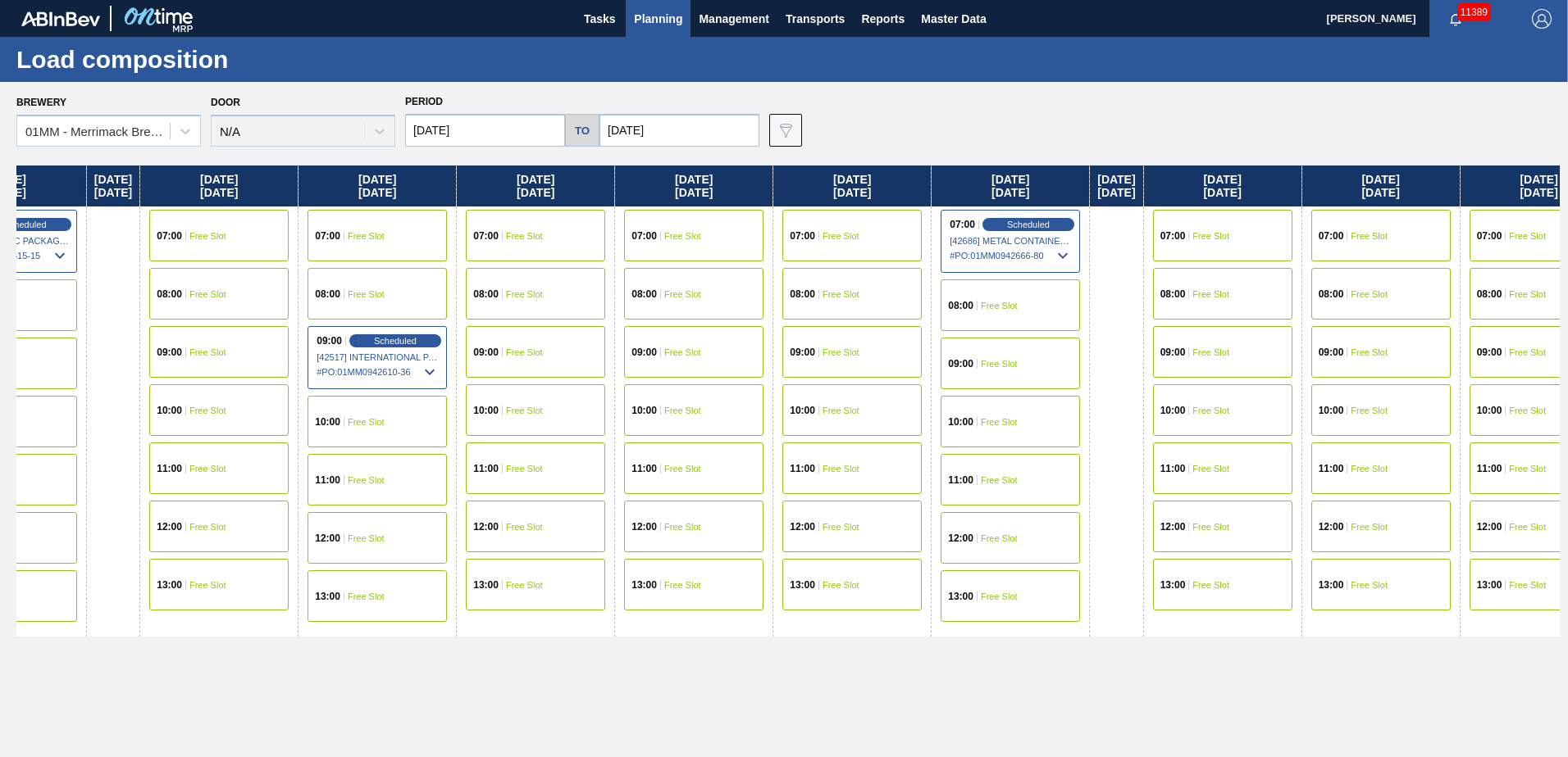
click at [778, 237] on span "Free Slot" at bounding box center [841, 236] width 37 height 9
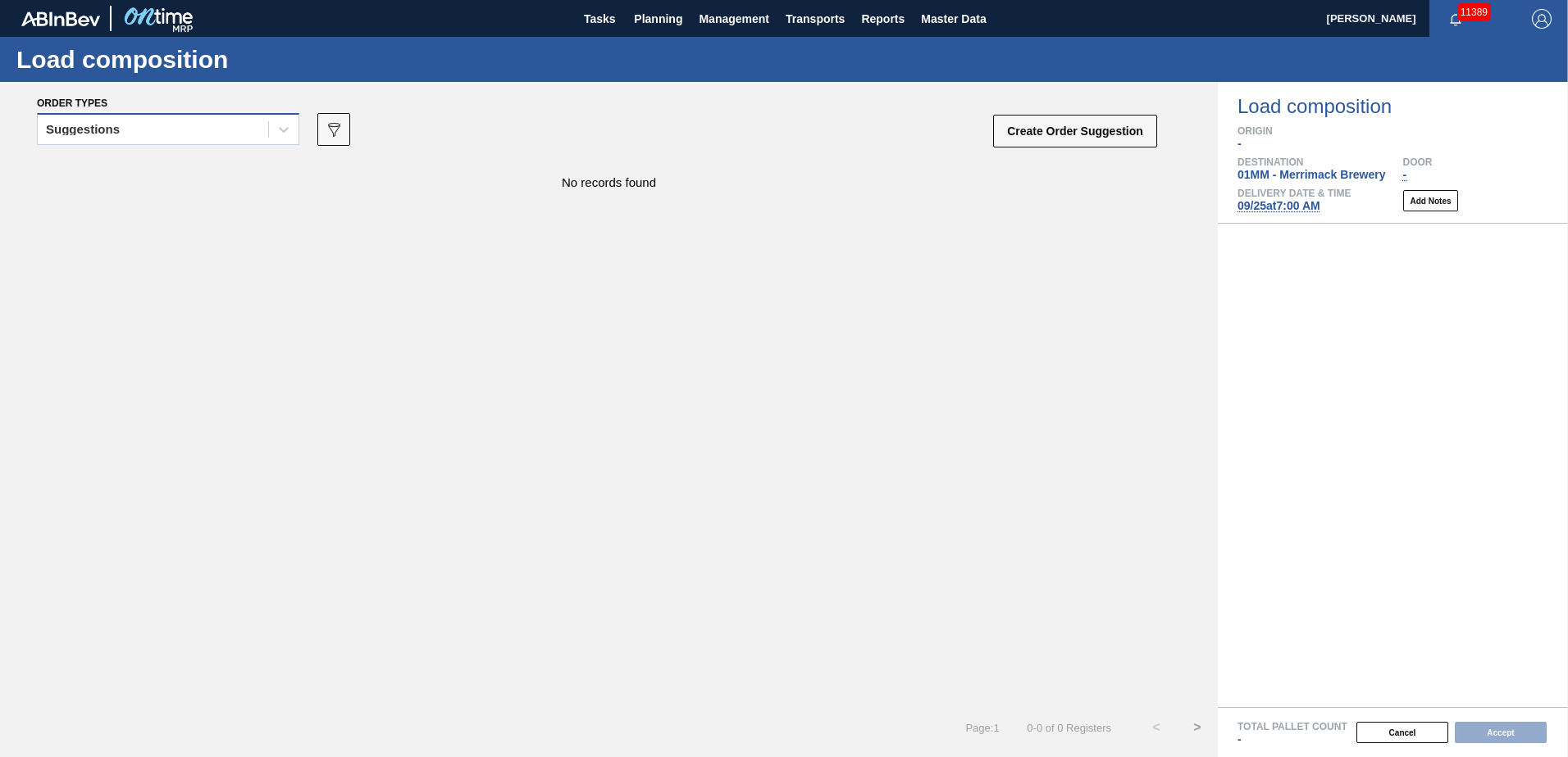
click at [232, 121] on div "Suggestions" at bounding box center [153, 130] width 231 height 24
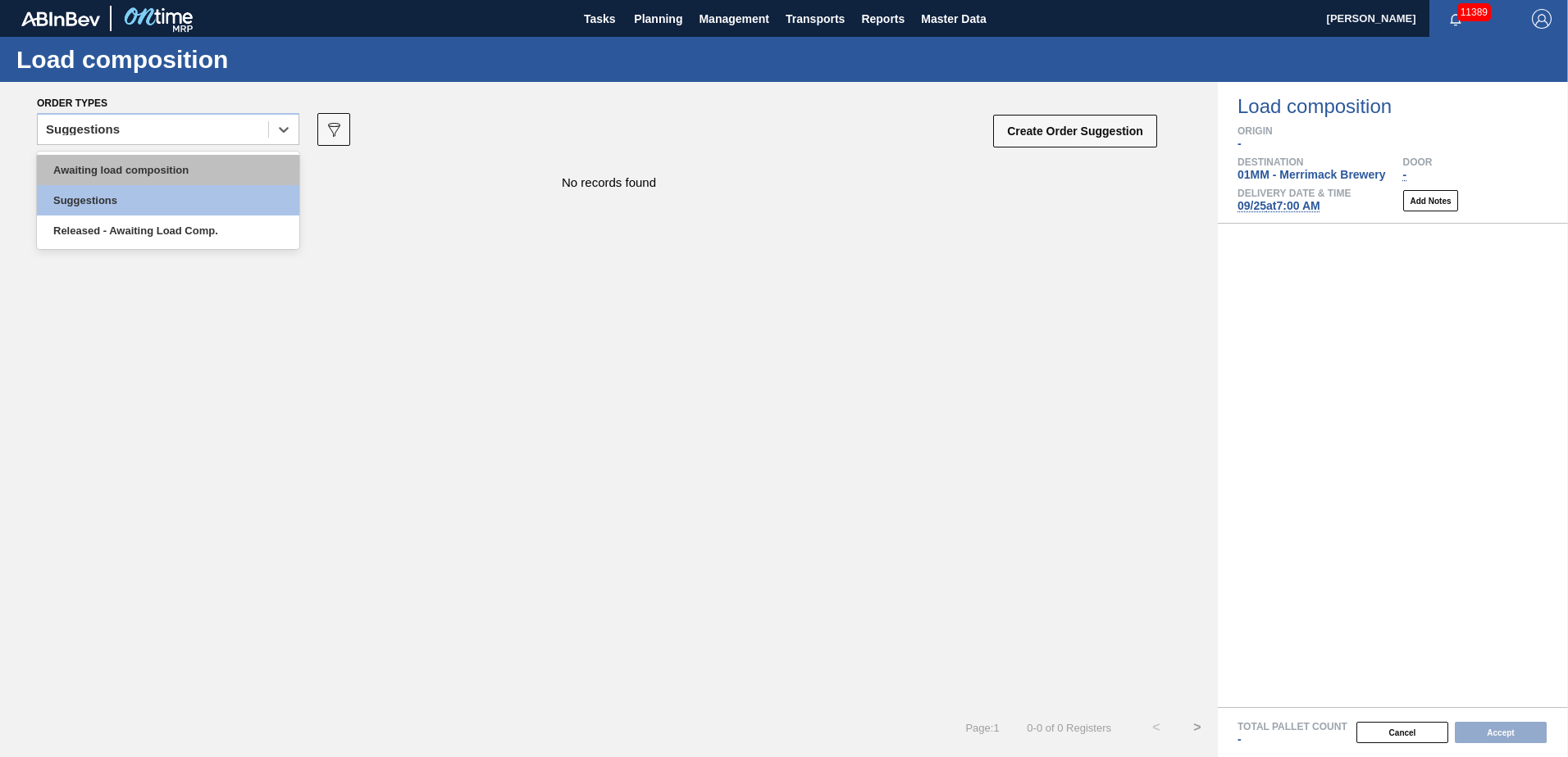
click at [169, 157] on div "Awaiting load composition" at bounding box center [168, 169] width 262 height 30
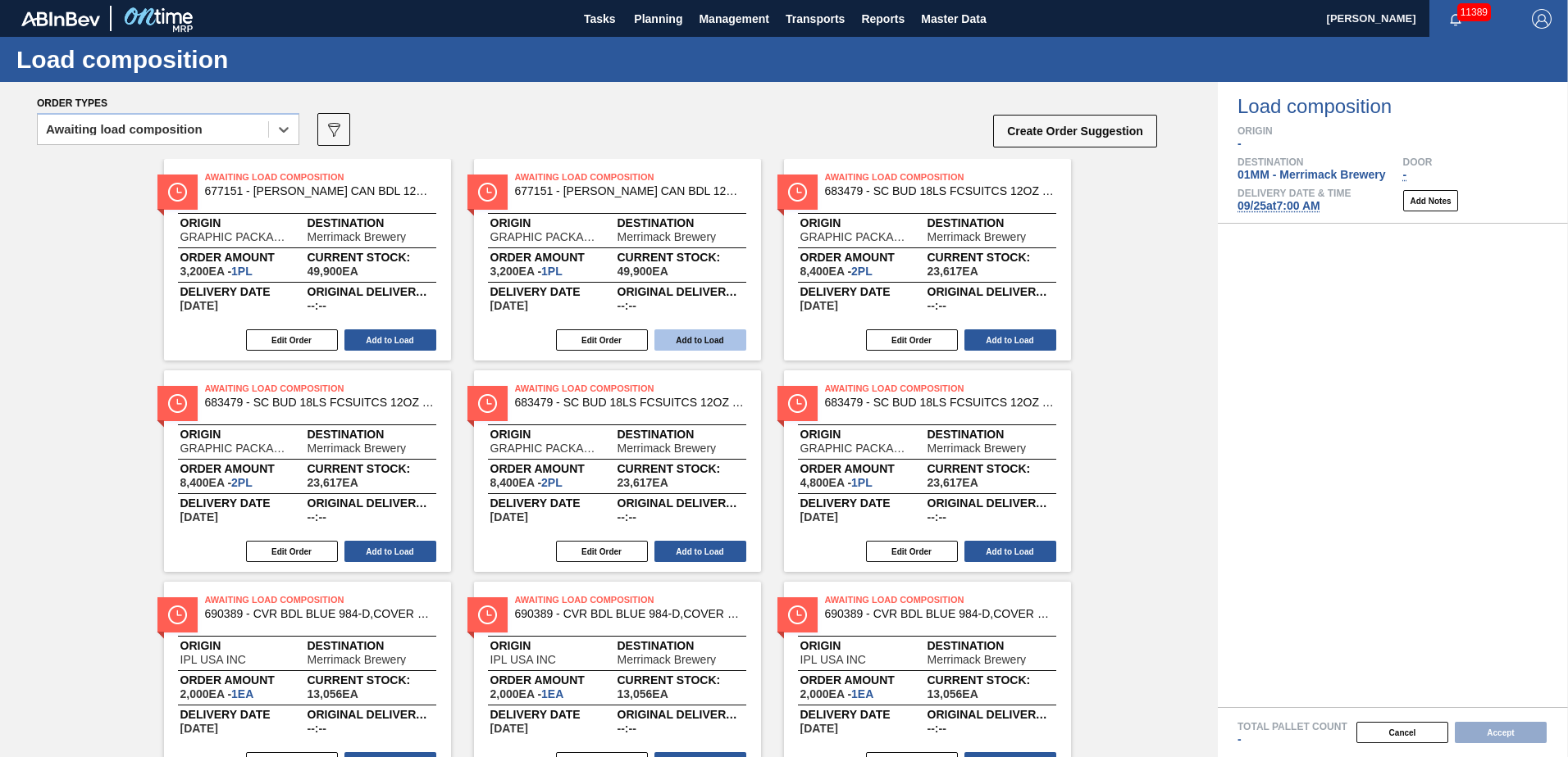
click at [689, 327] on button "Add to Load" at bounding box center [700, 340] width 92 height 22
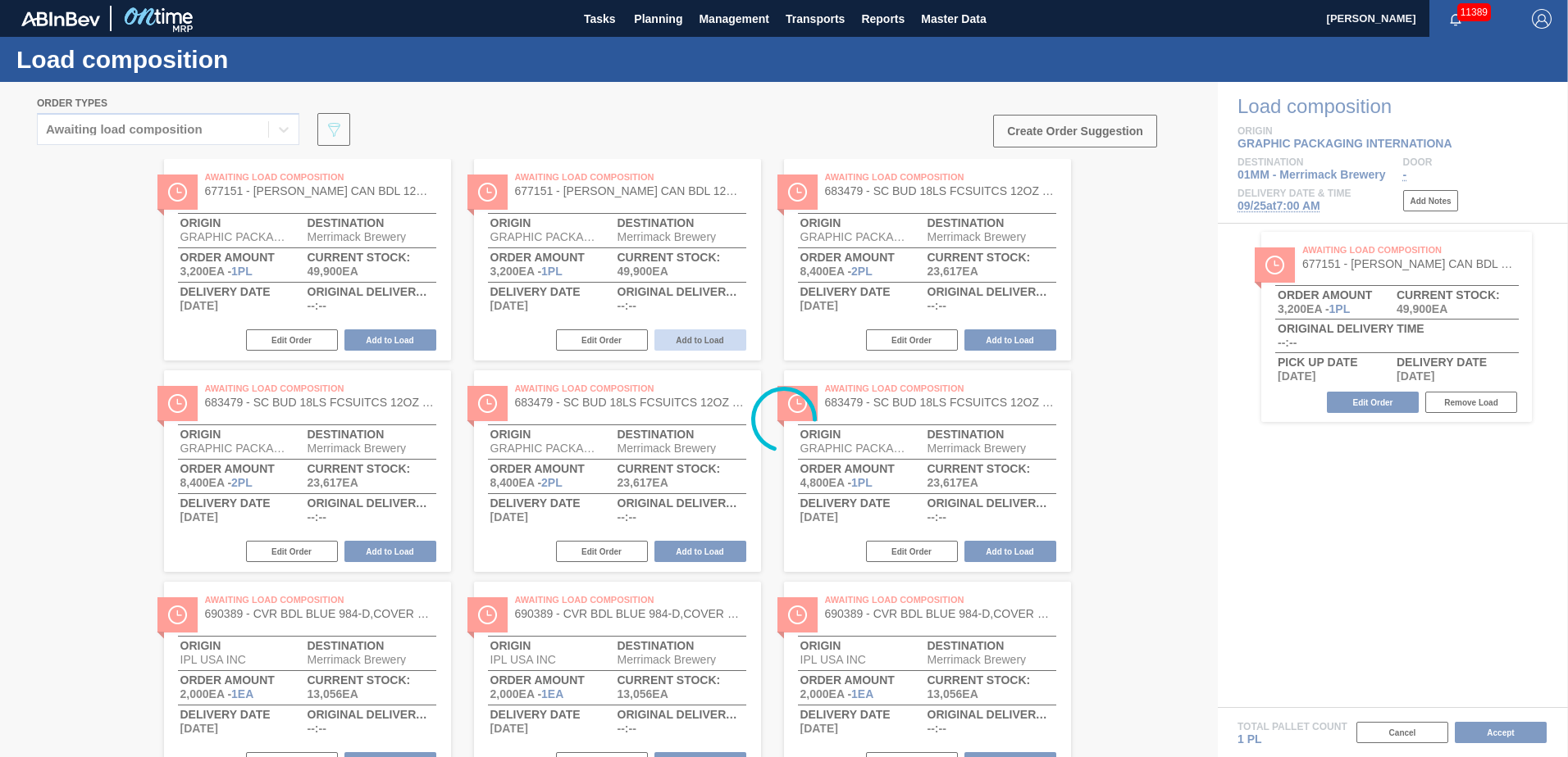
click at [778, 327] on button "Add to Load" at bounding box center [1009, 340] width 92 height 22
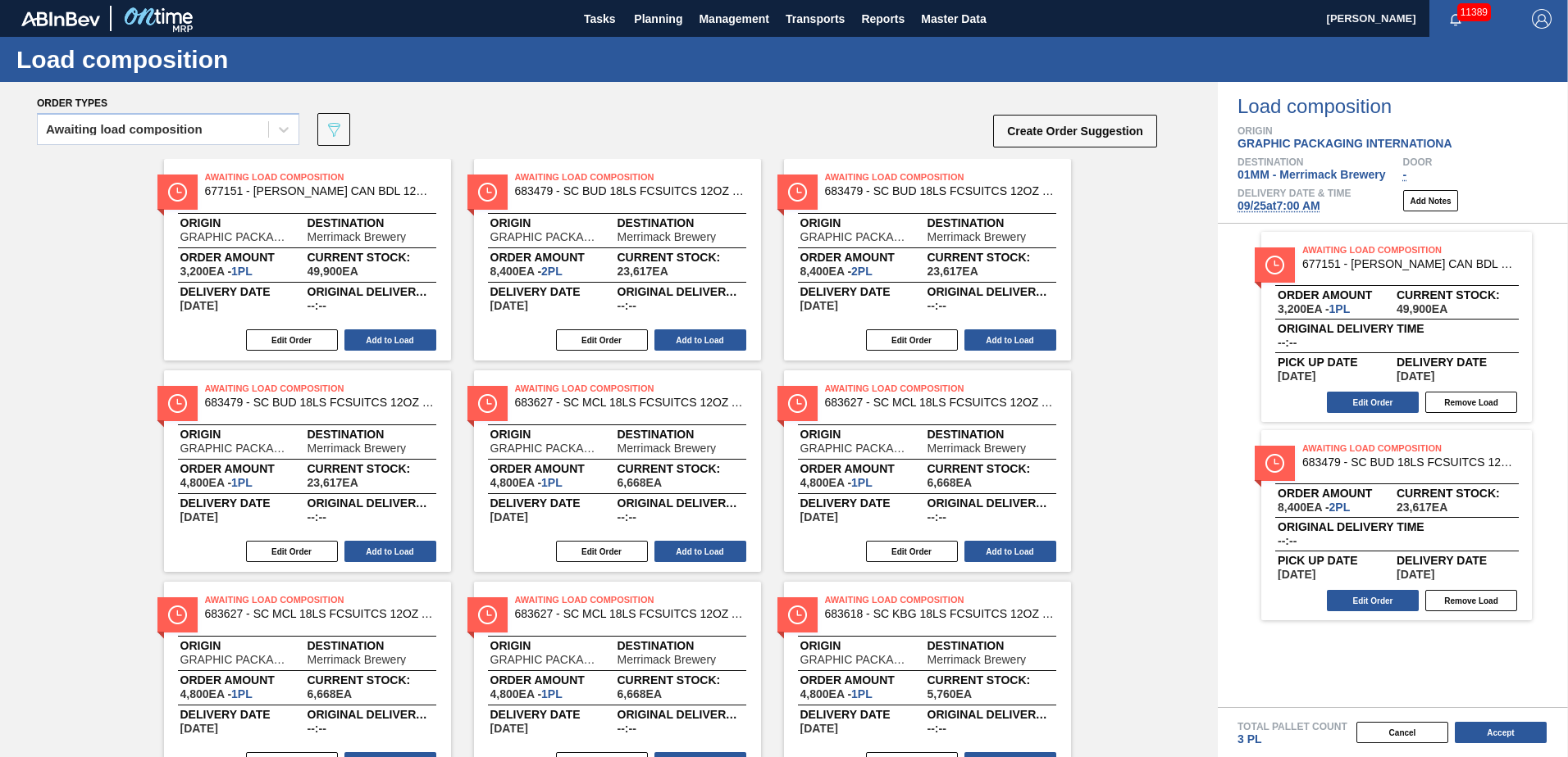
click at [689, 327] on button "Add to Load" at bounding box center [700, 340] width 92 height 22
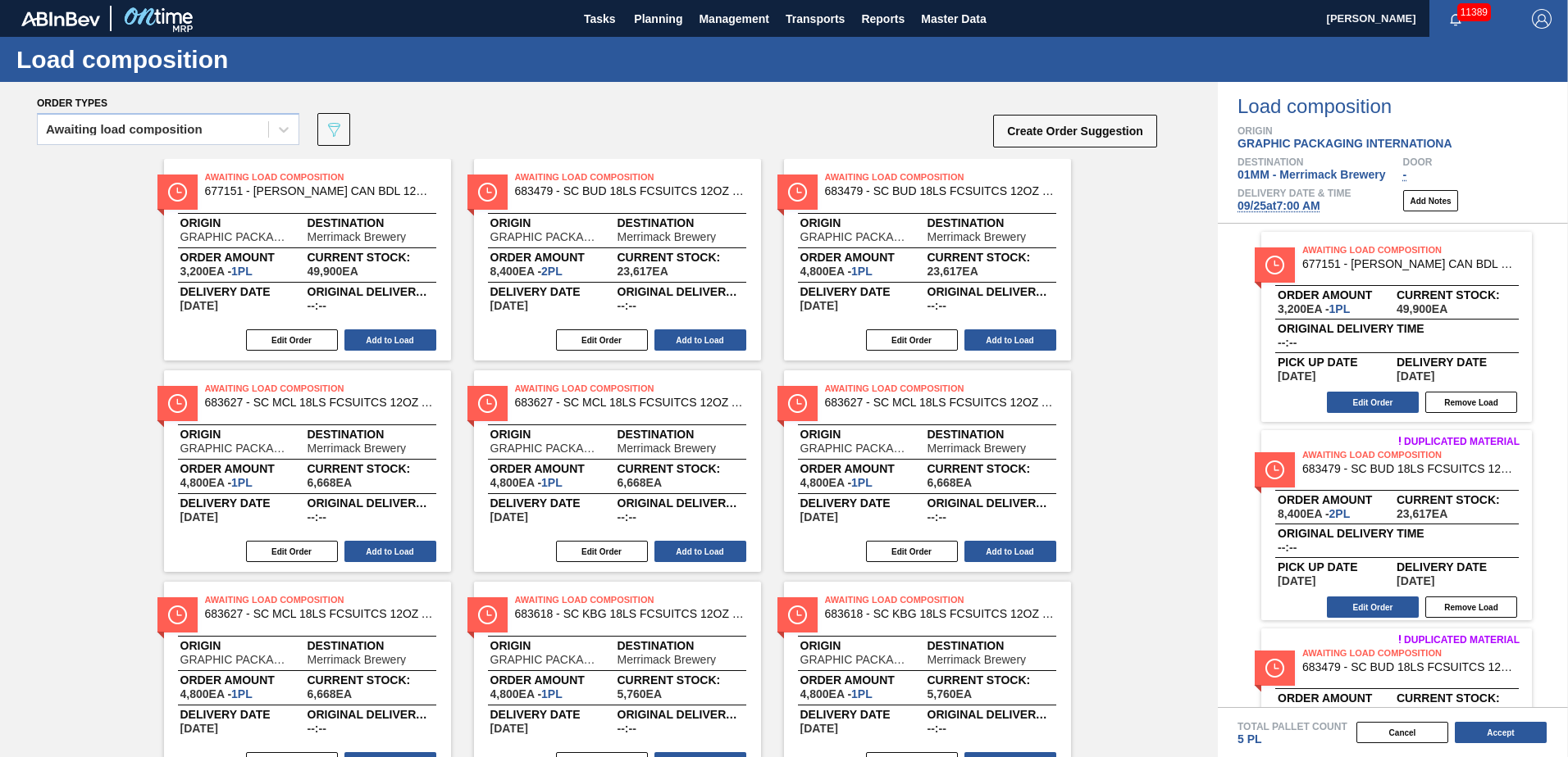
click at [689, 327] on button "Add to Load" at bounding box center [700, 340] width 92 height 22
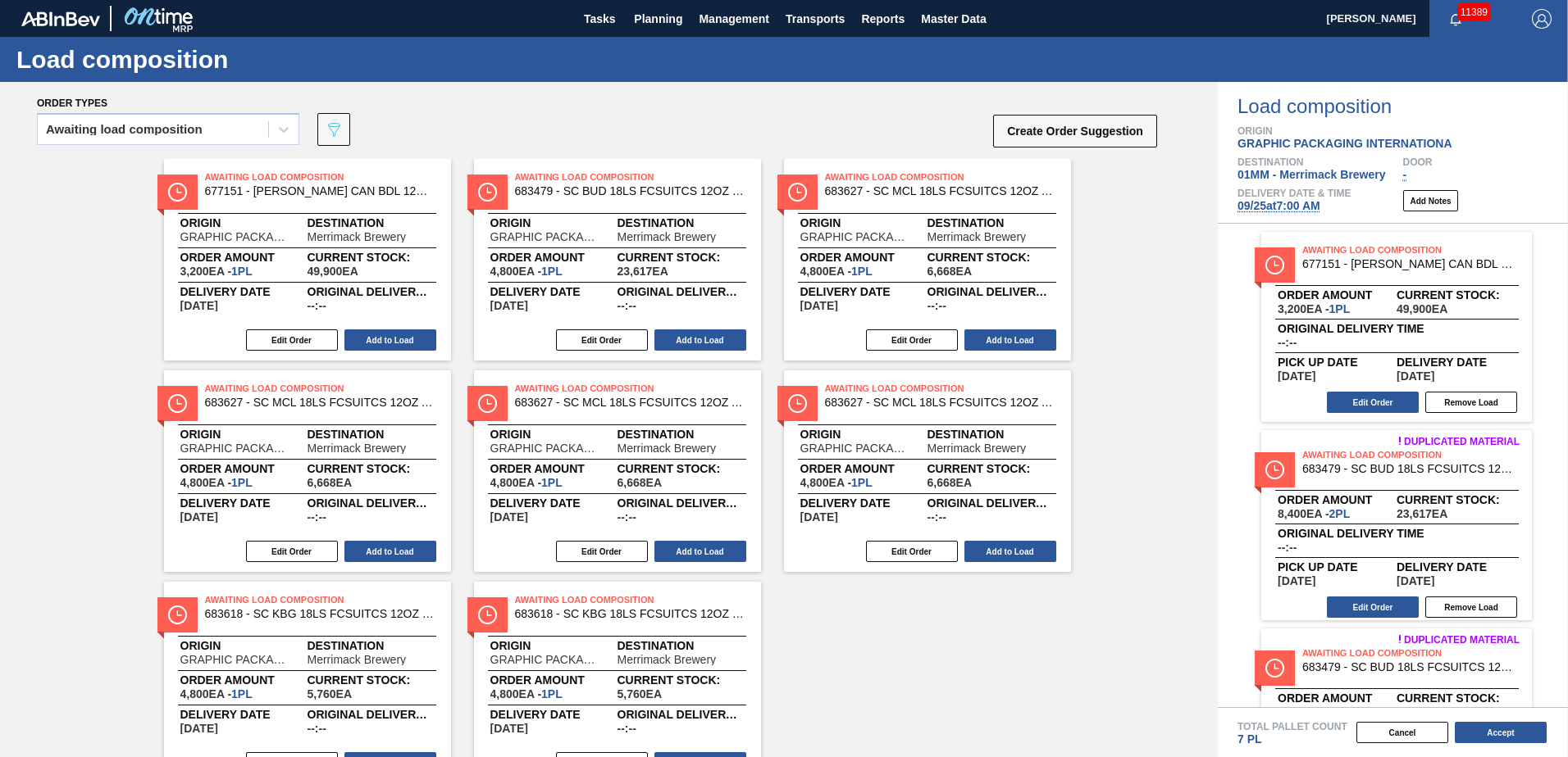
click at [689, 327] on button "Add to Load" at bounding box center [700, 340] width 92 height 22
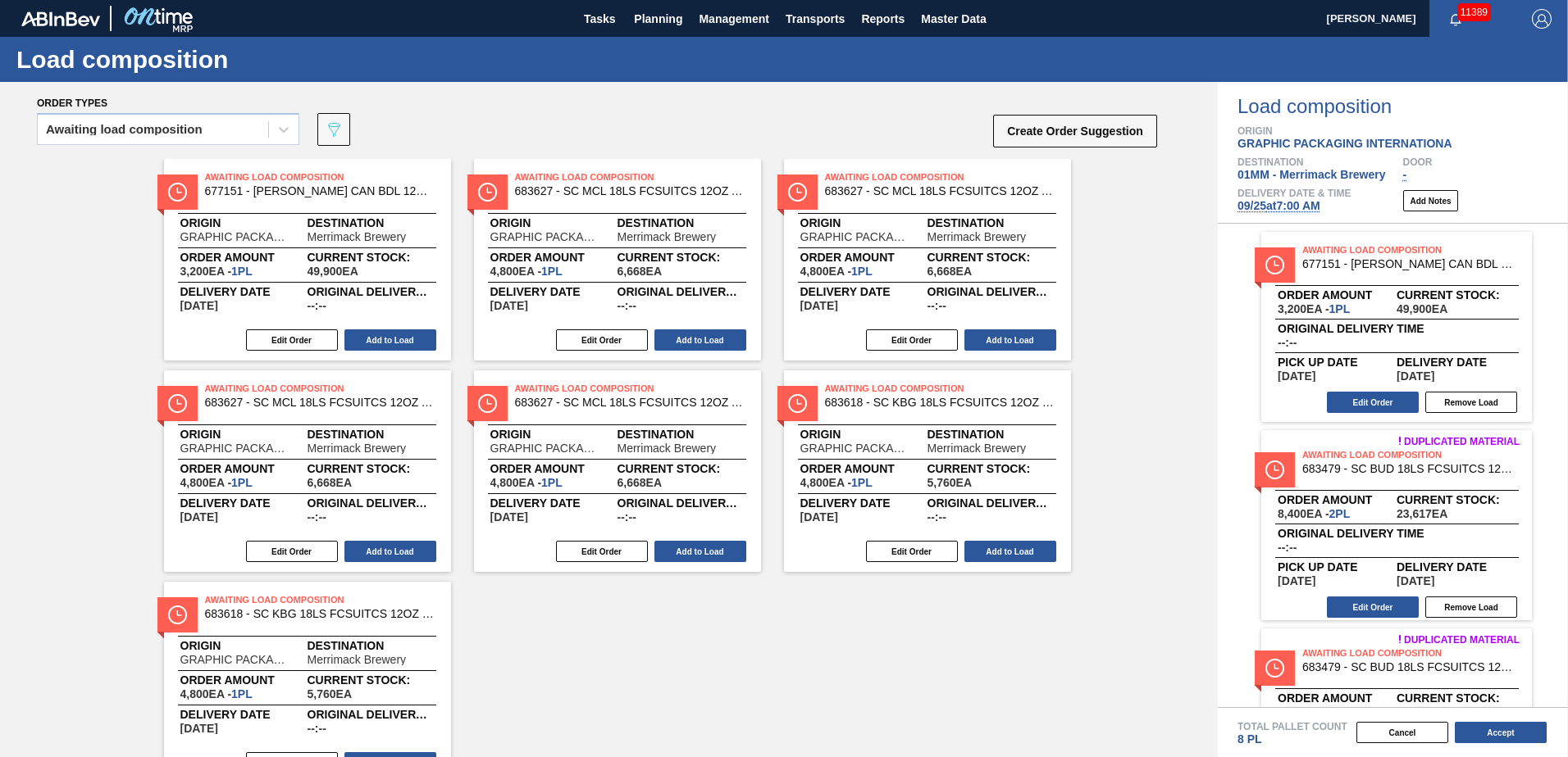
click at [689, 327] on button "Add to Load" at bounding box center [700, 340] width 92 height 22
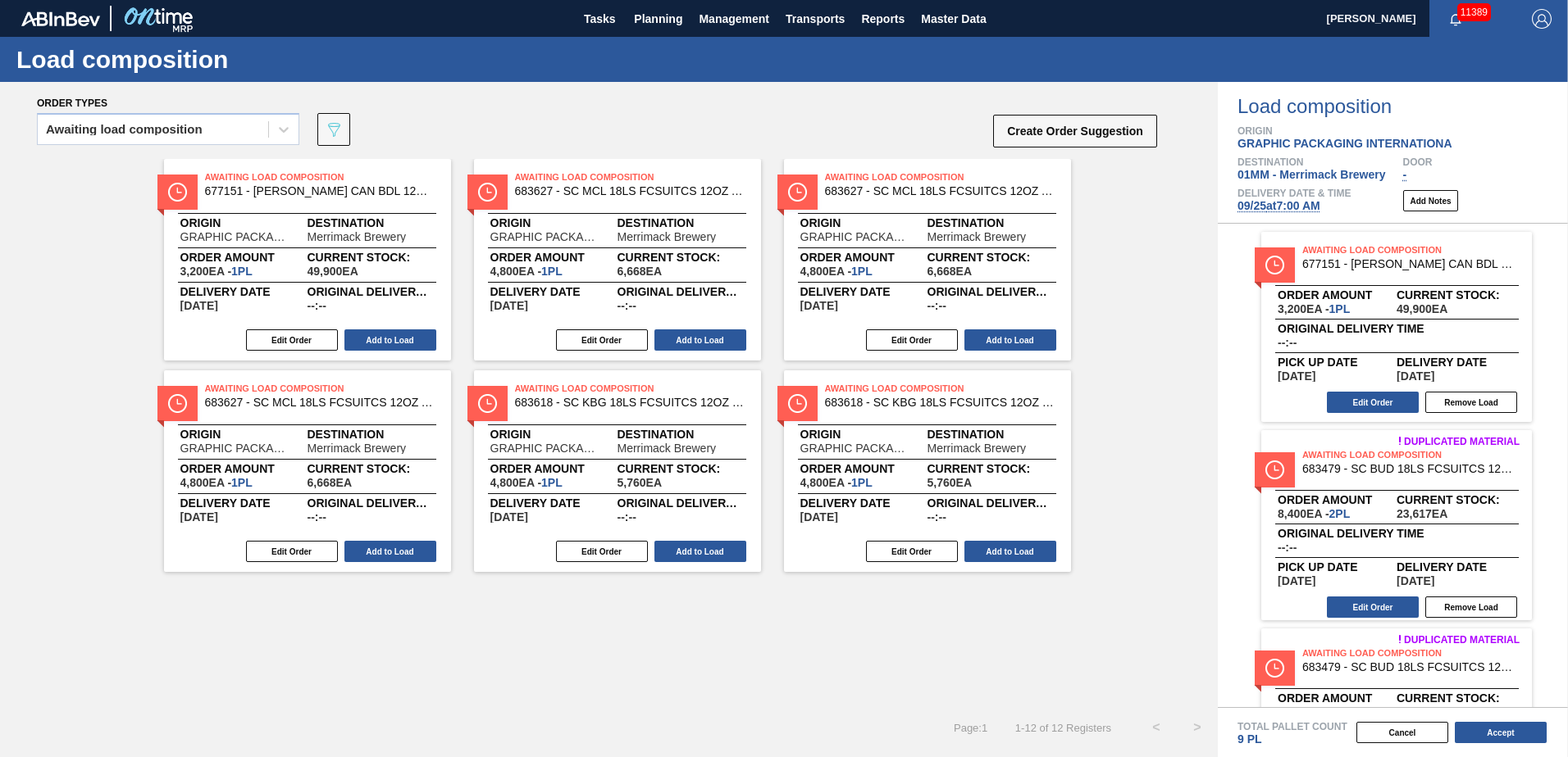
click at [689, 327] on button "Add to Load" at bounding box center [700, 340] width 92 height 22
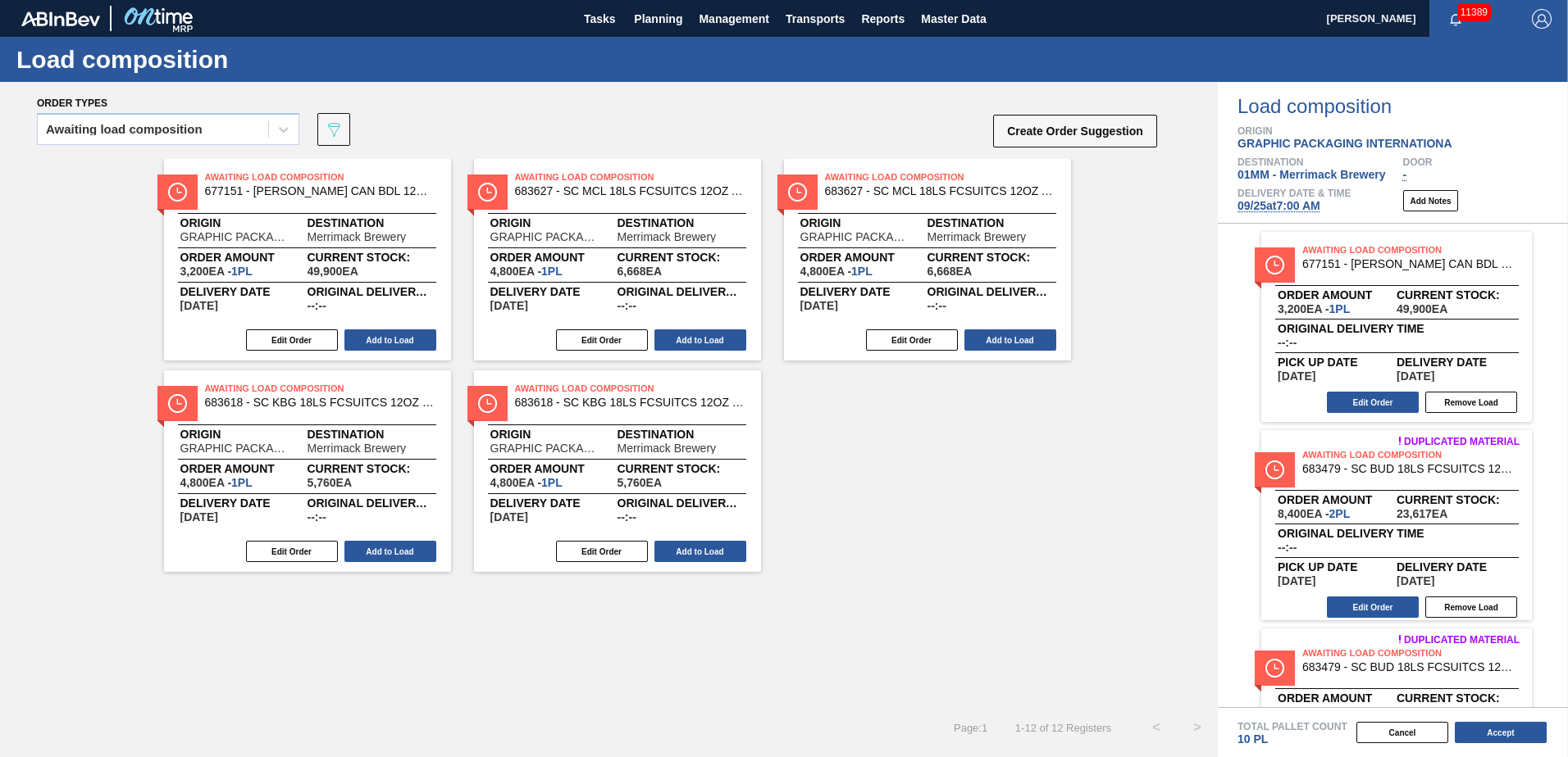
click at [689, 327] on button "Add to Load" at bounding box center [700, 340] width 92 height 22
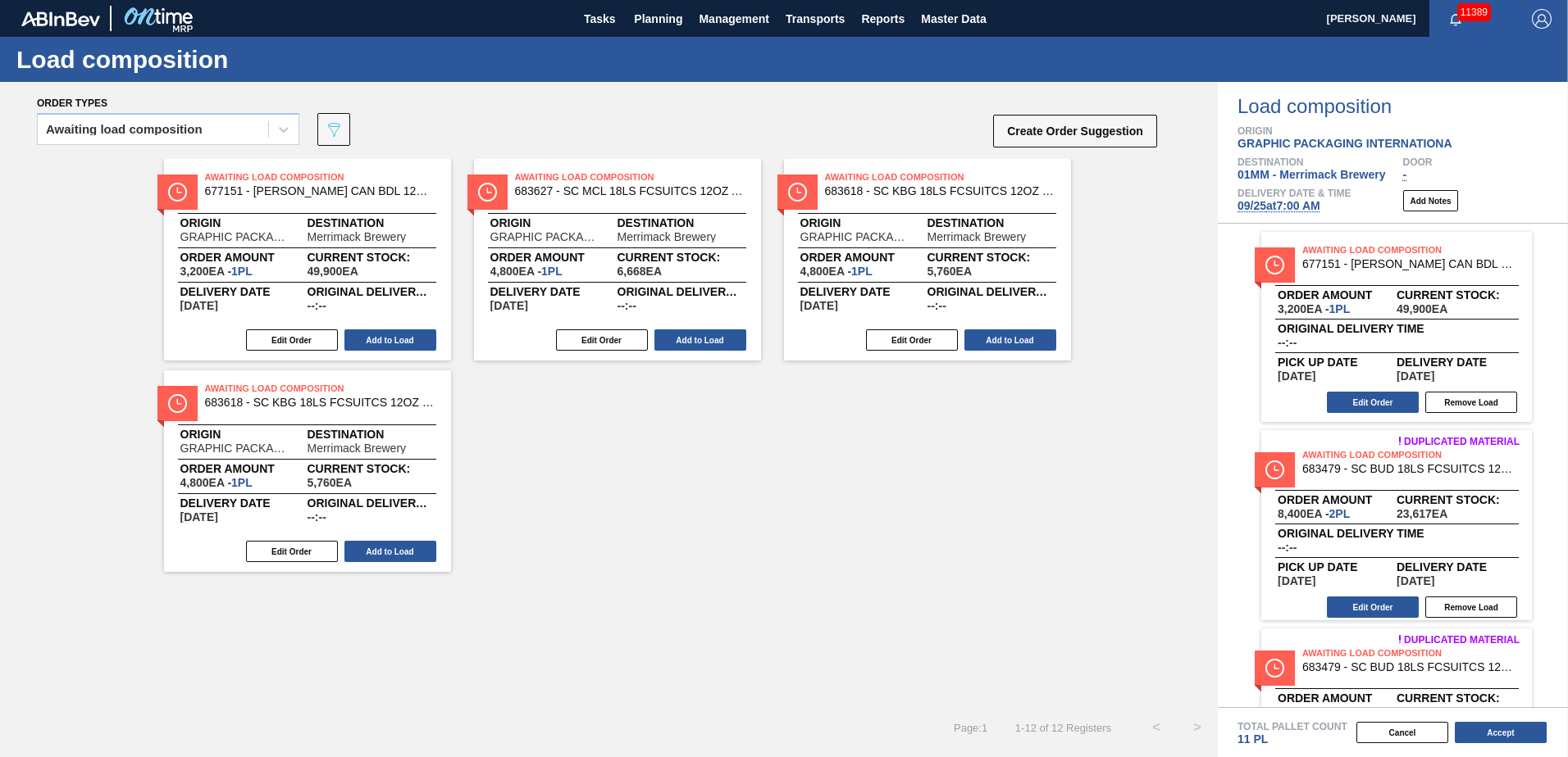
click at [689, 327] on button "Add to Load" at bounding box center [700, 340] width 92 height 22
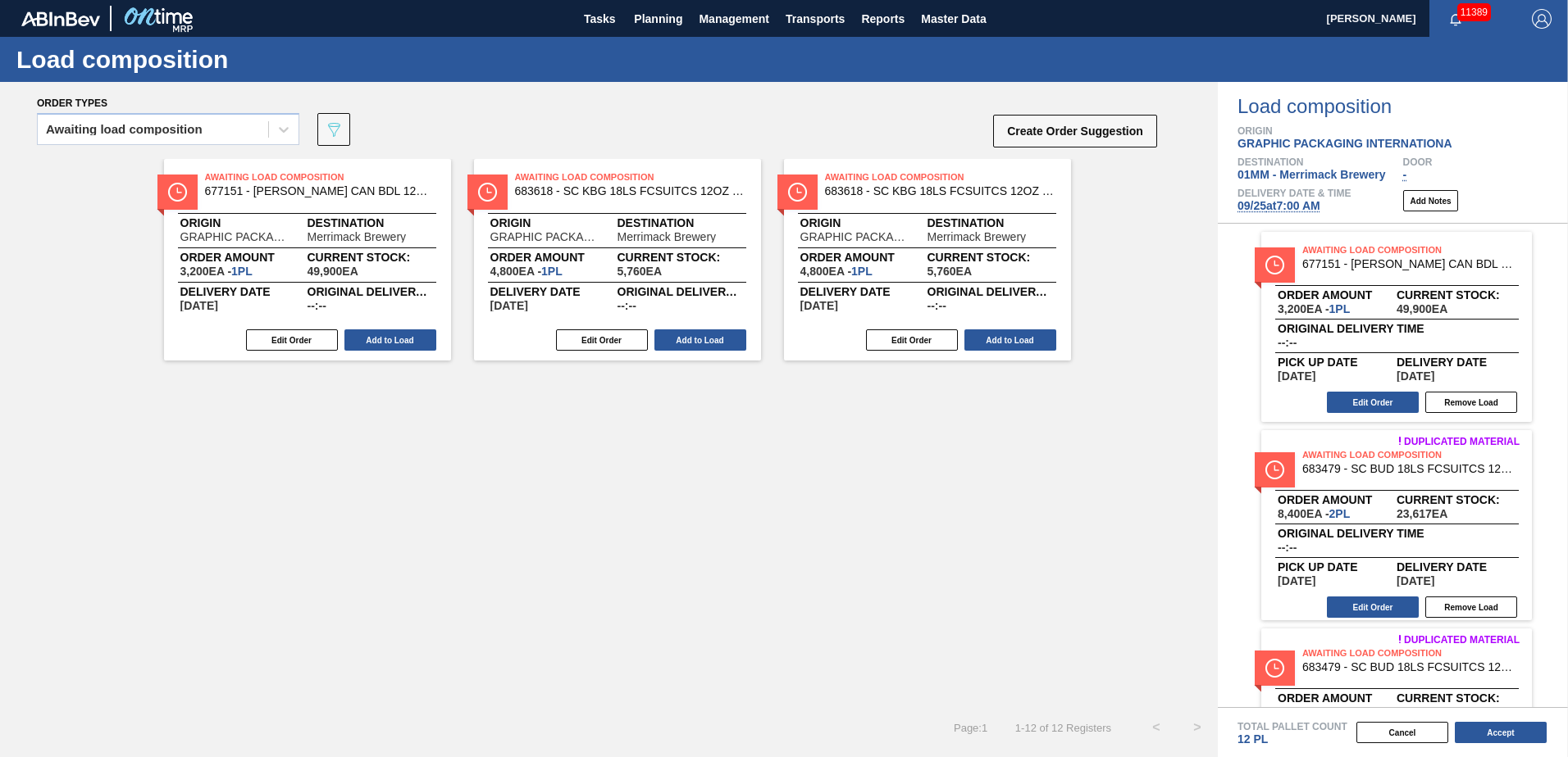
click at [689, 327] on button "Add to Load" at bounding box center [700, 340] width 92 height 22
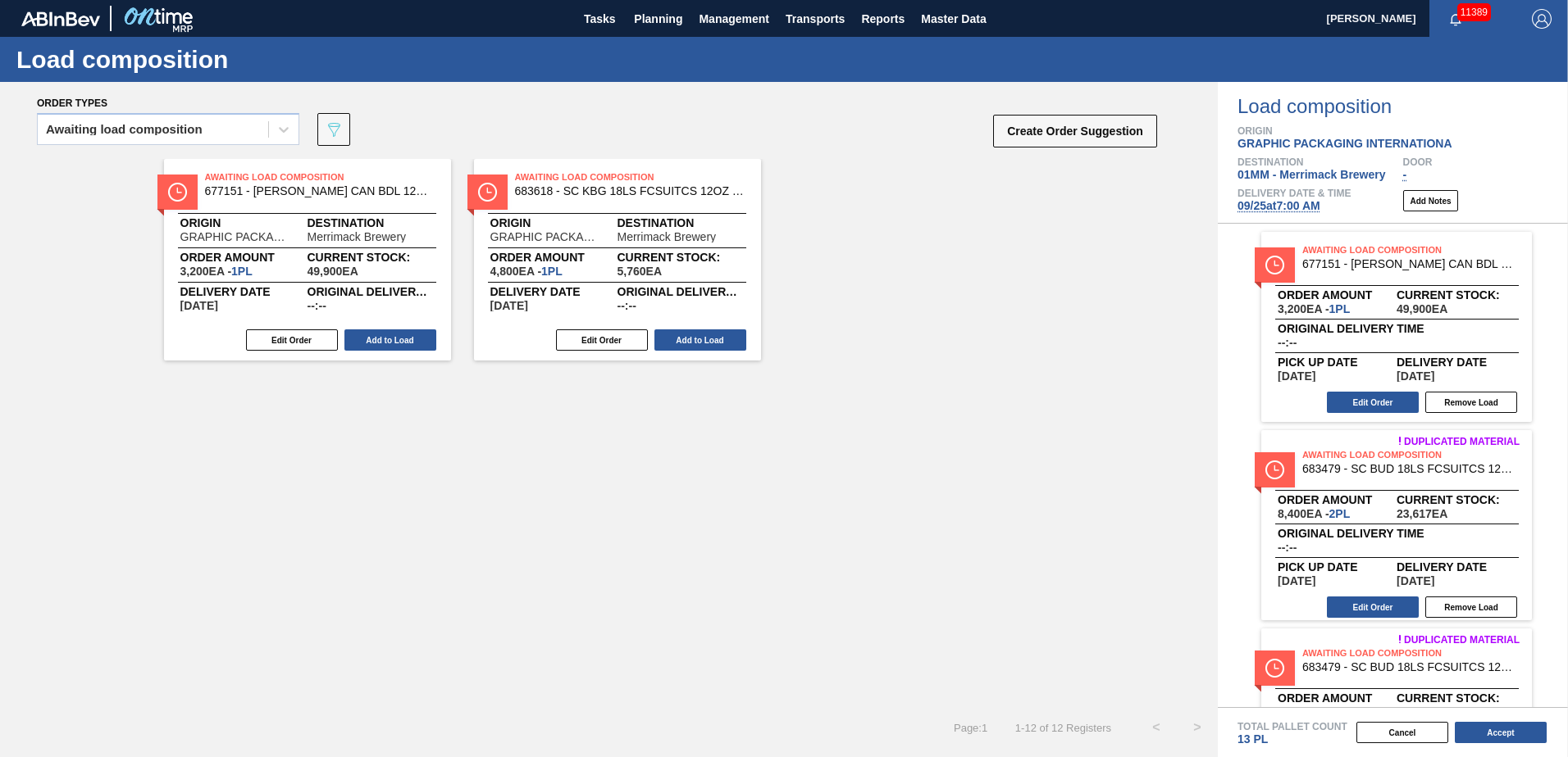
click at [689, 327] on button "Add to Load" at bounding box center [700, 340] width 92 height 22
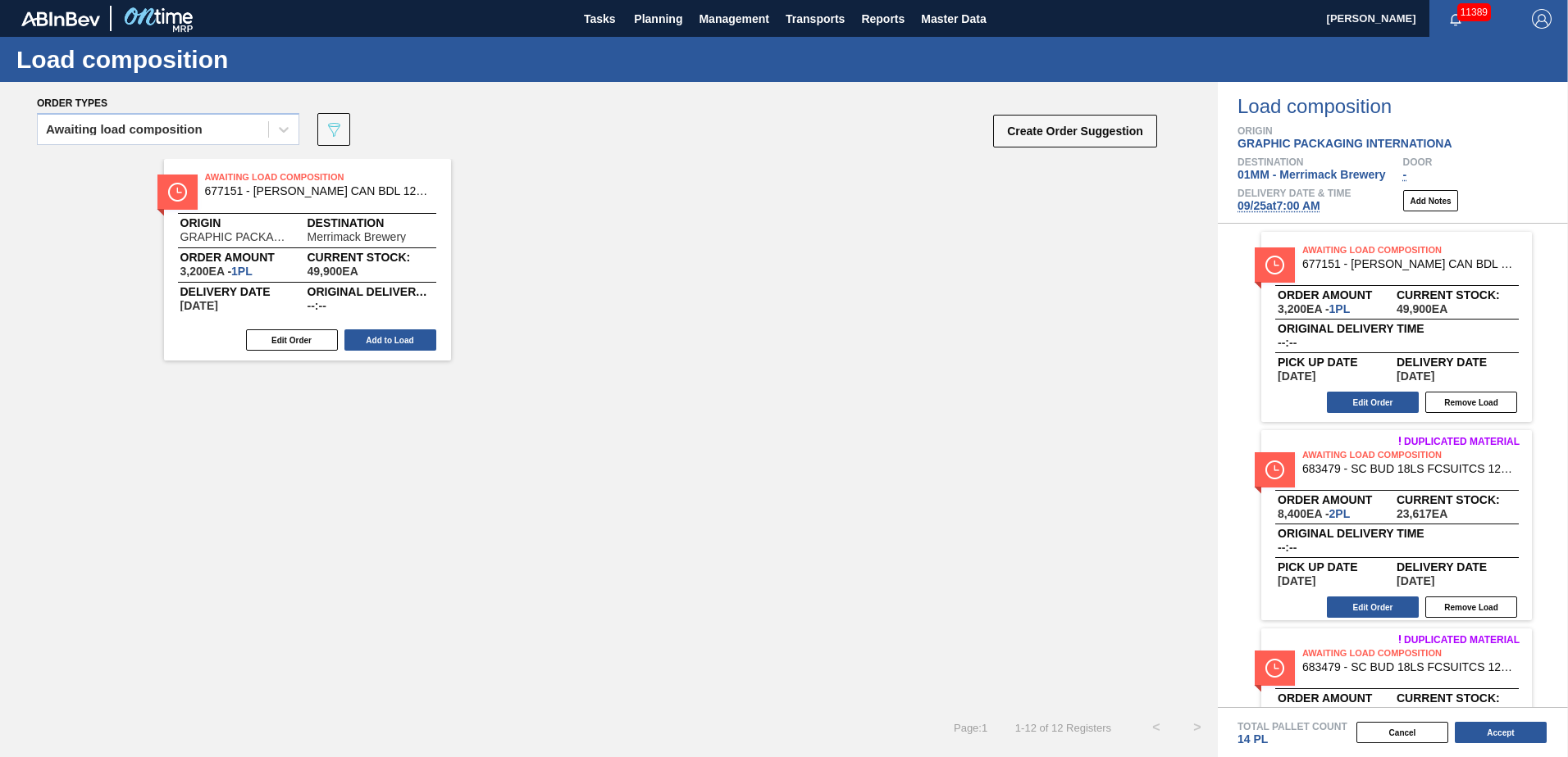
click at [384, 327] on div "Edit Order Add to Load" at bounding box center [301, 340] width 274 height 25
click at [384, 327] on button "Add to Load" at bounding box center [390, 340] width 92 height 22
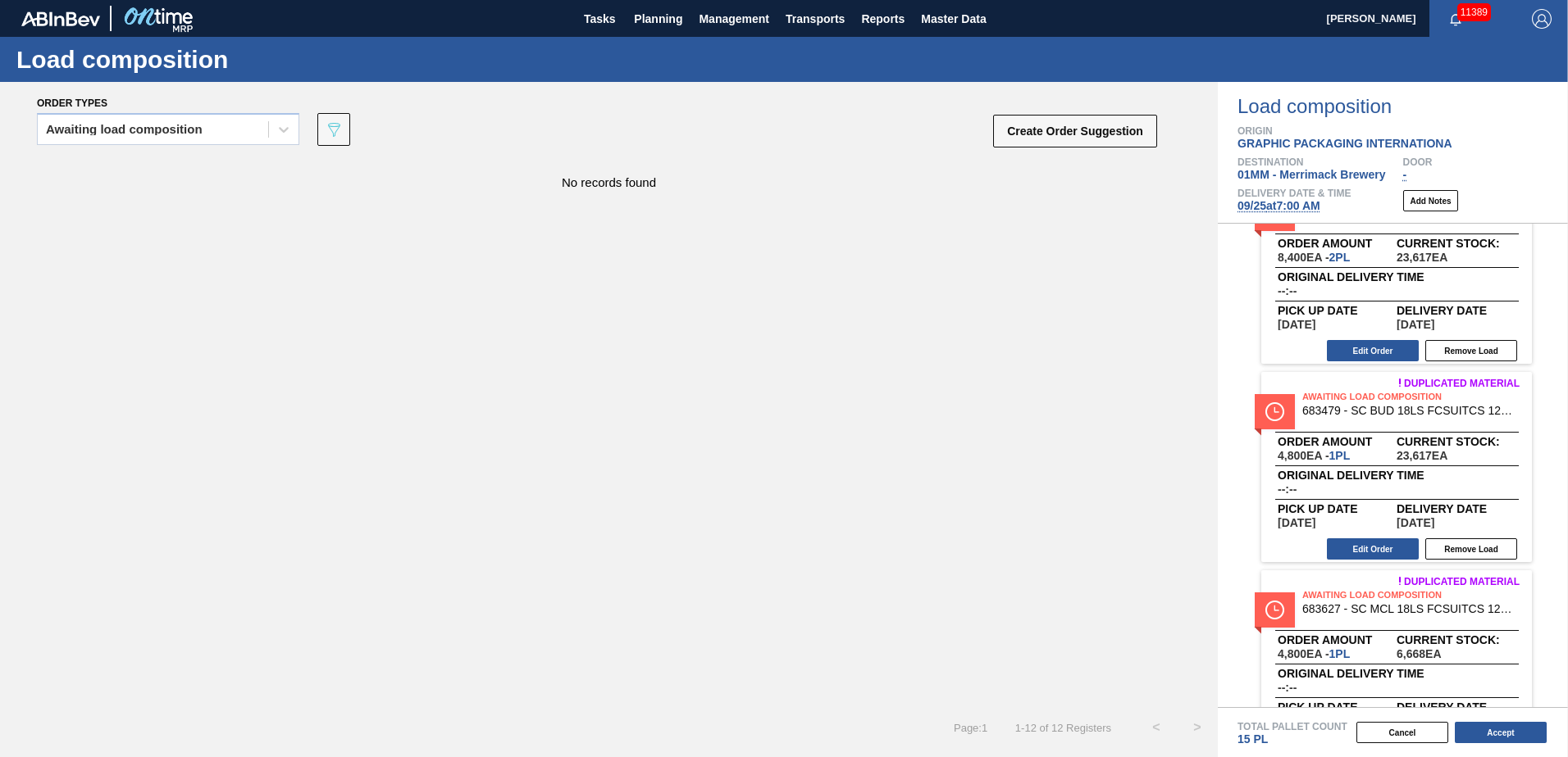
scroll to position [655, 0]
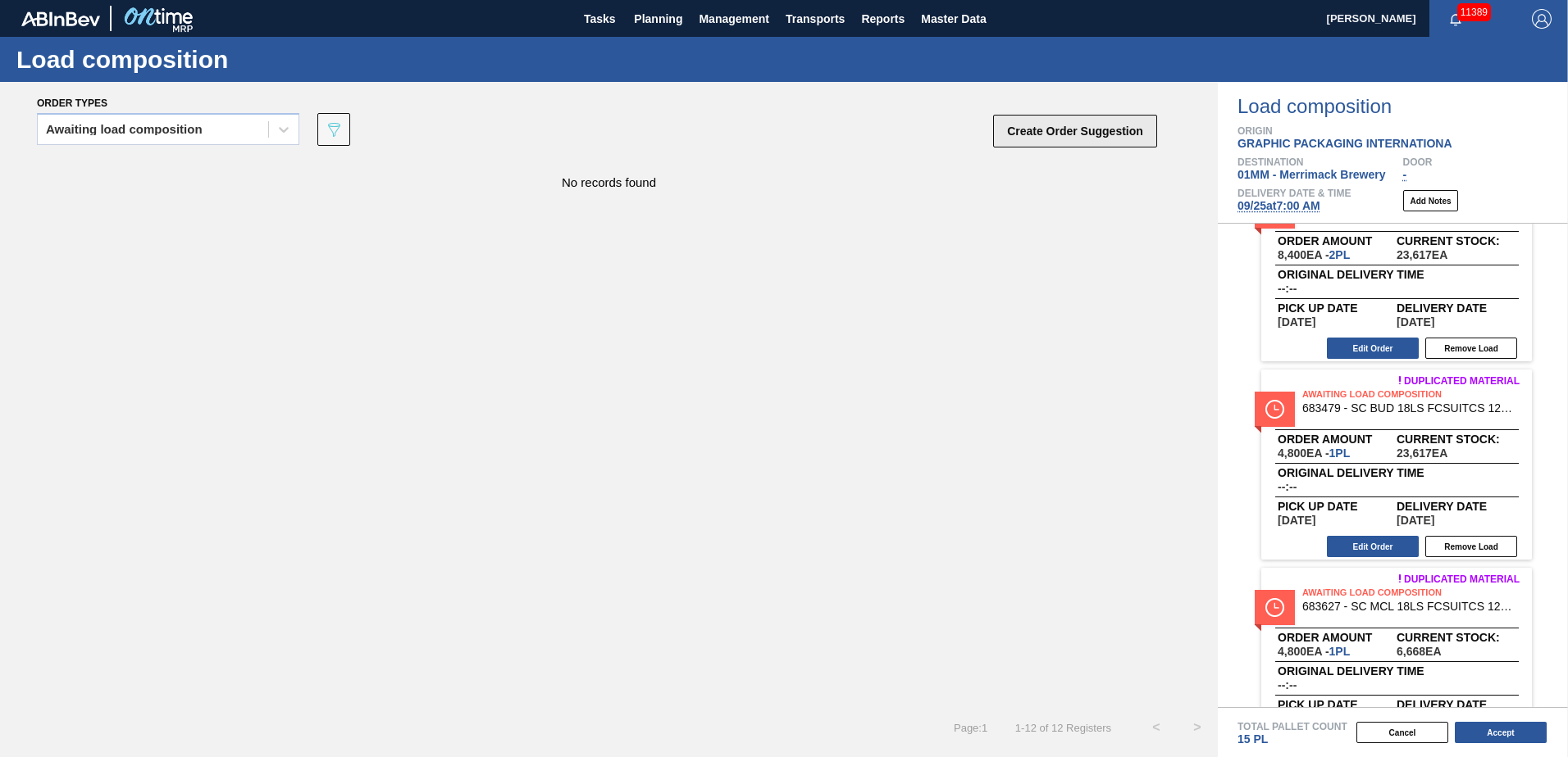
click at [778, 129] on button "Create Order Suggestion" at bounding box center [1075, 131] width 164 height 33
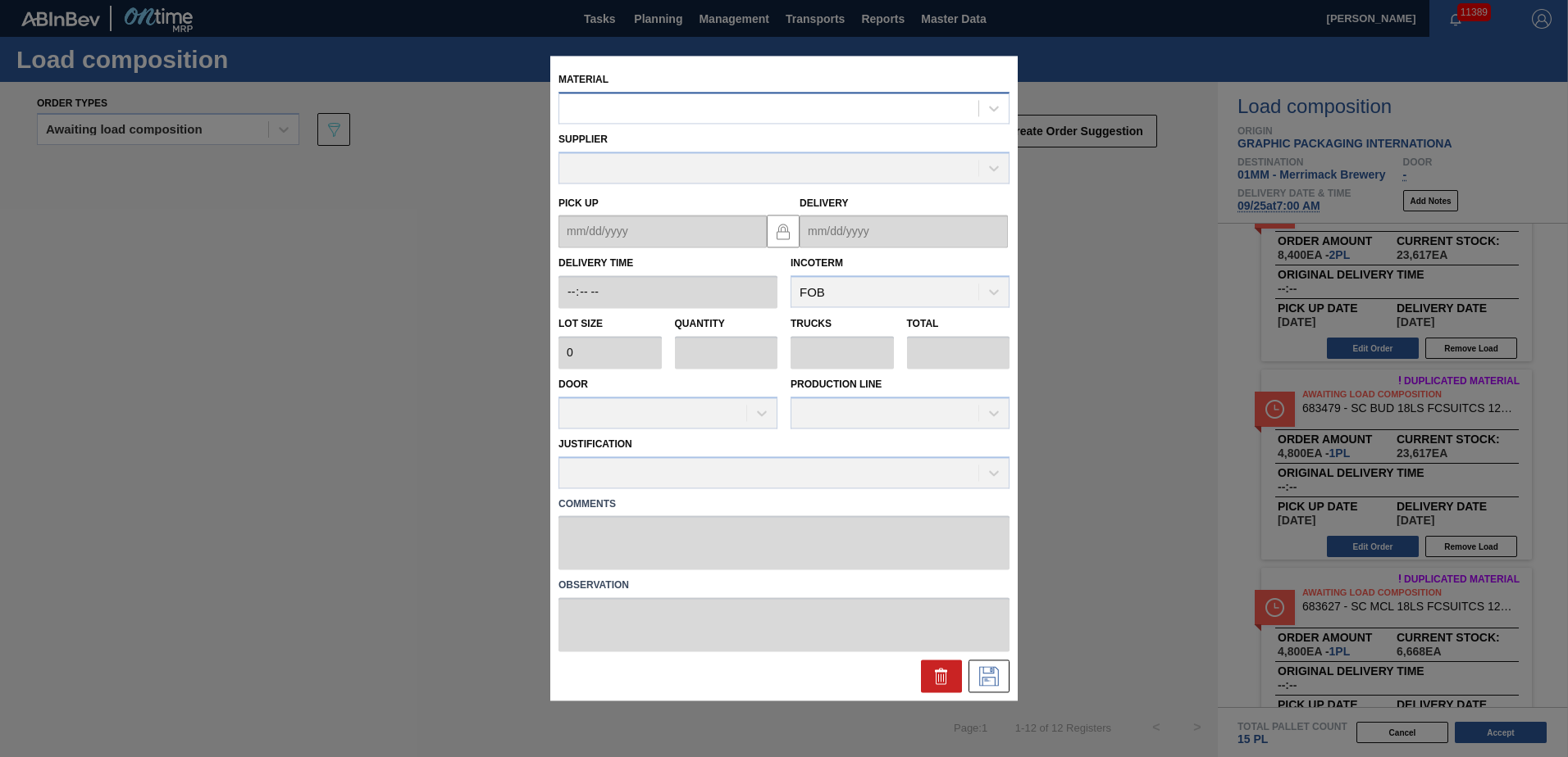
click at [778, 103] on div at bounding box center [769, 108] width 419 height 24
type input "683479"
type input "4,800"
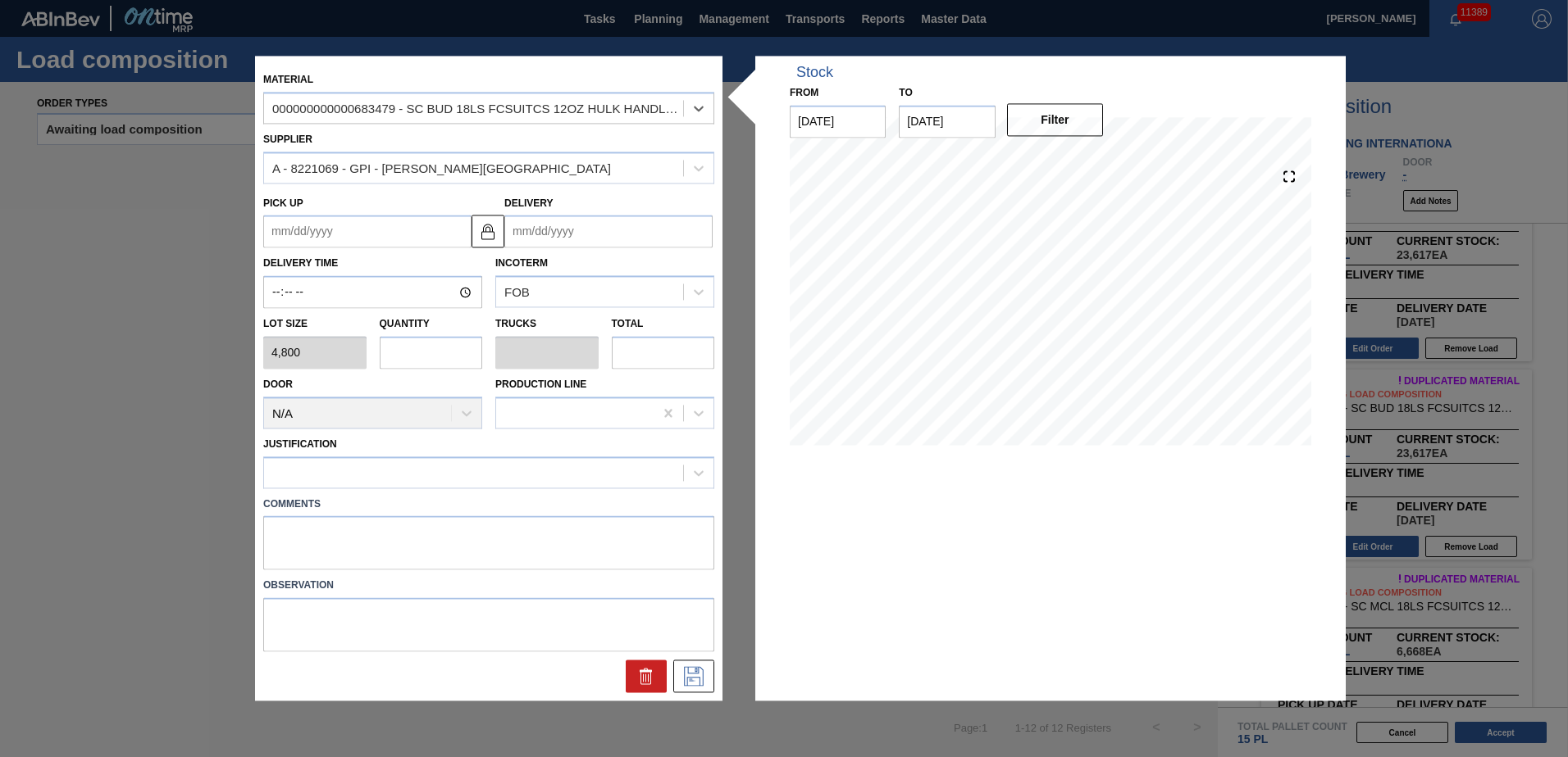
click at [636, 236] on input "Delivery" at bounding box center [608, 232] width 208 height 33
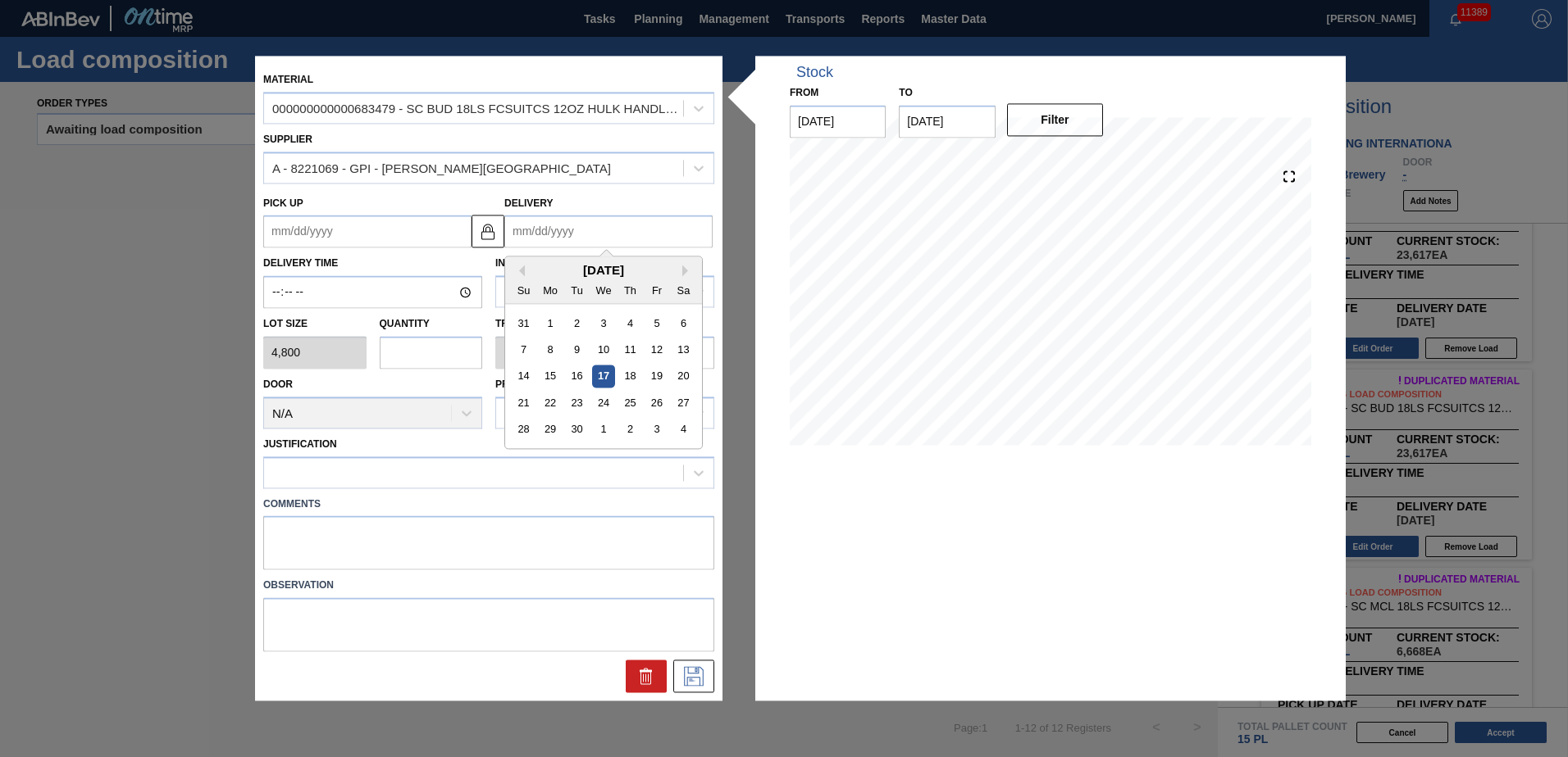
type input "[DATE]"
click at [631, 327] on div "25" at bounding box center [630, 403] width 22 height 22
type up "[DATE]"
type input "[DATE]"
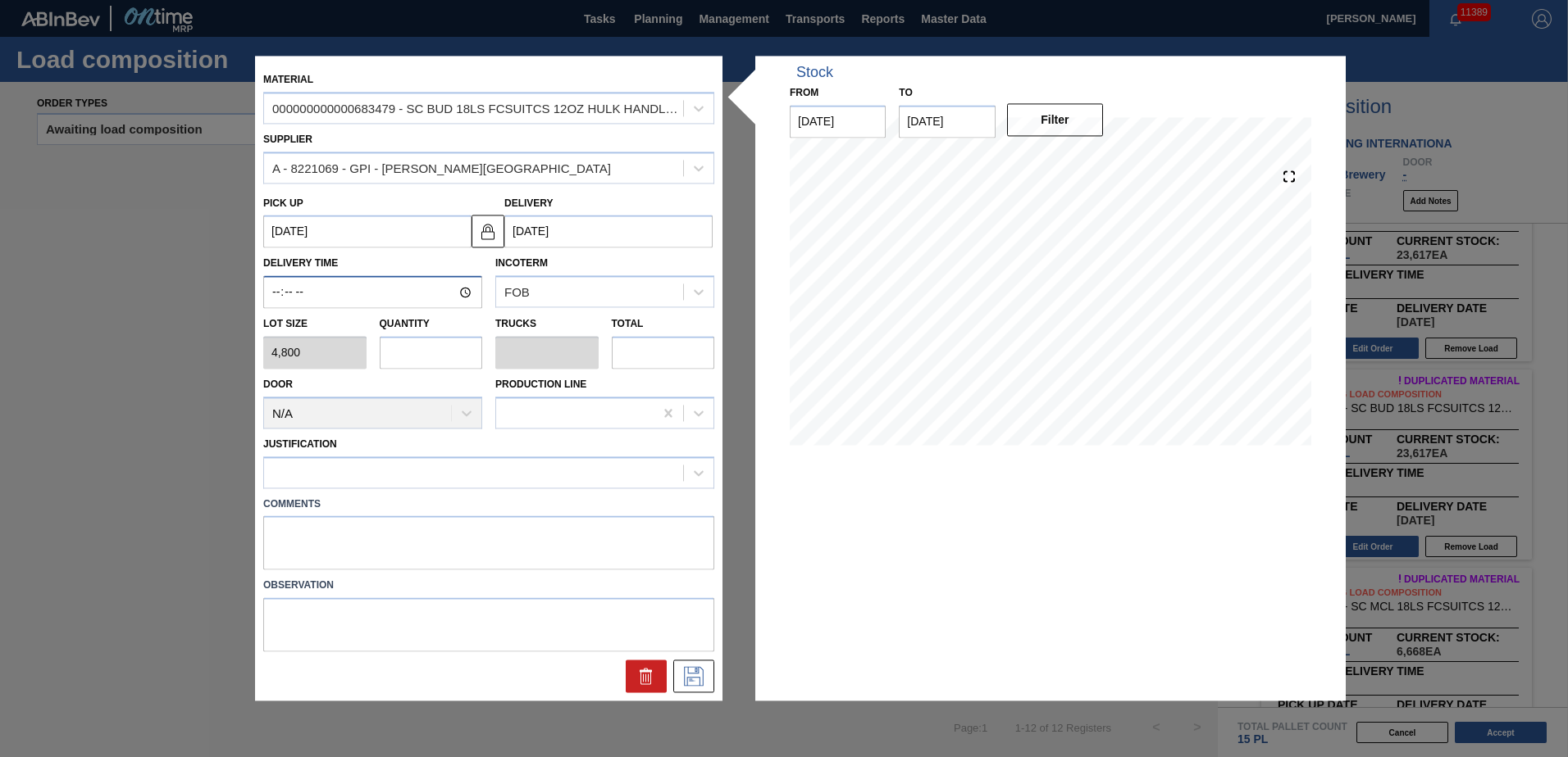
click at [277, 281] on input "Delivery Time" at bounding box center [373, 292] width 219 height 33
click at [382, 327] on input "text" at bounding box center [431, 353] width 103 height 33
type input "4"
type input "2.286"
type input "19,200"
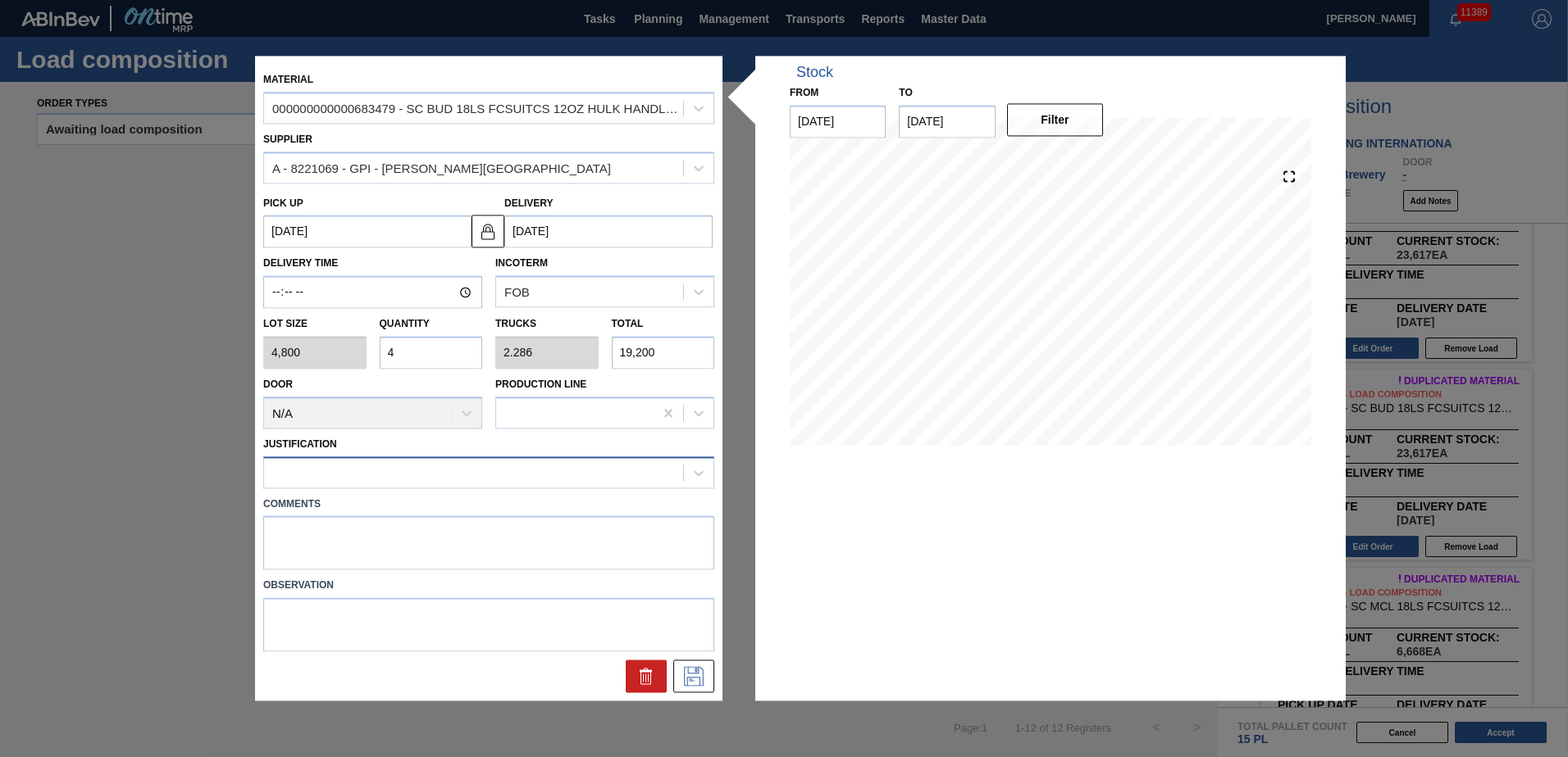
type input "4"
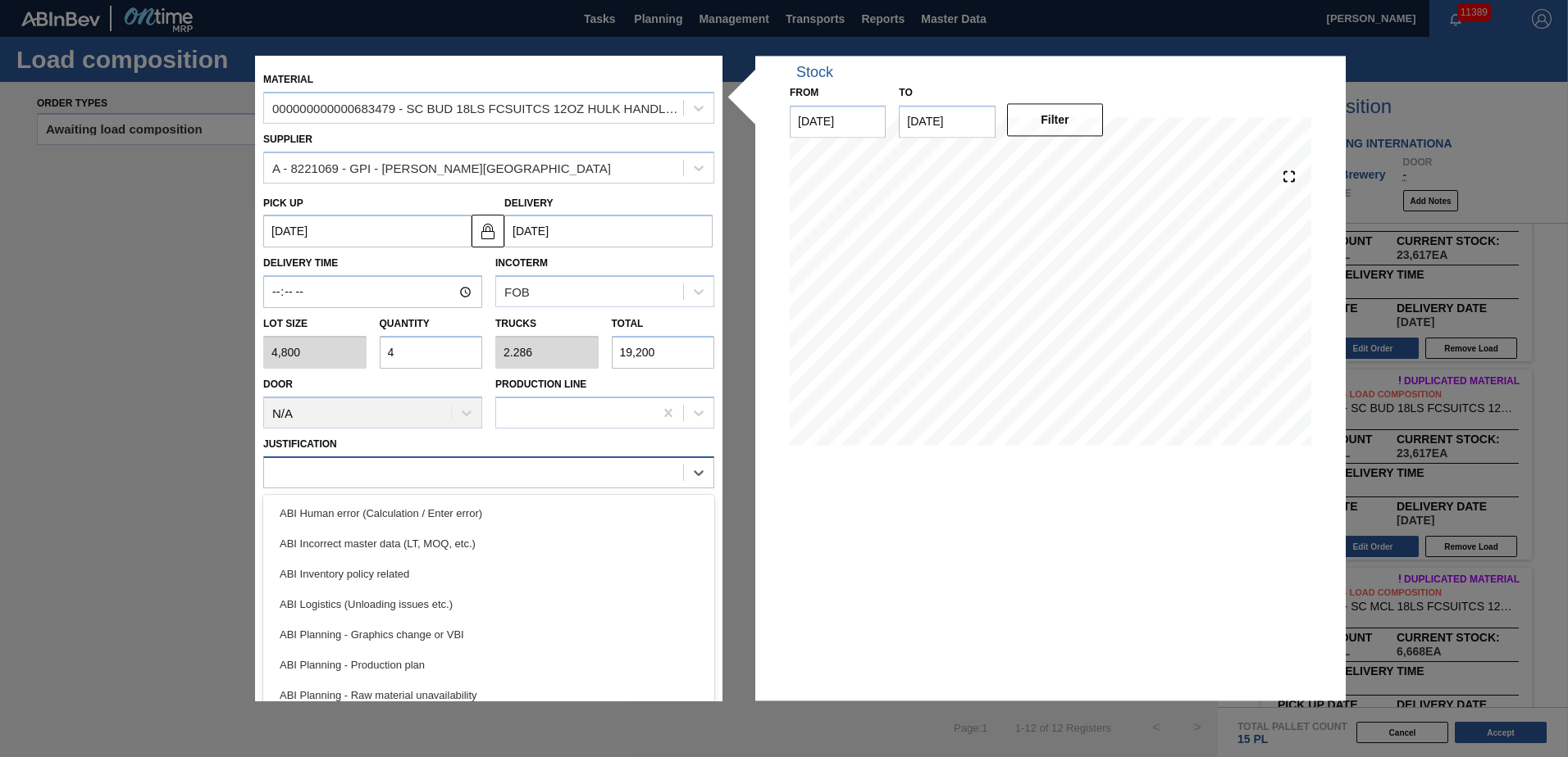
click at [330, 327] on div at bounding box center [473, 472] width 419 height 24
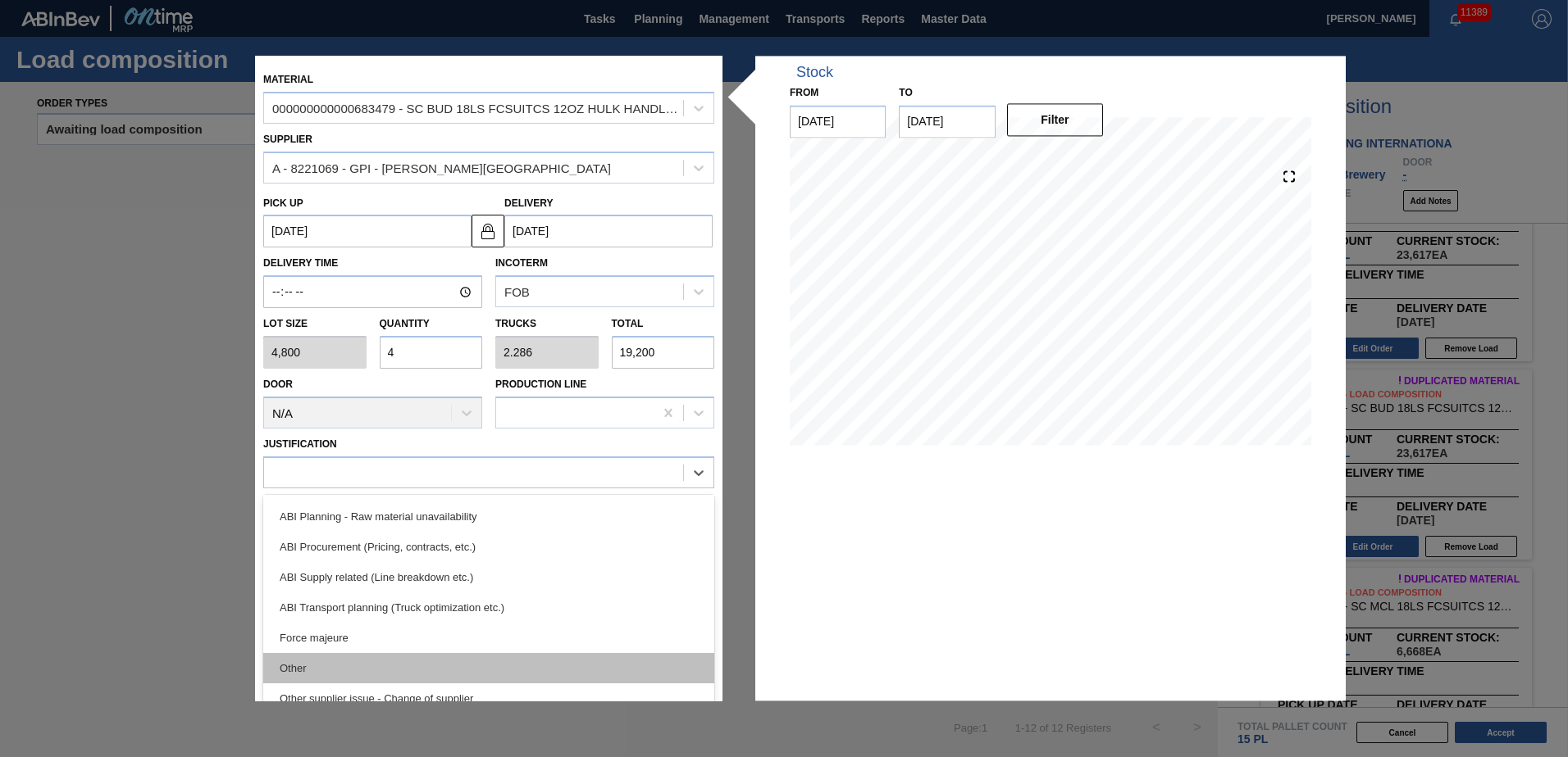
scroll to position [246, 0]
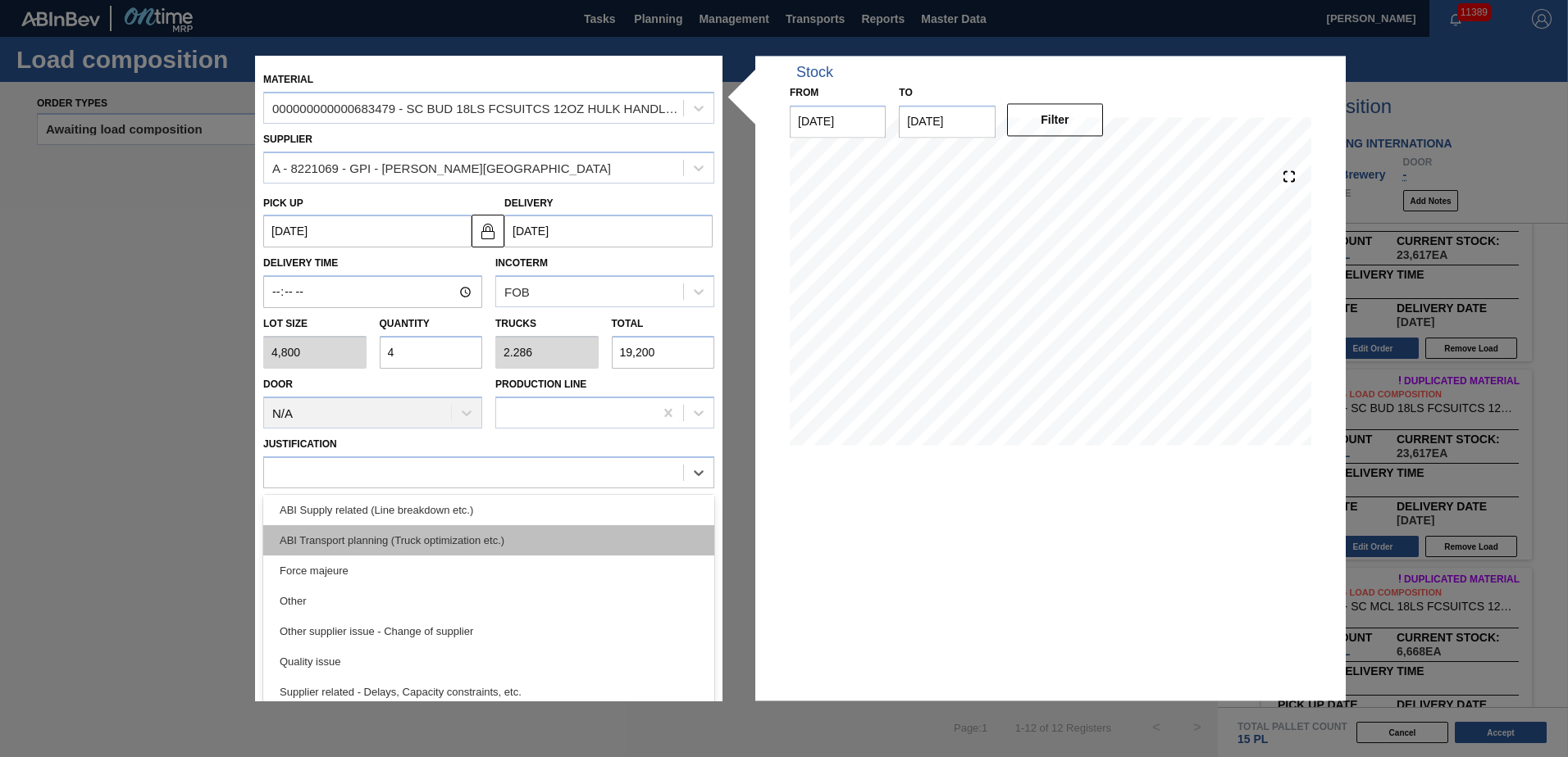
click at [389, 327] on div "ABI Transport planning (Truck optimization etc.)" at bounding box center [489, 540] width 451 height 30
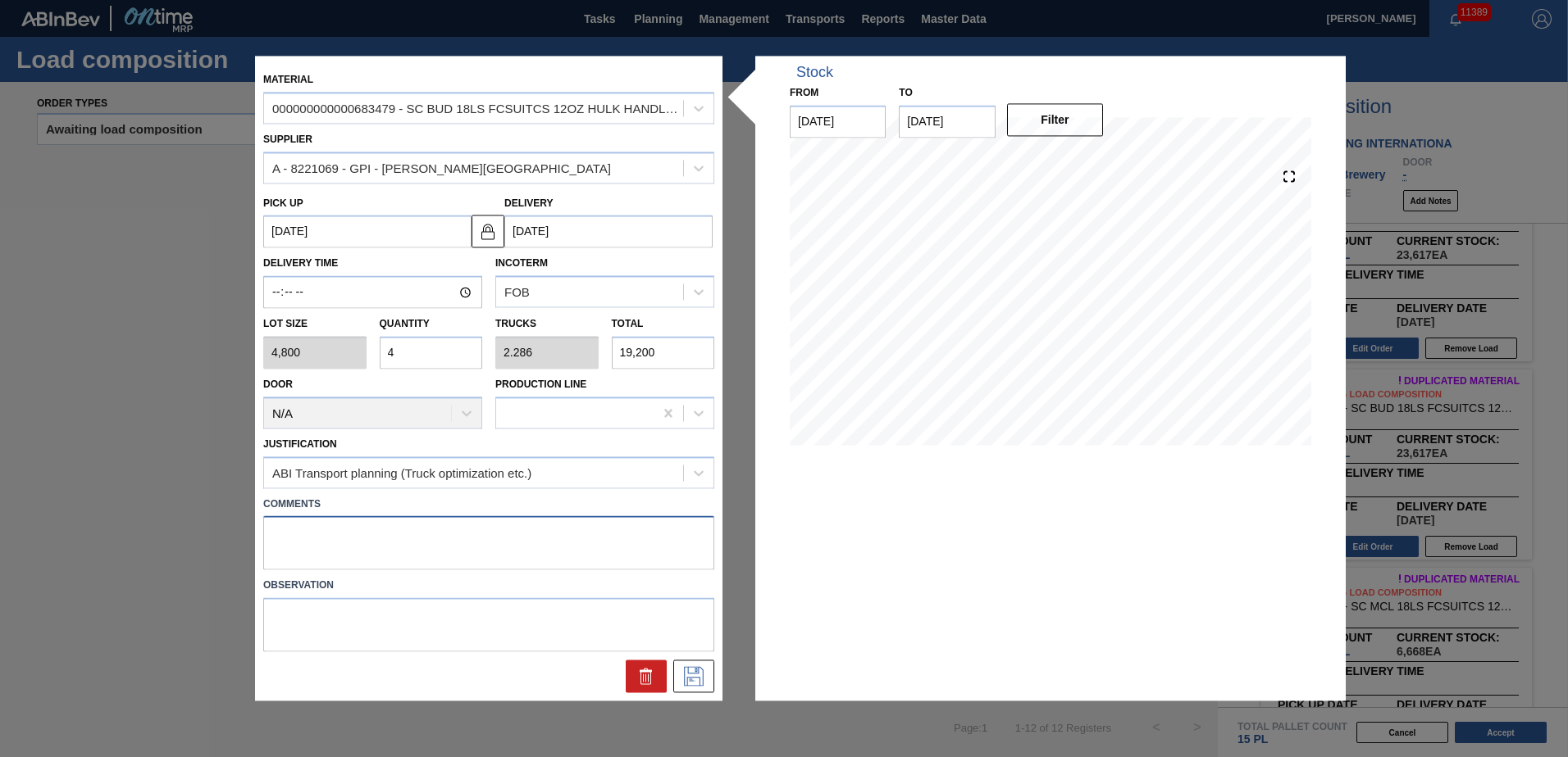
click at [402, 327] on textarea at bounding box center [489, 543] width 451 height 54
type textarea "BUD 18"
click at [690, 327] on icon at bounding box center [694, 677] width 26 height 20
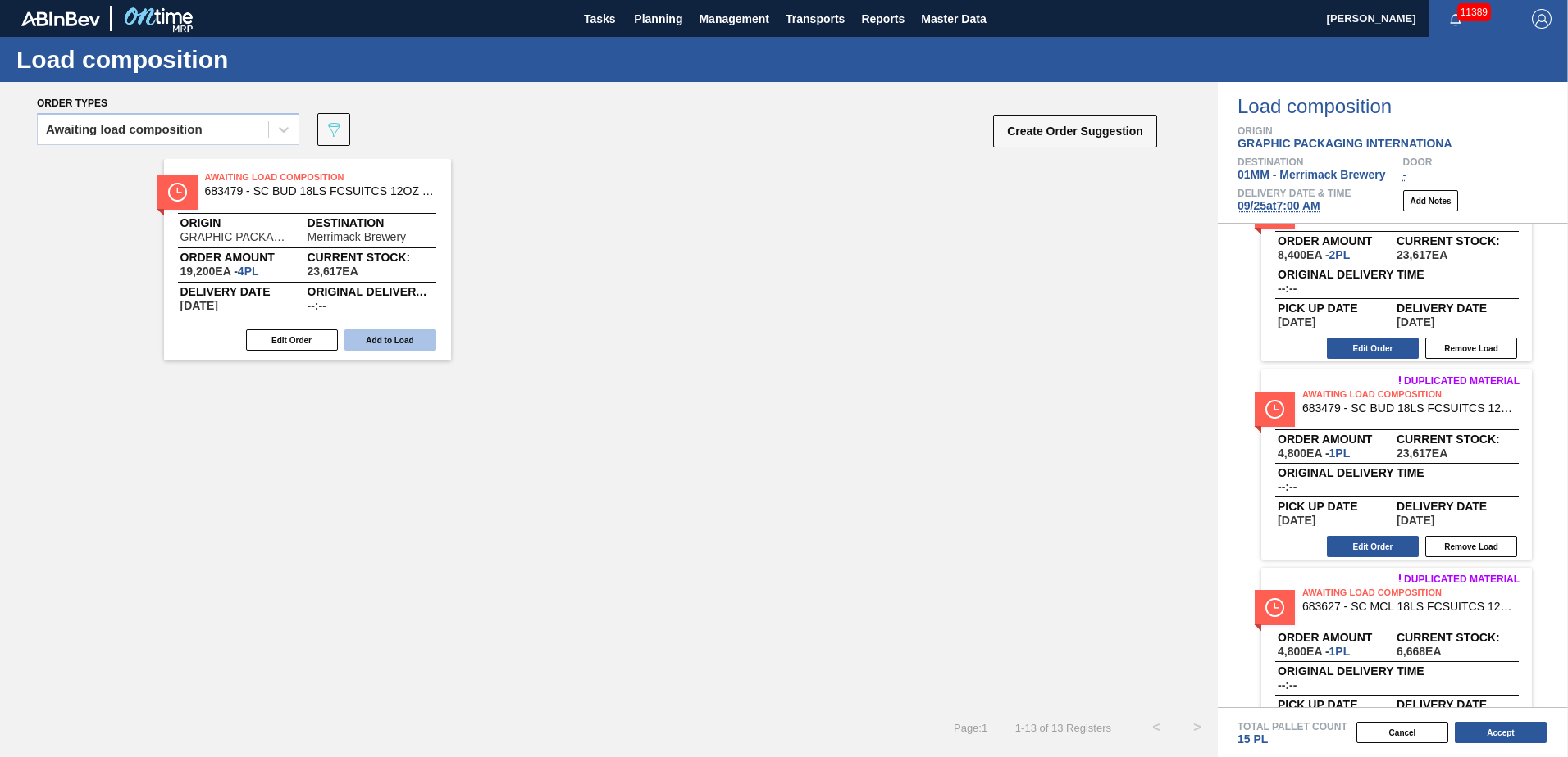
click at [387, 327] on button "Add to Load" at bounding box center [390, 340] width 92 height 22
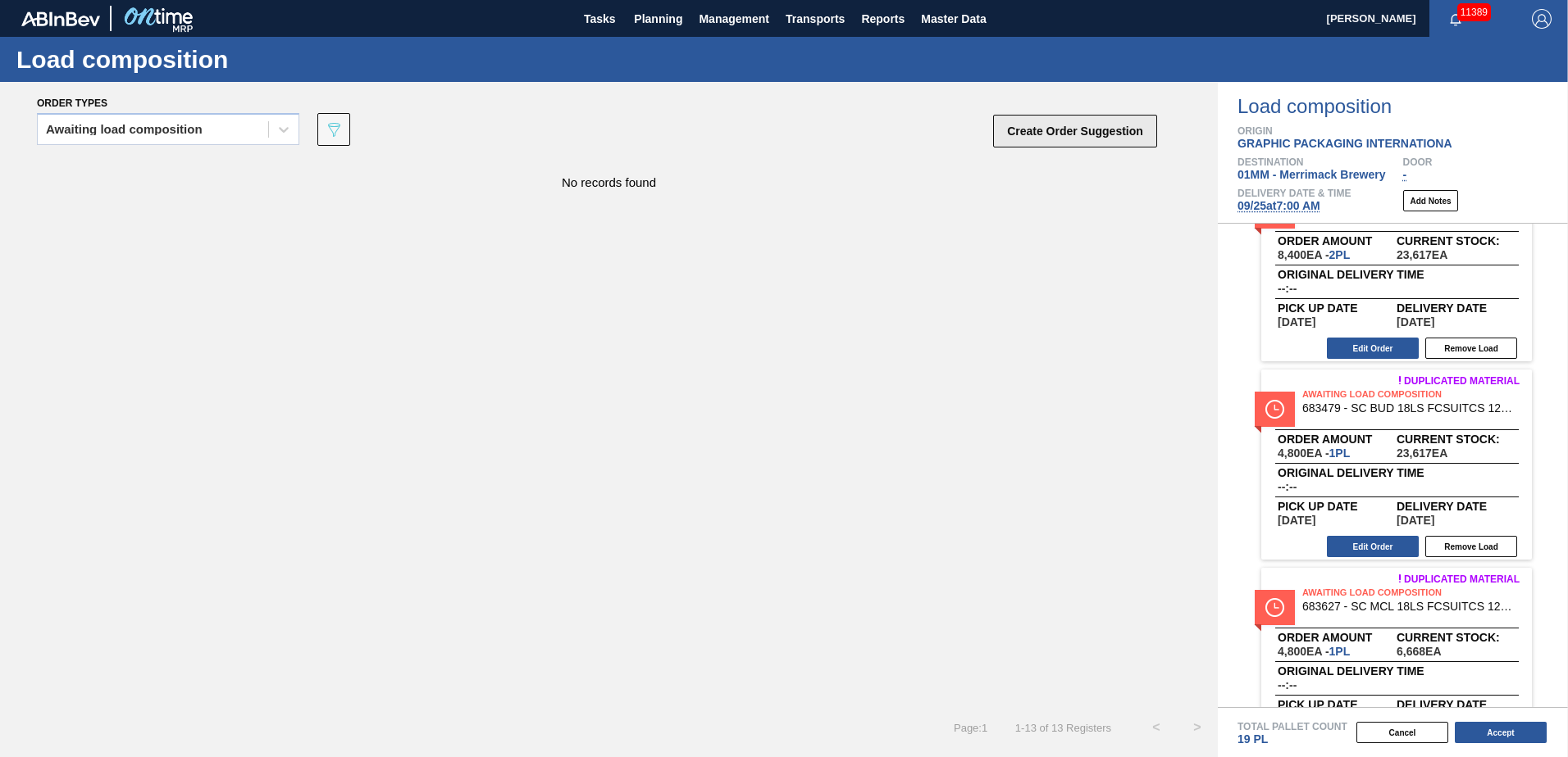
click at [778, 133] on button "Create Order Suggestion" at bounding box center [1075, 131] width 164 height 33
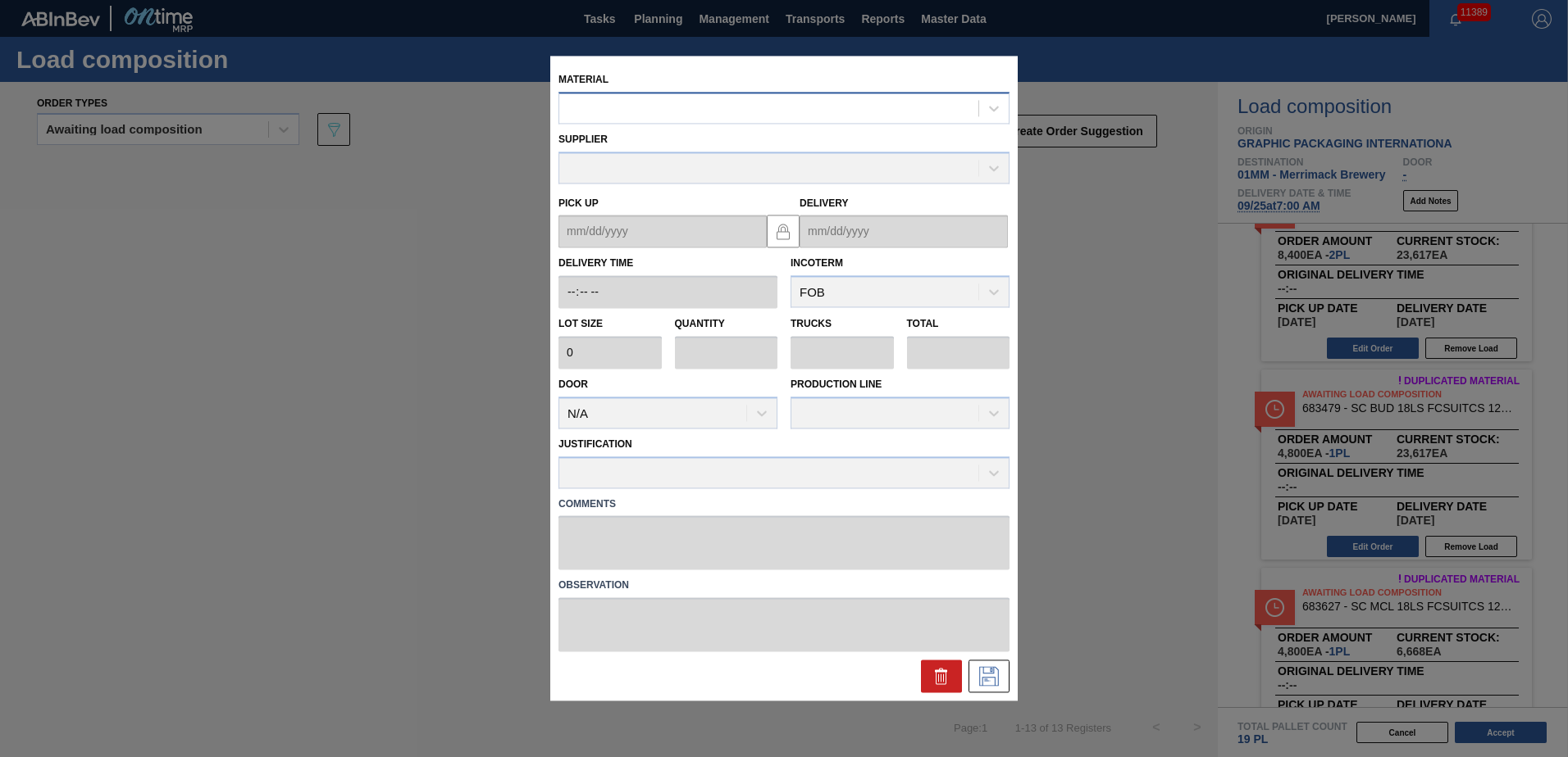
click at [778, 122] on div at bounding box center [784, 108] width 451 height 32
type input "671080"
type input "36,000"
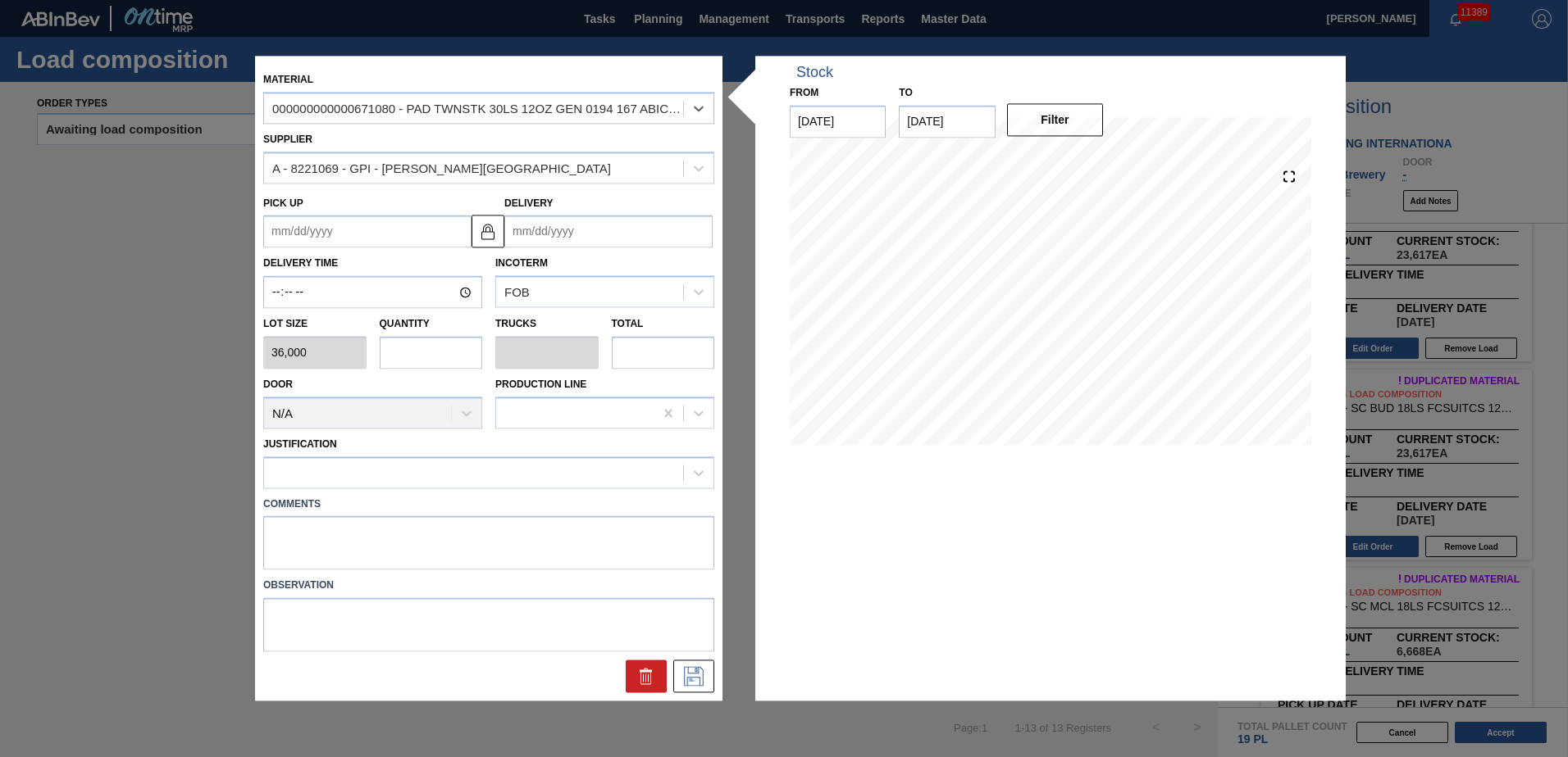
click at [564, 234] on input "Delivery" at bounding box center [608, 232] width 208 height 33
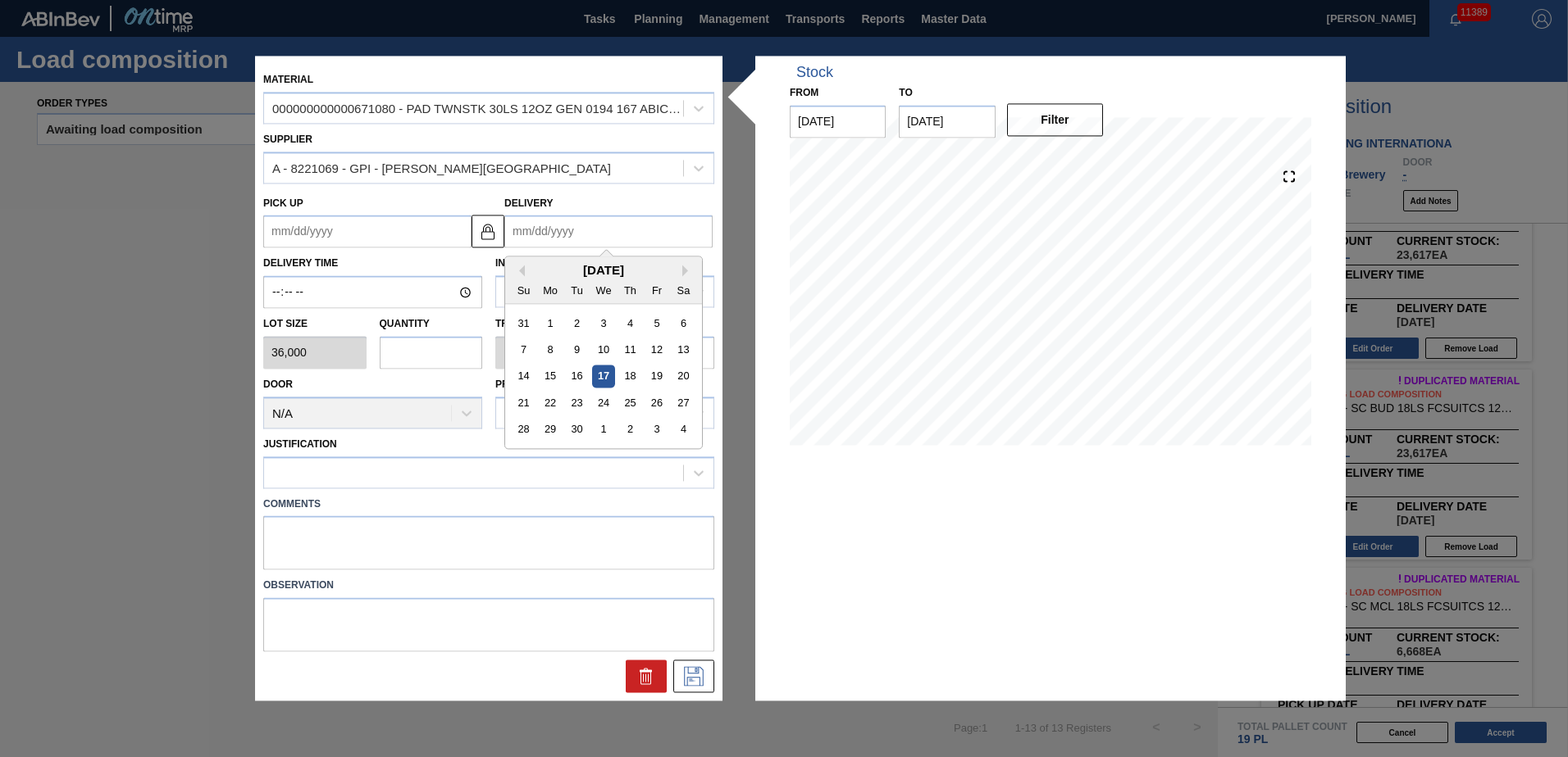
type input "[DATE]"
type up "[DATE]"
type input "39,220"
type input "19,200"
type textarea "BUD 18"
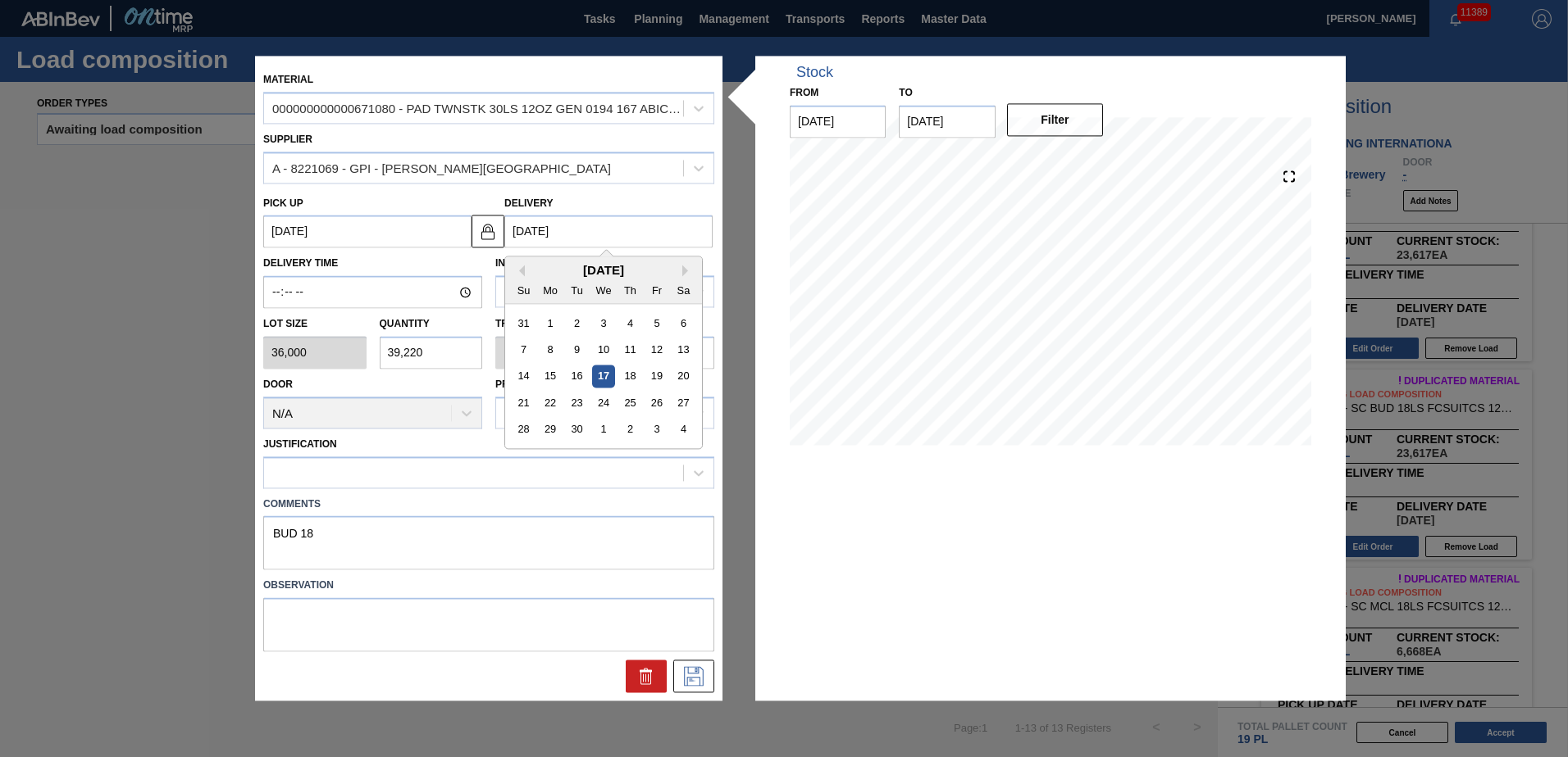
type input "0.533"
type input "0.178"
click at [527, 327] on div at bounding box center [473, 472] width 419 height 24
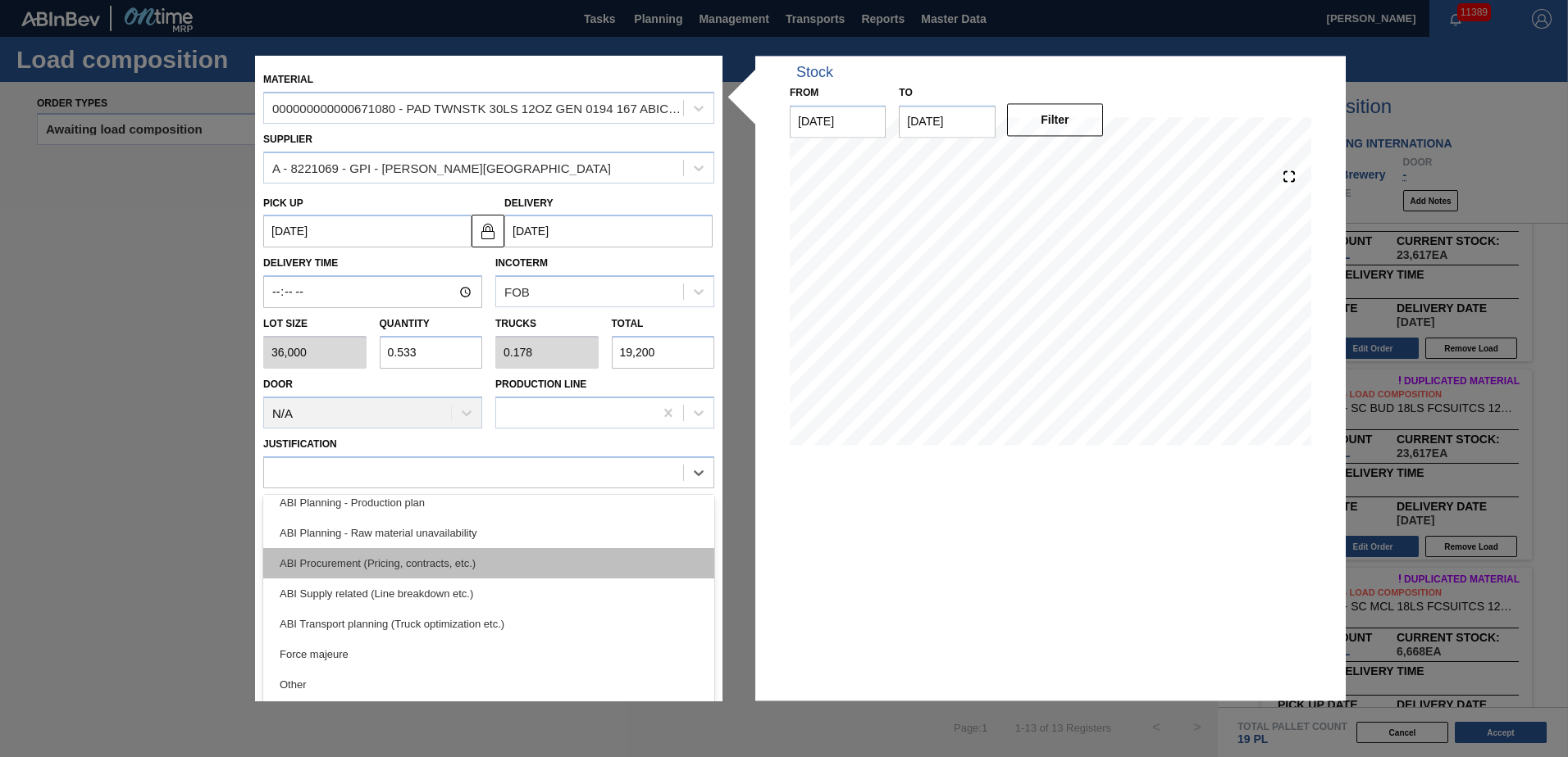
scroll to position [164, 0]
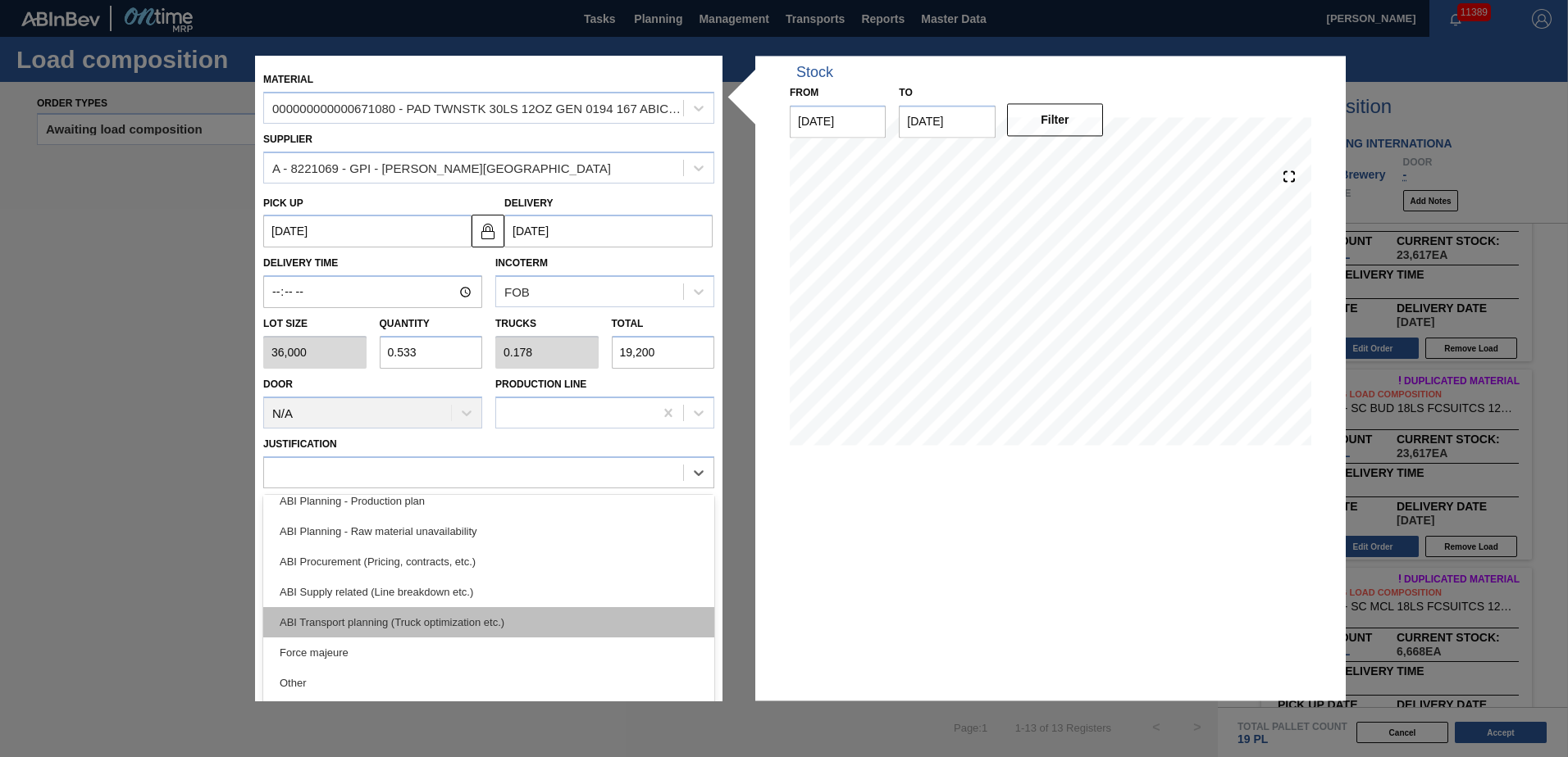
click at [420, 327] on div "ABI Transport planning (Truck optimization etc.)" at bounding box center [489, 622] width 451 height 30
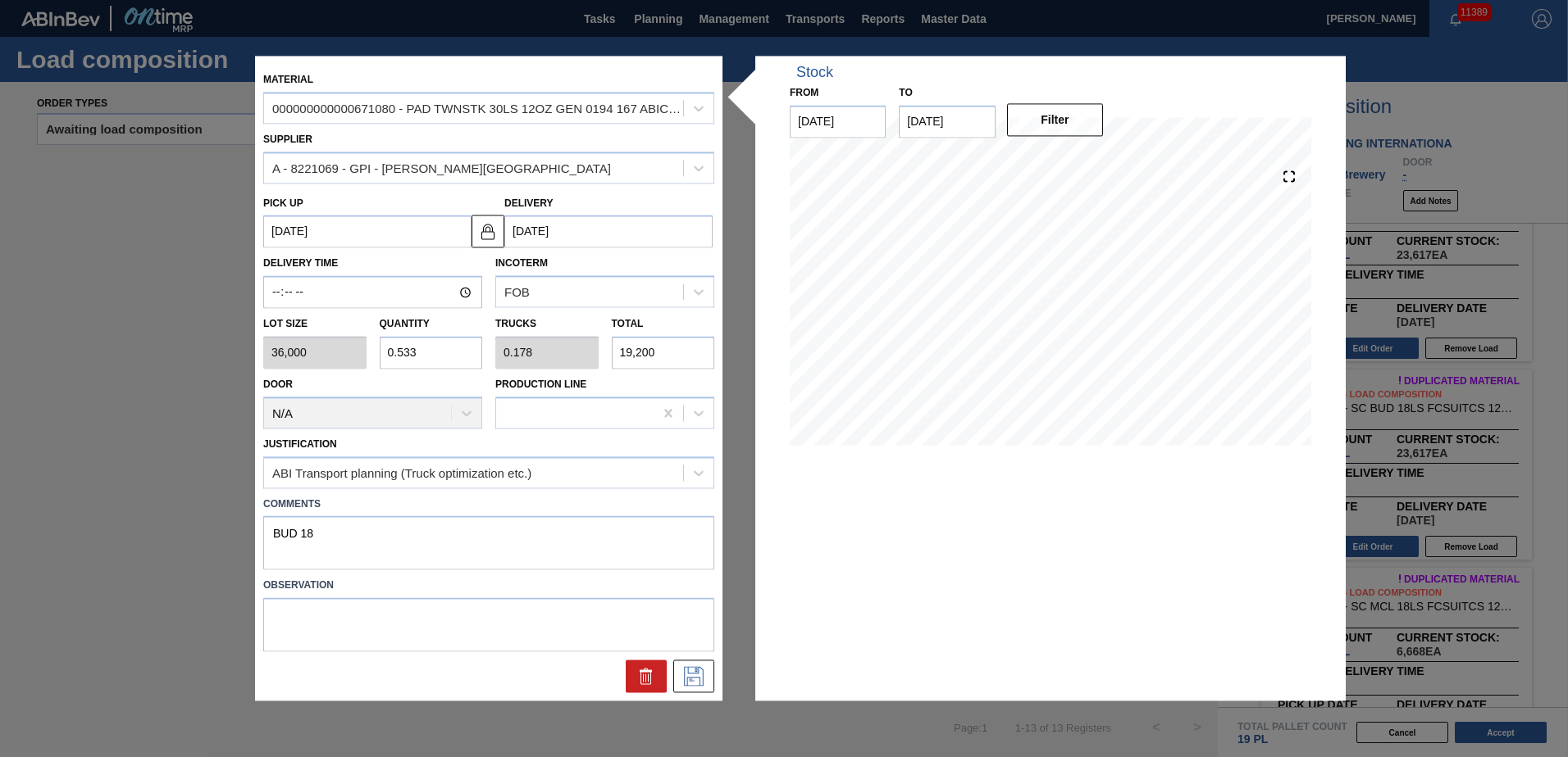
drag, startPoint x: 420, startPoint y: 355, endPoint x: 374, endPoint y: 348, distance: 46.5
click at [374, 327] on div "Quantity 0.533" at bounding box center [430, 342] width 116 height 57
type input "2"
type input "0.667"
type input "72,000"
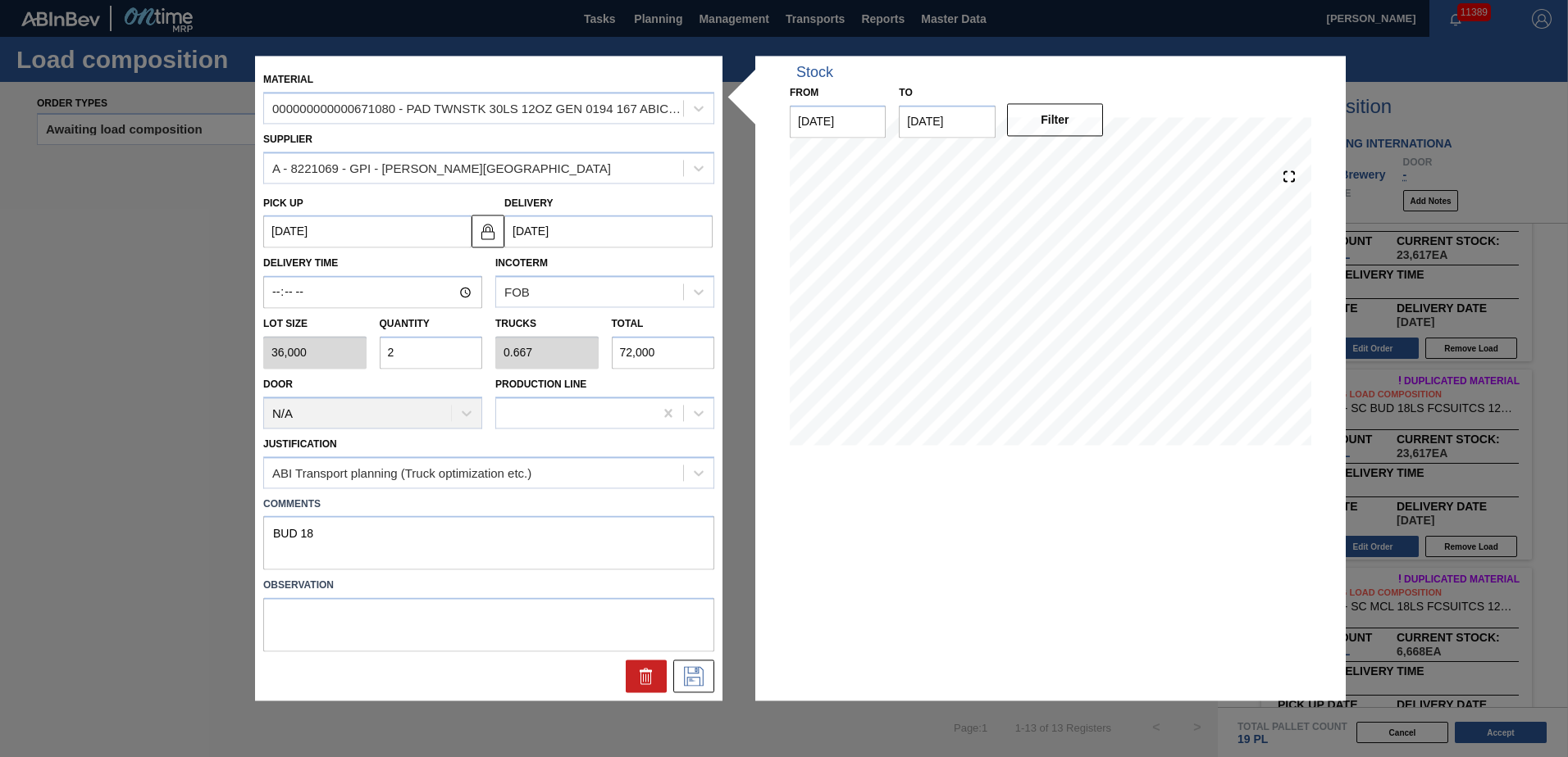
type input "2"
drag, startPoint x: 318, startPoint y: 537, endPoint x: 255, endPoint y: 533, distance: 63.1
click at [255, 327] on div "Material 000000000000671080 - PAD TWNSTK 30LS 12OZ GEN 0194 167 ABICCN Supplier…" at bounding box center [488, 378] width 467 height 645
type textarea "PADS"
click at [699, 327] on icon at bounding box center [694, 677] width 26 height 20
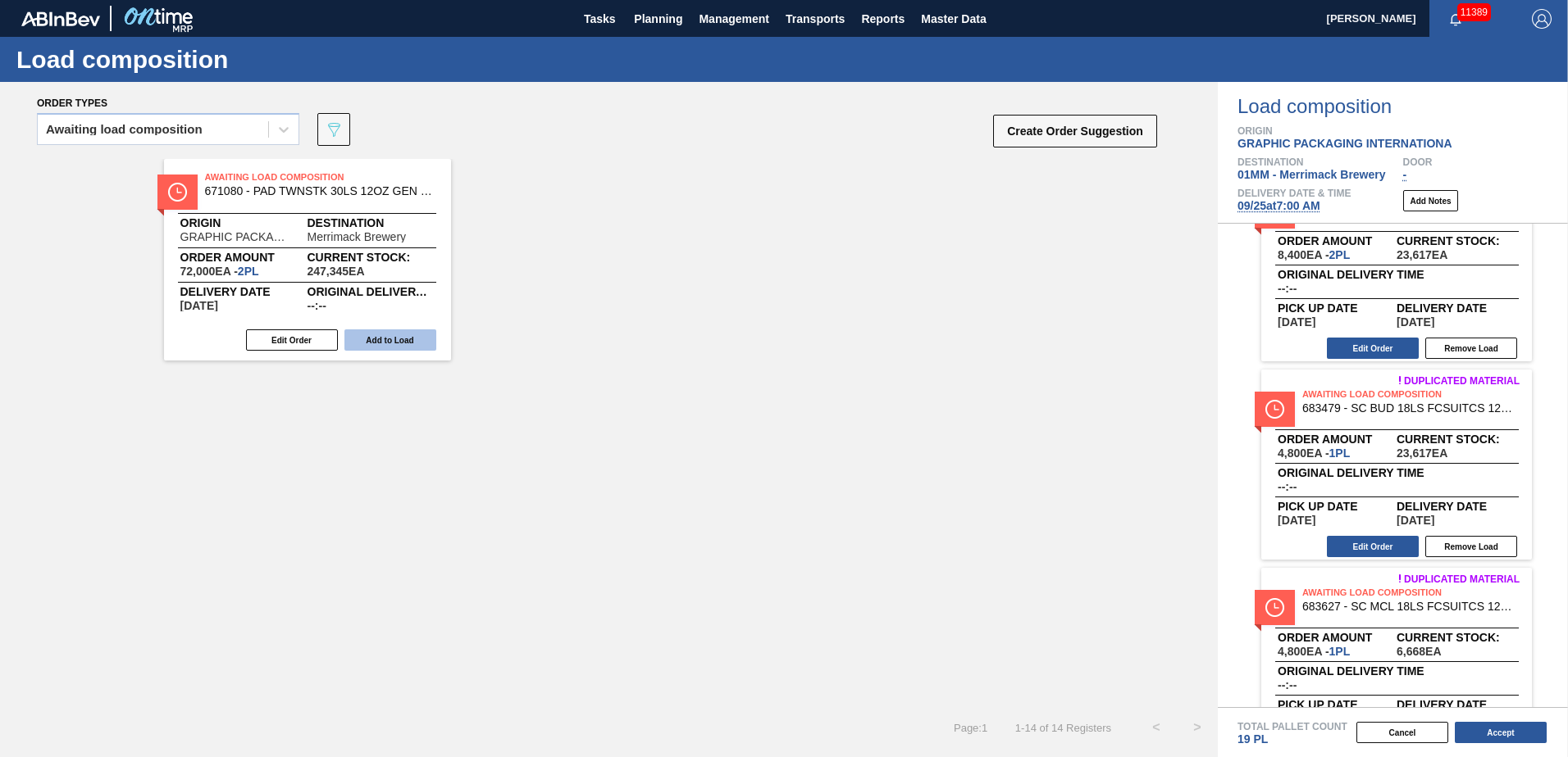
click at [375, 327] on button "Add to Load" at bounding box center [390, 340] width 92 height 22
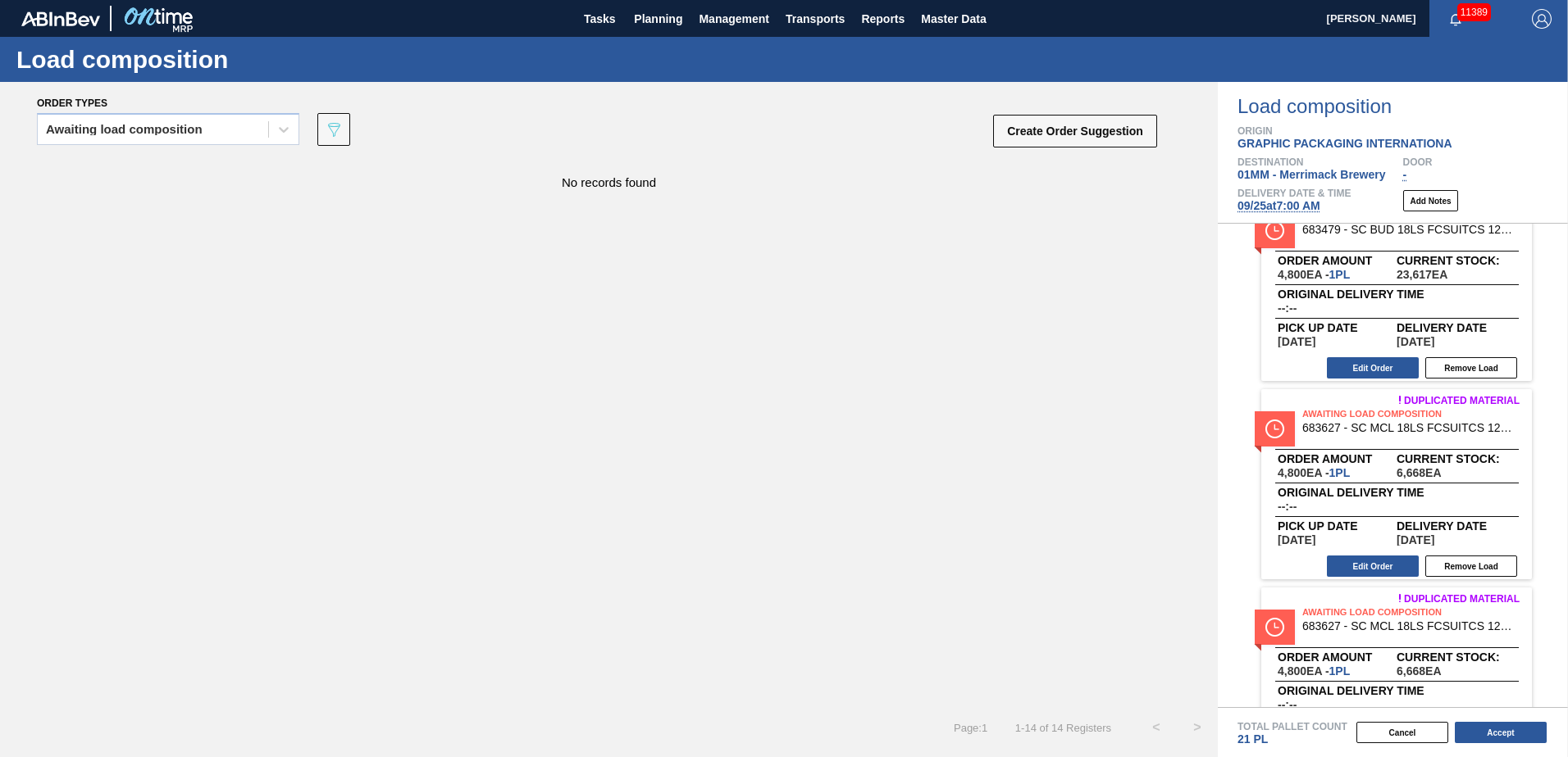
scroll to position [826, 0]
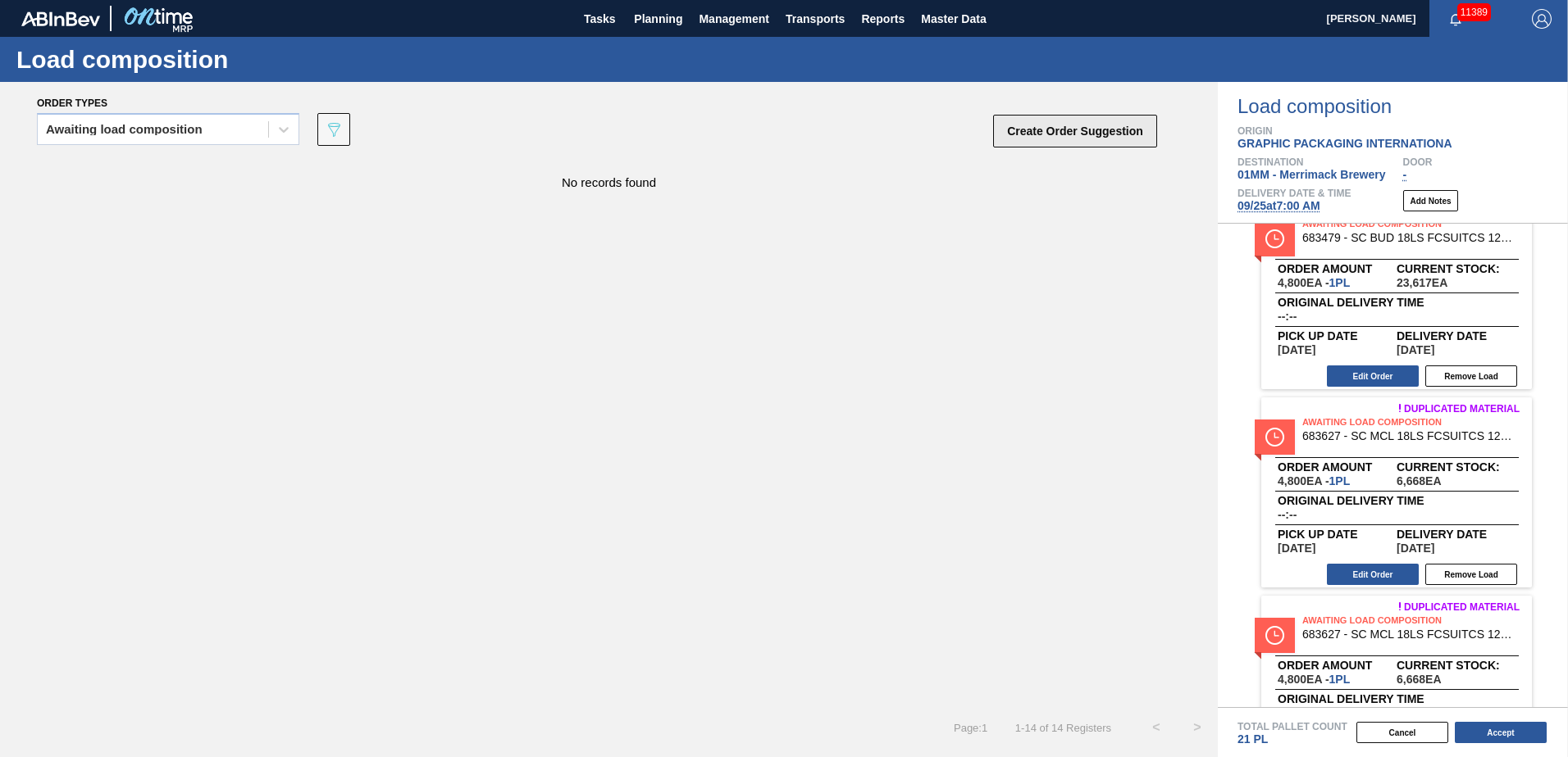
click at [778, 126] on button "Create Order Suggestion" at bounding box center [1075, 131] width 164 height 33
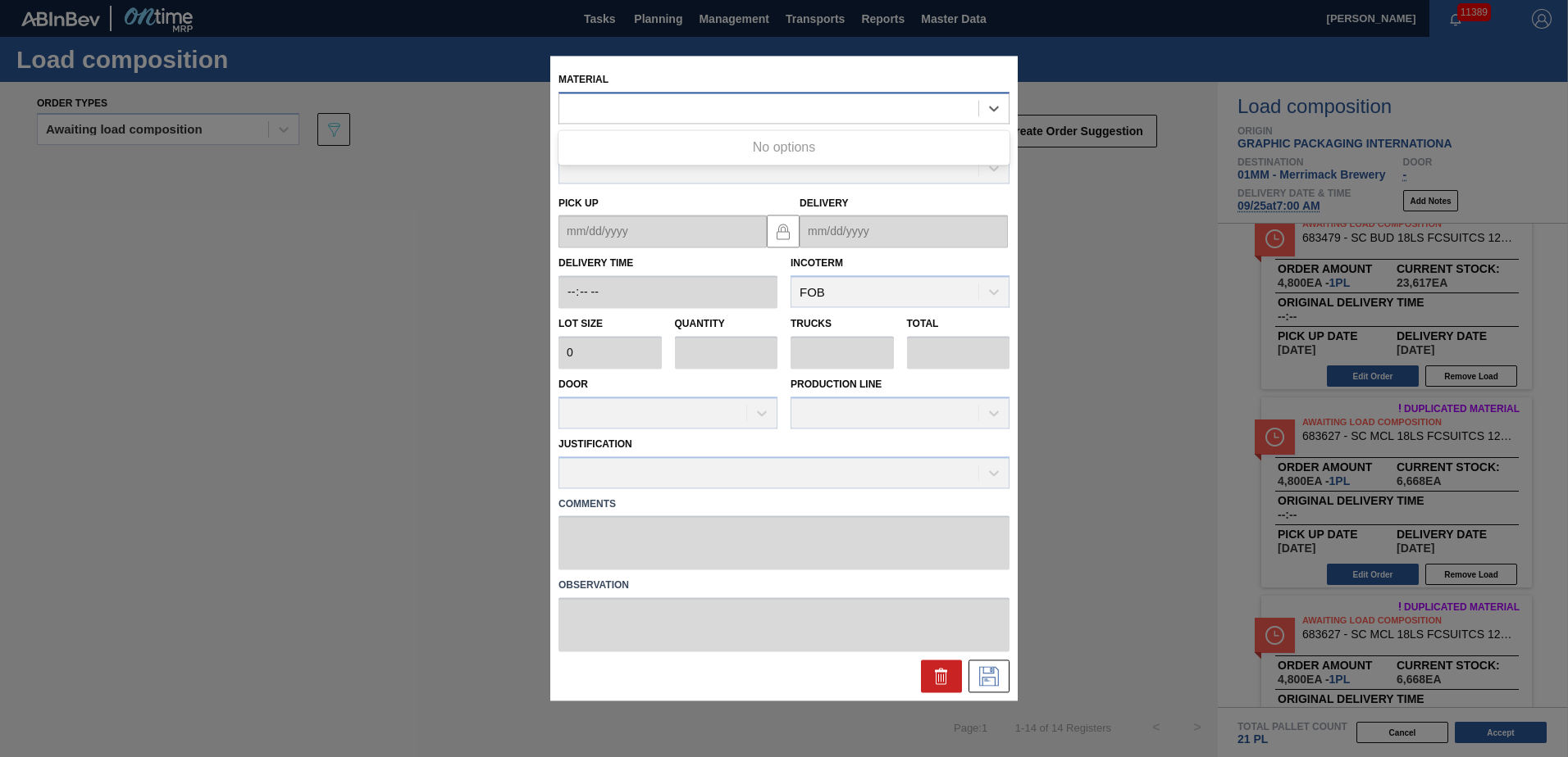
click at [778, 103] on div at bounding box center [769, 108] width 419 height 24
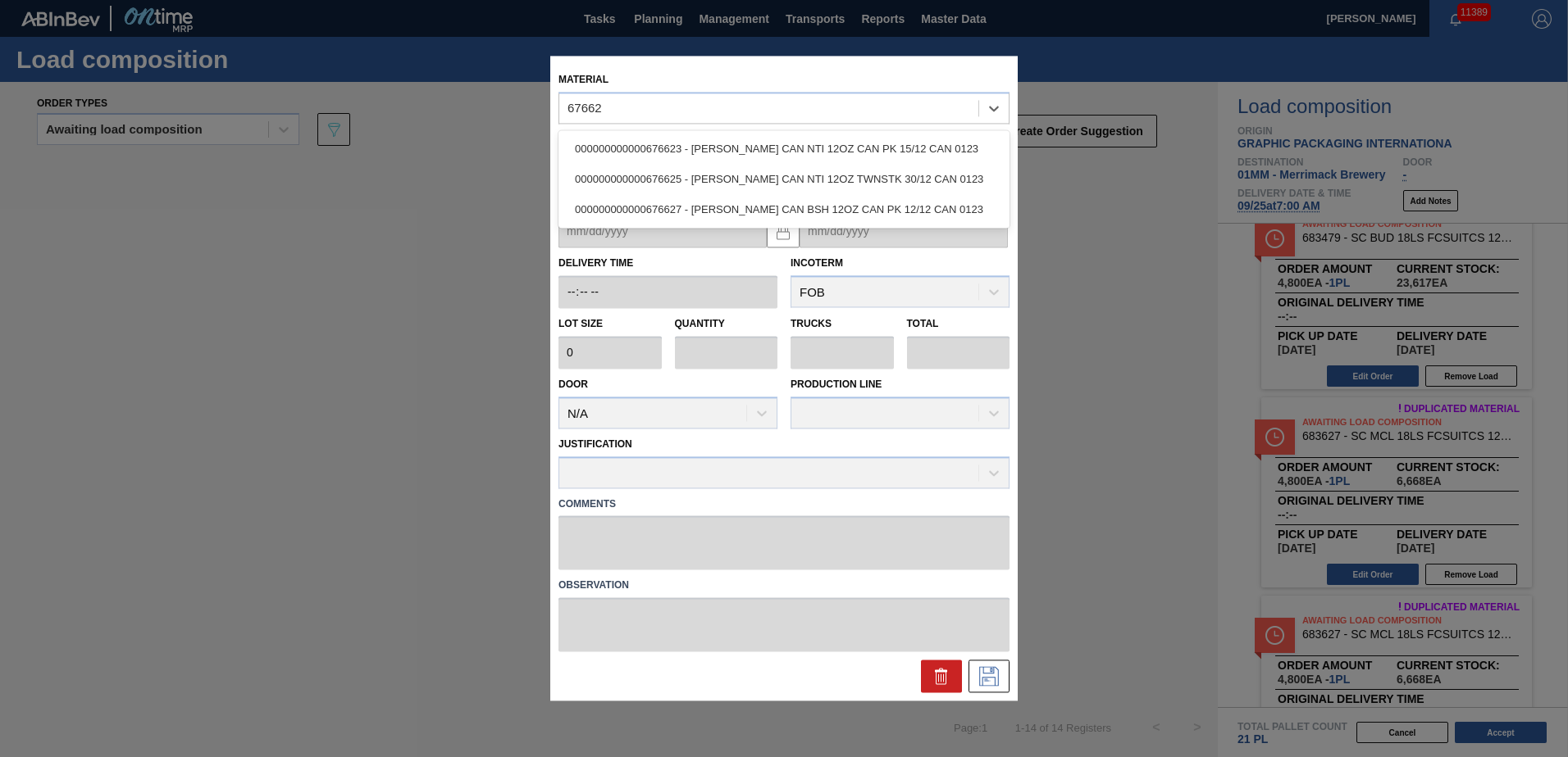
type input "676625"
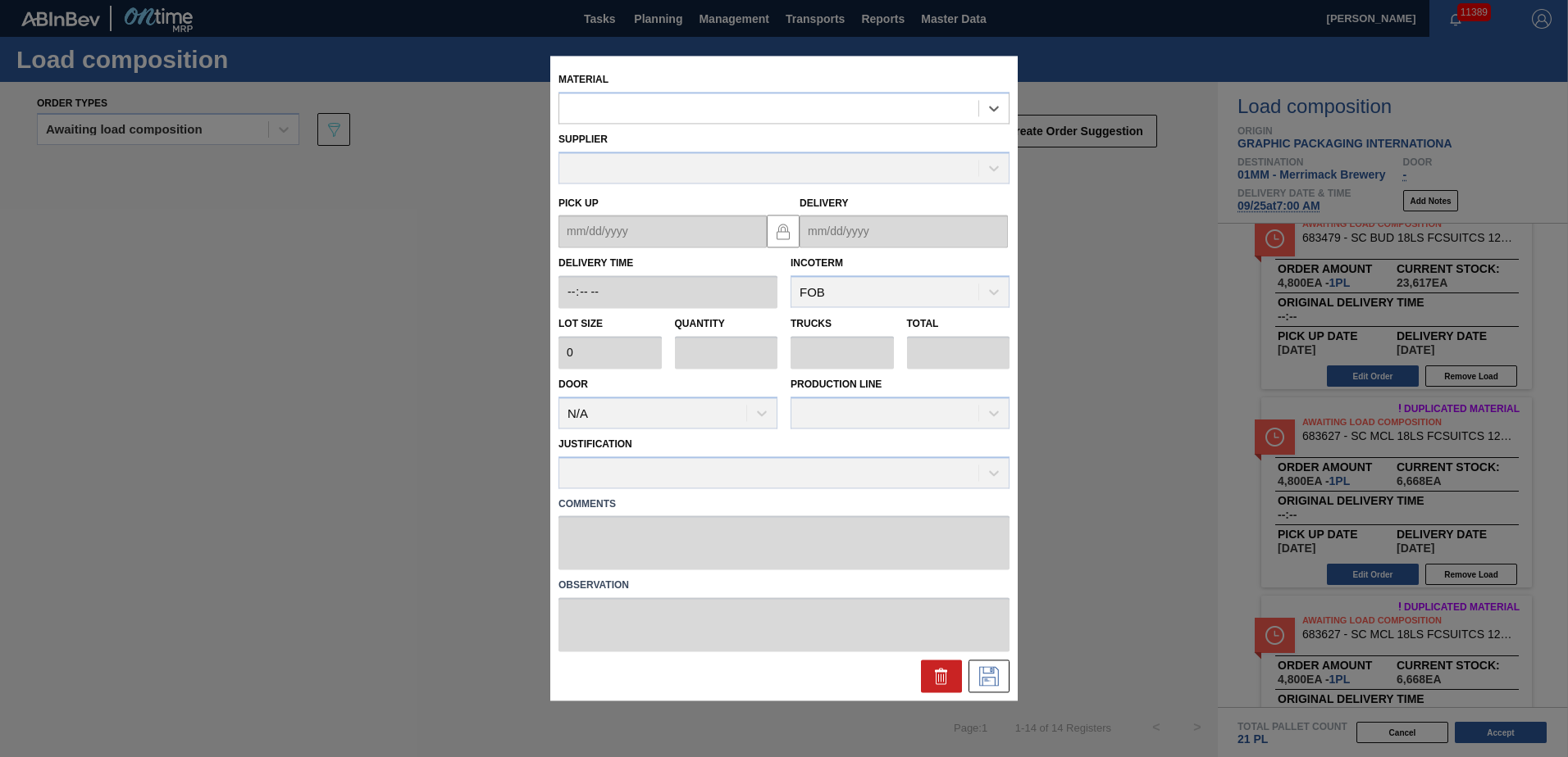
type input "3,200"
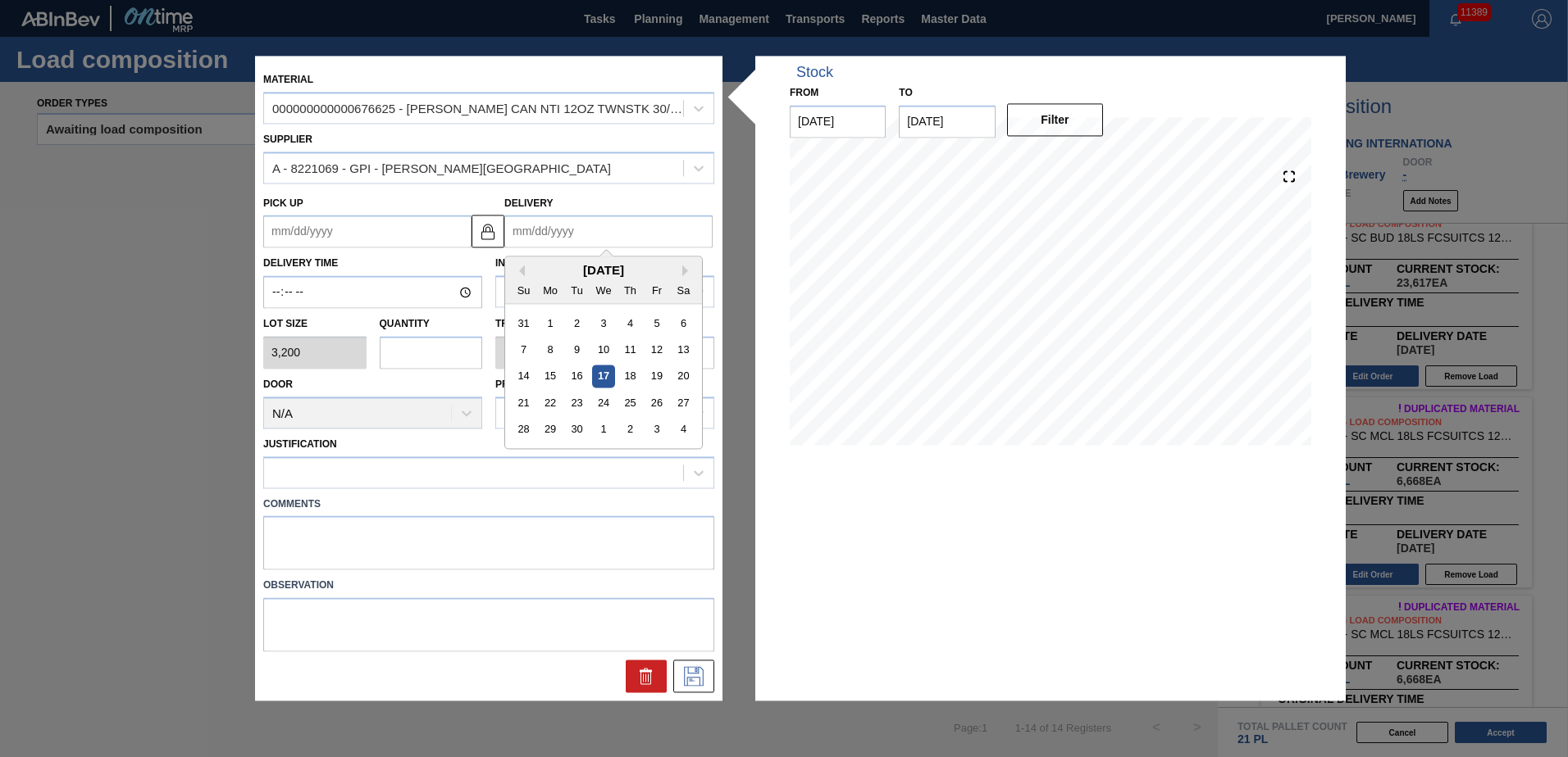
click at [553, 231] on input "Delivery" at bounding box center [608, 232] width 208 height 33
type input "[DATE]"
click at [631, 327] on div "25" at bounding box center [630, 403] width 22 height 22
type up "[DATE]"
type input "[DATE]"
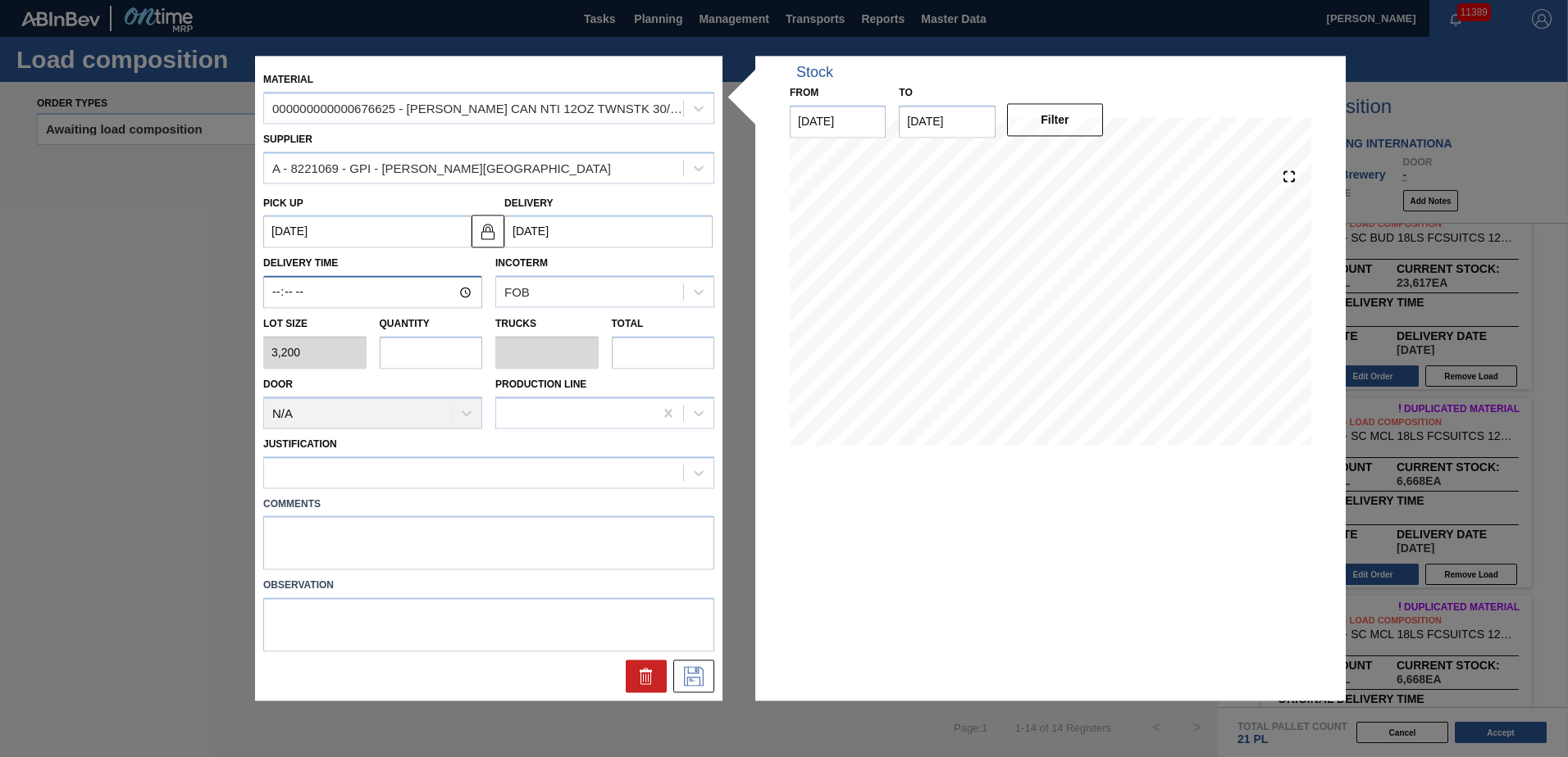
click at [277, 289] on input "Delivery Time" at bounding box center [373, 292] width 219 height 33
click at [417, 327] on div "Quantity" at bounding box center [431, 342] width 103 height 57
click at [407, 327] on input "text" at bounding box center [431, 353] width 103 height 33
type input "4"
type input "0.154"
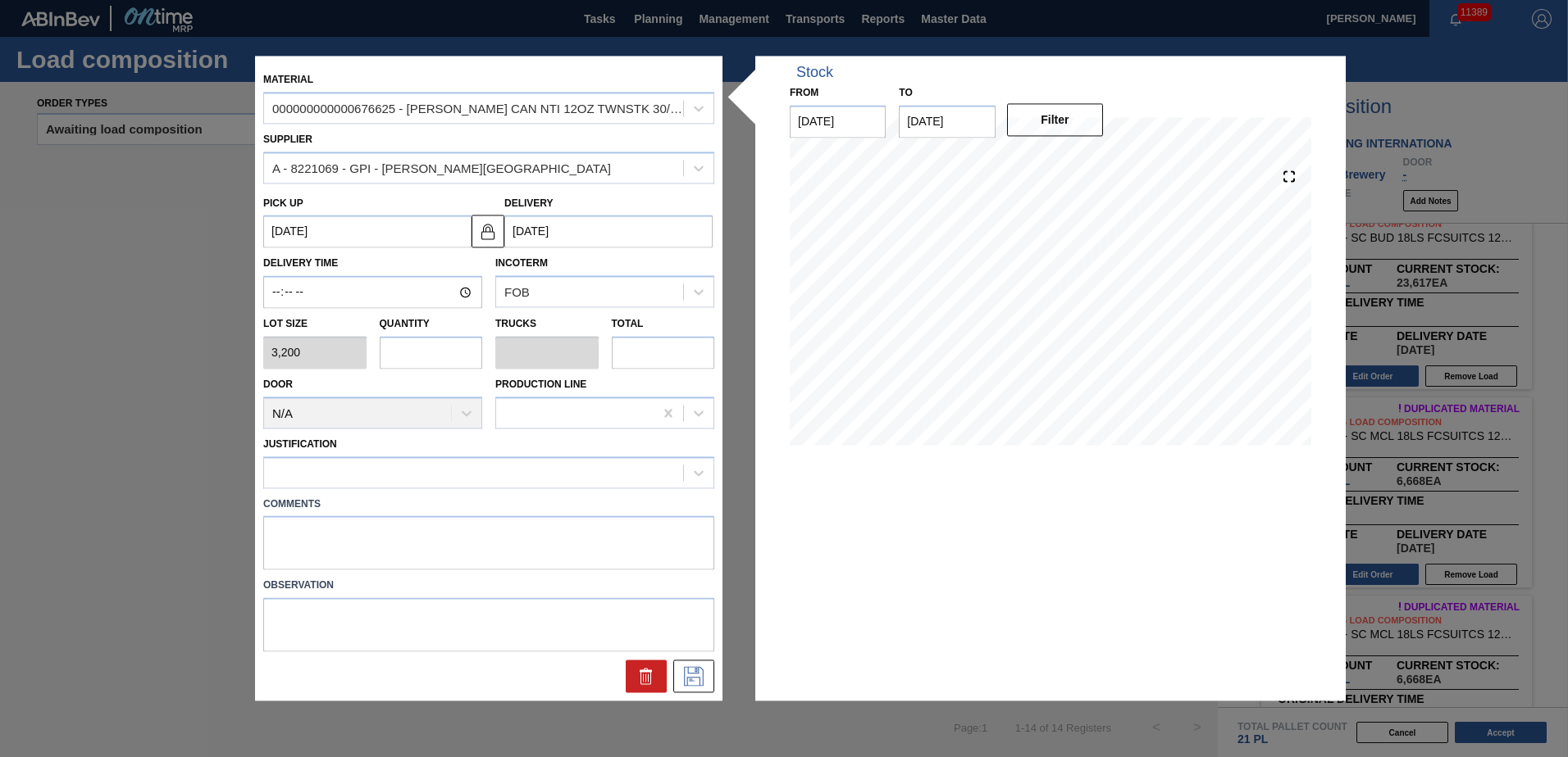
type input "12,800"
type input "0"
type input "5"
type input "0.192"
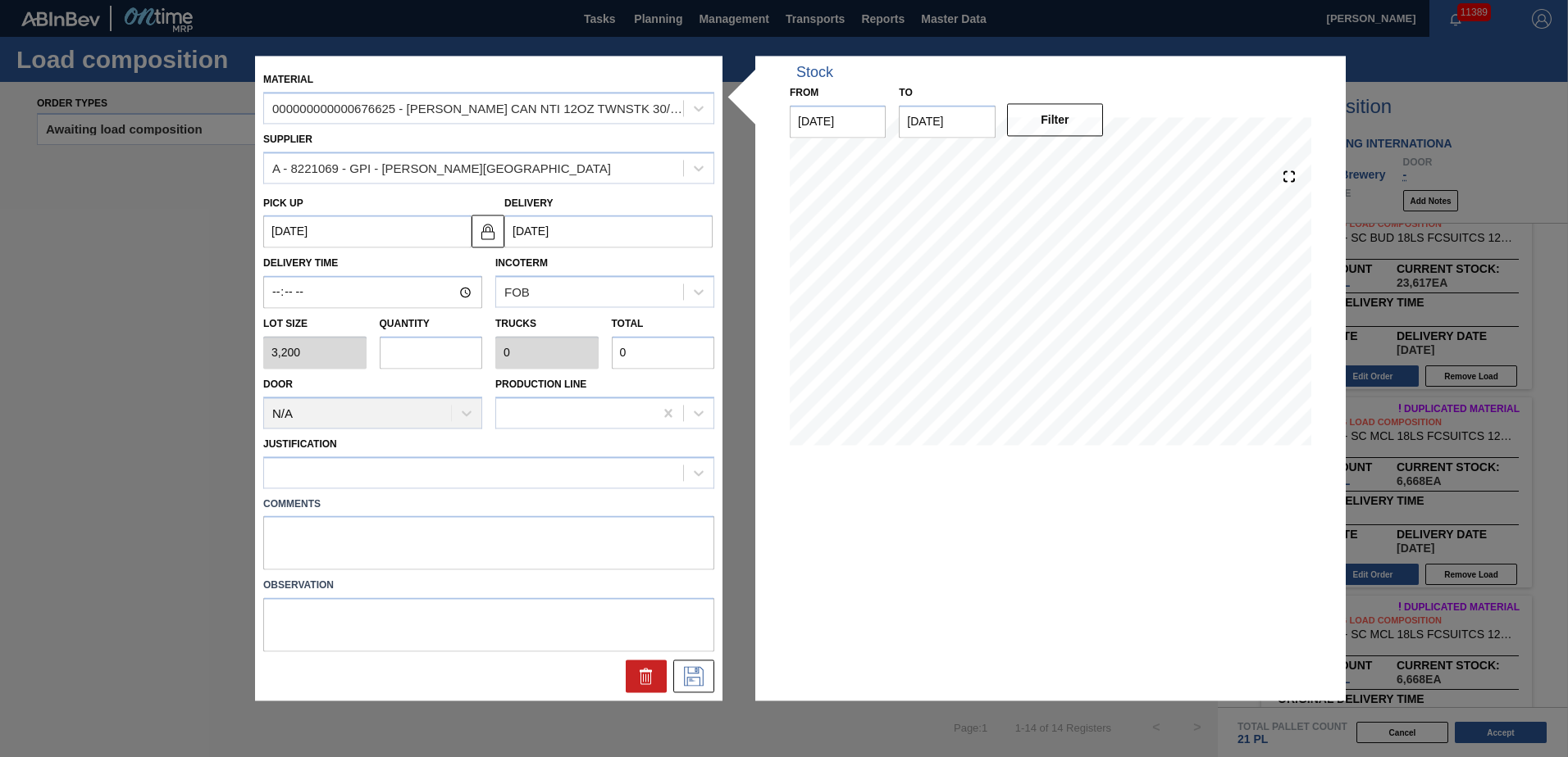
type input "16,000"
type input "5"
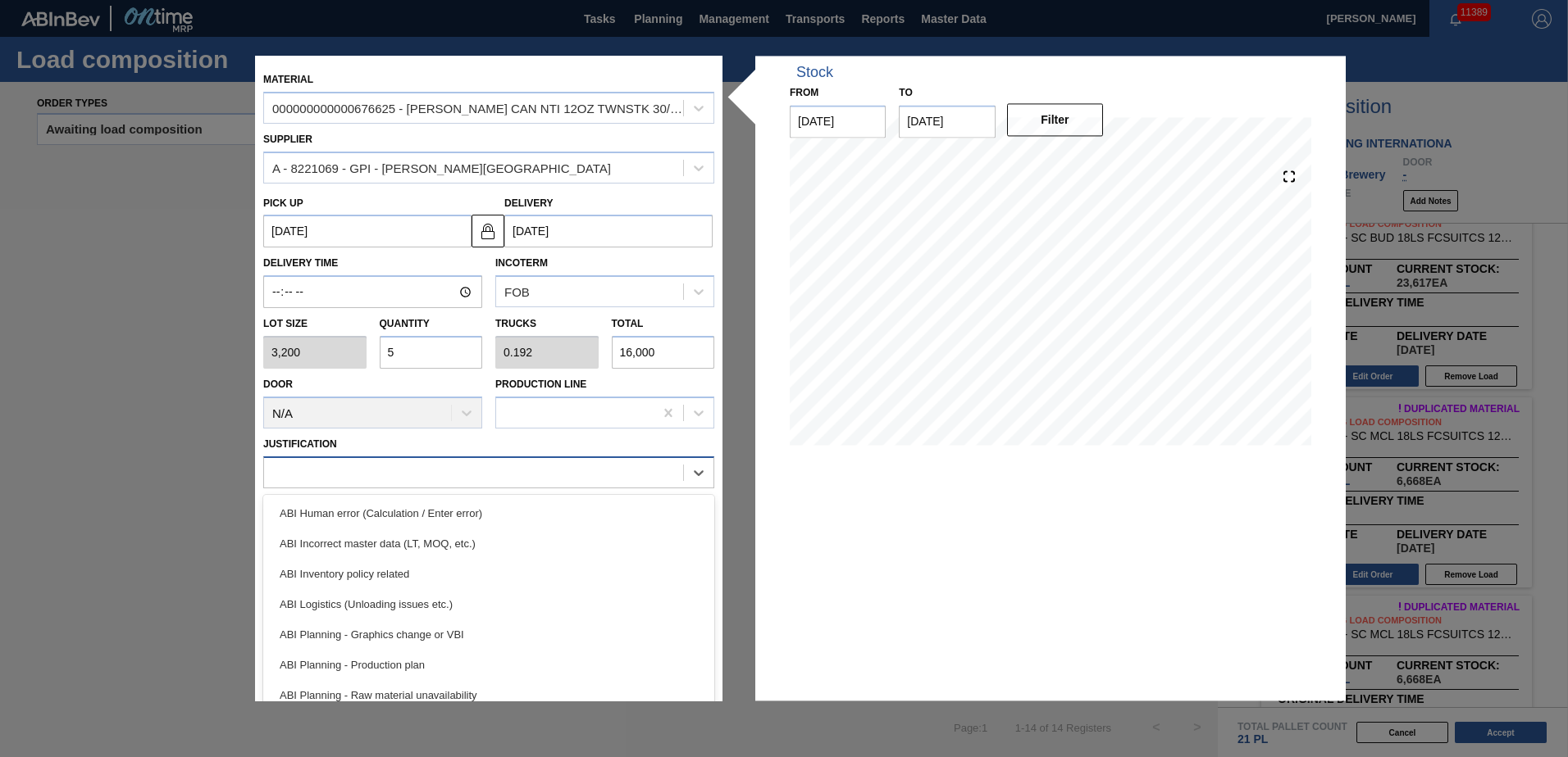
click at [330, 327] on div at bounding box center [473, 472] width 419 height 24
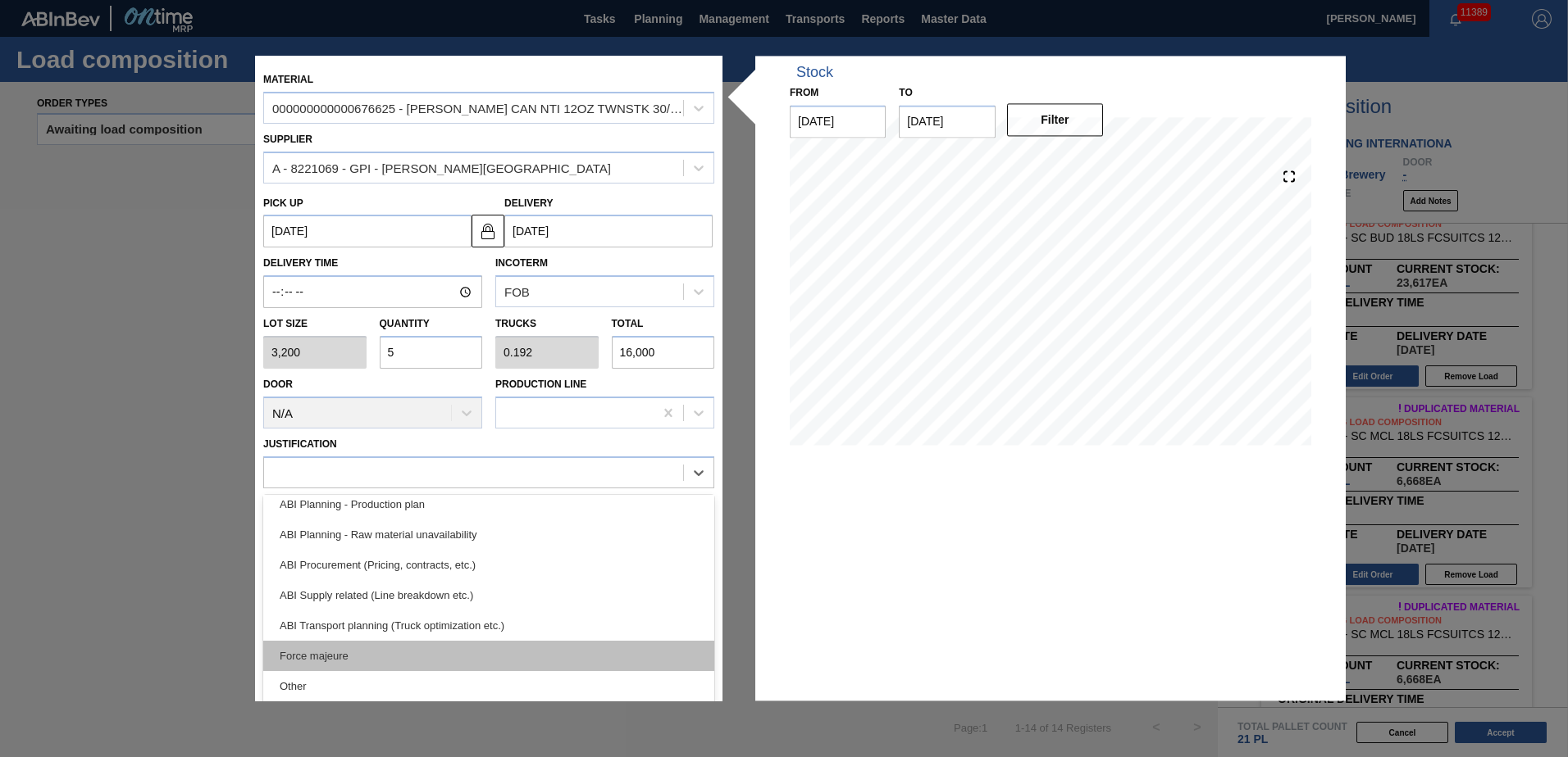
scroll to position [164, 0]
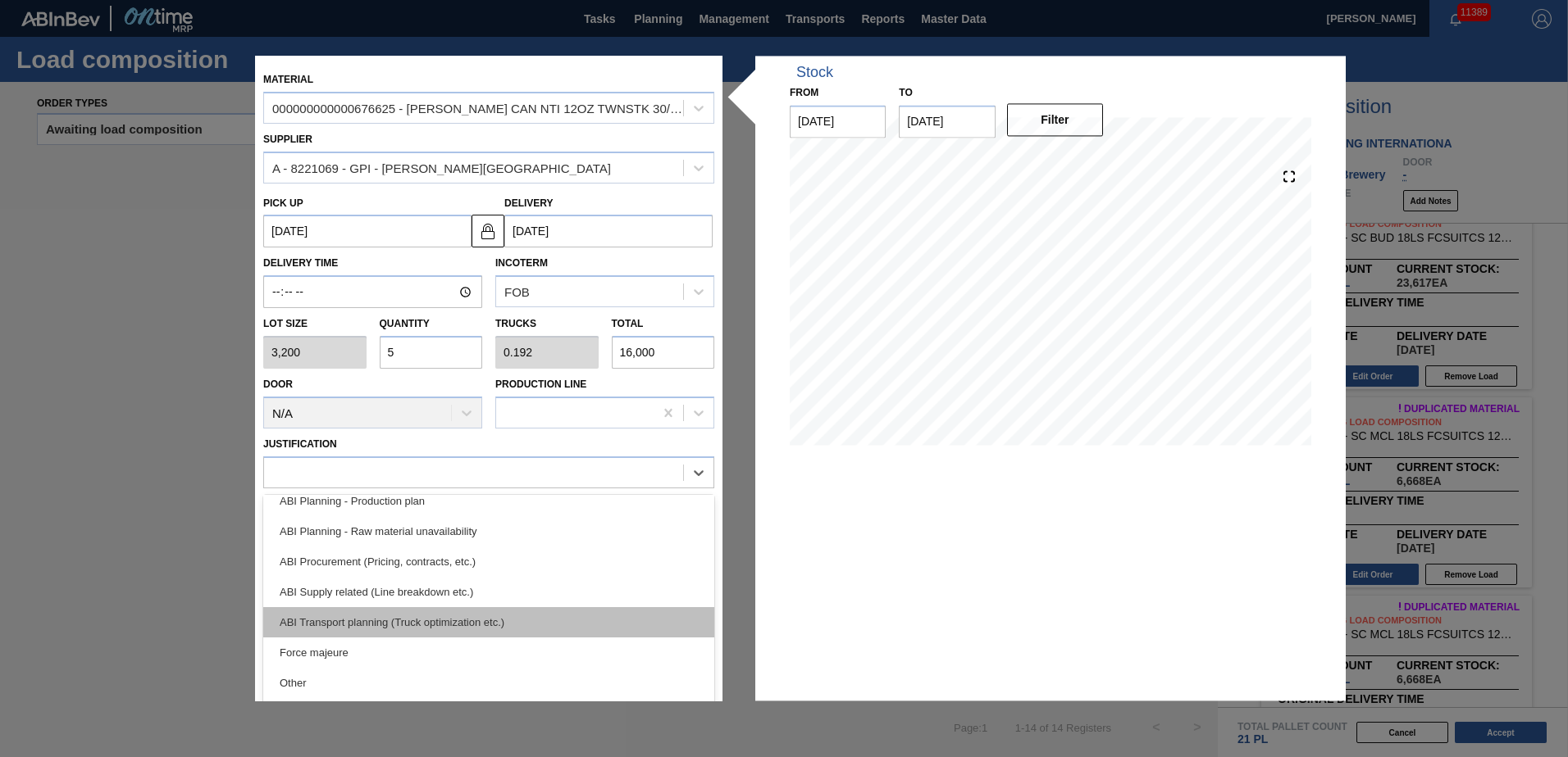
click at [427, 327] on div "ABI Transport planning (Truck optimization etc.)" at bounding box center [489, 622] width 451 height 30
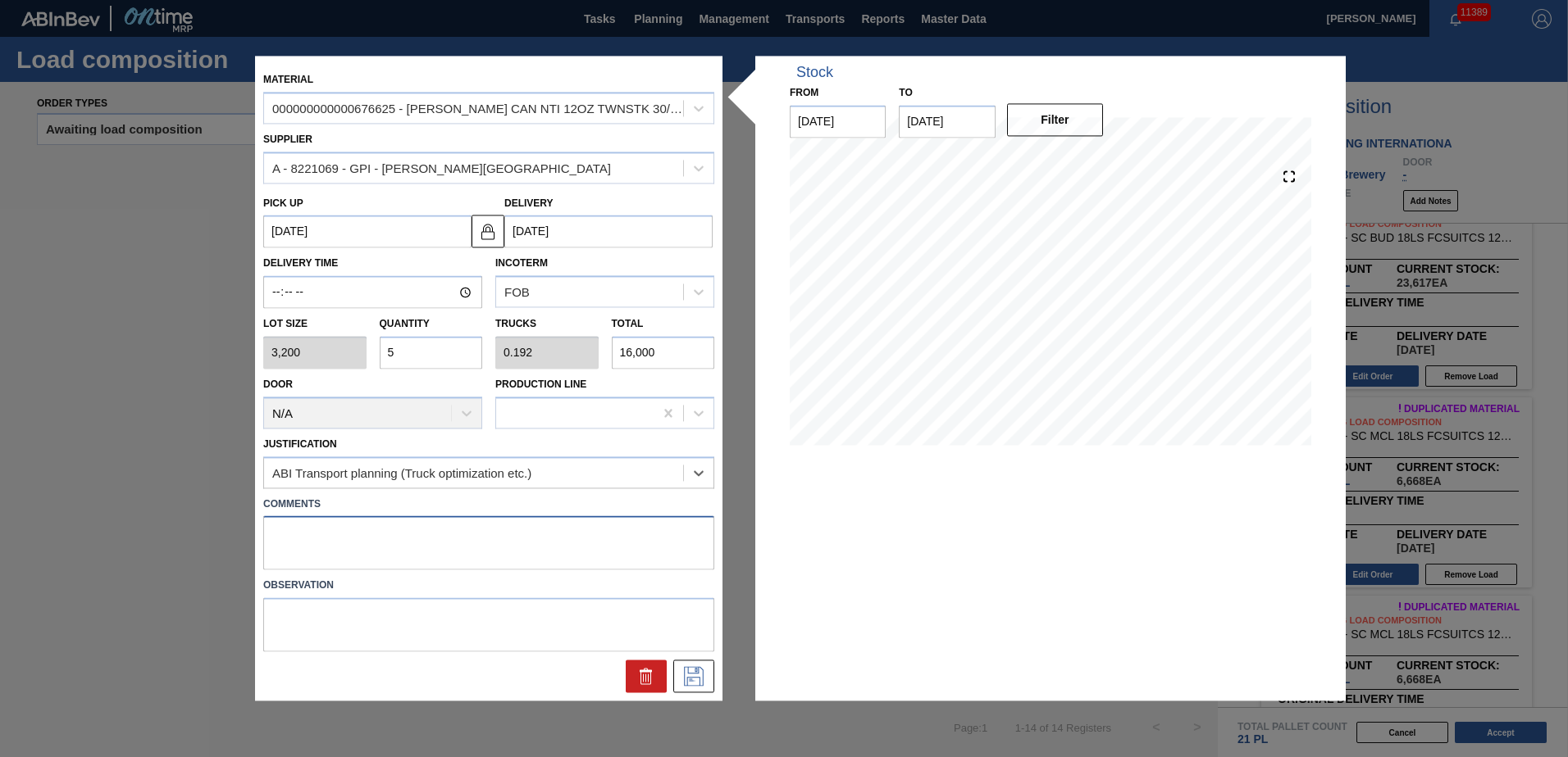
click at [337, 327] on textarea at bounding box center [489, 543] width 451 height 54
type textarea "ICE 30"
click at [697, 327] on icon at bounding box center [694, 677] width 20 height 20
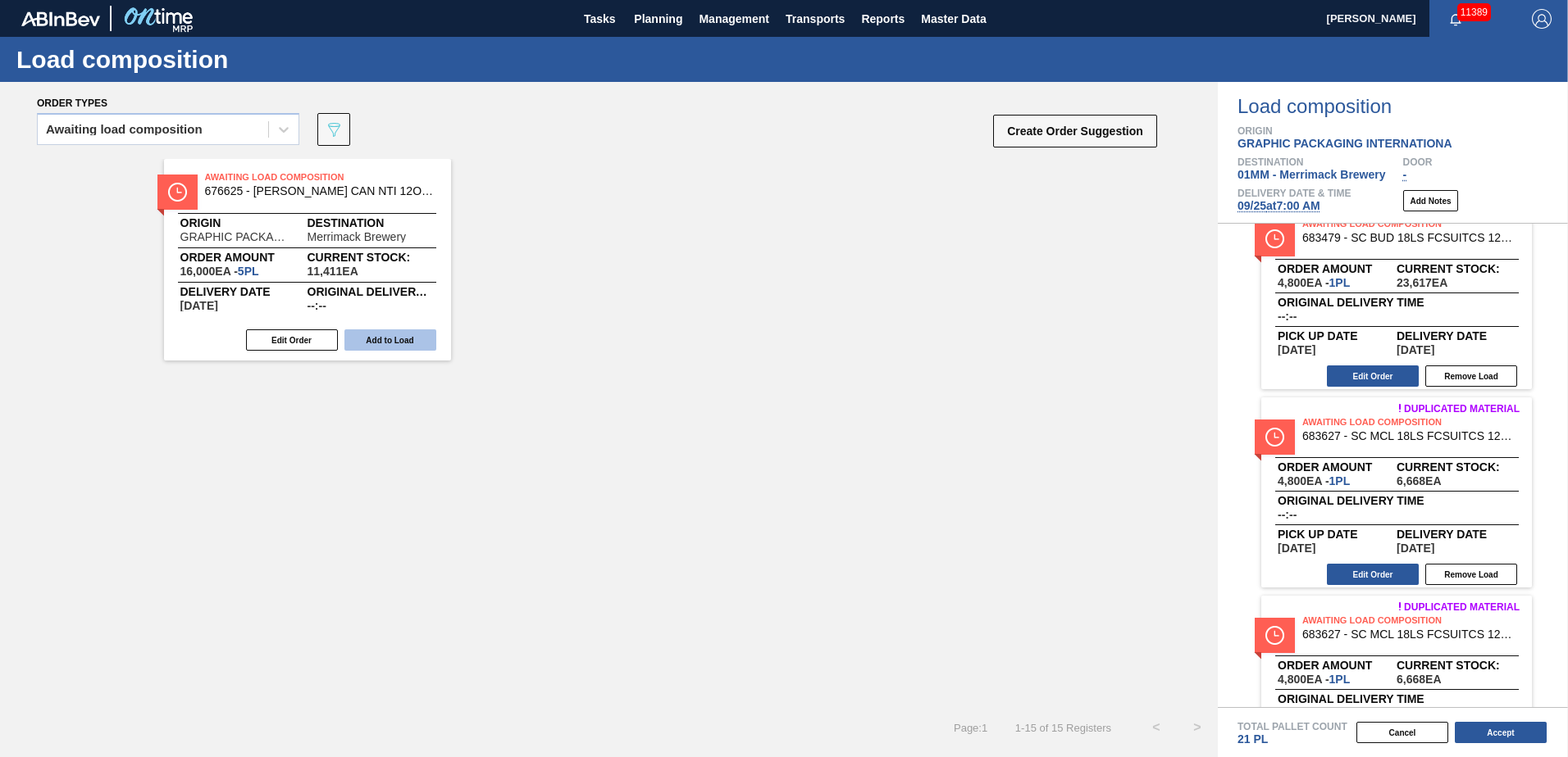
click at [377, 327] on button "Add to Load" at bounding box center [390, 340] width 92 height 22
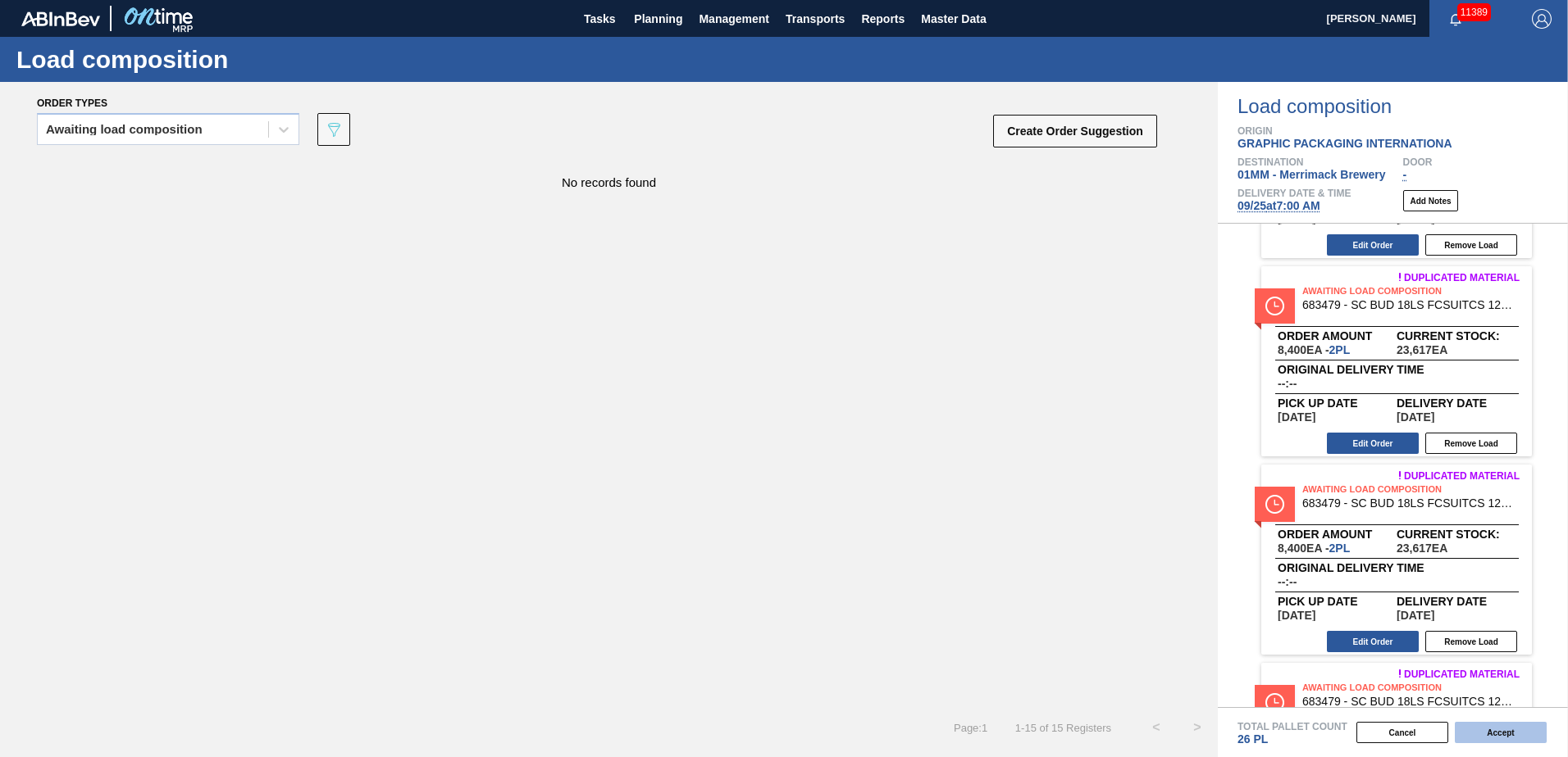
click at [778, 327] on button "Accept" at bounding box center [1500, 732] width 92 height 22
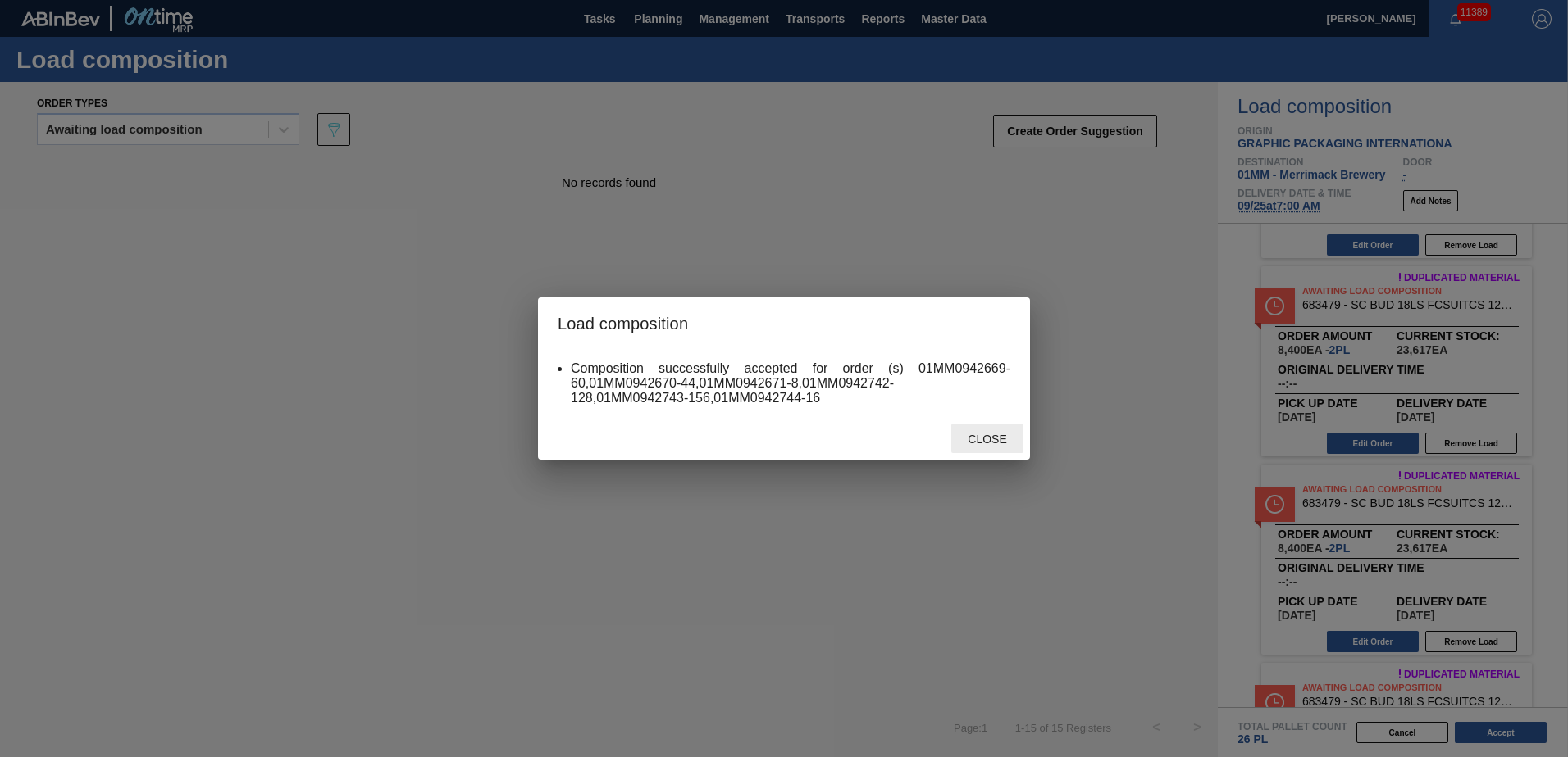
click at [778, 327] on span "Close" at bounding box center [986, 439] width 65 height 13
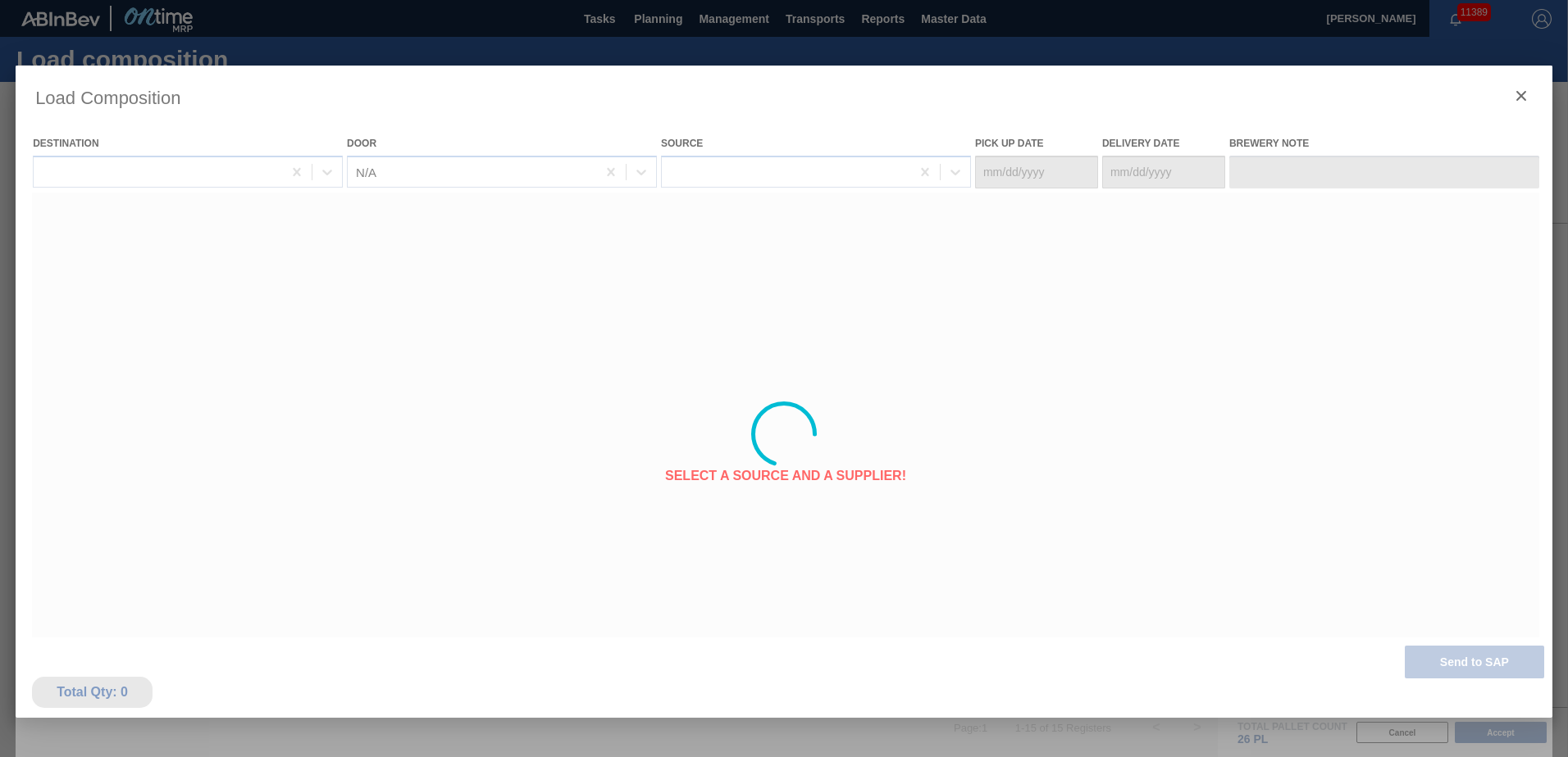
type Date "[DATE]"
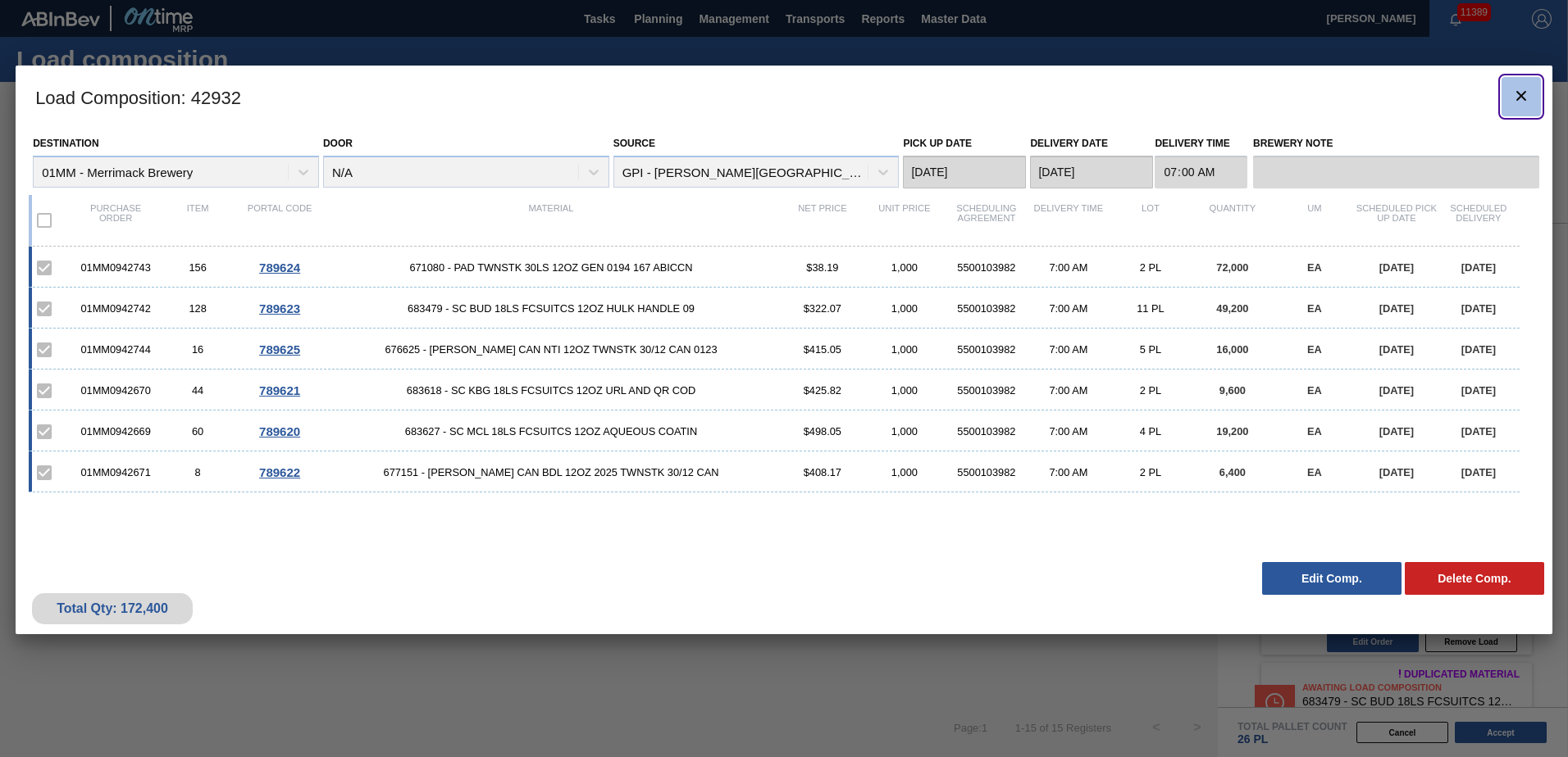
click at [778, 102] on icon "botão de ícone" at bounding box center [1521, 95] width 20 height 20
